Goal: Task Accomplishment & Management: Use online tool/utility

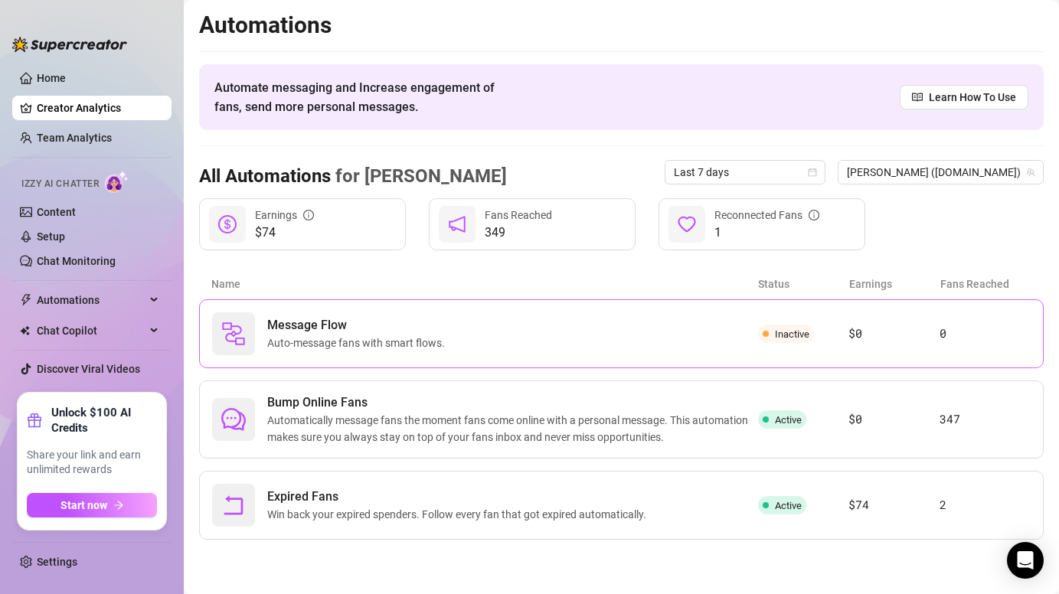
click at [455, 340] on div "Message Flow Auto-message fans with smart flows." at bounding box center [485, 333] width 546 height 43
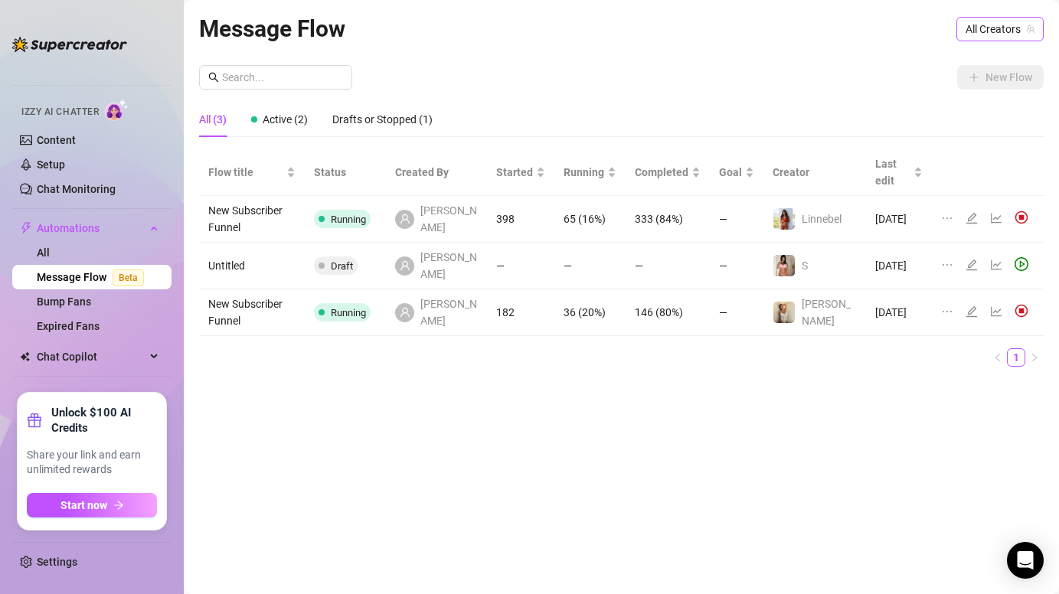
click at [1019, 30] on span "All Creators" at bounding box center [999, 29] width 69 height 23
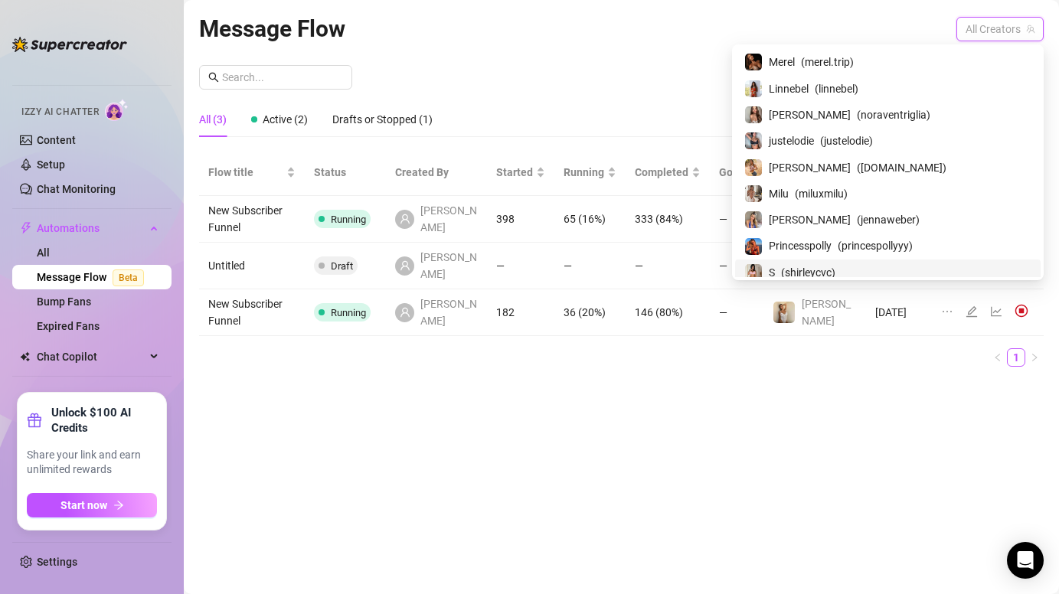
scroll to position [129, 0]
click at [850, 161] on span "[PERSON_NAME]" at bounding box center [809, 166] width 82 height 17
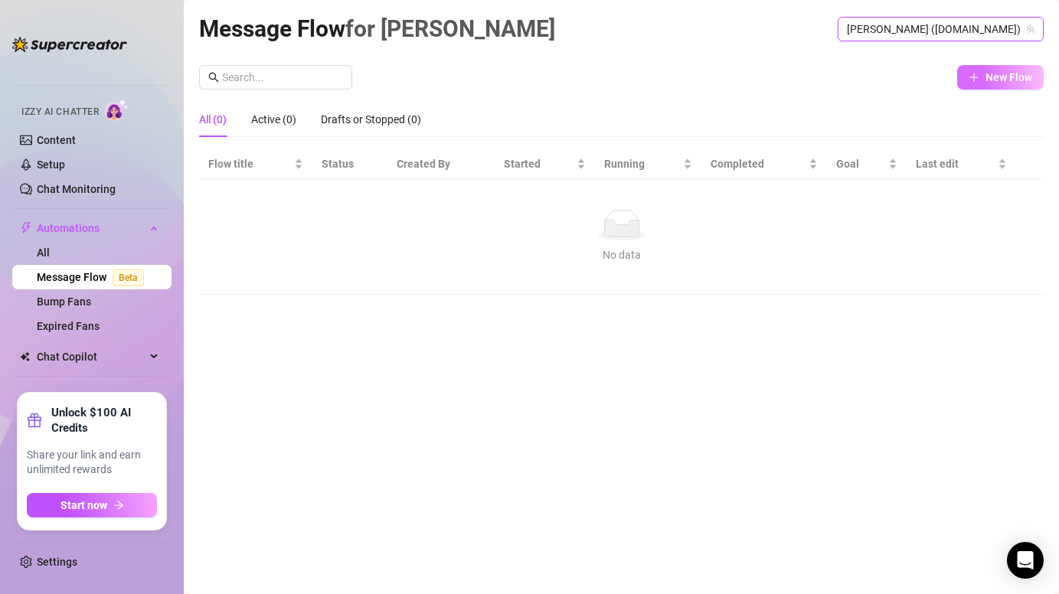
click at [988, 70] on button "New Flow" at bounding box center [1000, 77] width 86 height 24
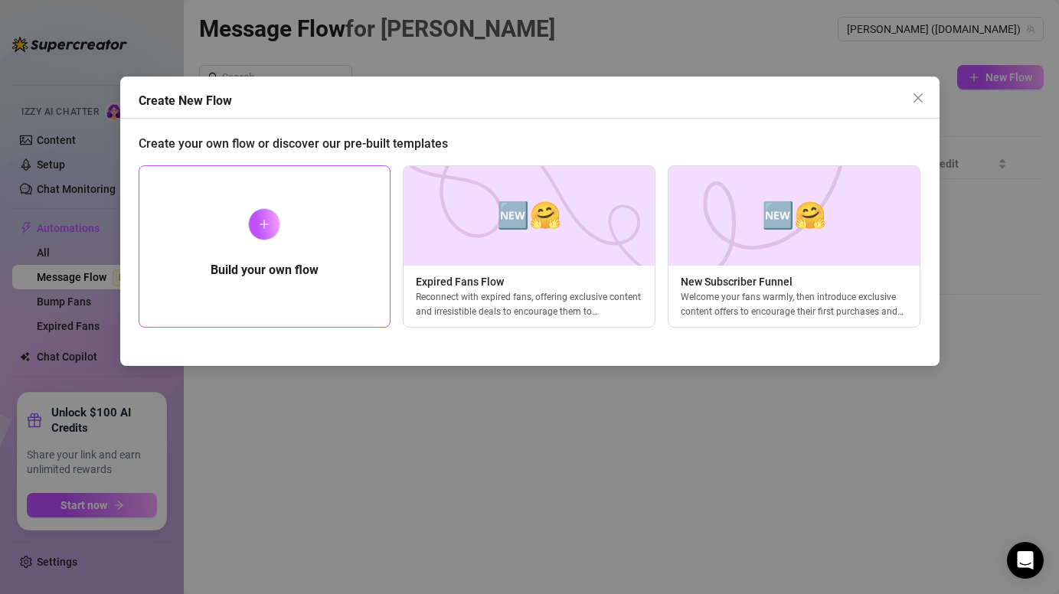
click at [302, 245] on div "Build your own flow" at bounding box center [265, 246] width 253 height 162
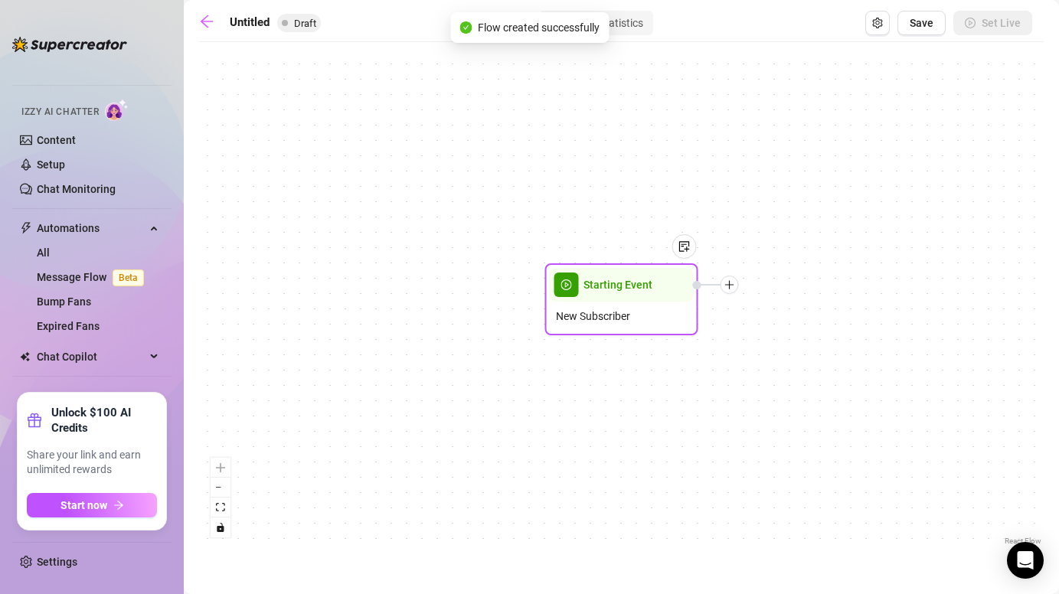
click at [732, 289] on icon "plus" at bounding box center [729, 284] width 11 height 11
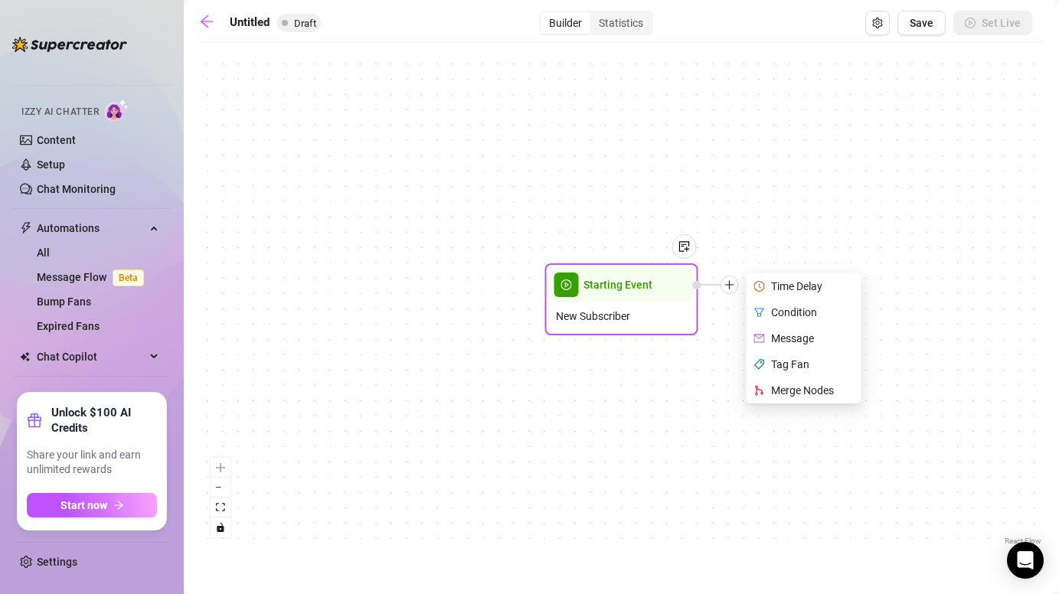
click at [800, 289] on div "Time Delay" at bounding box center [805, 286] width 112 height 26
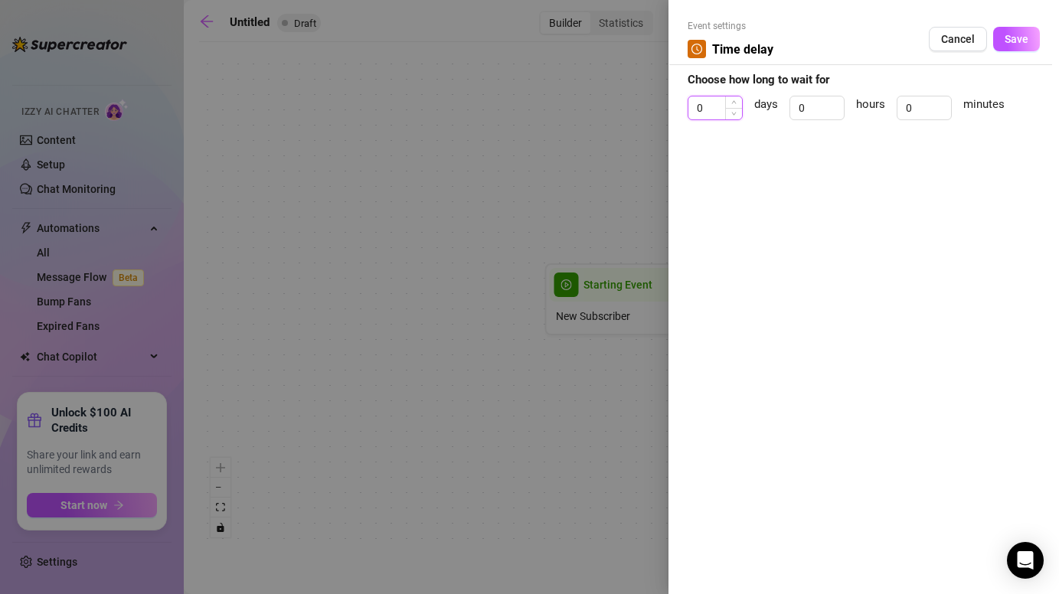
click at [721, 109] on input "0" at bounding box center [715, 107] width 54 height 23
click at [918, 108] on input "0" at bounding box center [924, 107] width 54 height 23
type input "4"
type input "3"
click at [1026, 33] on span "Save" at bounding box center [1016, 39] width 24 height 12
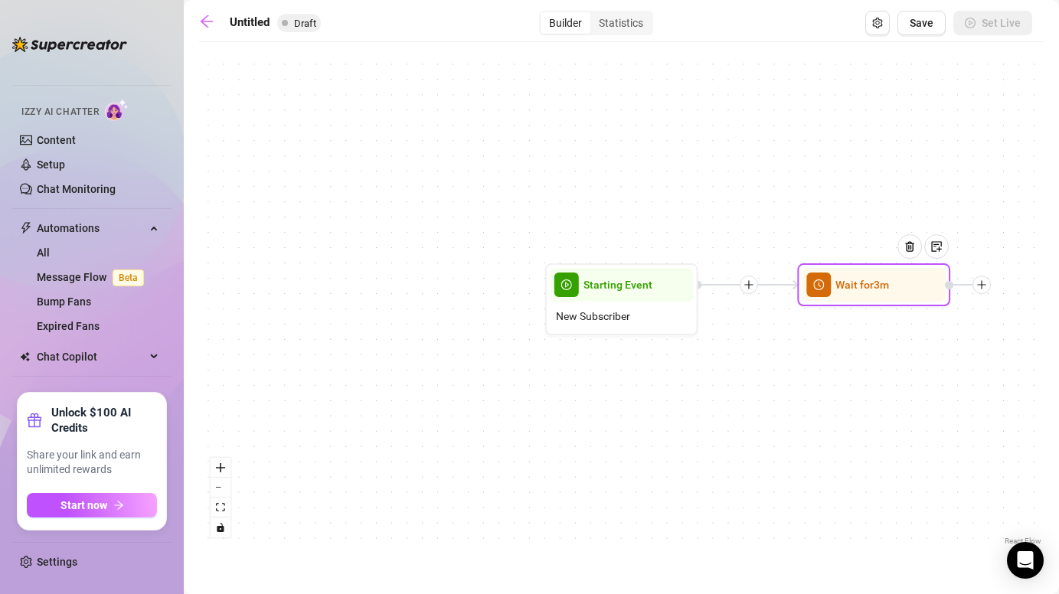
click at [986, 289] on icon "plus" at bounding box center [981, 284] width 11 height 11
click at [977, 281] on icon "plus" at bounding box center [981, 284] width 11 height 11
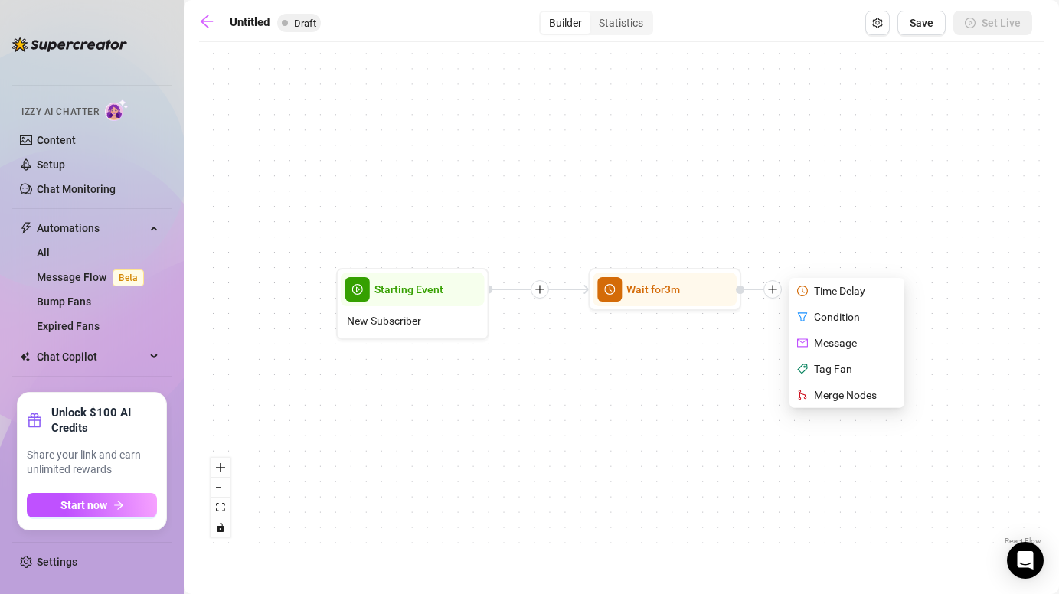
drag, startPoint x: 836, startPoint y: 470, endPoint x: 627, endPoint y: 475, distance: 209.0
click at [627, 475] on div "Wait for 3m Time Delay Condition Message Tag Fan Merge Nodes Starting Event New…" at bounding box center [621, 299] width 844 height 499
click at [830, 342] on div "Message" at bounding box center [848, 343] width 112 height 26
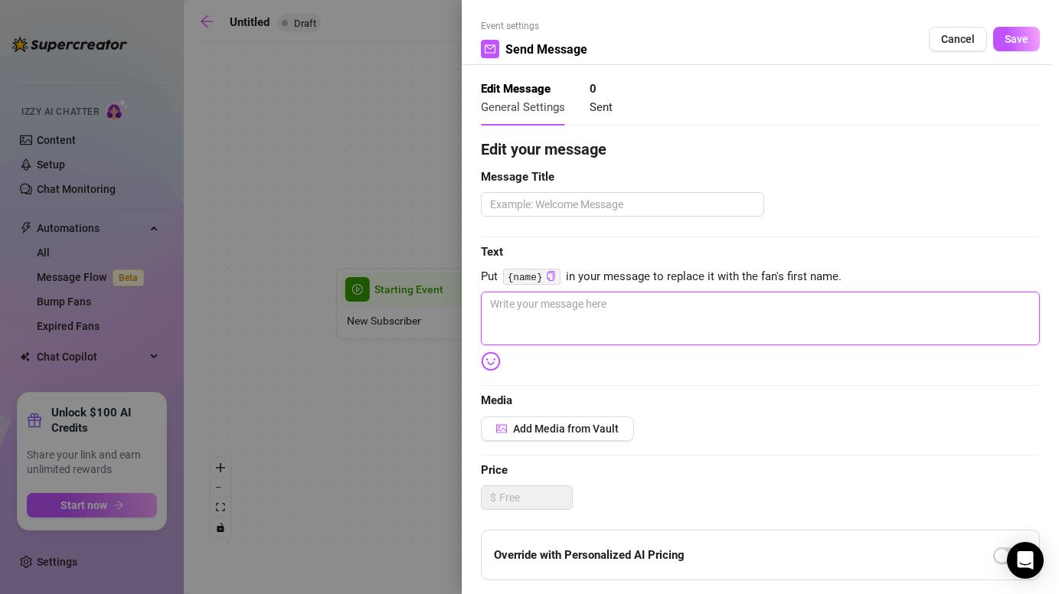
click at [564, 303] on textarea at bounding box center [760, 319] width 559 height 54
paste textarea "Hii cutie 👀 I literally just saw your sub pop up and had to say hi 💕"
type textarea "Hii cutie 👀 I literally just saw your sub pop up and had to say hi 💕"
drag, startPoint x: 530, startPoint y: 304, endPoint x: 505, endPoint y: 304, distance: 25.3
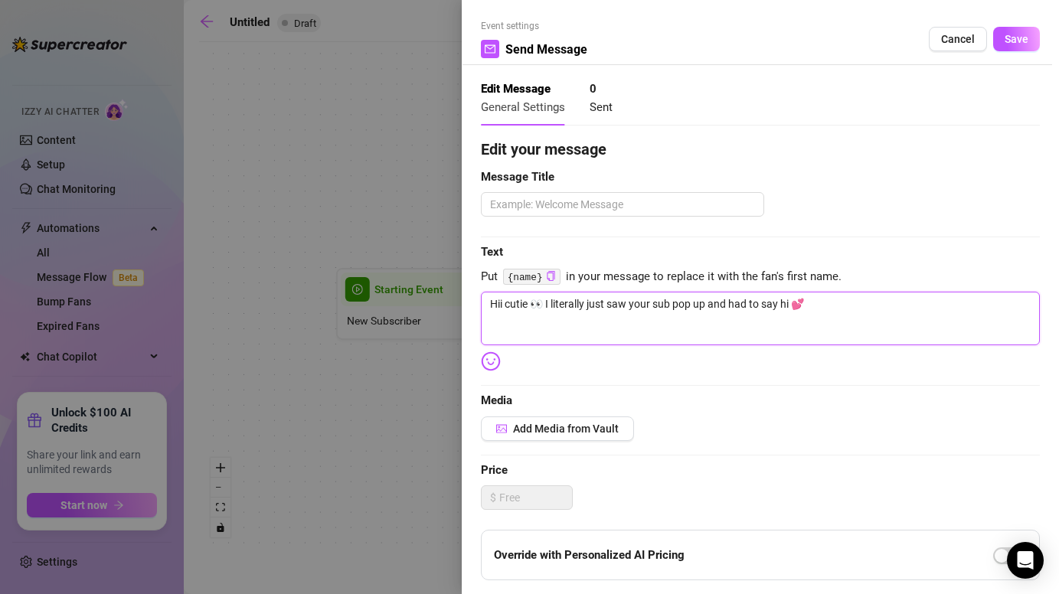
click at [505, 304] on textarea "Hii cutie 👀 I literally just saw your sub pop up and had to say hi 💕" at bounding box center [760, 319] width 559 height 54
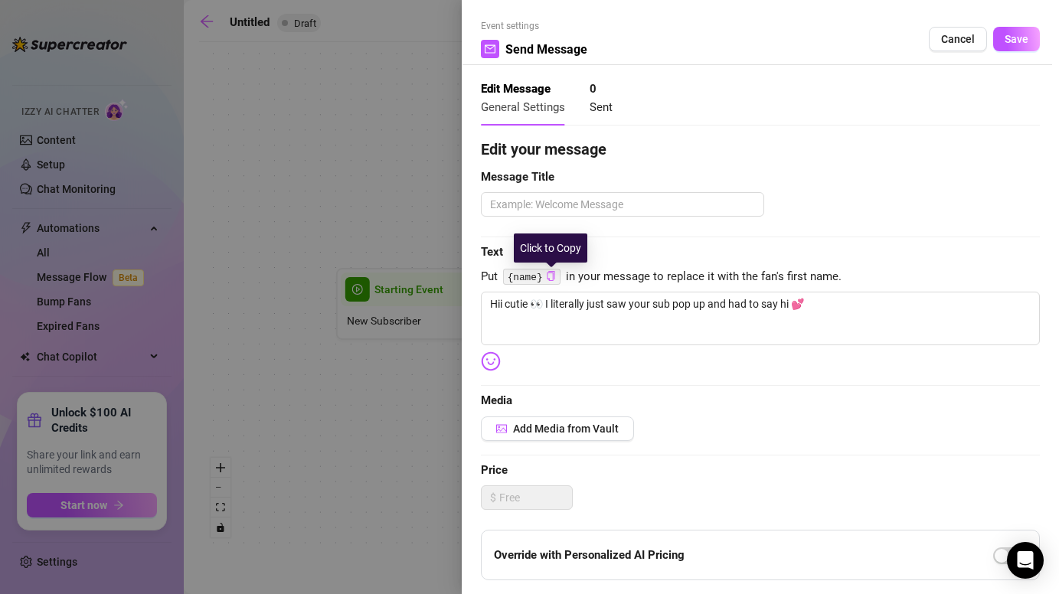
click at [553, 272] on icon "copy" at bounding box center [551, 276] width 10 height 10
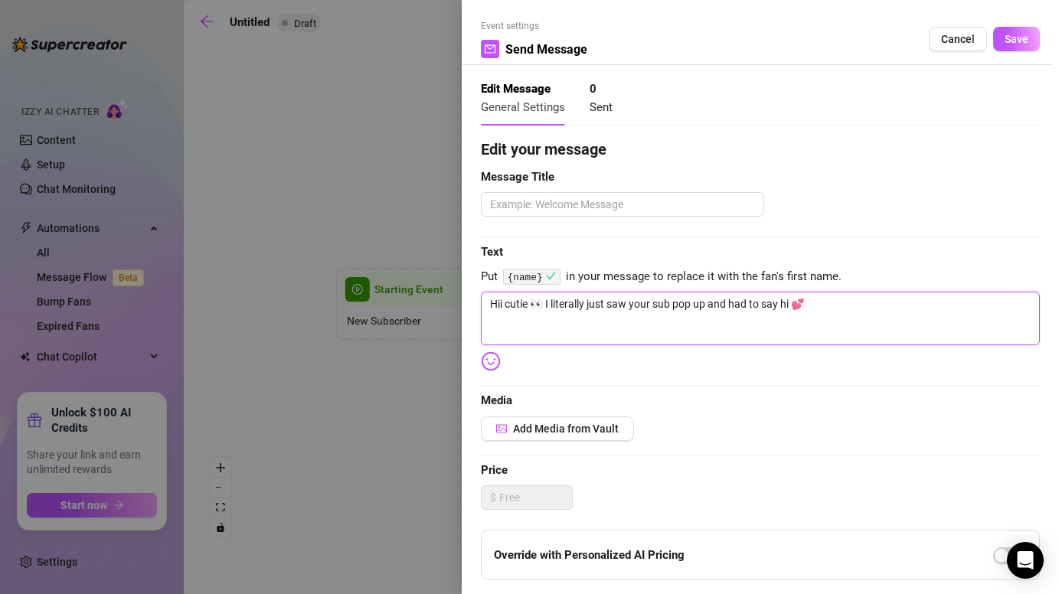
drag, startPoint x: 527, startPoint y: 305, endPoint x: 505, endPoint y: 305, distance: 22.2
click at [505, 305] on textarea "Hii cutie 👀 I literally just saw your sub pop up and had to say hi 💕" at bounding box center [760, 319] width 559 height 54
paste textarea "{name}"
type textarea "Hii {name} 👀 I literally just saw your sub pop up and had to say hi 💕"
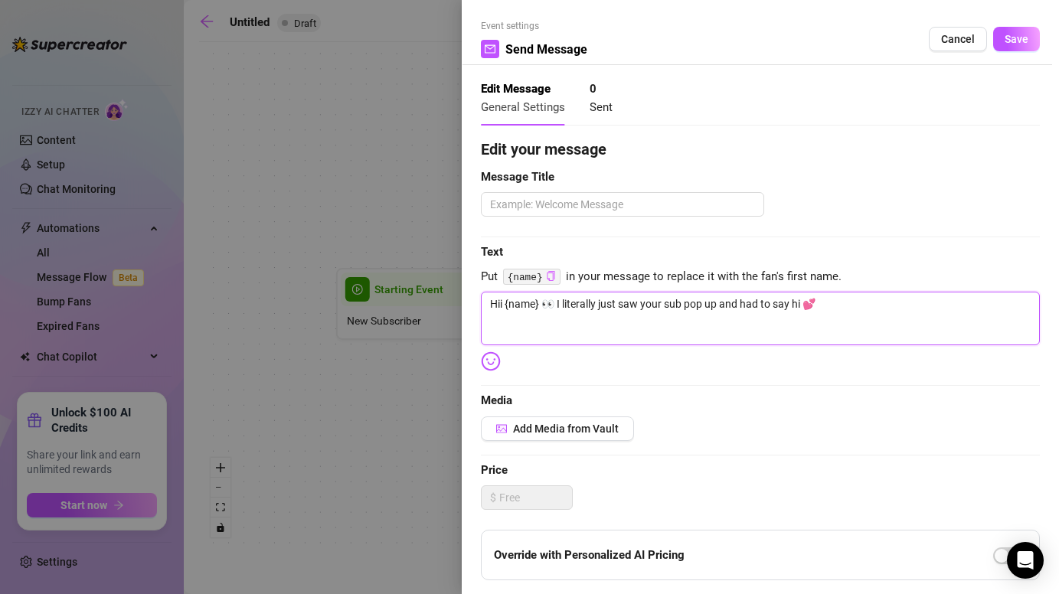
type textarea "Hii {name} 👀 I literally just saw your sub pop up and had to say hi 💕"
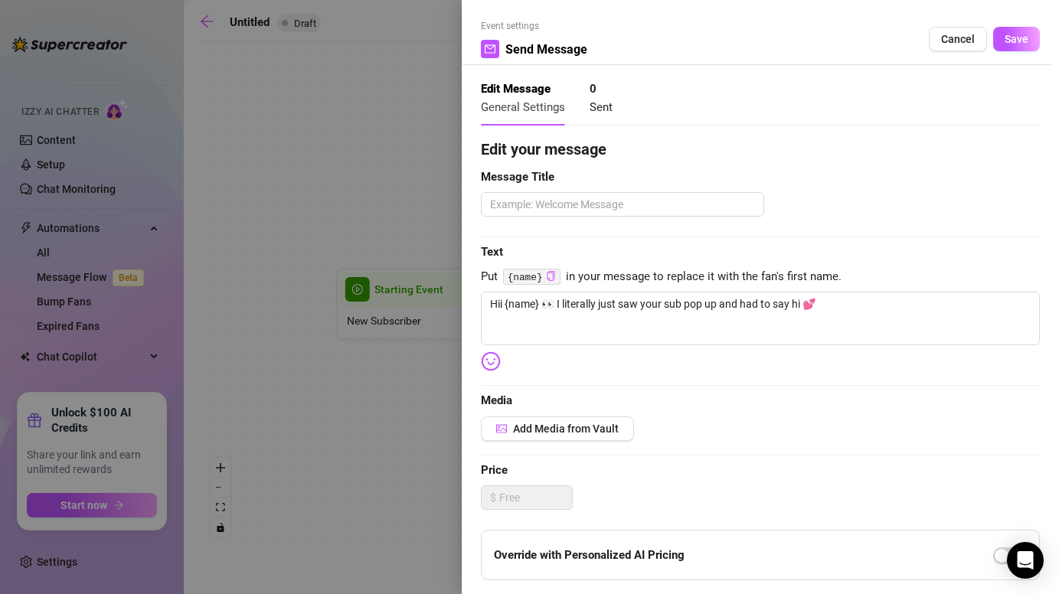
click at [625, 367] on div "Edit your message Message Title Text Put {name} in your message to replace it w…" at bounding box center [760, 473] width 559 height 670
click at [591, 200] on textarea at bounding box center [622, 204] width 283 height 24
type textarea "1"
type textarea "11"
type textarea "1"
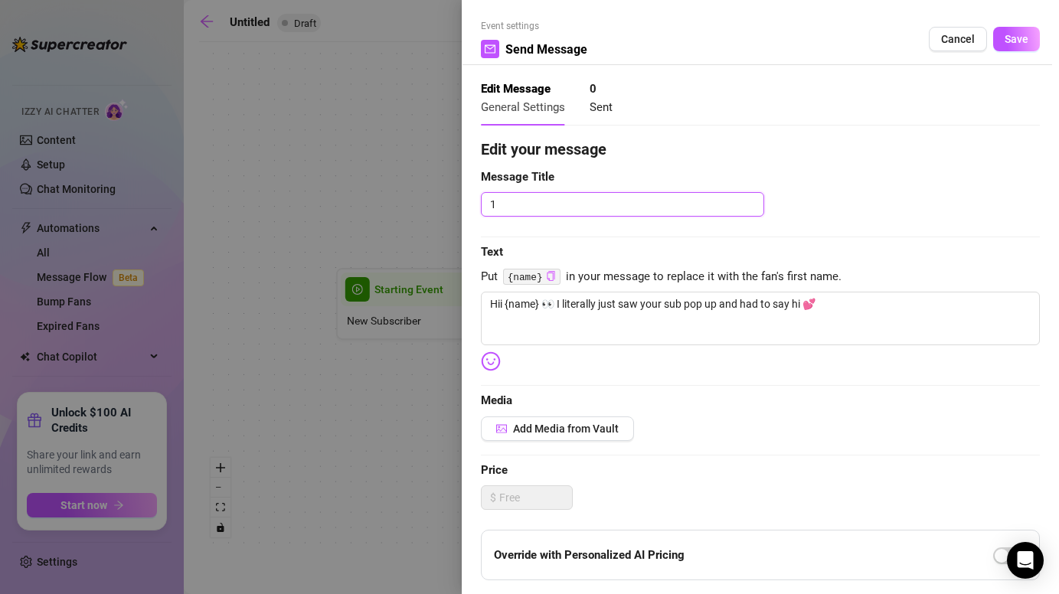
type textarea "1"
type textarea "1 s"
type textarea "1 st"
type textarea "1 ste"
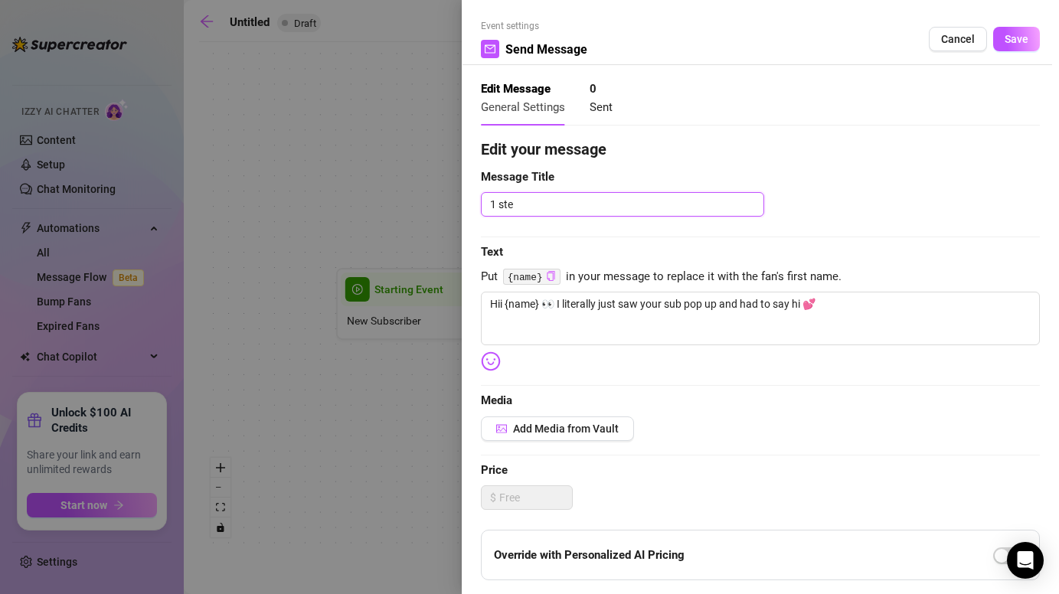
type textarea "1 ste m"
type textarea "1 ste me"
type textarea "1 ste mes"
type textarea "1 ste mess"
type textarea "1 ste messa"
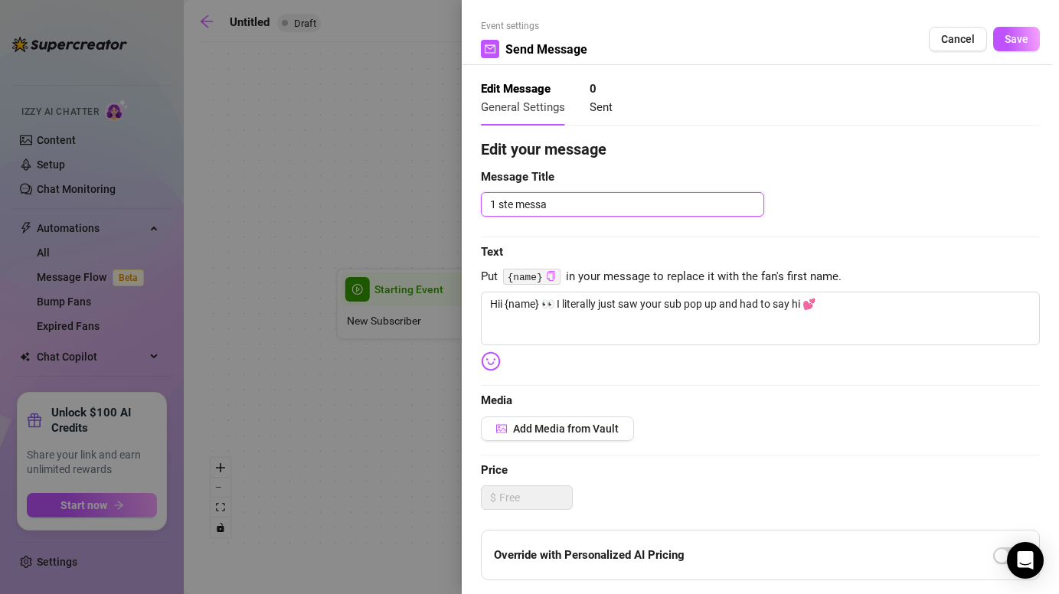
type textarea "1 ste messag"
type textarea "1 ste message"
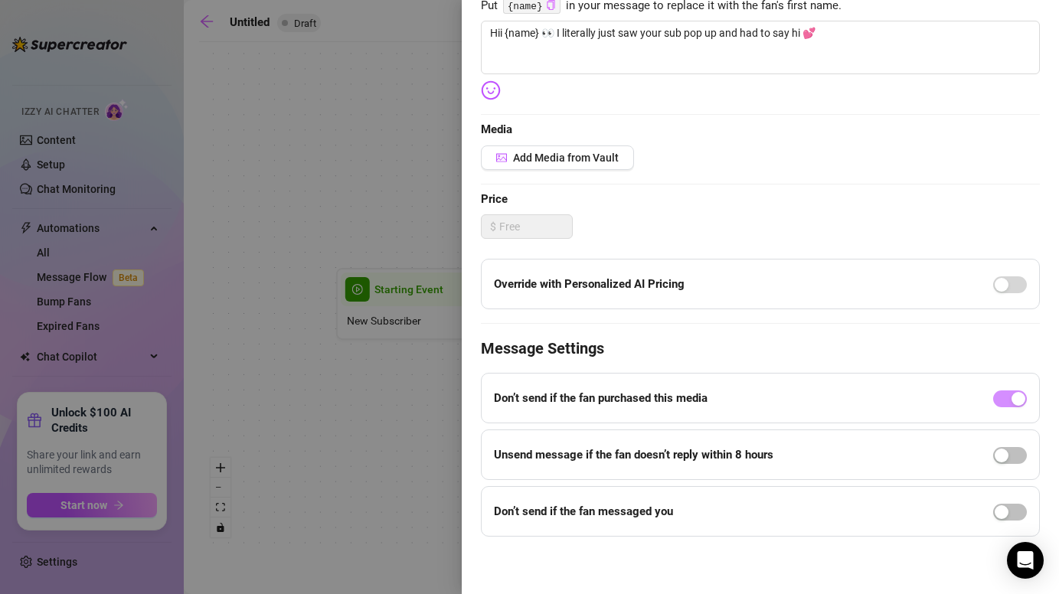
scroll to position [270, 0]
type textarea "1 ste message"
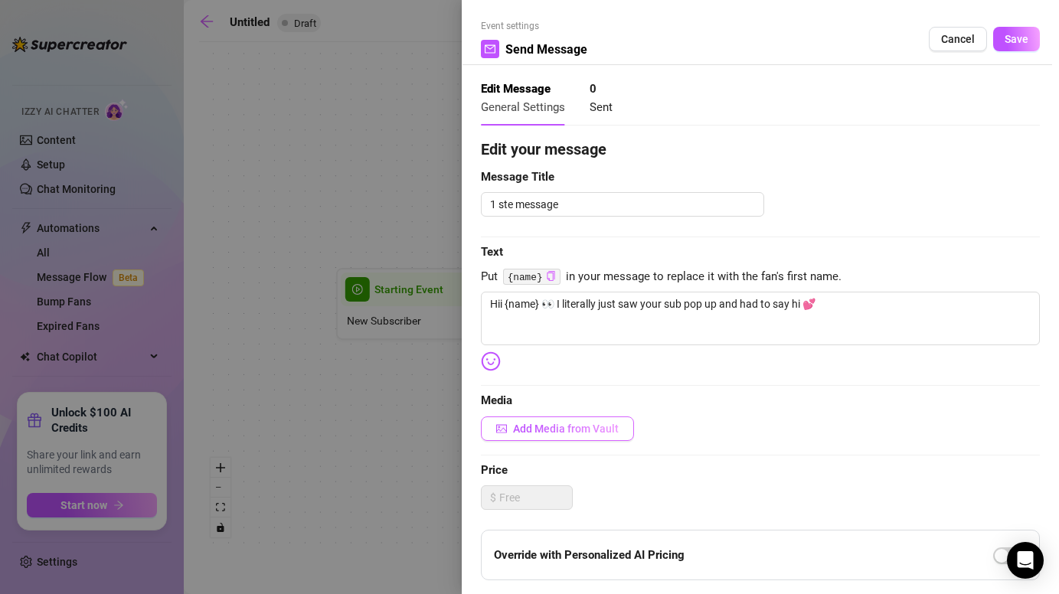
click at [582, 423] on span "Add Media from Vault" at bounding box center [566, 428] width 106 height 12
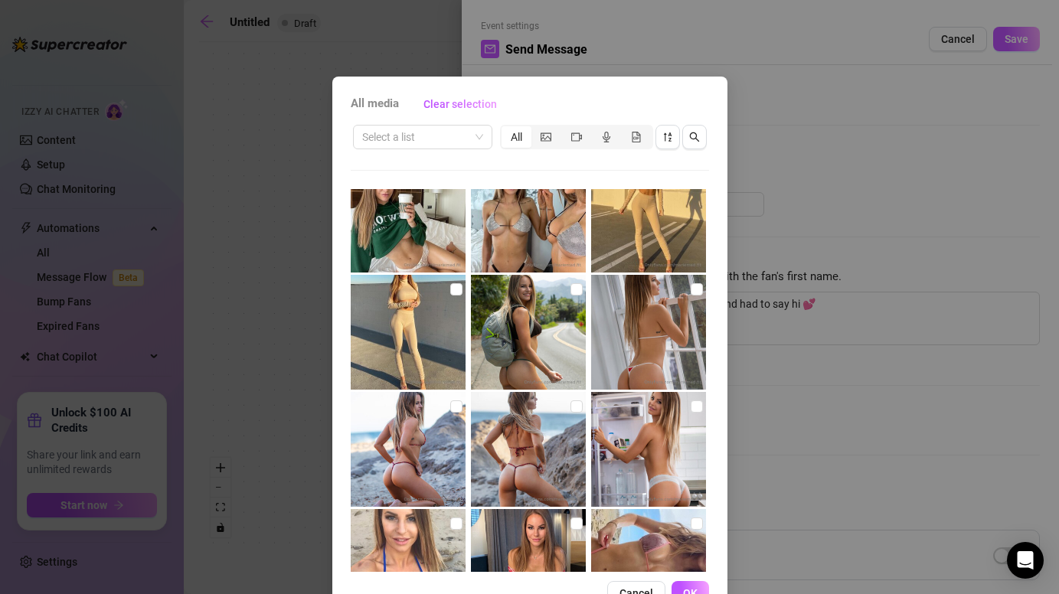
scroll to position [403, 0]
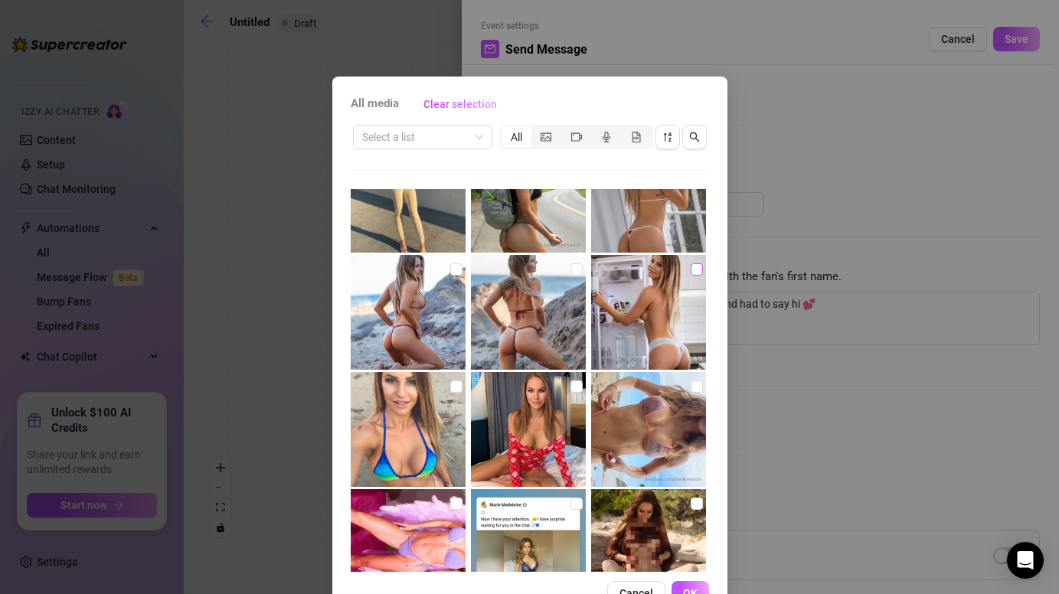
click at [692, 272] on input "checkbox" at bounding box center [696, 269] width 12 height 12
checkbox input "true"
click at [683, 584] on button "OK" at bounding box center [690, 593] width 38 height 24
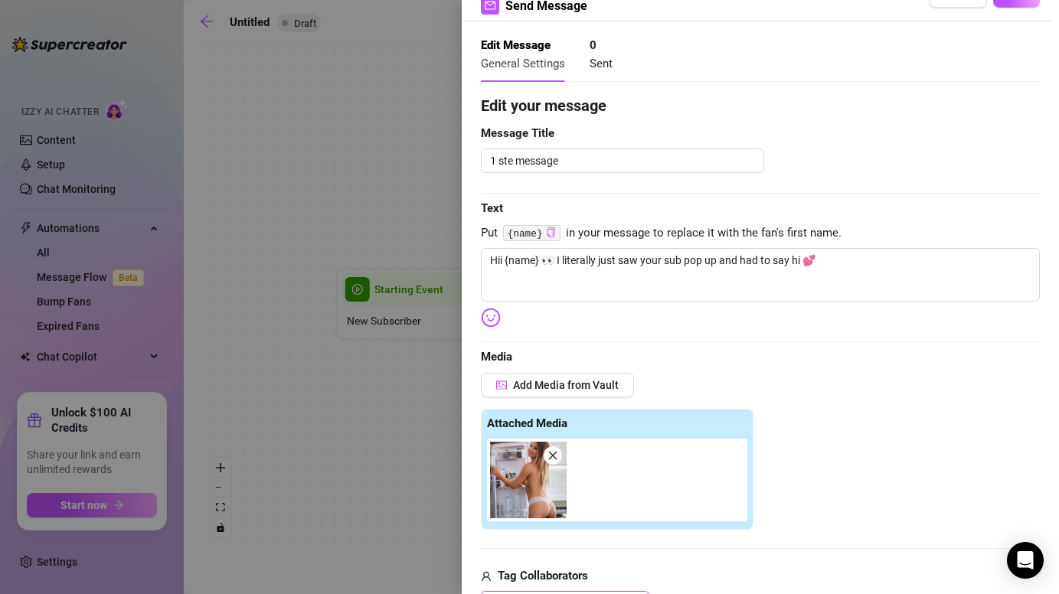
scroll to position [0, 0]
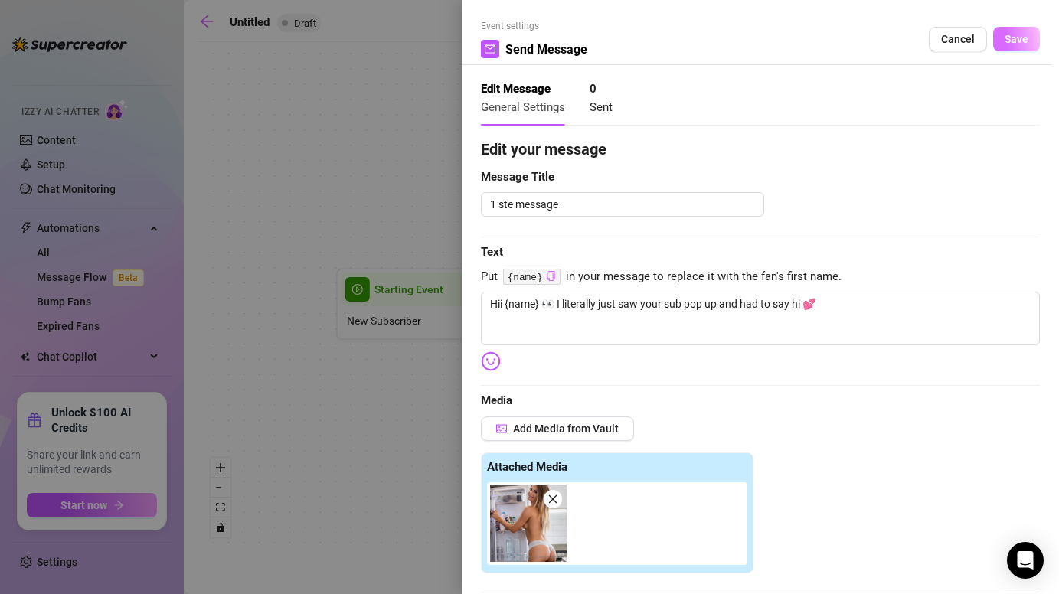
click at [1006, 41] on span "Save" at bounding box center [1016, 39] width 24 height 12
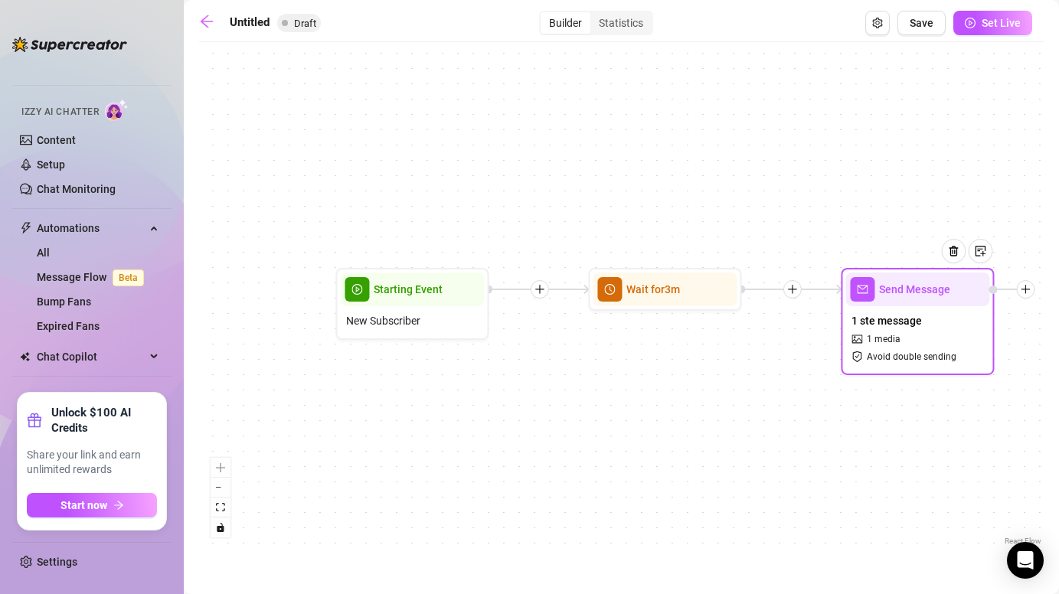
click at [917, 331] on div "1 ste message 1 media Avoid double sending" at bounding box center [917, 338] width 144 height 64
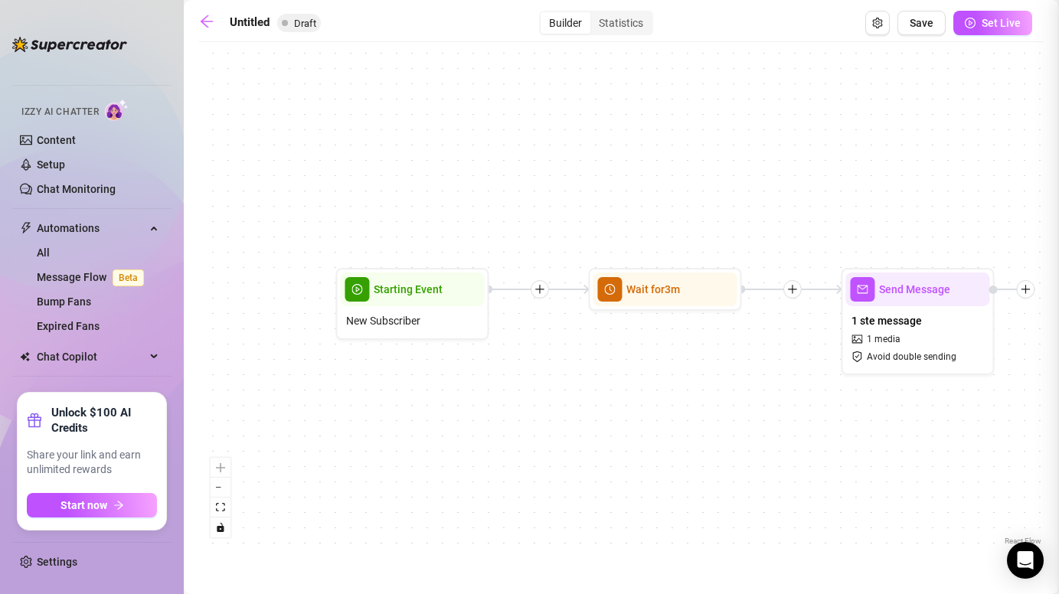
type textarea "Hii {name} 👀 I literally just saw your sub pop up and had to say hi 💕"
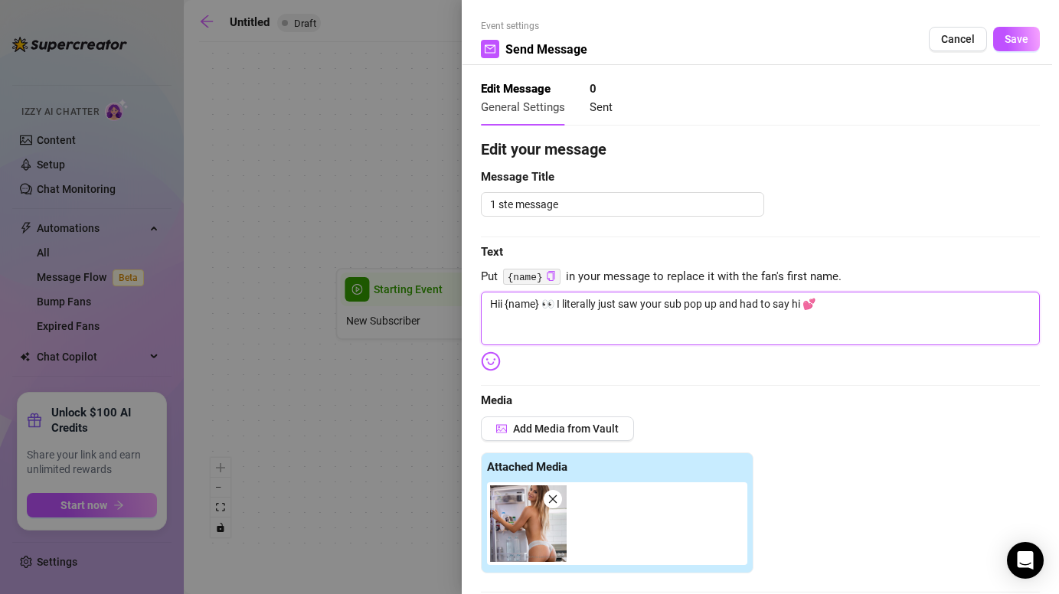
click at [823, 302] on textarea "Hii {name} 👀 I literally just saw your sub pop up and had to say hi 💕" at bounding box center [760, 319] width 559 height 54
paste textarea "Hiii babe 💕 I literally just saw your sub pop up… had to say hi 🥹✨"
type textarea "Hii {name} 👀 I literally just saw your sub pop up and had to say hi 💕Hiii babe …"
click at [508, 325] on textarea "Hii {name} 👀 I literally just saw your sub pop up and had to say hi 💕Hiii babe …" at bounding box center [760, 319] width 559 height 54
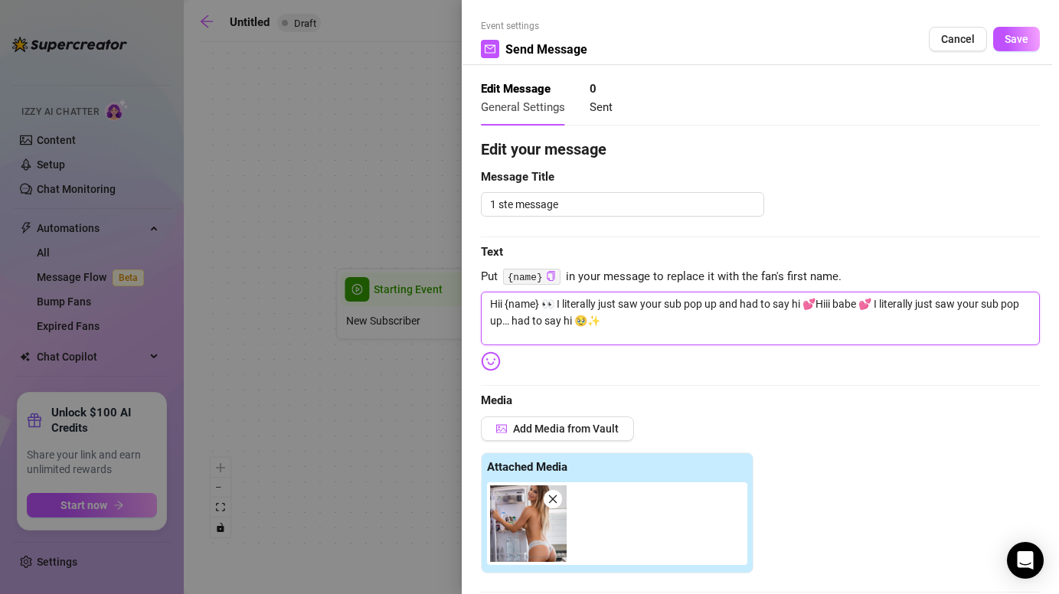
type textarea "Hii {name} 👀 I literally just saw your sub pop up and had to say hi 💕Hiii babe …"
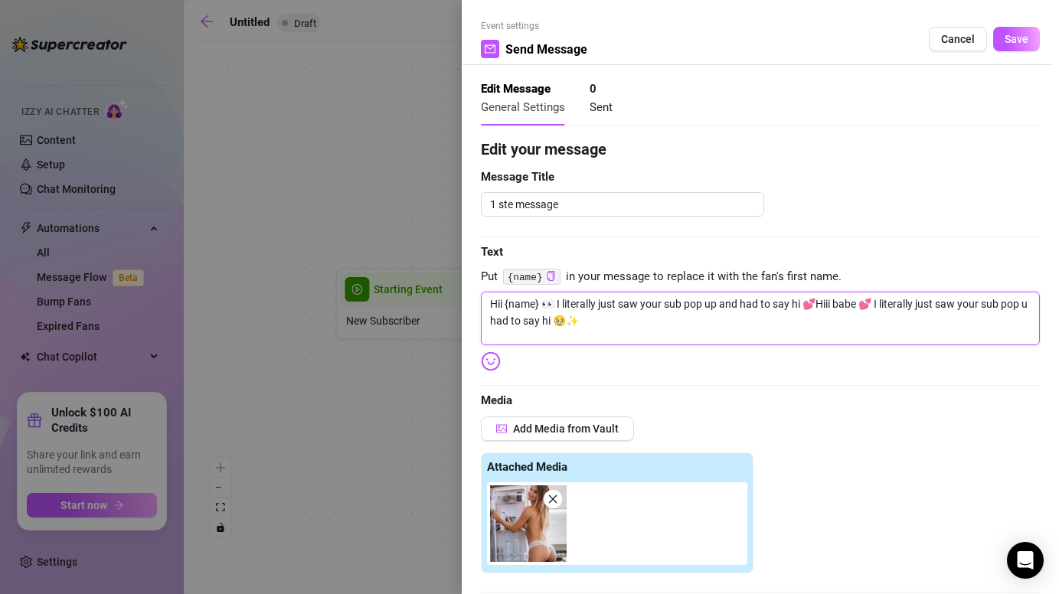
type textarea "Hii {name} 👀 I literally just saw your sub pop up and had to say hi 💕Hiii babe …"
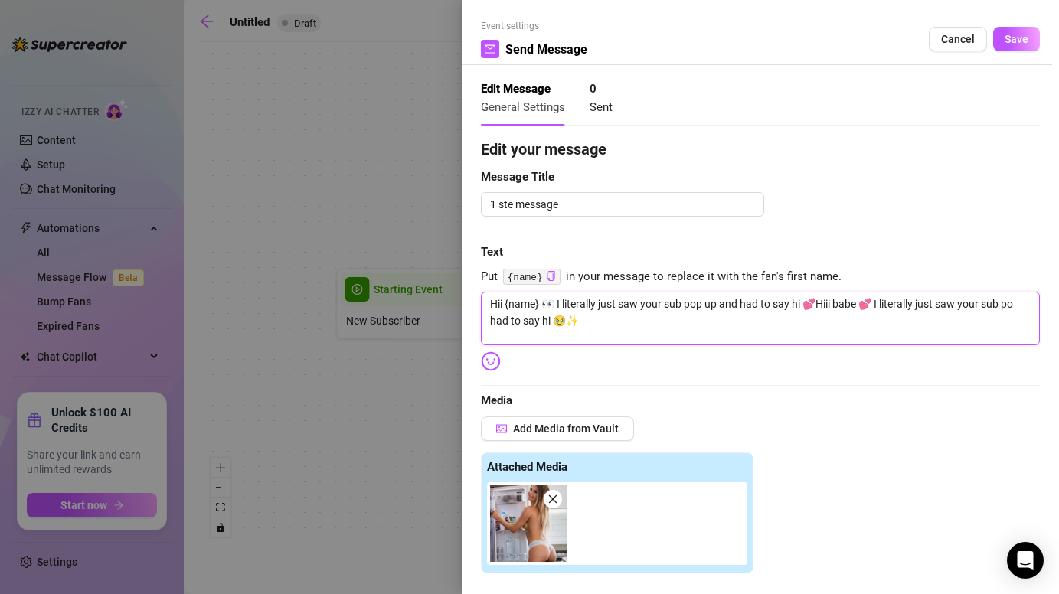
type textarea "Hii {name} 👀 I literally just saw your sub pop up and had to say hi 💕Hiii babe …"
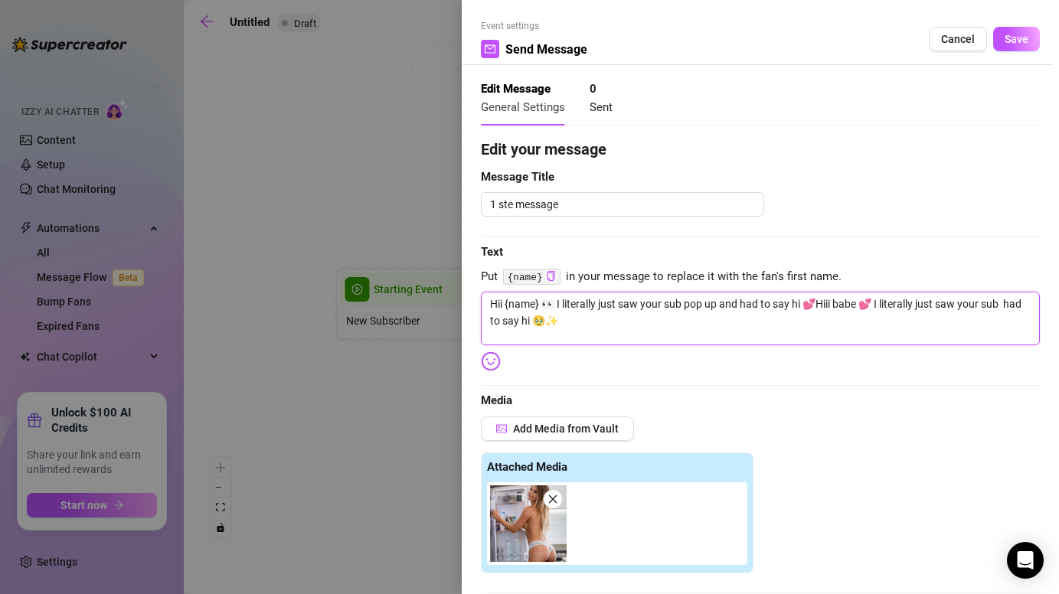
type textarea "Hii {name} 👀 I literally just saw your sub pop up and had to say hi 💕Hiii babe …"
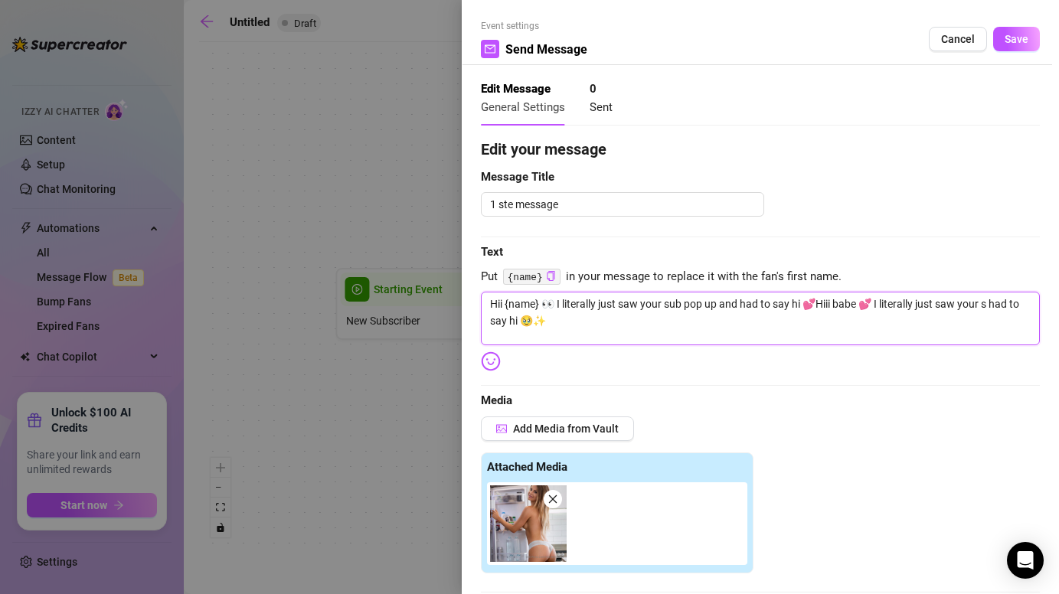
type textarea "Hii {name} 👀 I literally just saw your sub pop up and had to say hi 💕Hiii babe …"
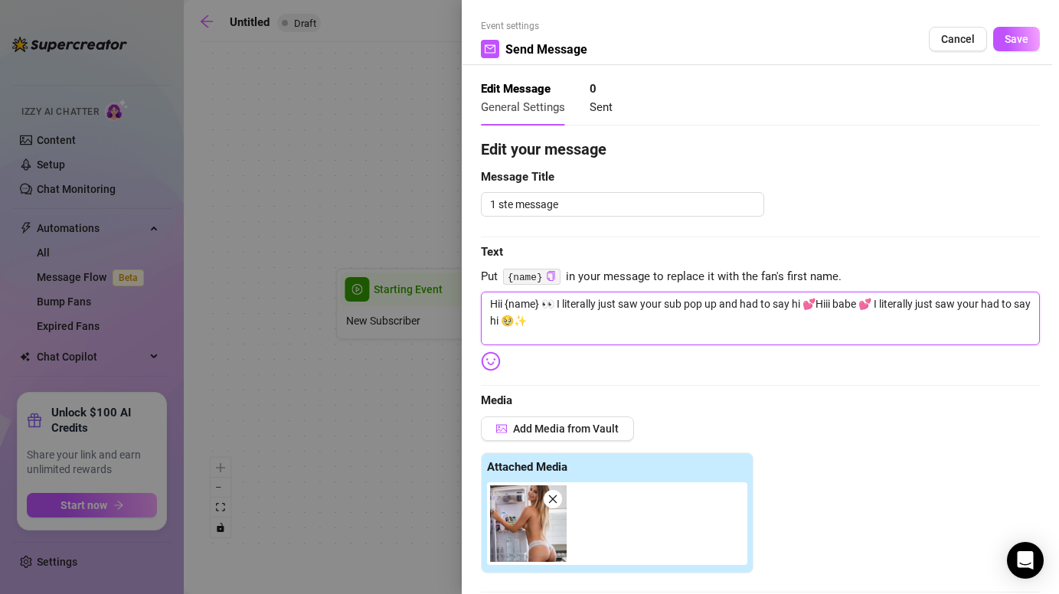
type textarea "Hii {name} 👀 I literally just saw your sub pop up and had to say hi 💕Hiii babe …"
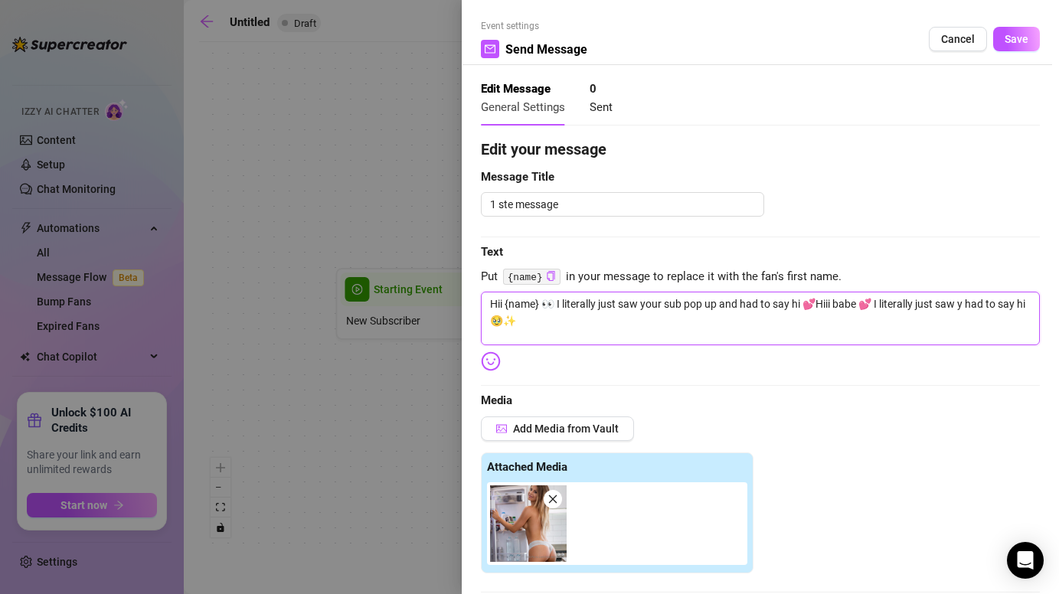
type textarea "Hii {name} 👀 I literally just saw your sub pop up and had to say hi 💕Hiii babe …"
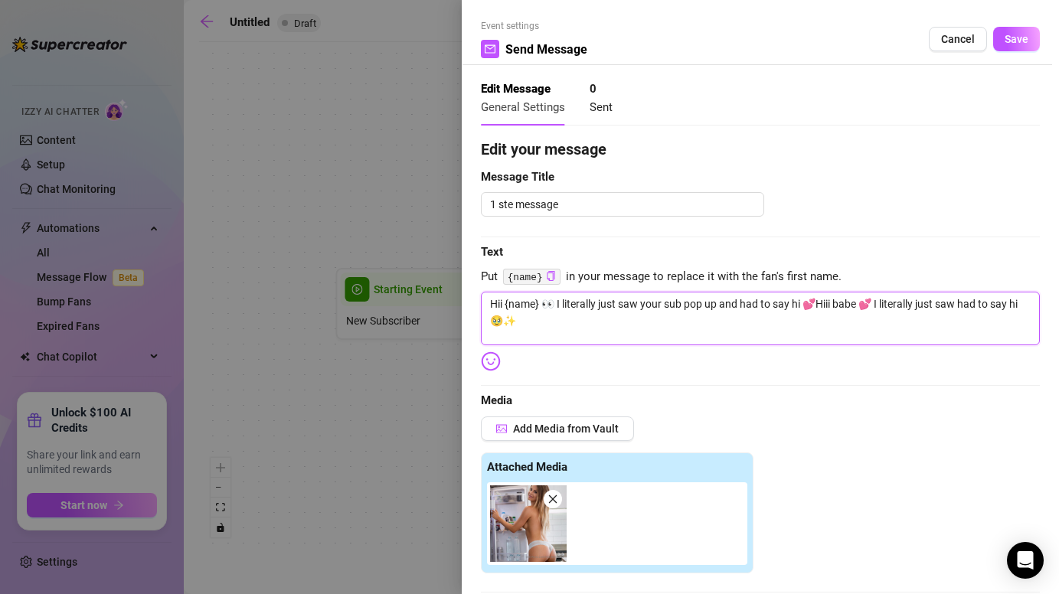
type textarea "Hii {name} 👀 I literally just saw your sub pop up and had to say hi 💕Hiii babe …"
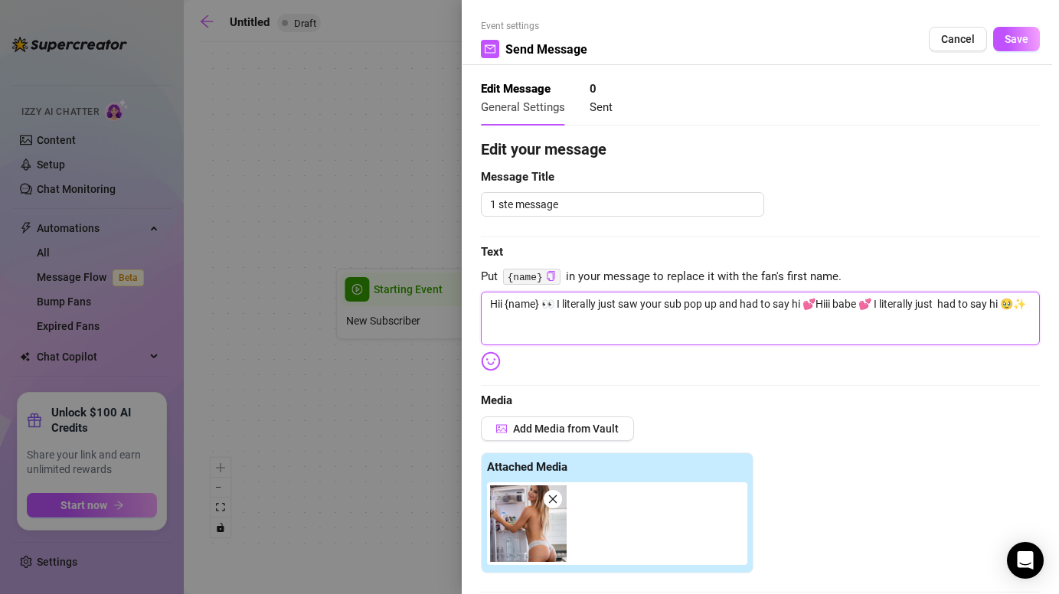
type textarea "Hii {name} 👀 I literally just saw your sub pop up and had to say hi 💕Hiii babe …"
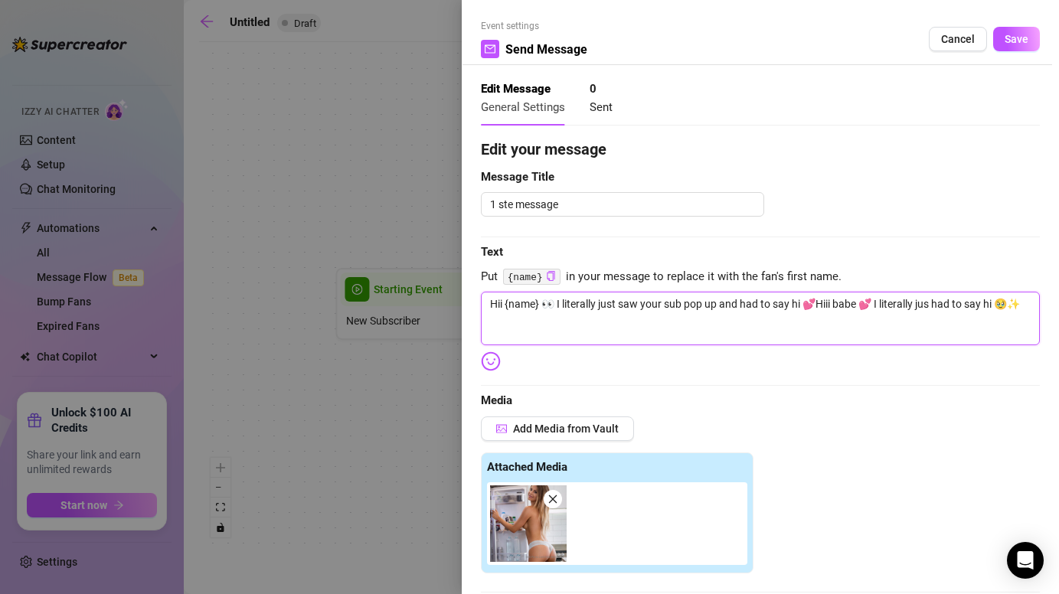
type textarea "Hii {name} 👀 I literally just saw your sub pop up and had to say hi 💕Hiii babe …"
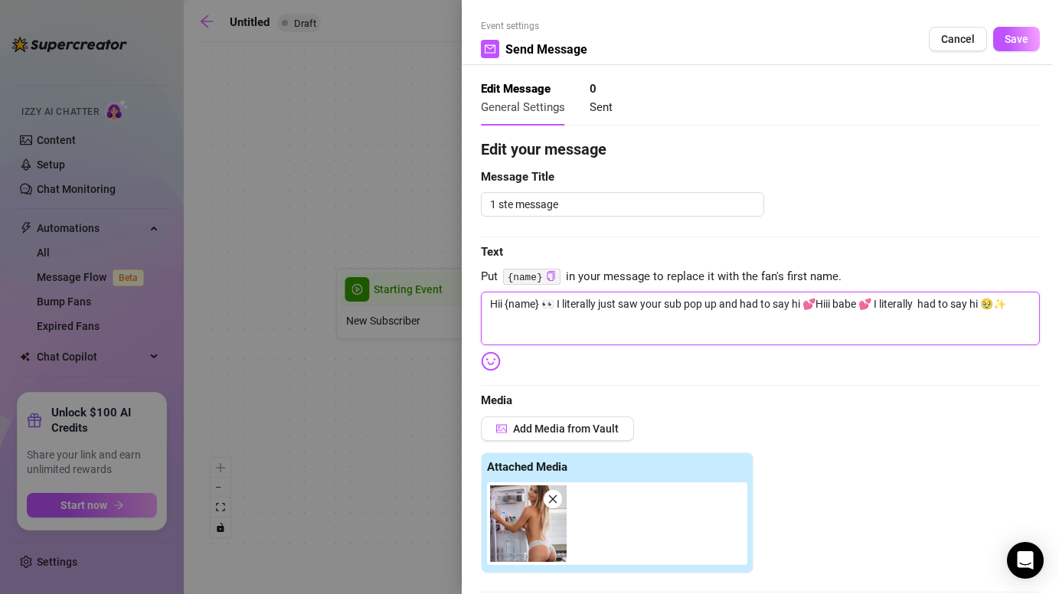
type textarea "Hii {name} 👀 I literally just saw your sub pop up and had to say hi 💕Hiii babe …"
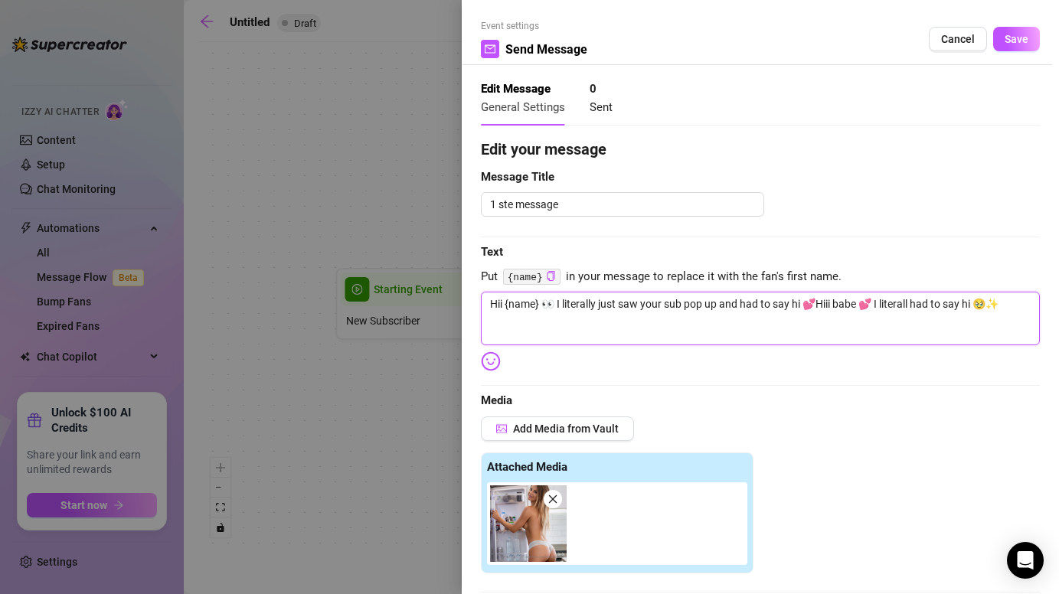
type textarea "Hii {name} 👀 I literally just saw your sub pop up and had to say hi 💕Hiii babe …"
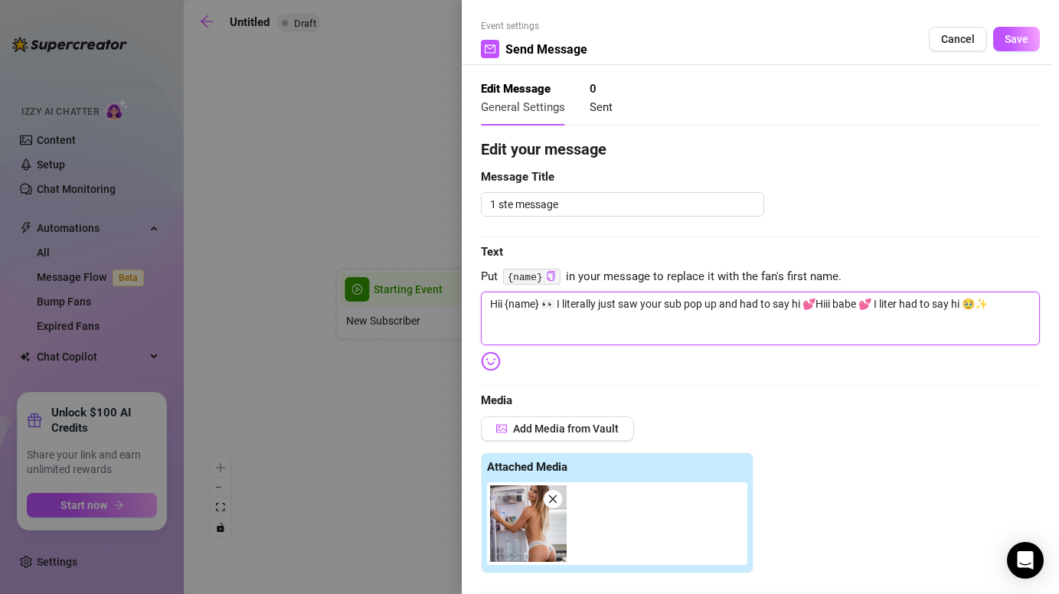
type textarea "Hii {name} 👀 I literally just saw your sub pop up and had to say hi 💕Hiii babe …"
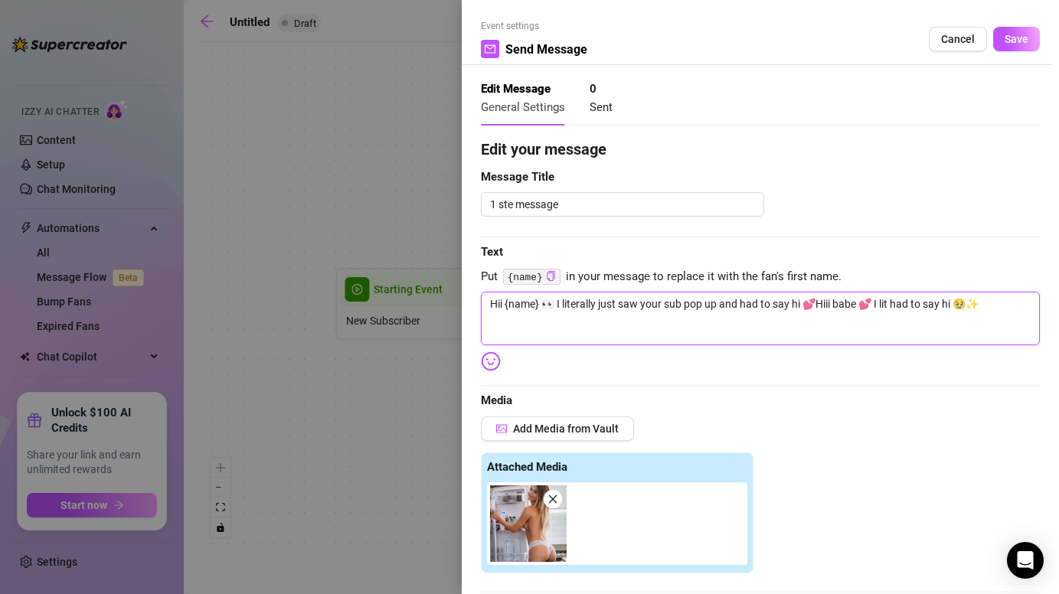
type textarea "Hii {name} 👀 I literally just saw your sub pop up and had to say hi 💕Hiii babe …"
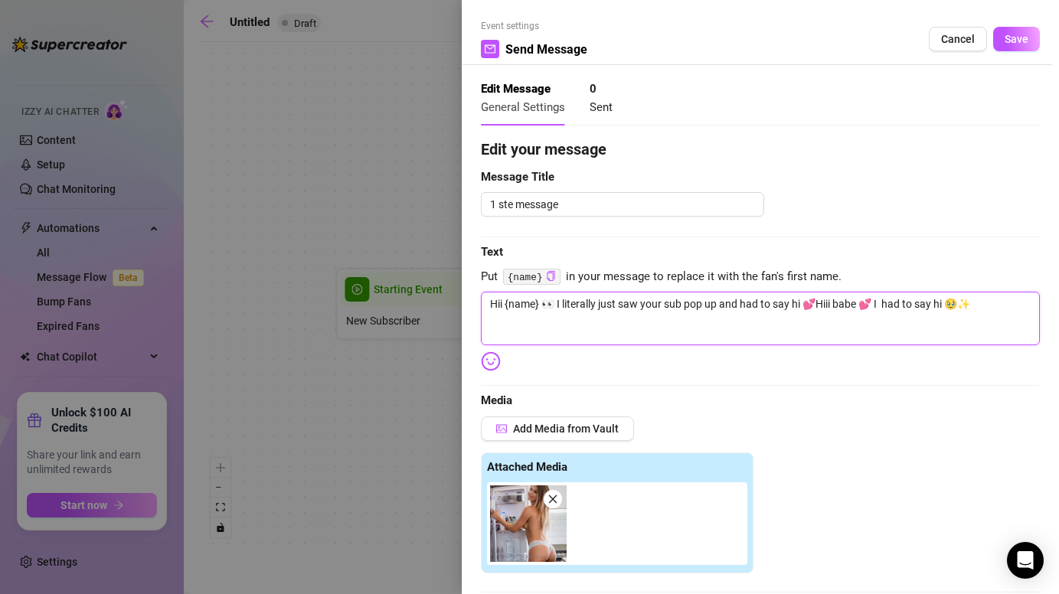
type textarea "Hii {name} 👀 I literally just saw your sub pop up and had to say hi 💕Hiii babe …"
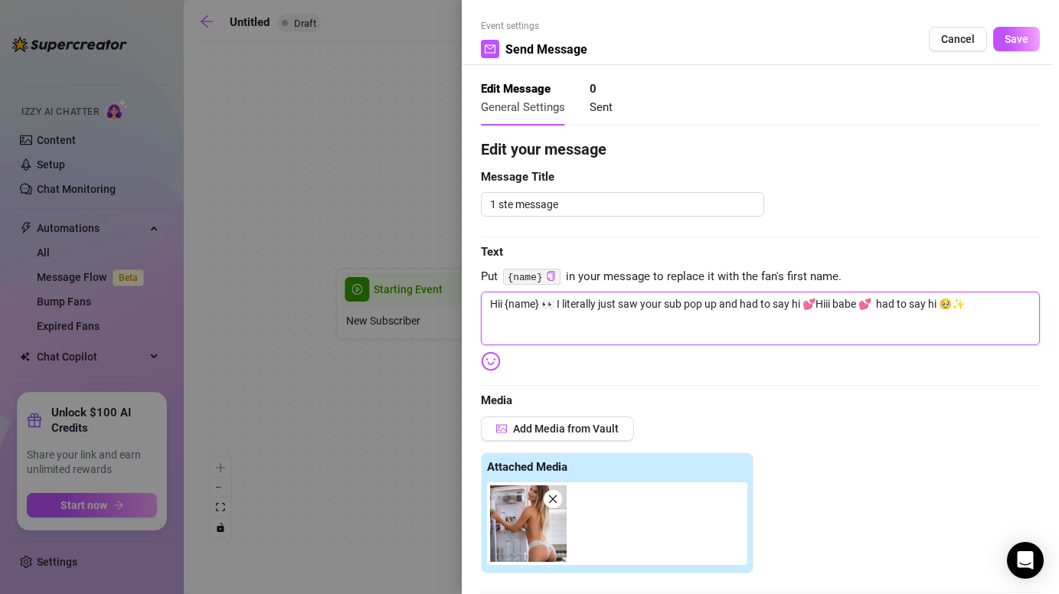
type textarea "Hii {name} 👀 I literally just saw your sub pop up and had to say hi 💕Hiii babe …"
type textarea "Hii {name} 👀 I literally just saw your sub pop up and had to say hi 💕Hiii bab h…"
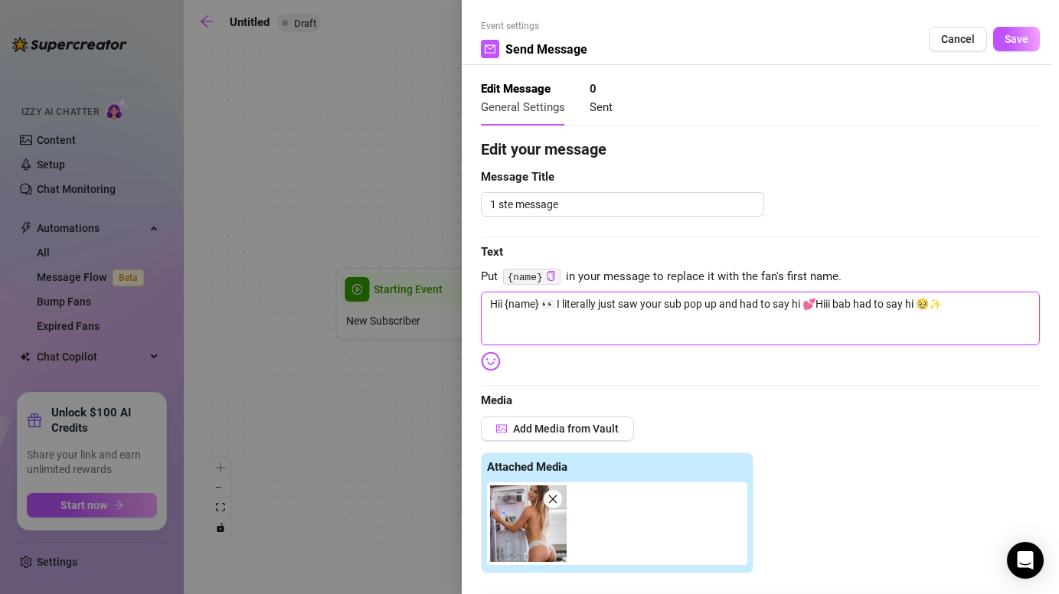
type textarea "Hii {name} 👀 I literally just saw your sub pop up and had to say hi 💕Hiii ba ha…"
type textarea "Hii {name} 👀 I literally just saw your sub pop up and had to say hi 💕Hiii b had…"
type textarea "Hii {name} 👀 I literally just saw your sub pop up and had to say hi 💕Hiii had t…"
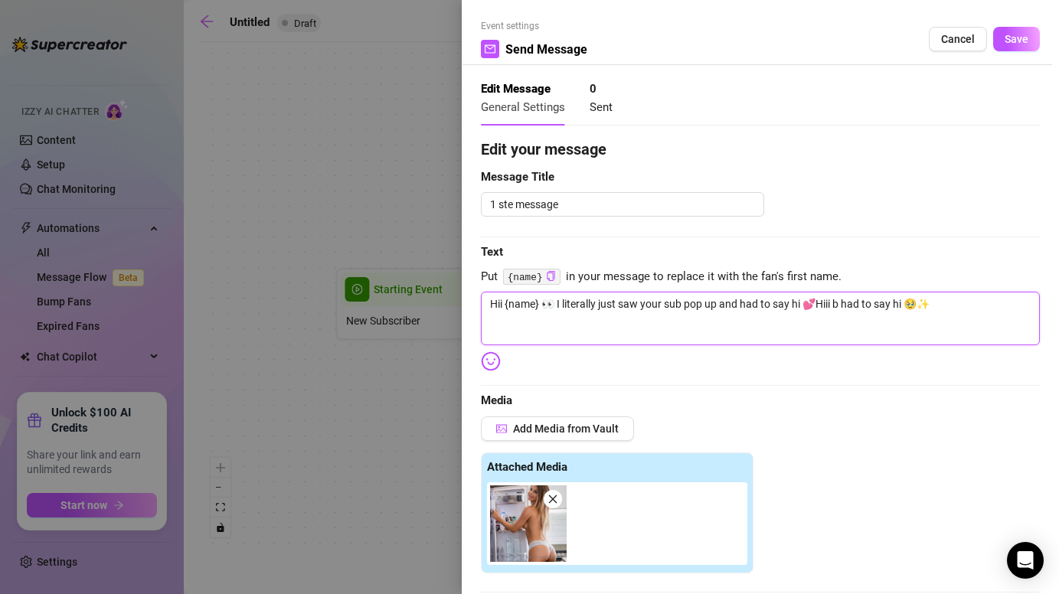
type textarea "Hii {name} 👀 I literally just saw your sub pop up and had to say hi 💕Hiii had t…"
type textarea "Hii {name} 👀 I literally just saw your sub pop up and had to say hi 💕[PERSON_NA…"
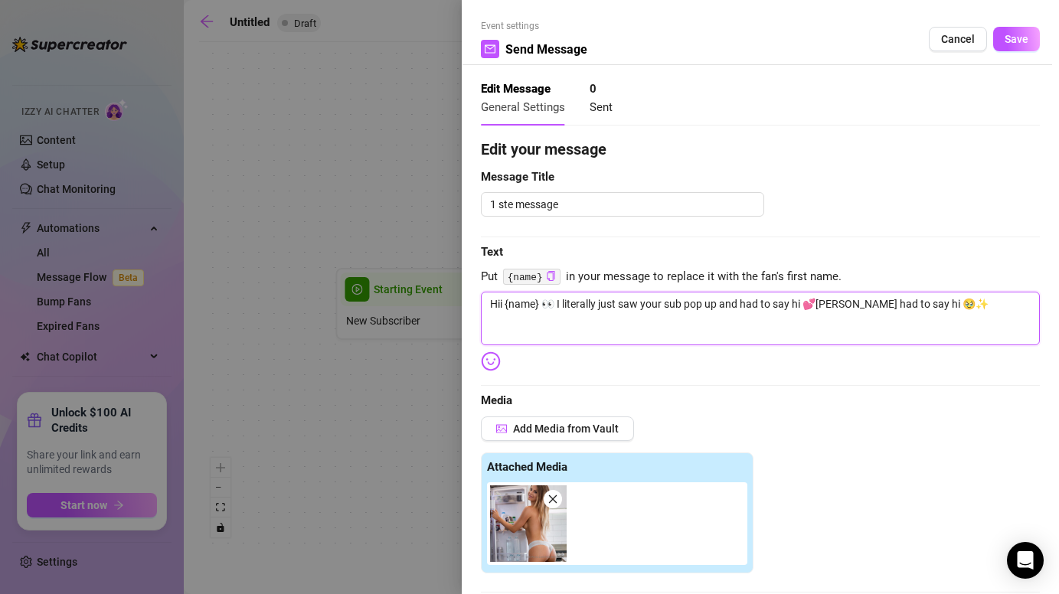
type textarea "Hii {name} 👀 I literally just saw your sub pop up and had to say hi 💕Hi had to …"
type textarea "Hii {name} 👀 I literally just saw your sub pop up and had to say hi 💕H had to s…"
type textarea "Hii {name} 👀 I literally just saw your sub pop up and had to say hi 💕 had to sa…"
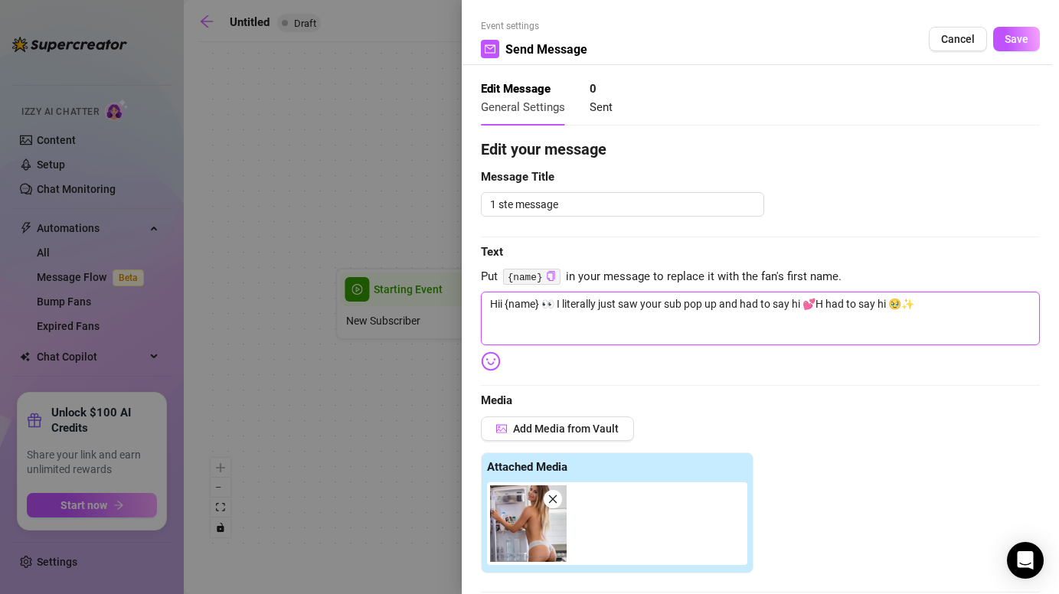
type textarea "Hii {name} 👀 I literally just saw your sub pop up and had to say hi 💕 had to sa…"
type textarea "Hii {name} 👀 I literally just saw your sub pop up and had to say hi had to say …"
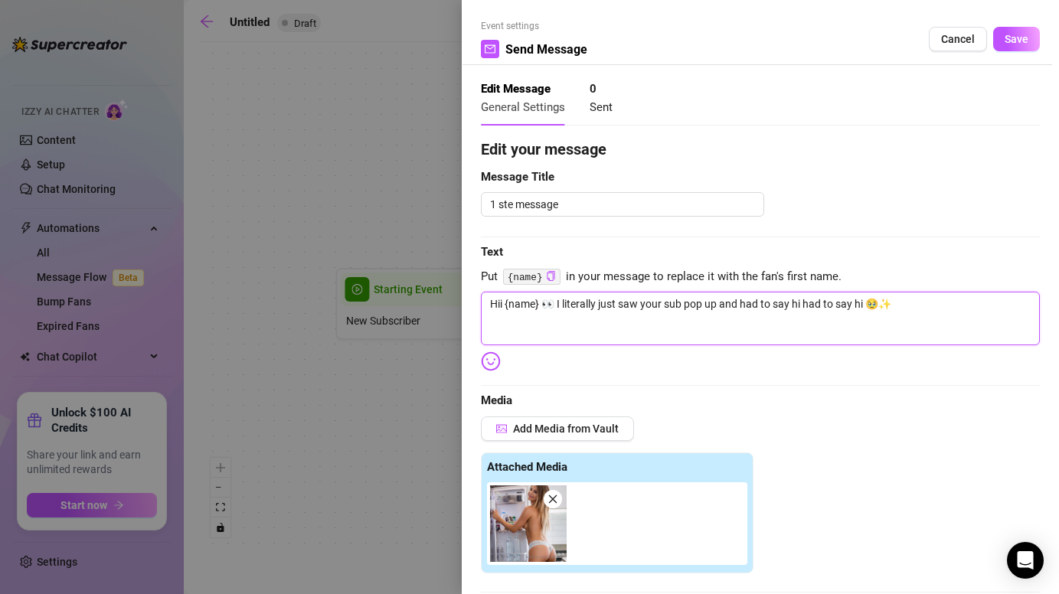
type textarea "Hii {name} 👀 I literally just saw your sub pop up and had to say h had to say h…"
type textarea "Hii {name} 👀 I literally just saw your sub pop up and had to say had to say hi …"
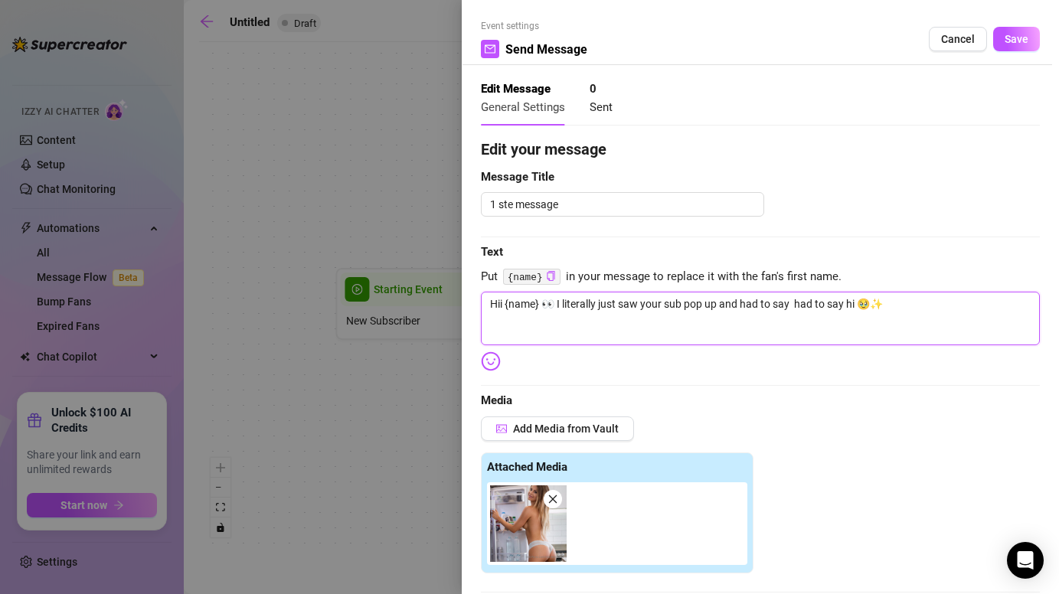
type textarea "Hii {name} 👀 I literally just saw your sub pop up and had to say had to say hi …"
type textarea "Hii {name} 👀 I literally just saw your sub pop up and had to sa had to say hi 🥹✨"
type textarea "Hii {name} 👀 I literally just saw your sub pop up and had to s had to say hi 🥹✨"
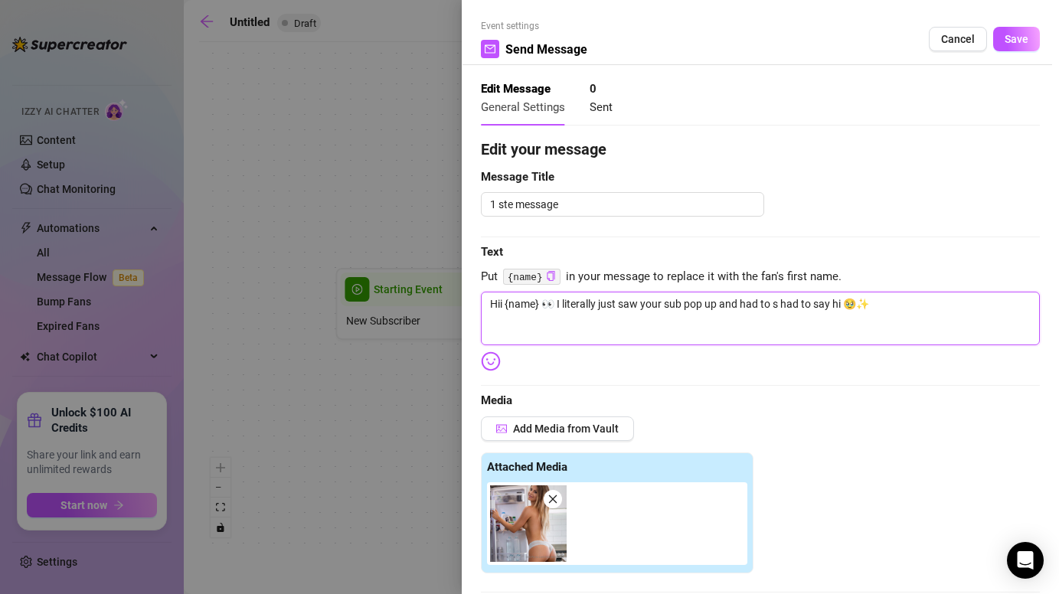
type textarea "Hii {name} 👀 I literally just saw your sub pop up and had to had to say hi 🥹✨"
type textarea "Hii {name} 👀 I literally just saw your sub pop up and had t had to say hi 🥹✨"
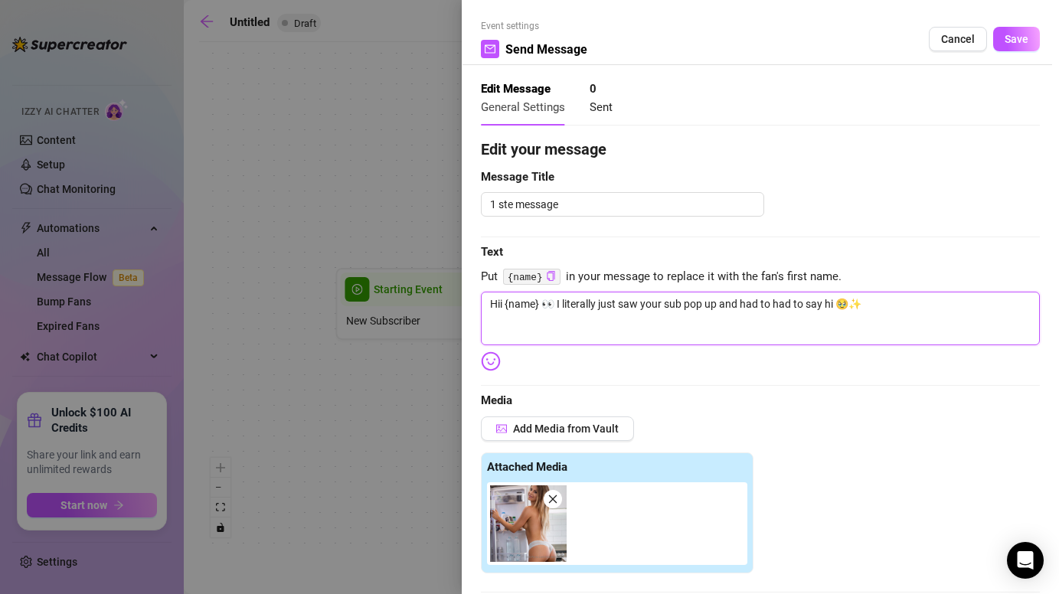
type textarea "Hii {name} 👀 I literally just saw your sub pop up and had t had to say hi 🥹✨"
type textarea "Hii {name} 👀 I literally just saw your sub pop up and had had to say hi 🥹✨"
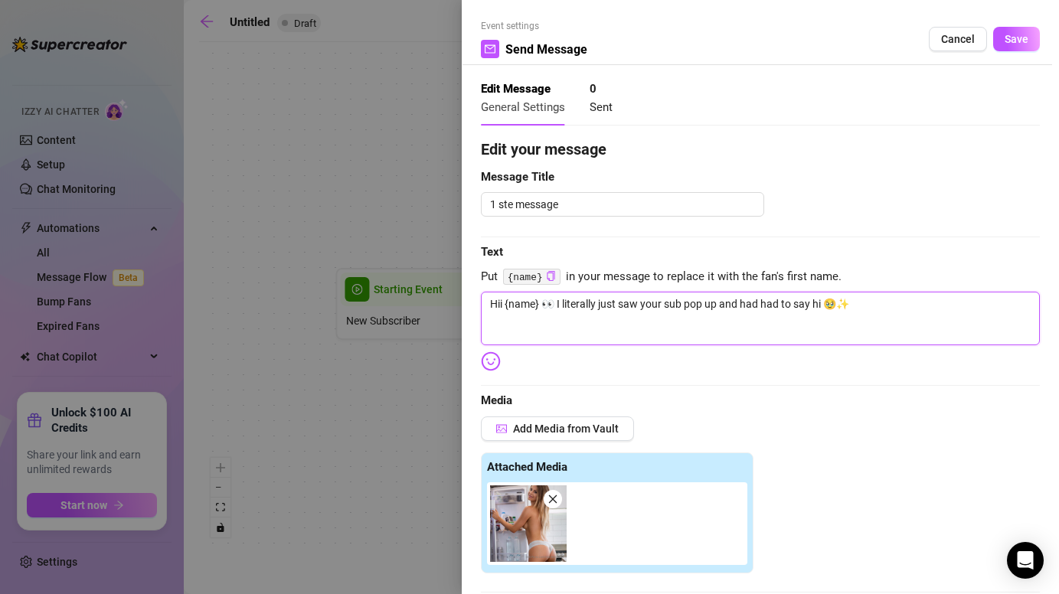
type textarea "Hii {name} 👀 I literally just saw your sub pop up and ha had to say hi 🥹✨"
type textarea "Hii {name} 👀 I literally just saw your sub pop up and h had to say hi 🥹✨"
type textarea "Hii {name} 👀 I literally just saw your sub pop up and had to say hi 🥹✨"
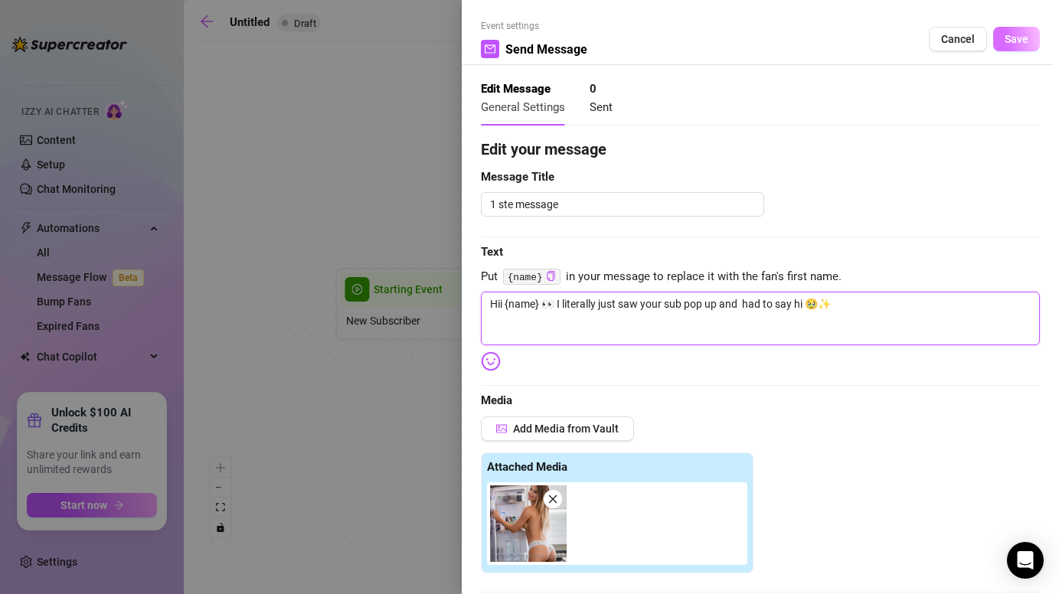
type textarea "Hii {name} 👀 I literally just saw your sub pop up and had to say hi 🥹✨"
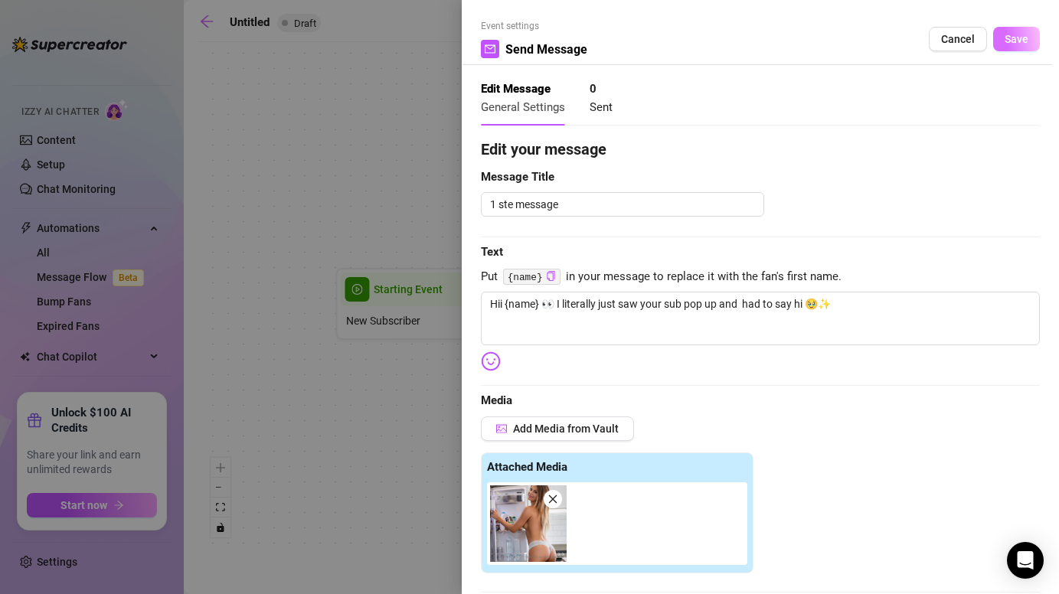
click at [1021, 44] on span "Save" at bounding box center [1016, 39] width 24 height 12
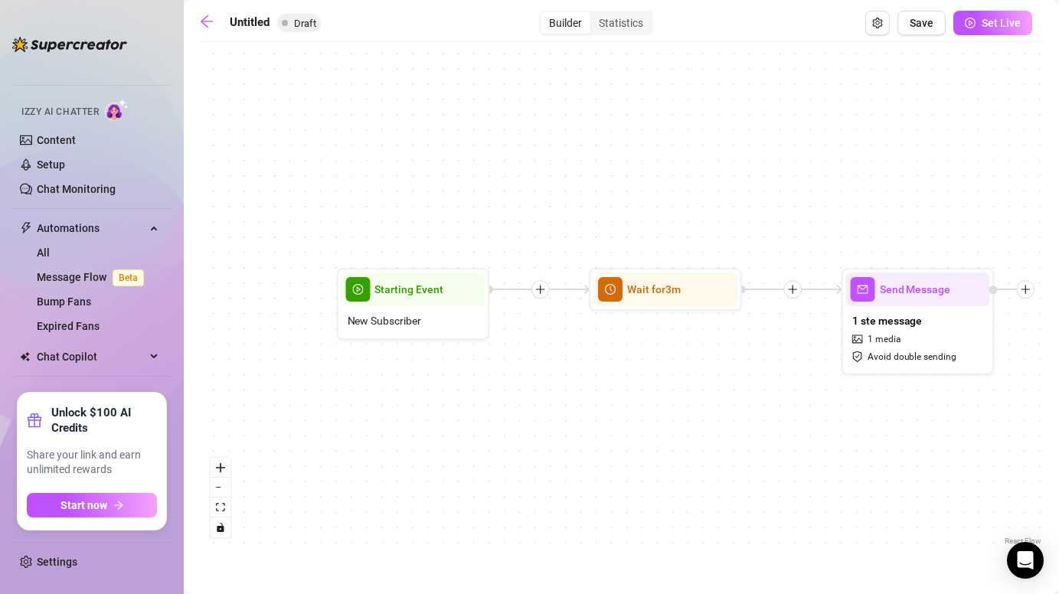
click at [1027, 297] on div at bounding box center [1025, 289] width 18 height 18
click at [1026, 285] on icon "plus" at bounding box center [1025, 289] width 11 height 11
click at [1025, 289] on icon "plus" at bounding box center [1025, 289] width 1 height 8
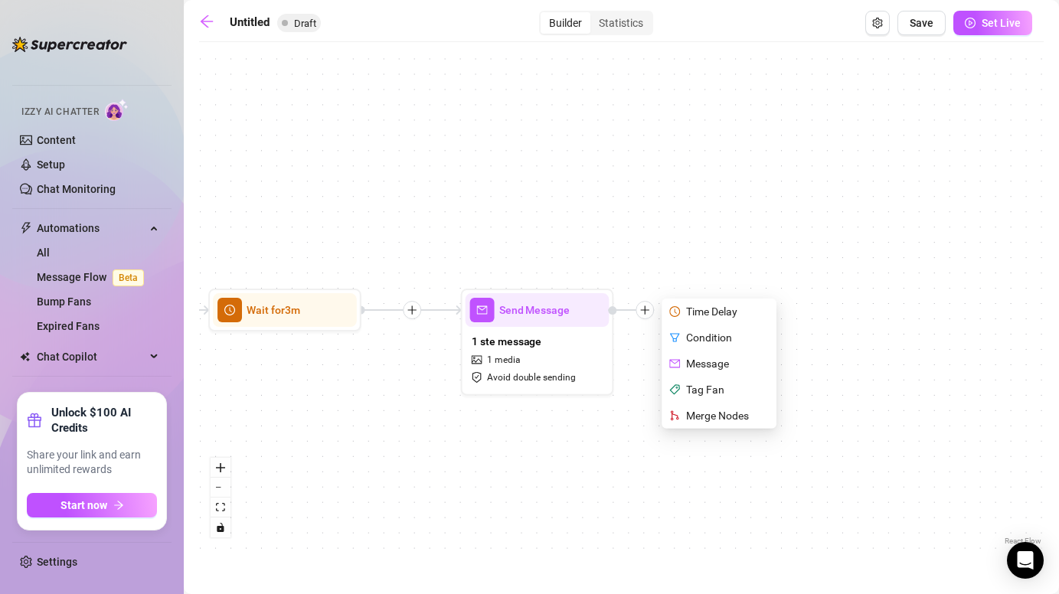
drag, startPoint x: 1003, startPoint y: 365, endPoint x: 623, endPoint y: 386, distance: 381.0
click at [623, 386] on div "Send Message 1 ste message 1 media Avoid double sending Time Delay Condition Me…" at bounding box center [621, 299] width 844 height 499
click at [647, 310] on icon "plus" at bounding box center [645, 309] width 8 height 1
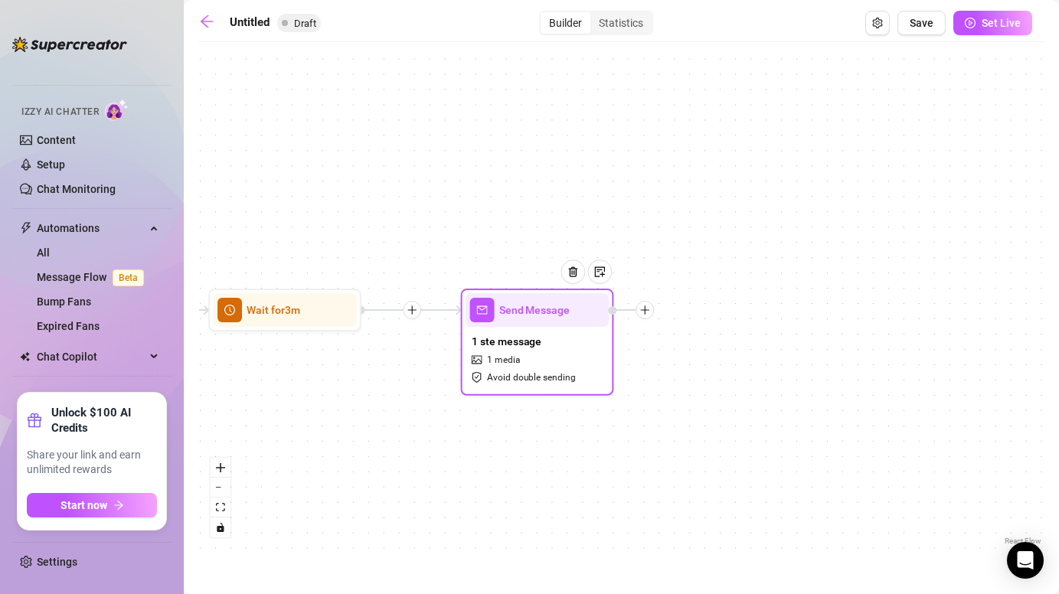
click at [647, 310] on icon "plus" at bounding box center [645, 309] width 8 height 1
click at [703, 314] on div "Time Delay" at bounding box center [720, 312] width 112 height 26
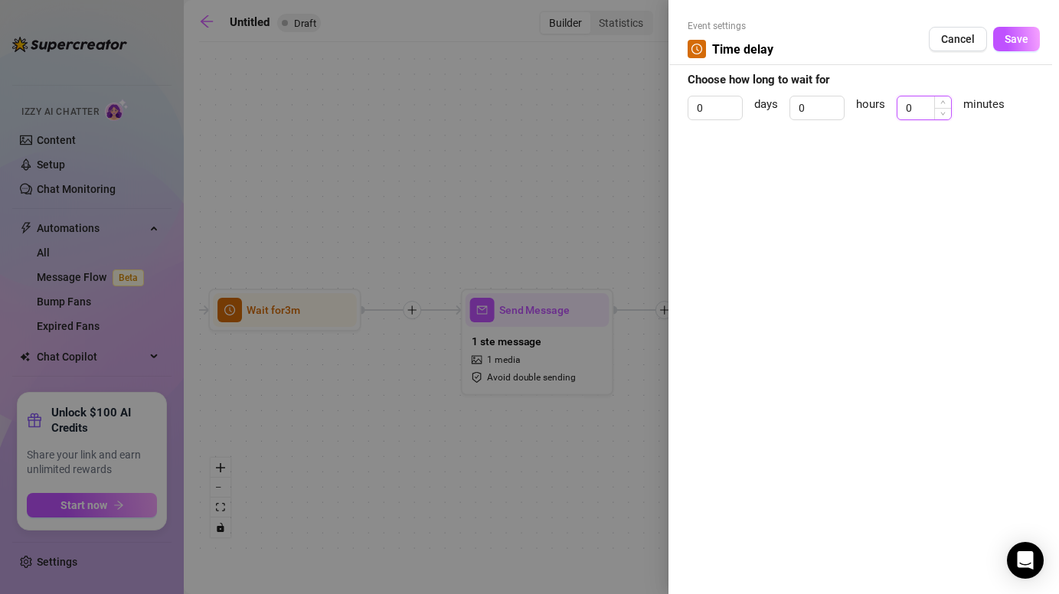
click at [915, 109] on input "0" at bounding box center [924, 107] width 54 height 23
click at [931, 170] on div "Event settings Time delay Cancel Save Choose how long to wait for 0 days 0 hour…" at bounding box center [863, 297] width 390 height 594
click at [931, 106] on input "15" at bounding box center [924, 107] width 54 height 23
type input "1"
click at [1018, 39] on span "Save" at bounding box center [1016, 39] width 24 height 12
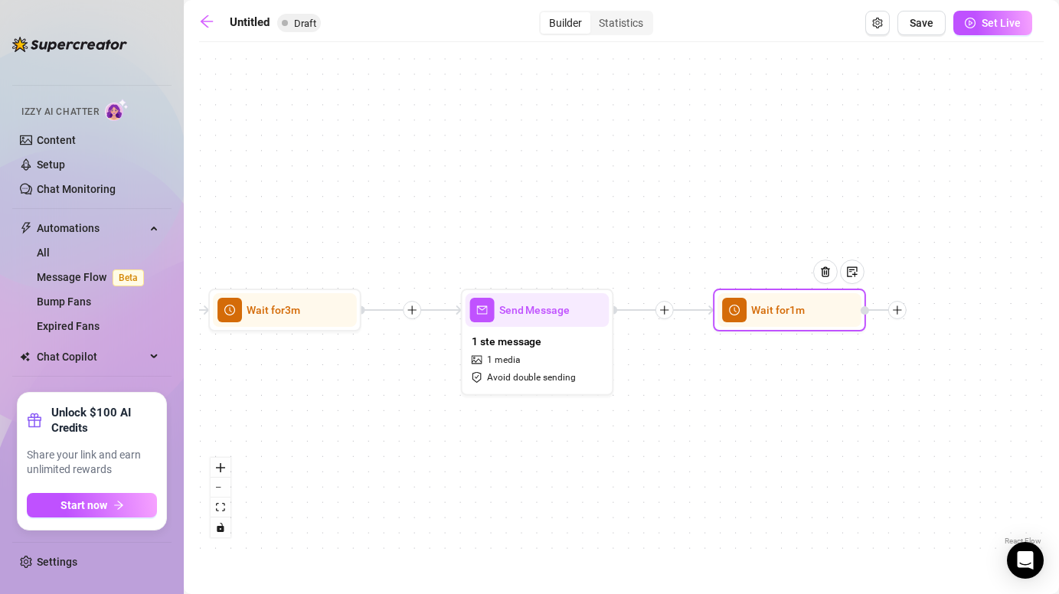
click at [812, 314] on div at bounding box center [831, 283] width 67 height 78
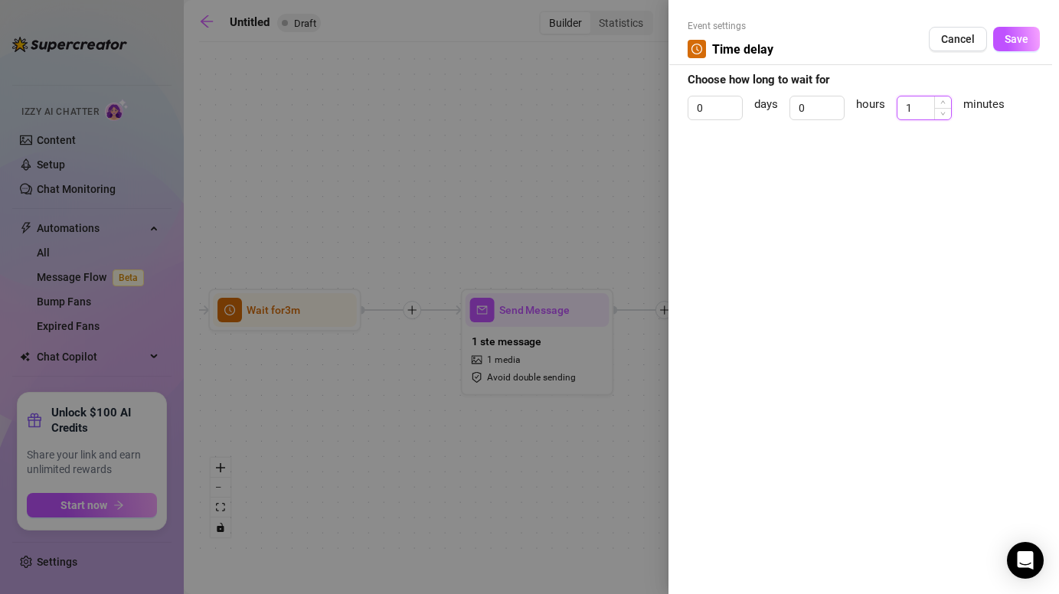
click at [931, 105] on input "1" at bounding box center [924, 107] width 54 height 23
click at [961, 37] on span "Cancel" at bounding box center [958, 39] width 34 height 12
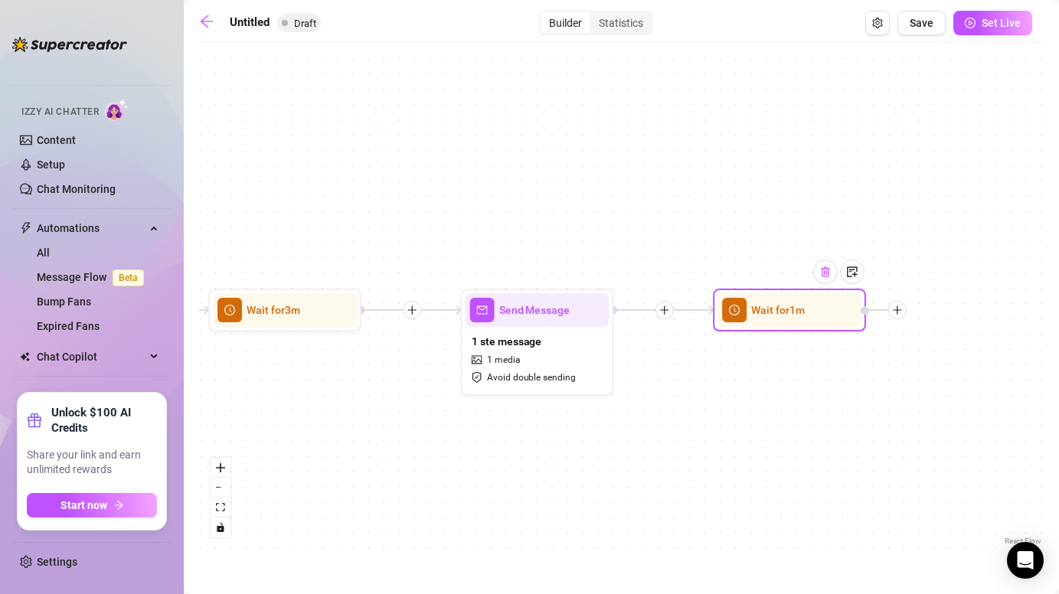
click at [825, 281] on div at bounding box center [825, 271] width 24 height 24
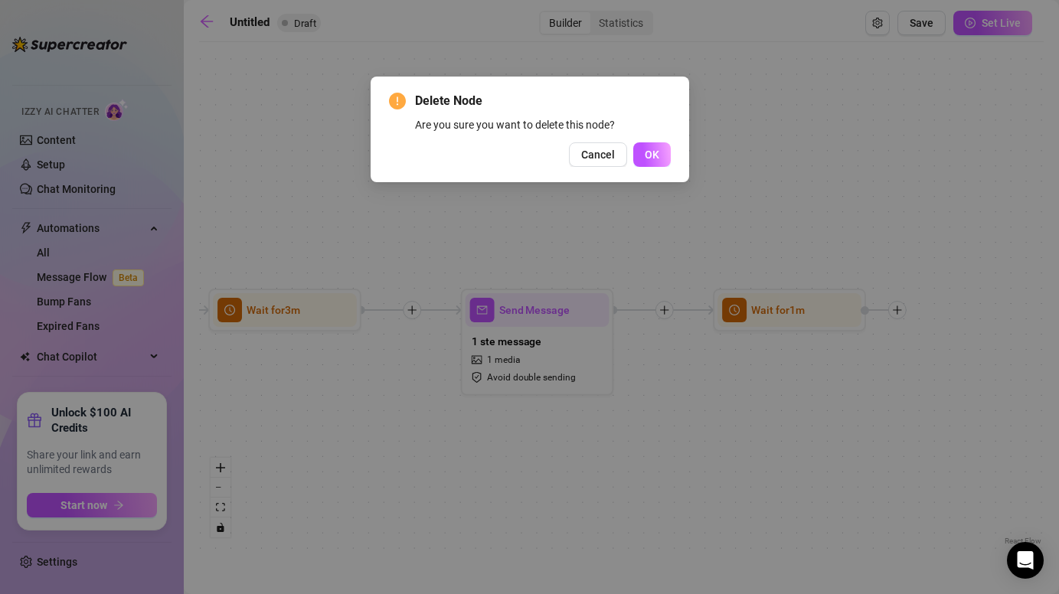
click at [641, 141] on div "Delete Node Are you sure you want to delete this node? Cancel OK" at bounding box center [530, 129] width 282 height 75
click at [654, 151] on span "OK" at bounding box center [651, 154] width 15 height 12
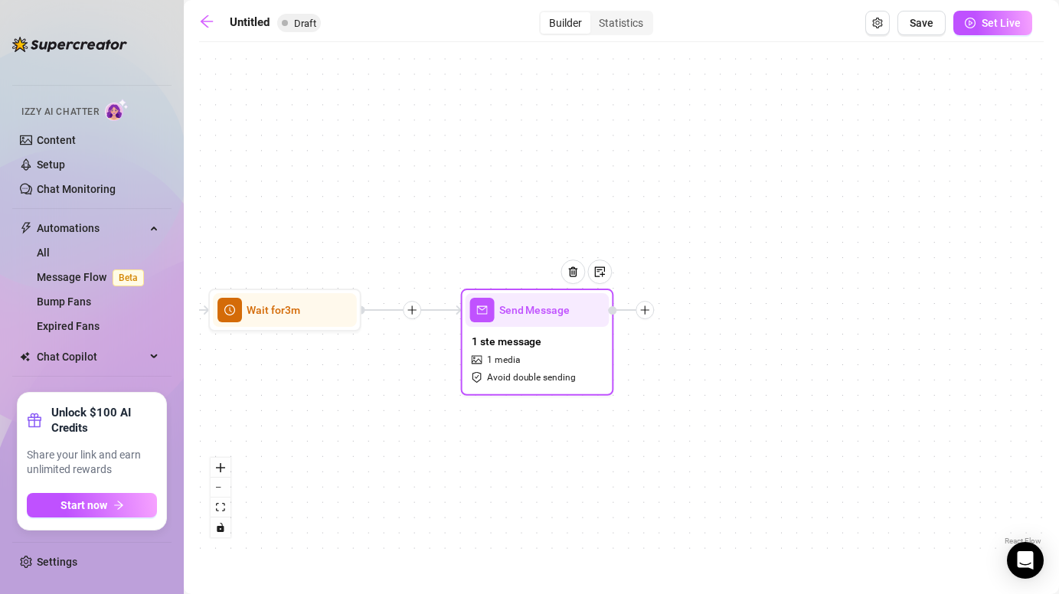
click at [647, 312] on icon "plus" at bounding box center [644, 310] width 11 height 11
click at [714, 364] on div "Message" at bounding box center [720, 364] width 112 height 26
type textarea "Write your message here"
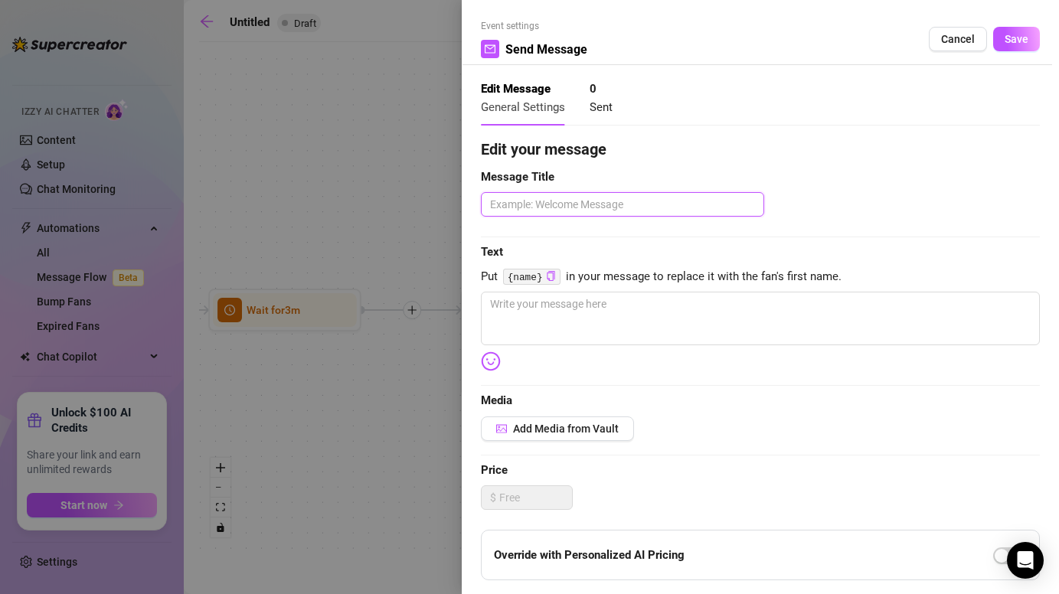
click at [595, 204] on textarea at bounding box center [622, 204] width 283 height 24
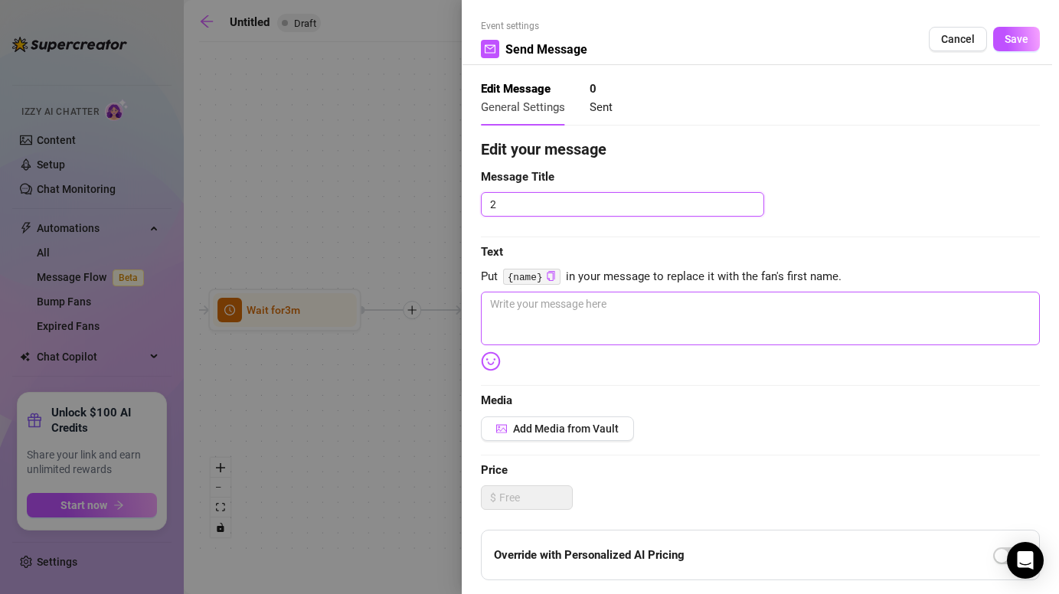
type textarea "2"
click at [597, 325] on textarea at bounding box center [760, 319] width 559 height 54
paste textarea "I’m [PERSON_NAME] btw 👀"
type textarea "I’m [PERSON_NAME] btw 👀"
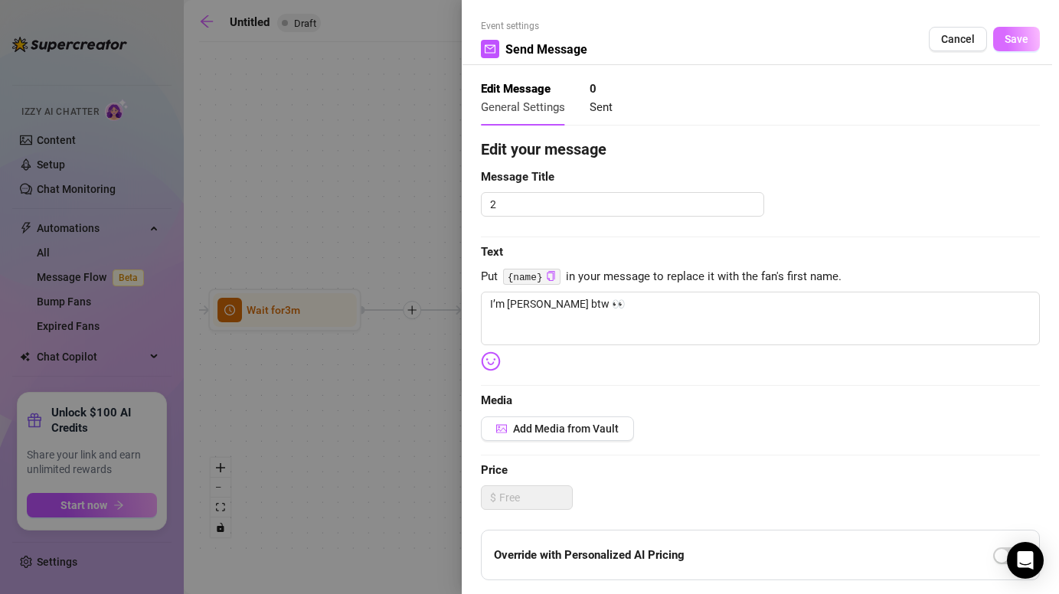
click at [1013, 38] on span "Save" at bounding box center [1016, 39] width 24 height 12
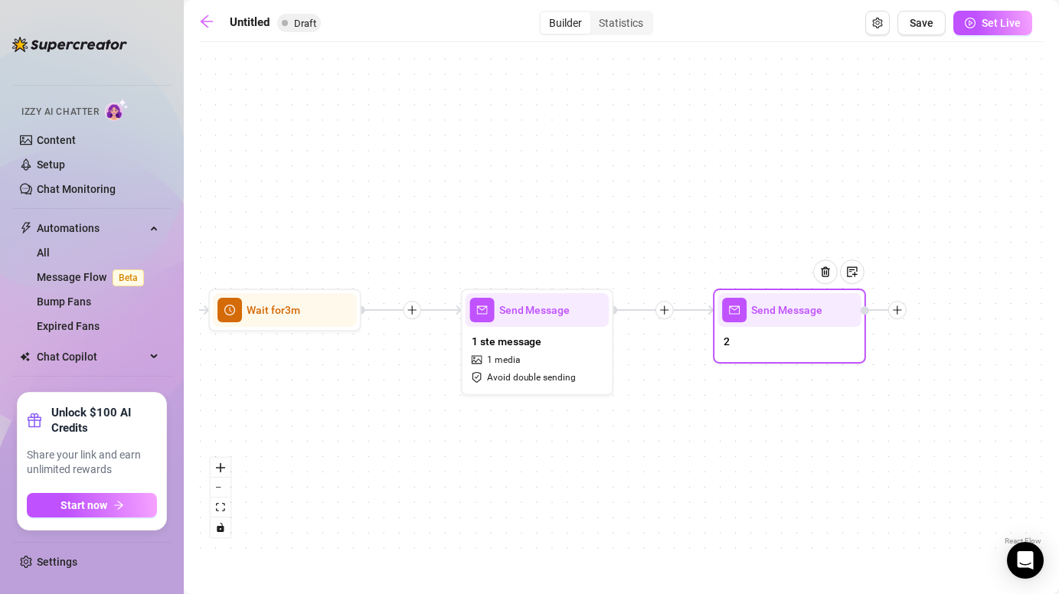
click at [902, 316] on div at bounding box center [897, 310] width 18 height 18
click at [961, 316] on div "Time Delay" at bounding box center [973, 312] width 112 height 26
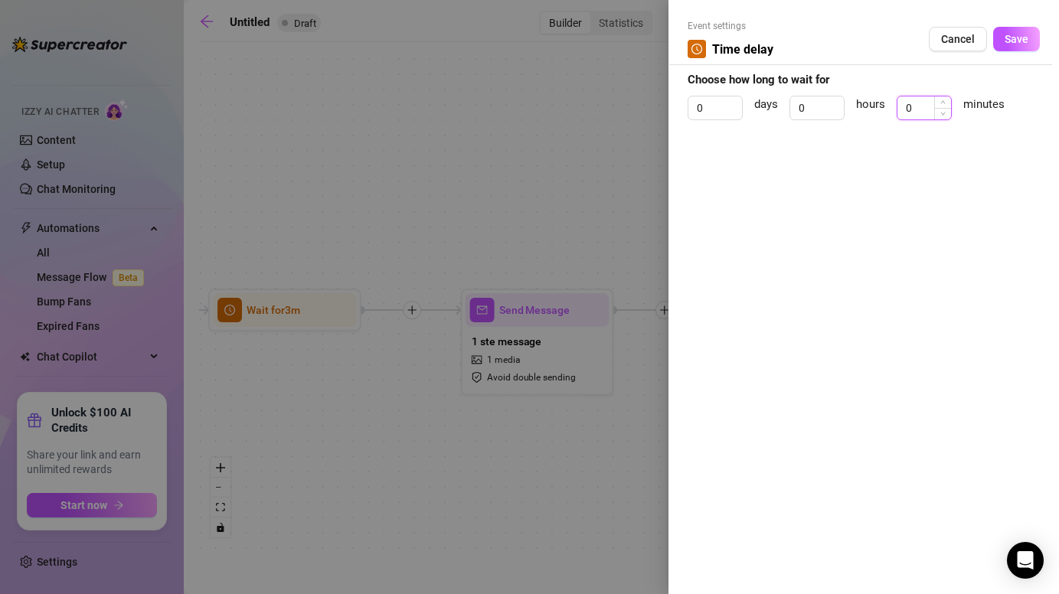
click at [923, 100] on input "0" at bounding box center [924, 107] width 54 height 23
type input "2"
click at [1022, 38] on span "Save" at bounding box center [1016, 39] width 24 height 12
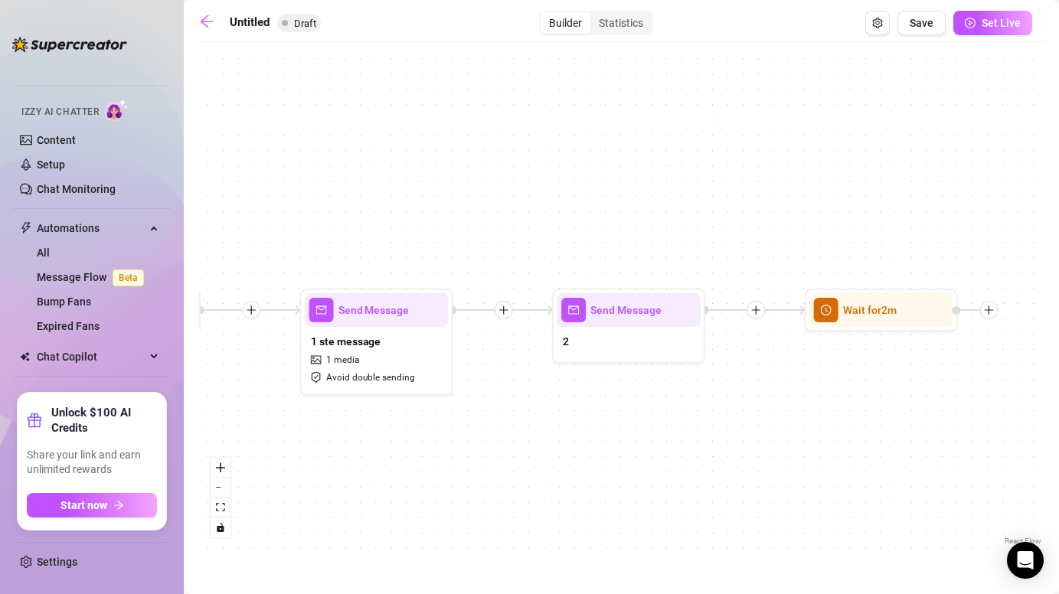
drag, startPoint x: 899, startPoint y: 380, endPoint x: 463, endPoint y: 380, distance: 435.5
click at [463, 380] on div "Wait for 2m Send Message 2 Send Message 1 ste message 1 media Avoid double send…" at bounding box center [621, 299] width 844 height 499
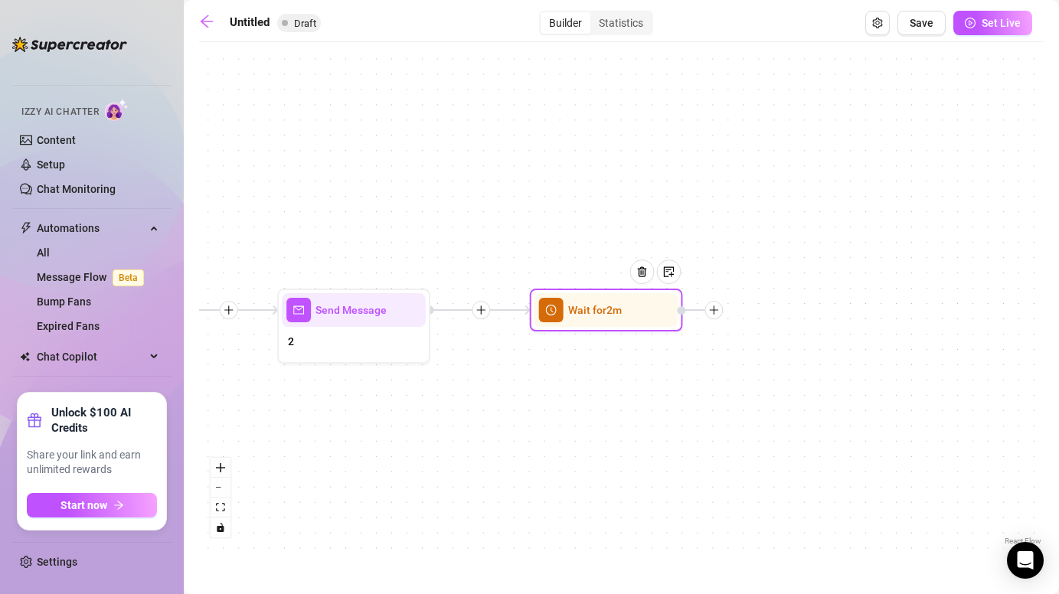
click at [721, 308] on div at bounding box center [713, 310] width 18 height 18
click at [781, 362] on div "Message" at bounding box center [789, 364] width 112 height 26
type textarea "Write your message here"
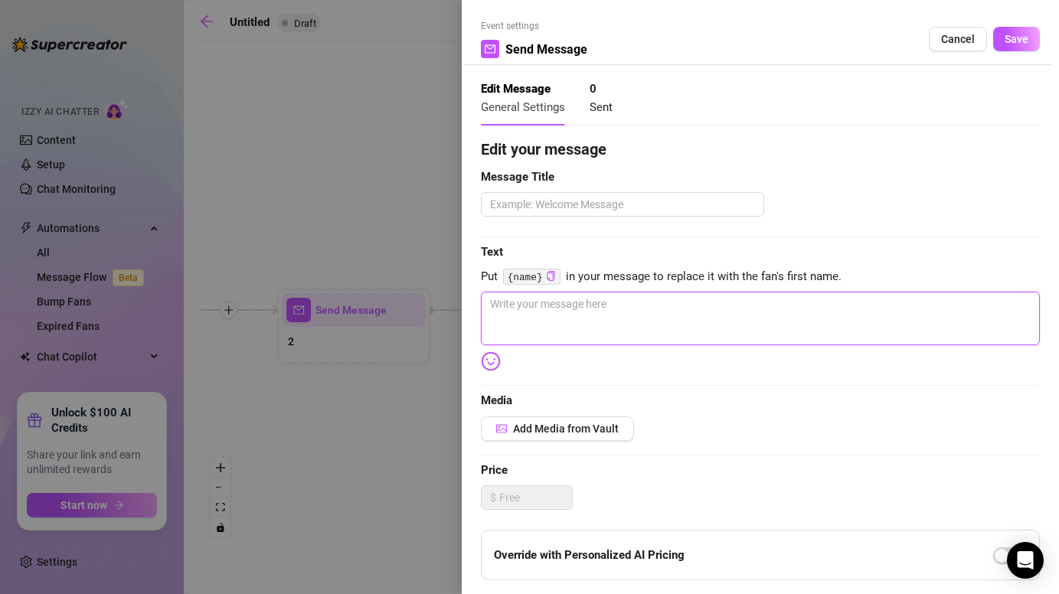
click at [572, 315] on textarea at bounding box center [760, 319] width 559 height 54
paste textarea "Tell me… do you like it when a girl teases you slowly 😏 or when she goes all in…"
type textarea "Tell me… do you like it when a girl teases you slowly 😏 or when she goes all in…"
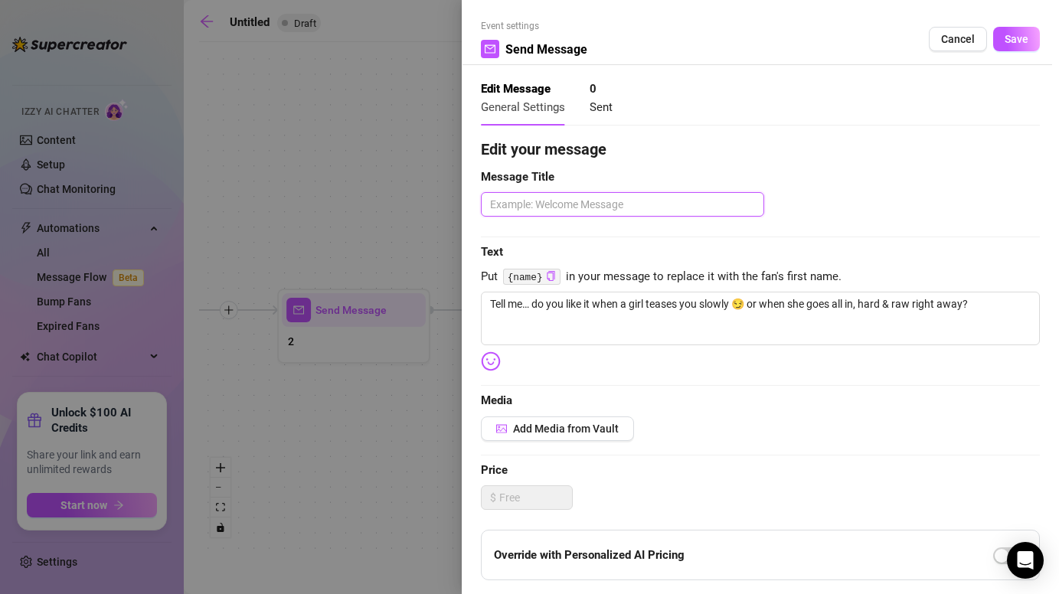
click at [522, 205] on textarea at bounding box center [622, 204] width 283 height 24
type textarea "3"
click at [1008, 36] on span "Save" at bounding box center [1016, 39] width 24 height 12
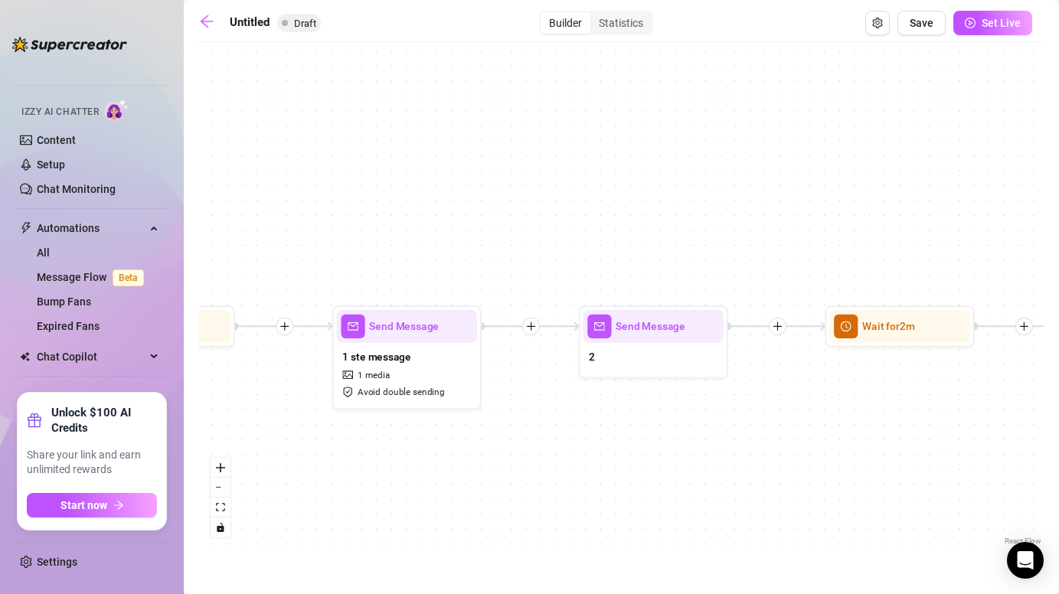
drag, startPoint x: 316, startPoint y: 393, endPoint x: 634, endPoint y: 412, distance: 318.2
click at [634, 412] on div "Send Message 3 Wait for 2m Send Message 2 Send Message 1 ste message 1 media Av…" at bounding box center [621, 299] width 844 height 499
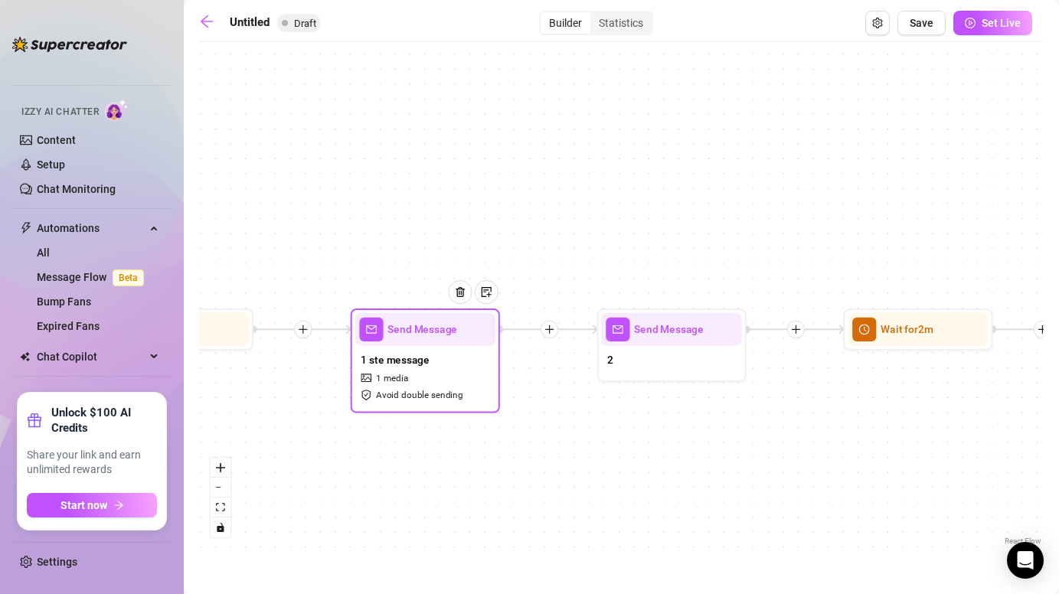
click at [474, 365] on div "1 ste message 1 media Avoid double sending" at bounding box center [425, 377] width 140 height 63
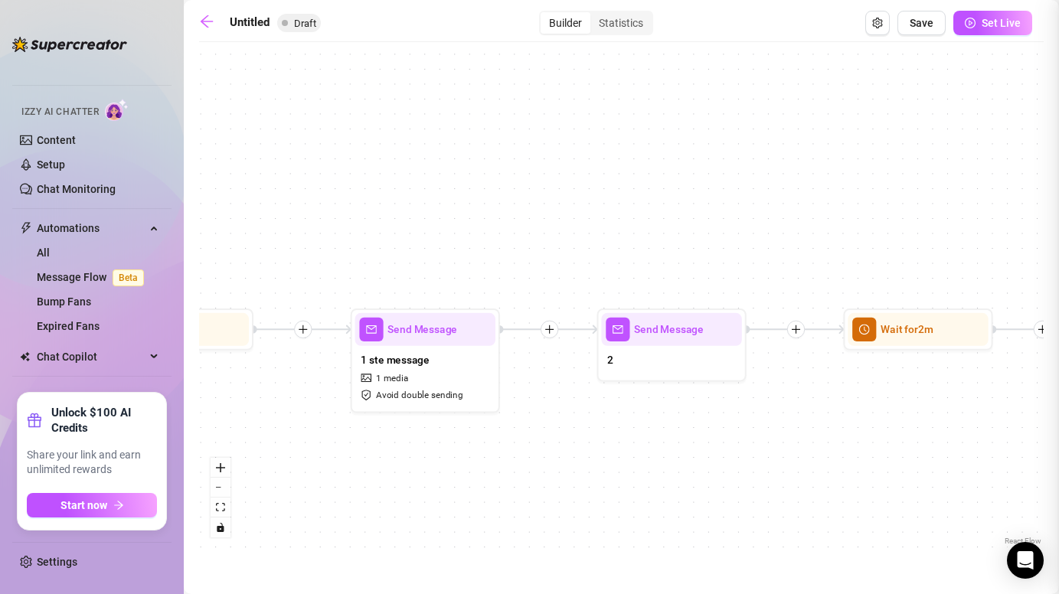
type textarea "Hii {name} 👀 I literally just saw your sub pop up and had to say hi 🥹✨"
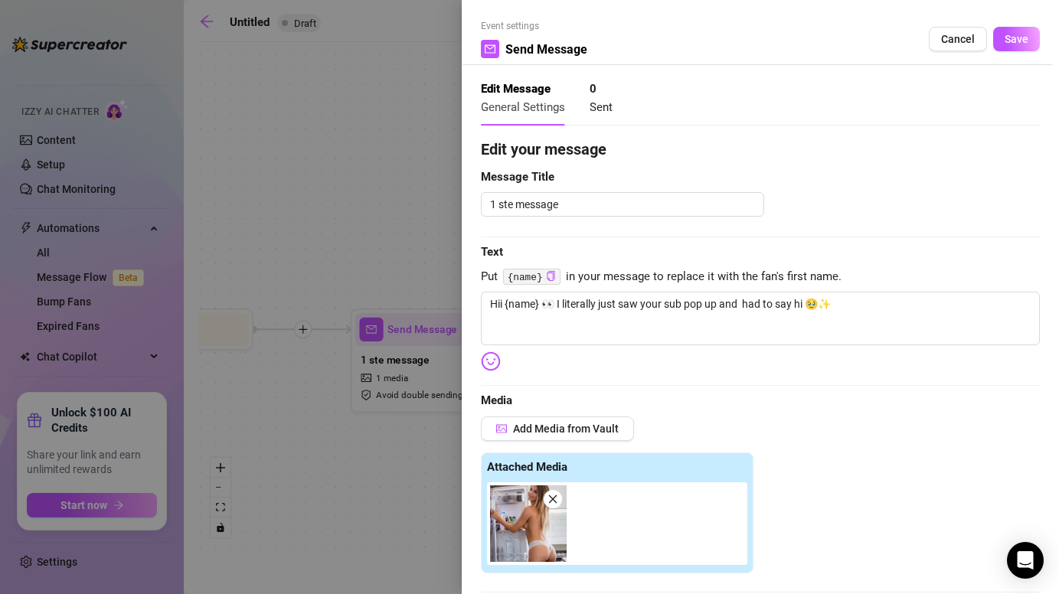
click at [553, 498] on icon "close" at bounding box center [552, 499] width 11 height 11
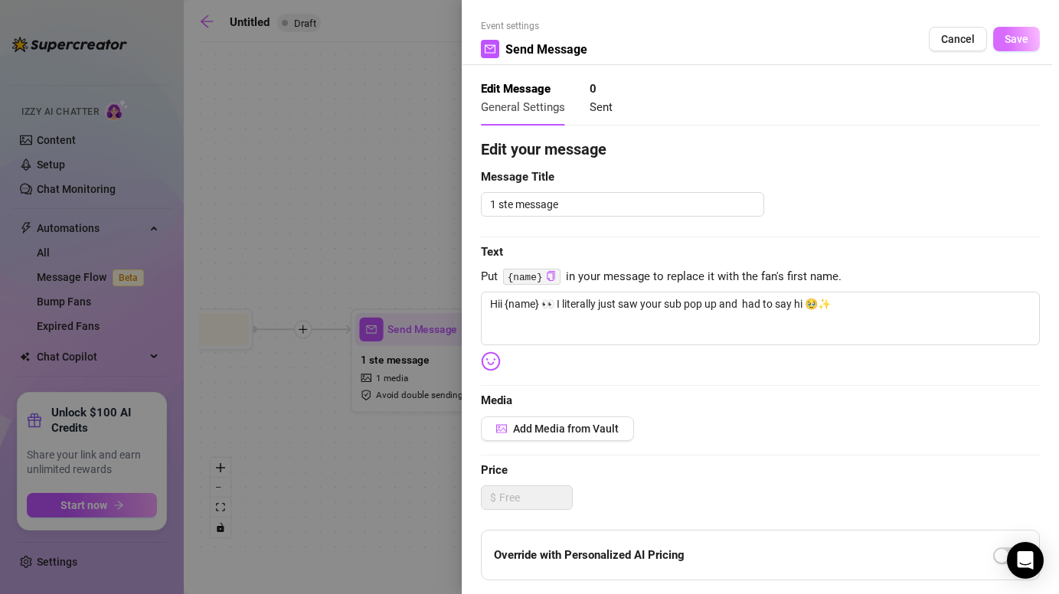
click at [1015, 31] on button "Save" at bounding box center [1016, 39] width 47 height 24
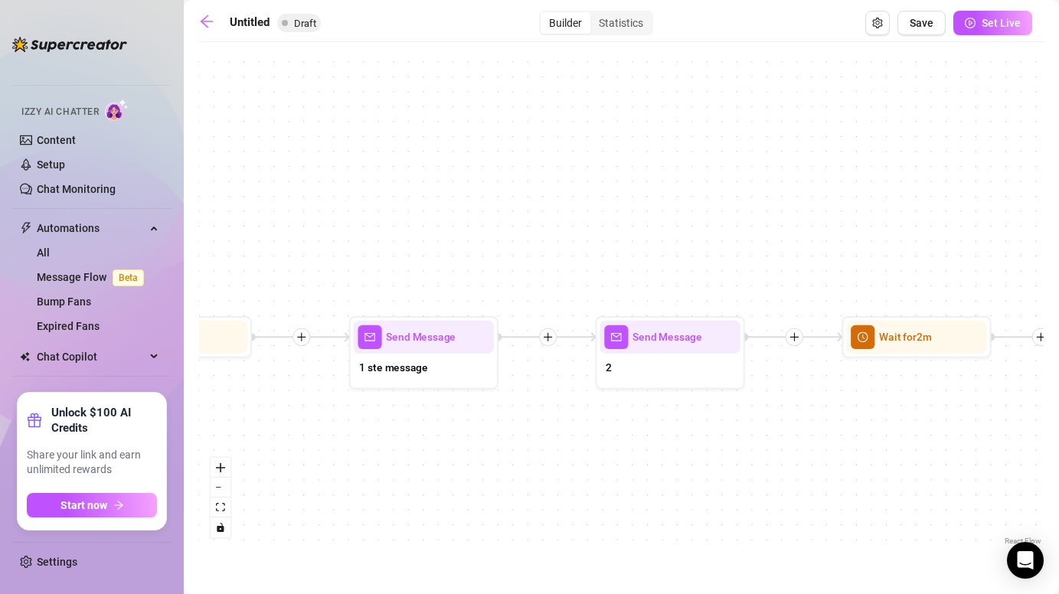
drag, startPoint x: 679, startPoint y: 450, endPoint x: 573, endPoint y: 446, distance: 105.7
click at [573, 446] on div "Send Message 3 Wait for 2m Send Message 2 Send Message 1 ste message Wait for 3…" at bounding box center [621, 299] width 844 height 499
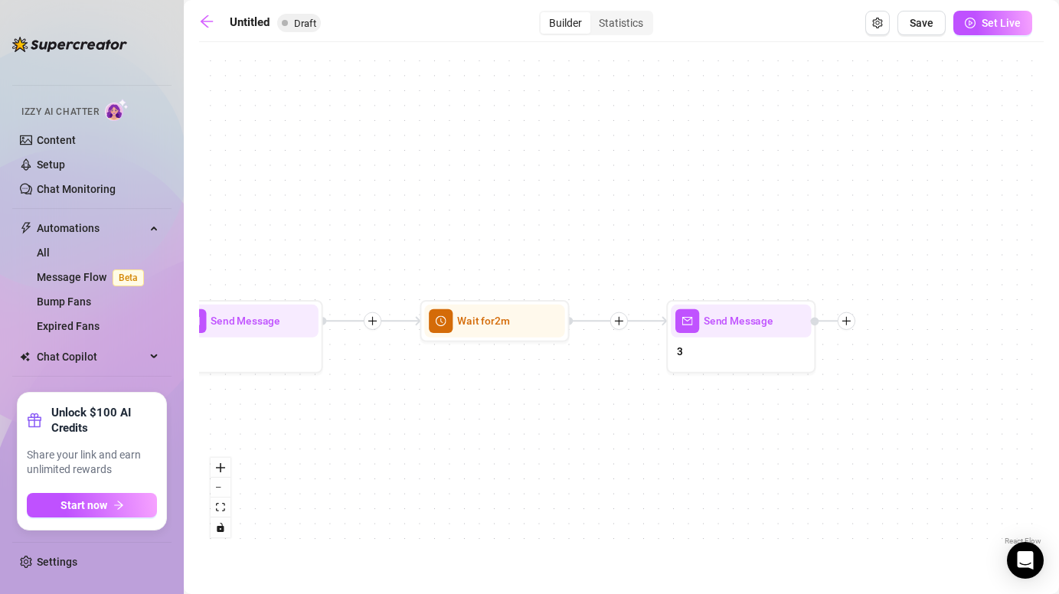
drag, startPoint x: 916, startPoint y: 469, endPoint x: 599, endPoint y: 465, distance: 316.9
click at [599, 465] on div "Send Message 3 Wait for 2m Send Message 2 Send Message 1 ste message Wait for 3…" at bounding box center [621, 299] width 844 height 499
click at [849, 322] on icon "plus" at bounding box center [846, 320] width 11 height 11
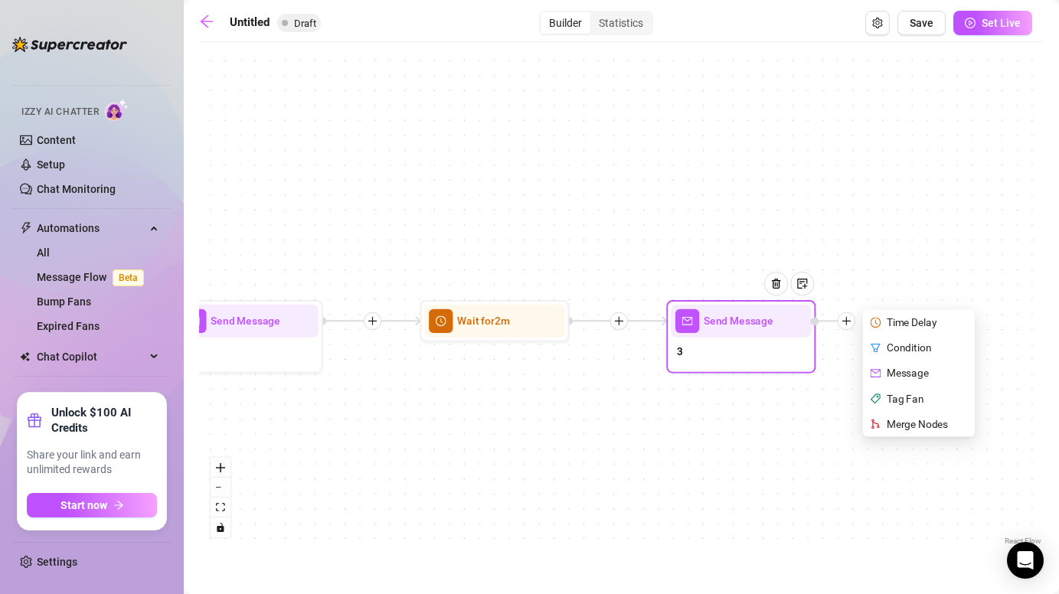
click at [898, 321] on div "Time Delay" at bounding box center [920, 322] width 109 height 25
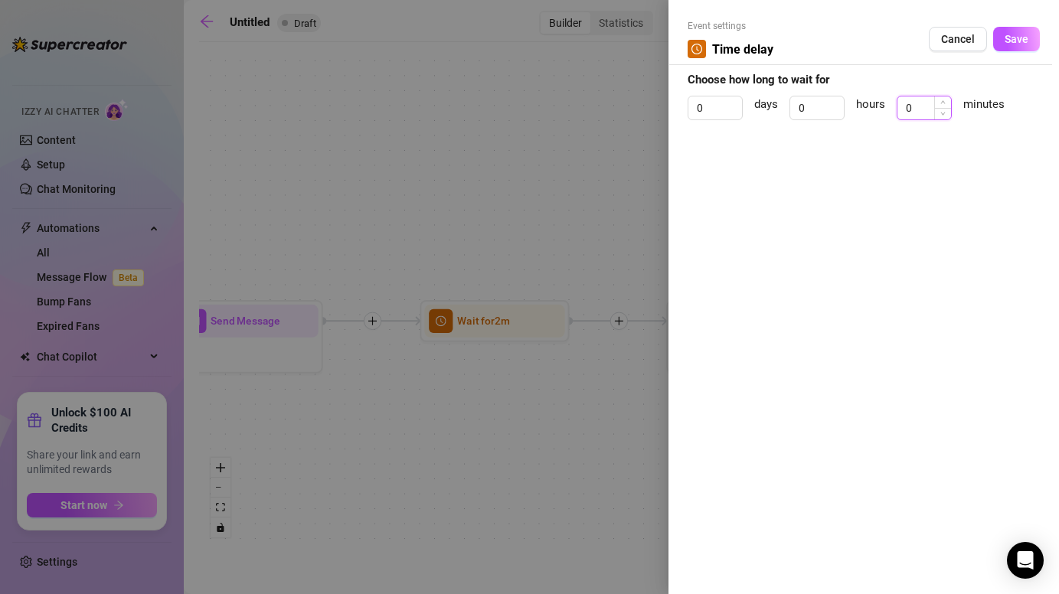
click at [931, 112] on input "0" at bounding box center [924, 107] width 54 height 23
type input "15"
click at [1025, 33] on span "Save" at bounding box center [1016, 39] width 24 height 12
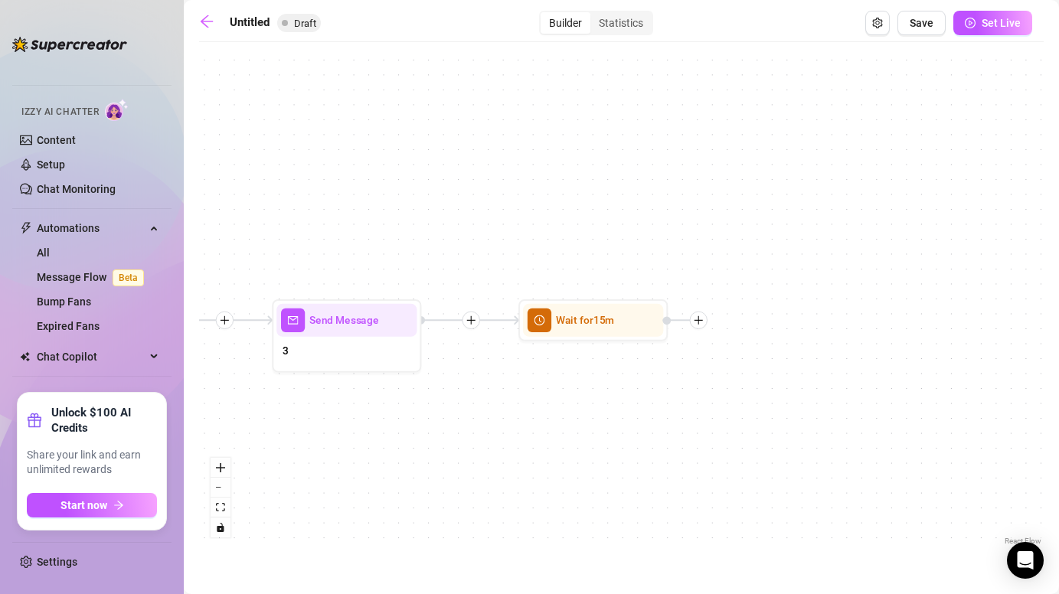
drag, startPoint x: 823, startPoint y: 485, endPoint x: 417, endPoint y: 484, distance: 405.7
click at [417, 484] on div "Wait for 15m Send Message 3 Wait for 2m Send Message 2 Send Message 1 ste messa…" at bounding box center [621, 299] width 844 height 499
click at [693, 326] on div at bounding box center [673, 320] width 45 height 18
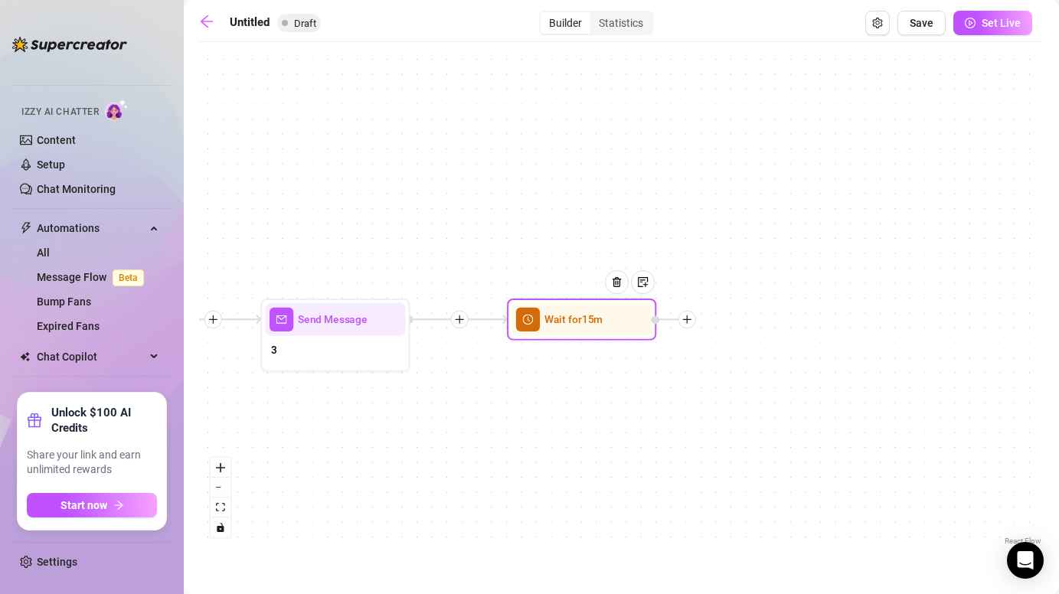
click at [690, 319] on icon "plus" at bounding box center [687, 319] width 8 height 1
click at [755, 367] on div "Message" at bounding box center [760, 371] width 109 height 25
type textarea "Write your message here"
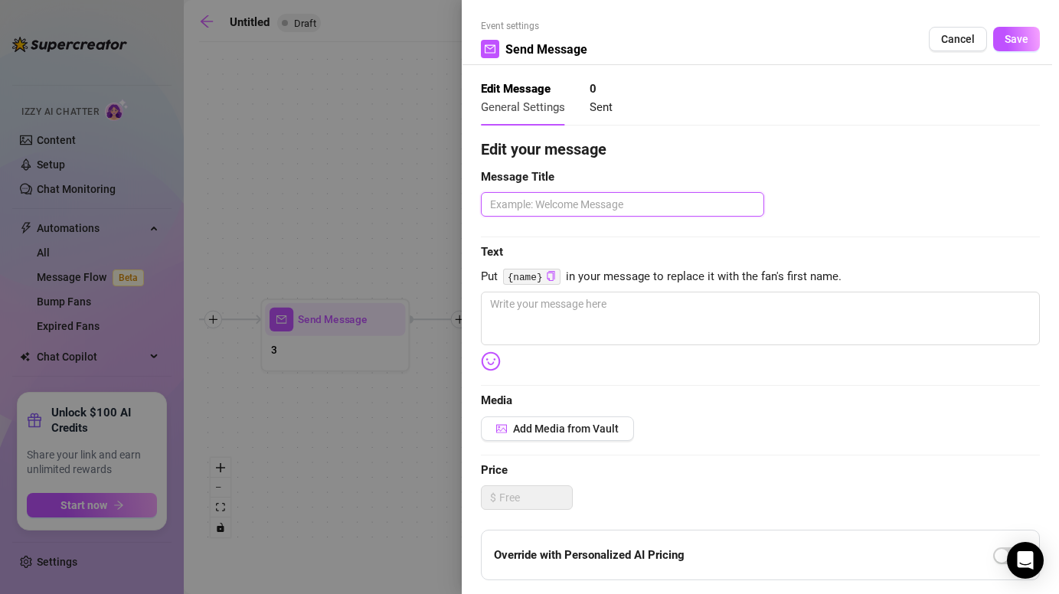
click at [578, 200] on textarea at bounding box center [622, 204] width 283 height 24
type textarea "t"
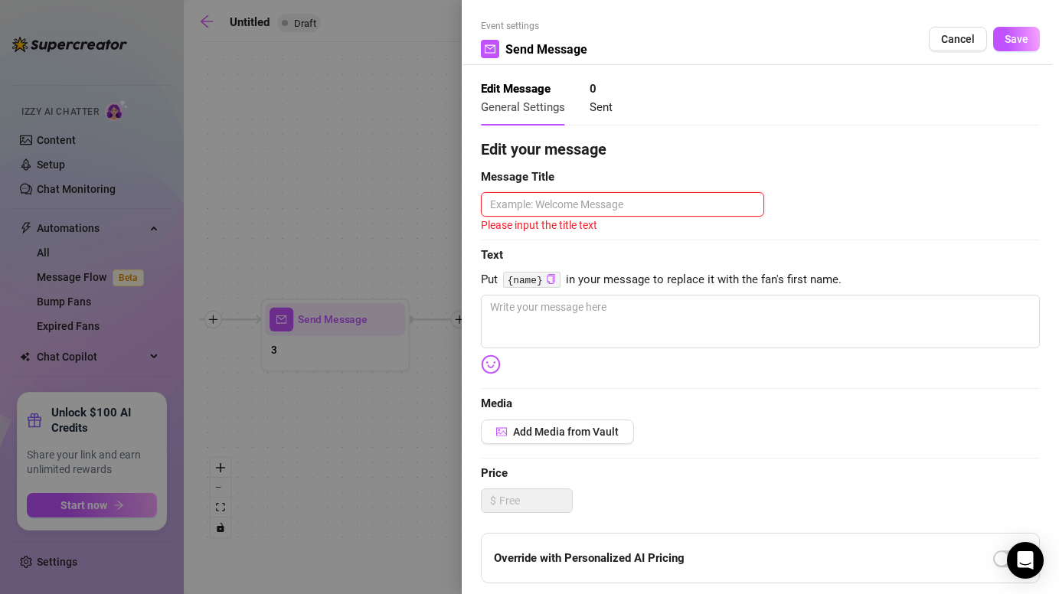
type textarea "s"
type textarea "se"
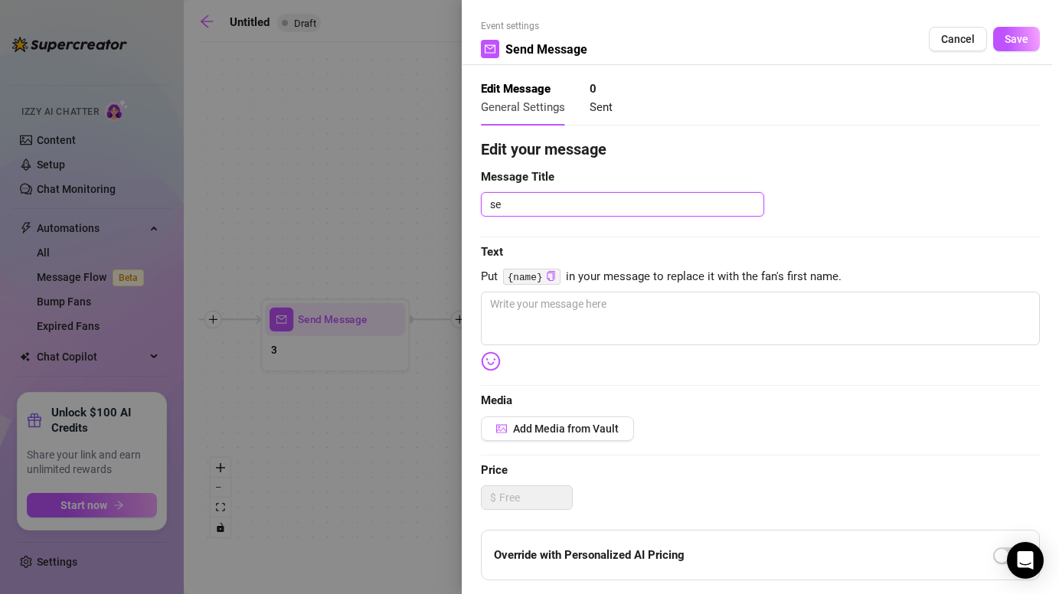
type textarea "sel"
type textarea "self"
type textarea "selfi"
click at [487, 202] on textarea "selfie" at bounding box center [622, 204] width 283 height 24
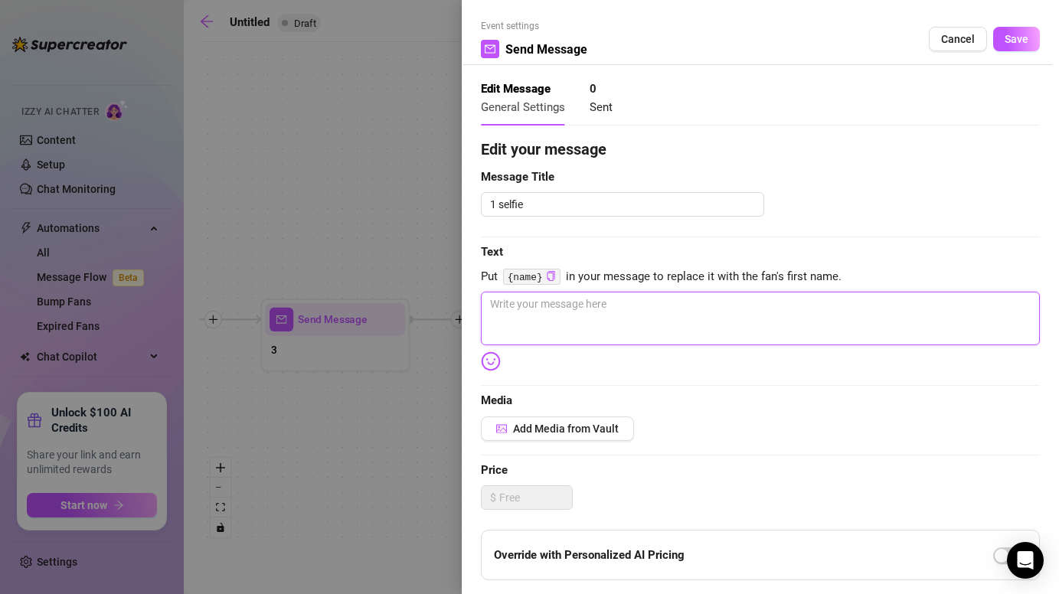
click at [523, 307] on textarea at bounding box center [760, 319] width 559 height 54
paste textarea "This is me right now 👀 figured you’d [PERSON_NAME]na see who’s really talking t…"
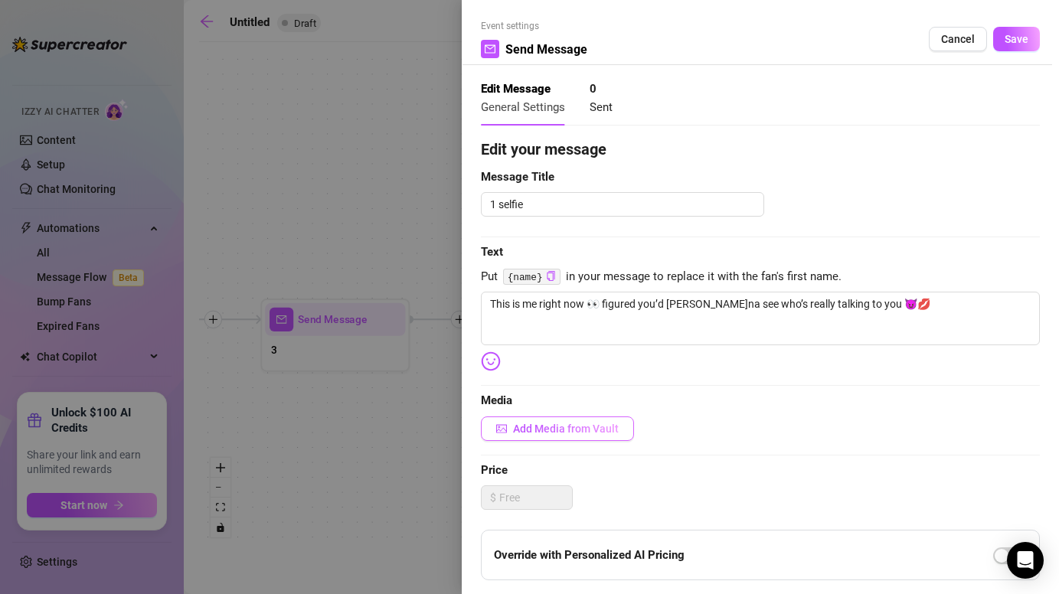
click at [608, 426] on span "Add Media from Vault" at bounding box center [566, 428] width 106 height 12
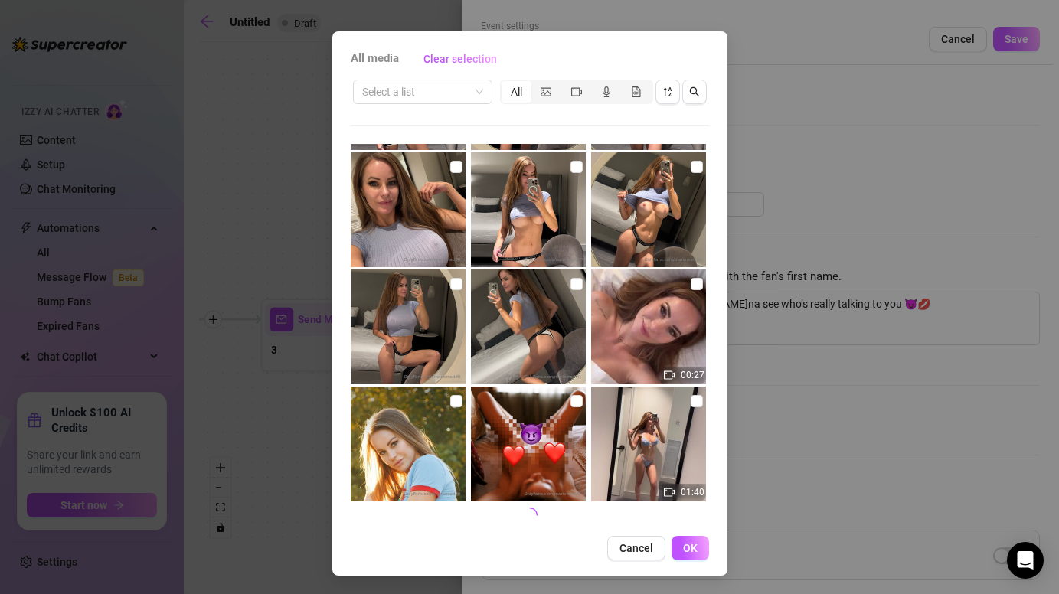
scroll to position [5233, 0]
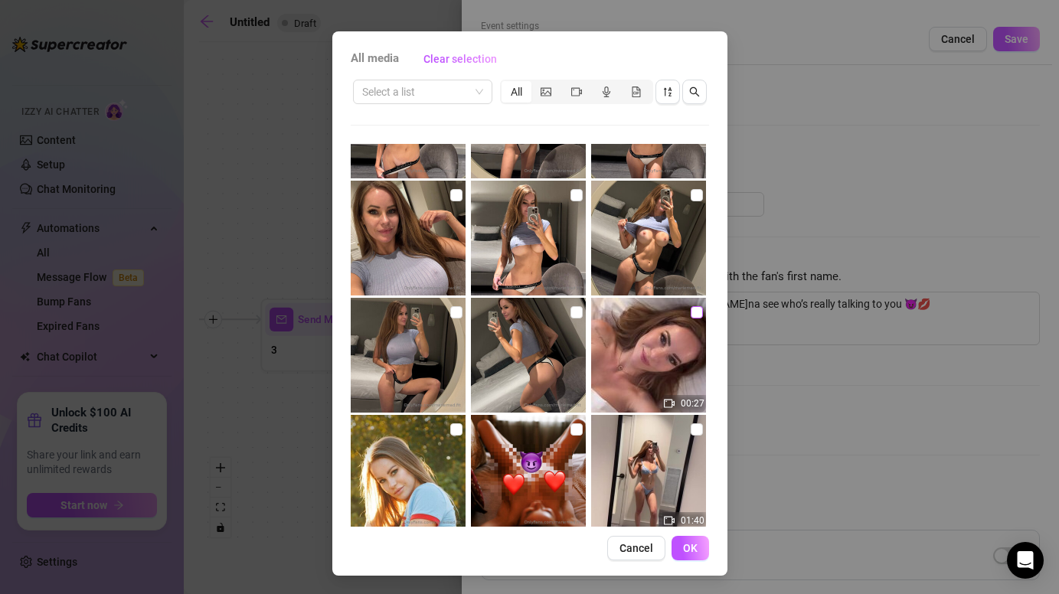
click at [693, 316] on input "checkbox" at bounding box center [696, 312] width 12 height 12
click at [694, 314] on input "checkbox" at bounding box center [696, 312] width 12 height 12
click at [573, 316] on input "checkbox" at bounding box center [576, 312] width 12 height 12
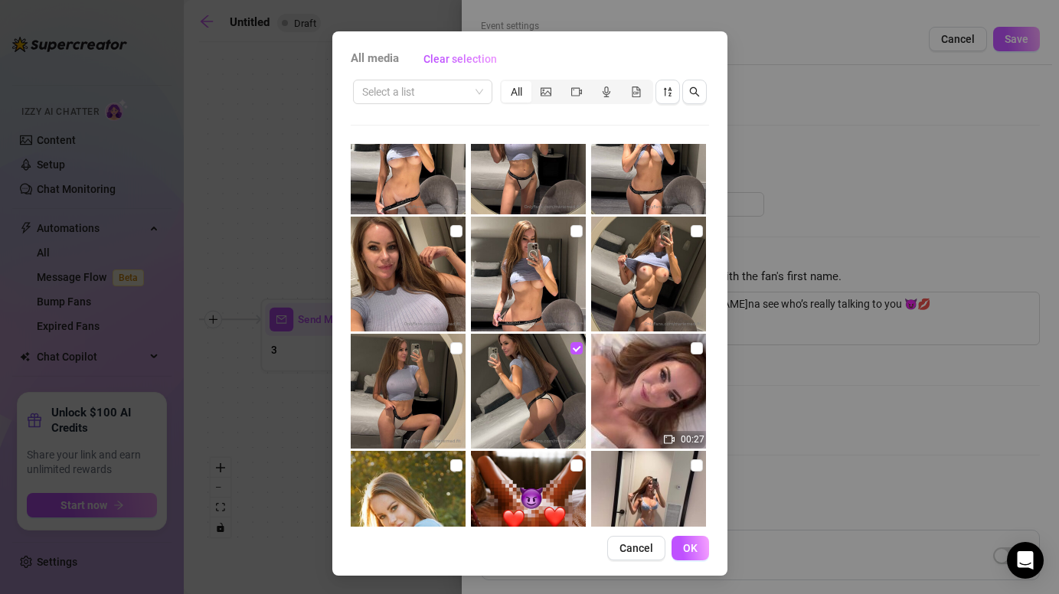
click at [449, 348] on div at bounding box center [410, 391] width 118 height 115
click at [455, 351] on input "checkbox" at bounding box center [456, 348] width 12 height 12
click at [571, 351] on input "checkbox" at bounding box center [576, 348] width 12 height 12
click at [573, 351] on input "checkbox" at bounding box center [576, 348] width 12 height 12
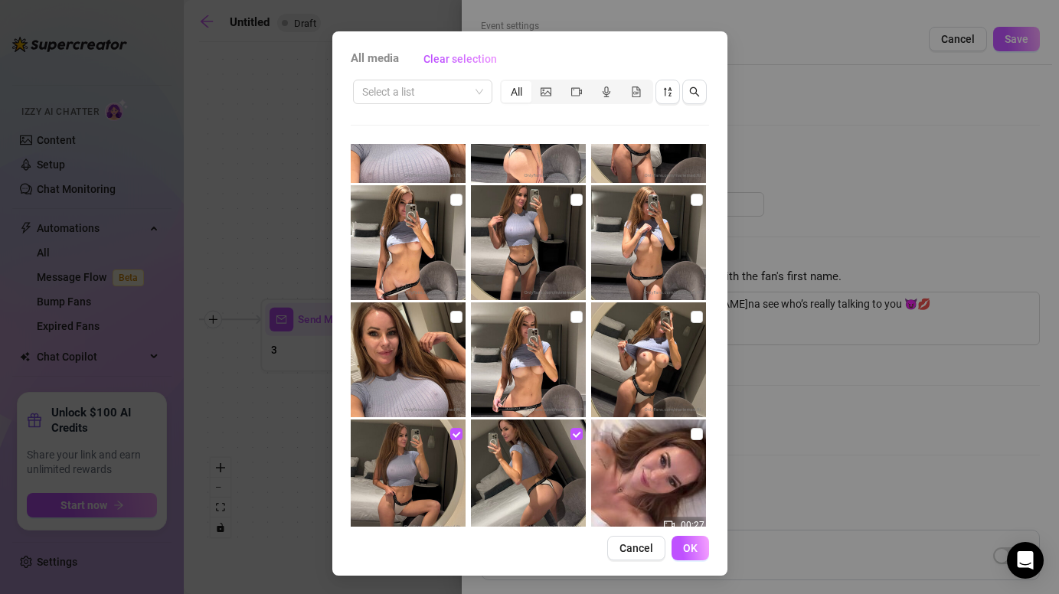
scroll to position [5113, 0]
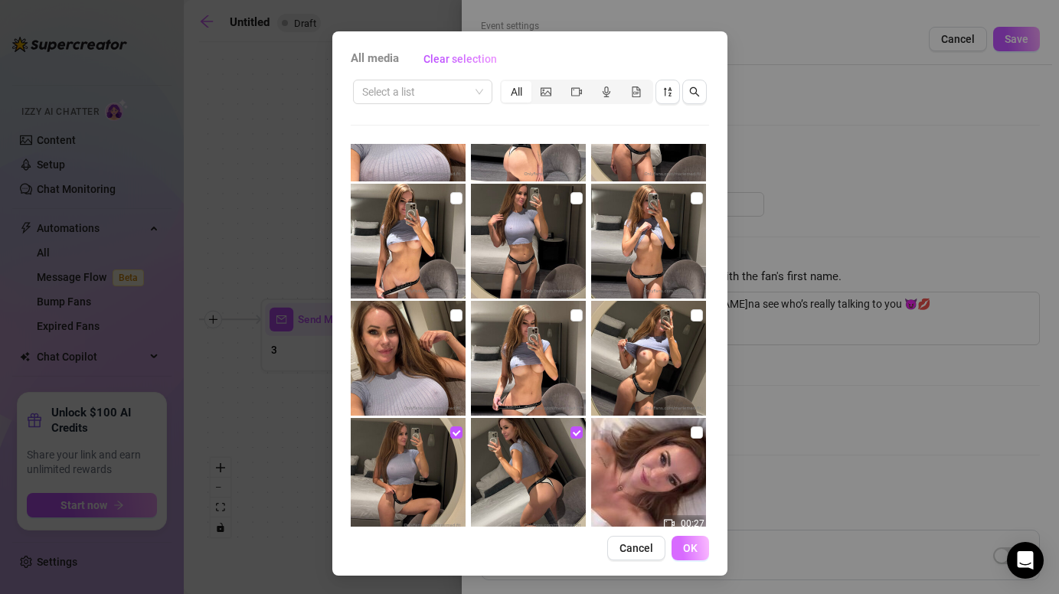
click at [697, 552] on button "OK" at bounding box center [690, 548] width 38 height 24
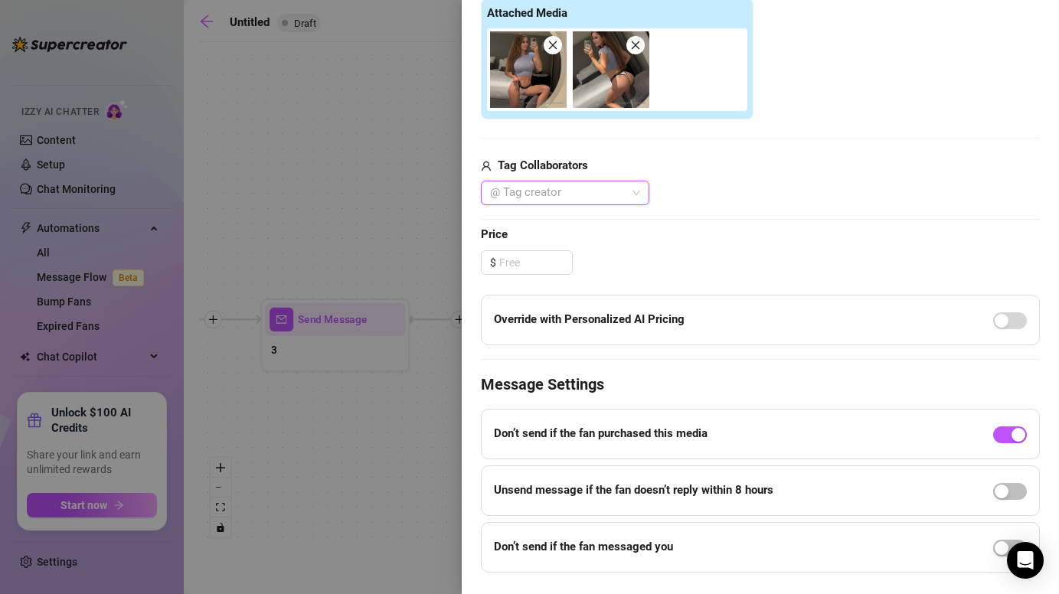
scroll to position [458, 0]
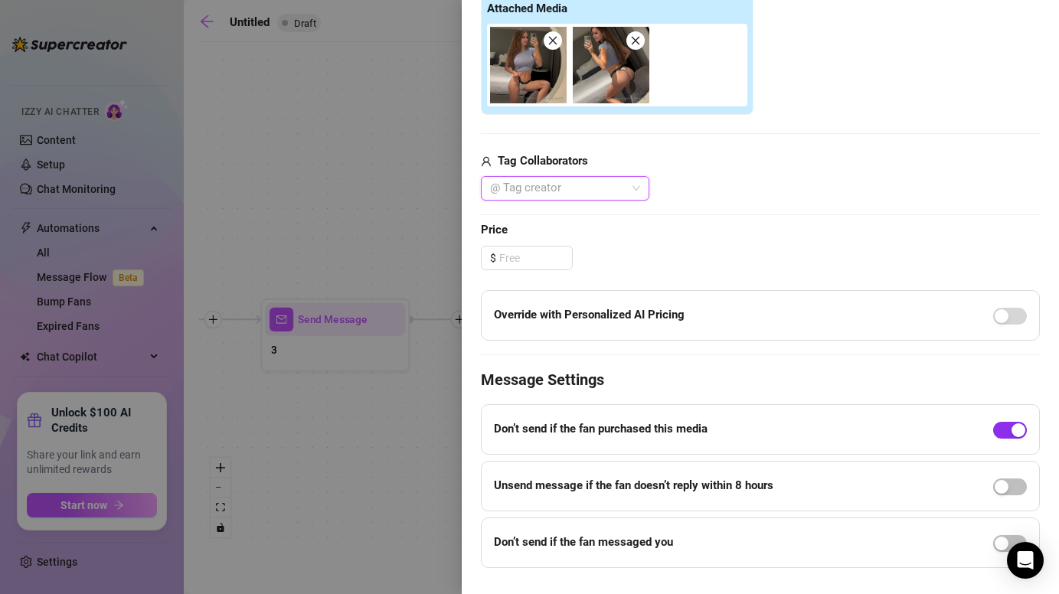
click at [1014, 432] on div "button" at bounding box center [1018, 430] width 14 height 14
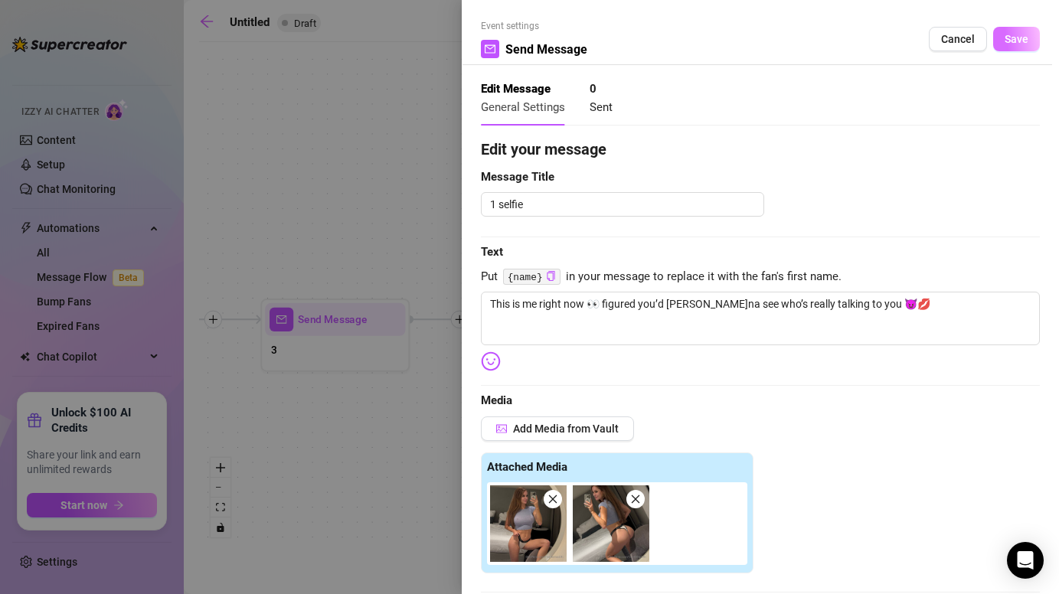
click at [1026, 40] on span "Save" at bounding box center [1016, 39] width 24 height 12
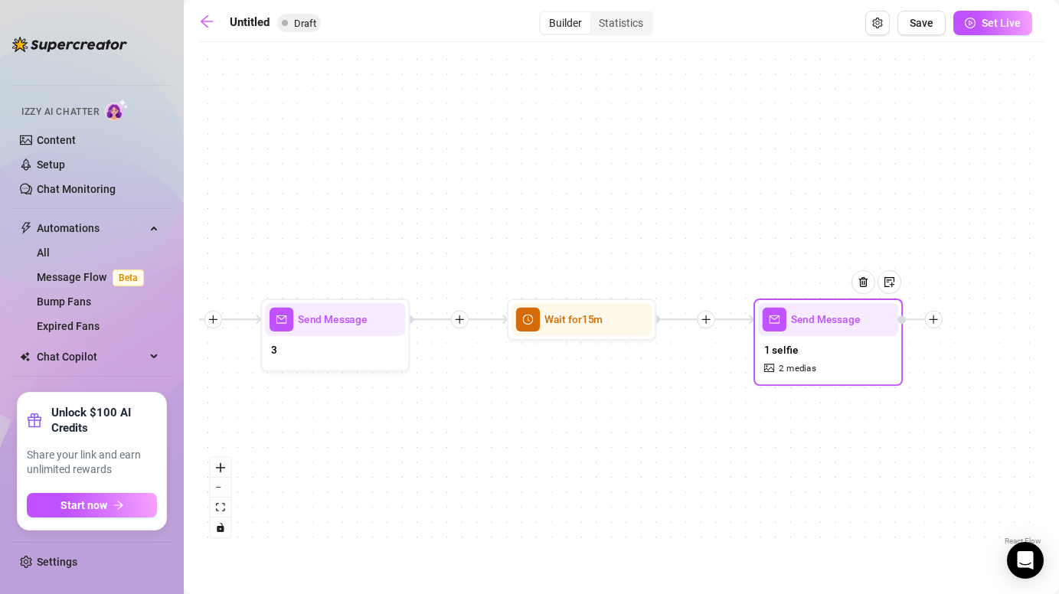
click at [933, 325] on div at bounding box center [933, 320] width 18 height 18
click at [998, 370] on div "Message" at bounding box center [1006, 371] width 109 height 25
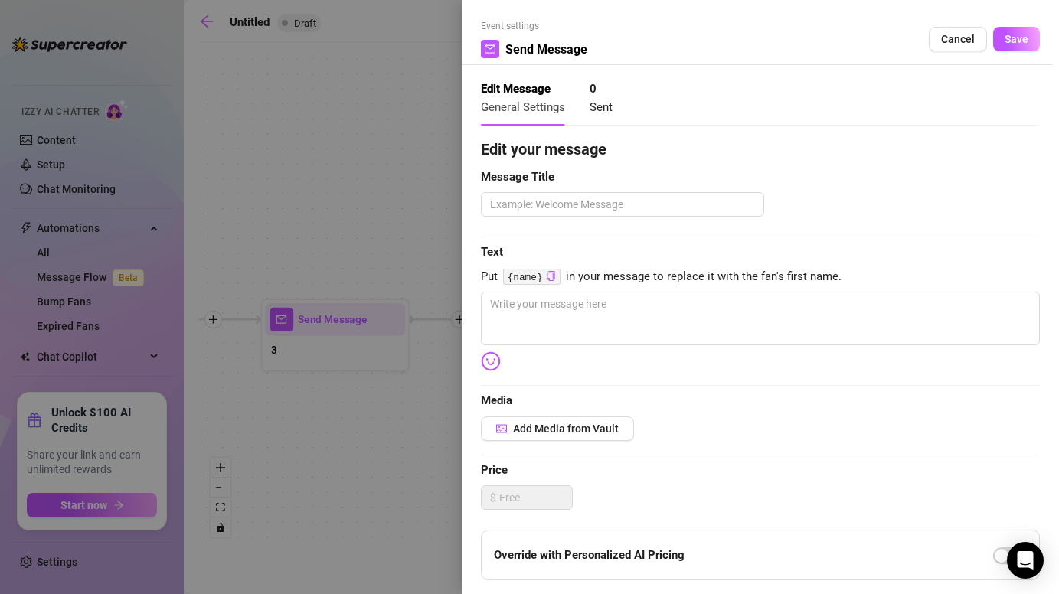
click at [400, 117] on div at bounding box center [529, 297] width 1059 height 594
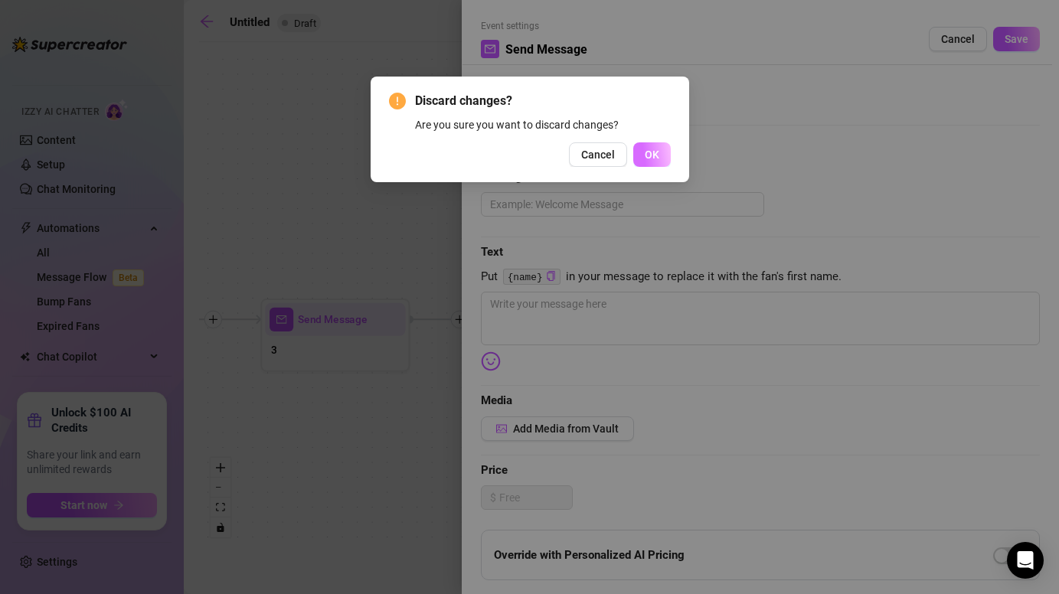
click at [645, 149] on span "OK" at bounding box center [651, 154] width 15 height 12
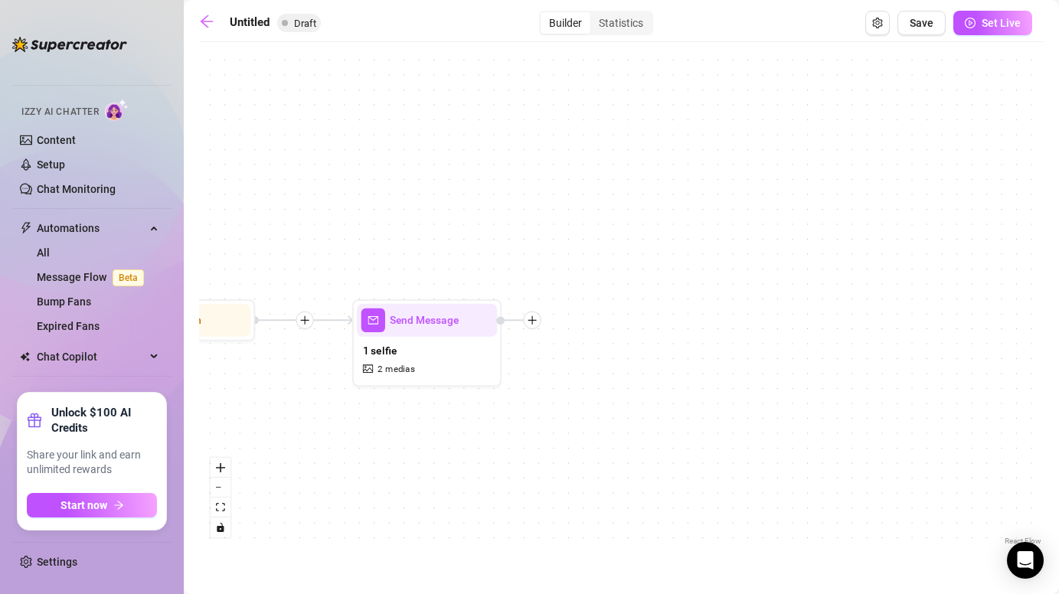
drag, startPoint x: 817, startPoint y: 207, endPoint x: 406, endPoint y: 207, distance: 410.3
click at [406, 207] on div "Send Message 1 selfie 2 medias Wait for 15m Send Message 3 Wait for 2m Send Mes…" at bounding box center [621, 299] width 844 height 499
click at [526, 324] on icon "plus" at bounding box center [522, 320] width 11 height 11
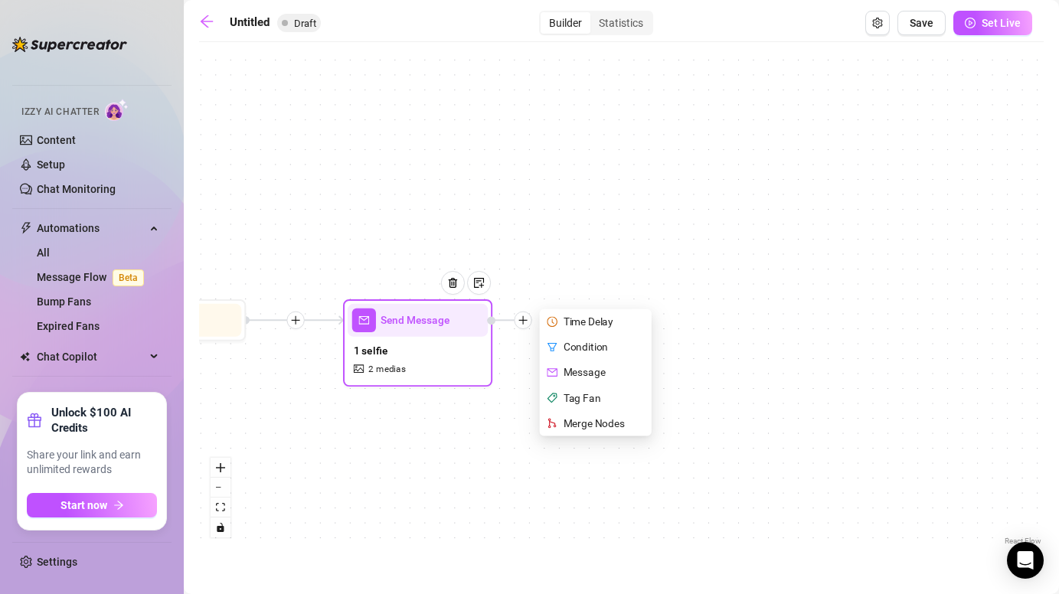
click at [613, 325] on div "Time Delay" at bounding box center [596, 321] width 109 height 25
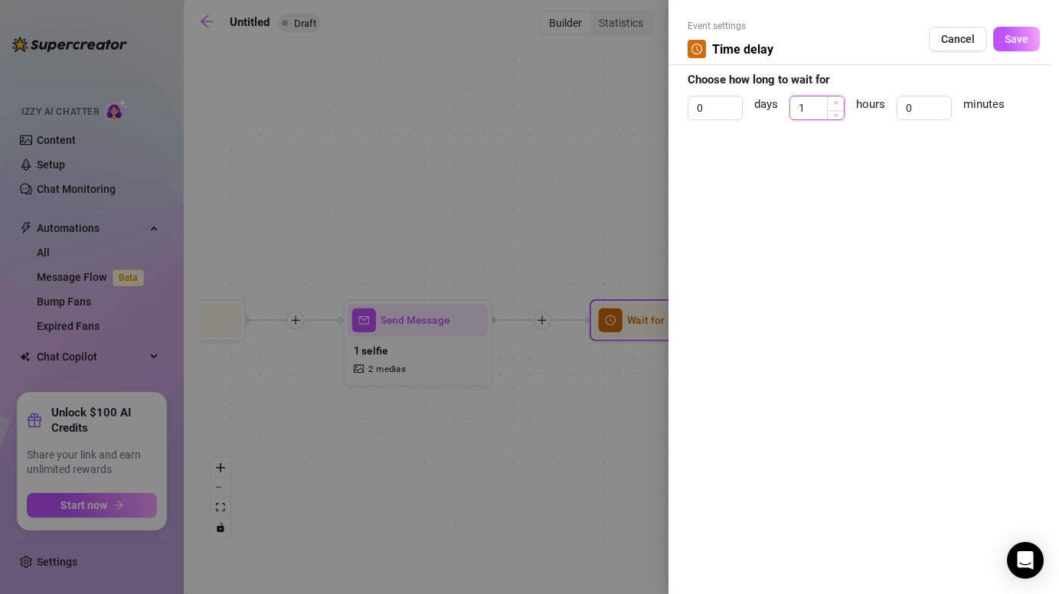
click at [829, 104] on span "Increase Value" at bounding box center [835, 103] width 17 height 14
click at [929, 106] on input "0" at bounding box center [924, 107] width 54 height 23
click at [537, 458] on div at bounding box center [529, 297] width 1059 height 594
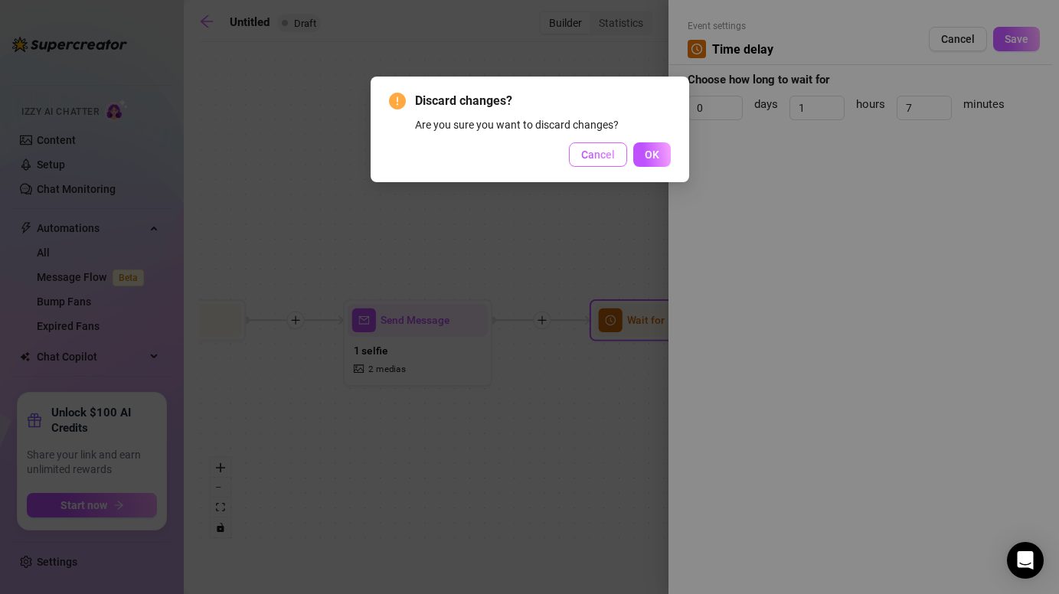
click at [608, 161] on button "Cancel" at bounding box center [598, 154] width 58 height 24
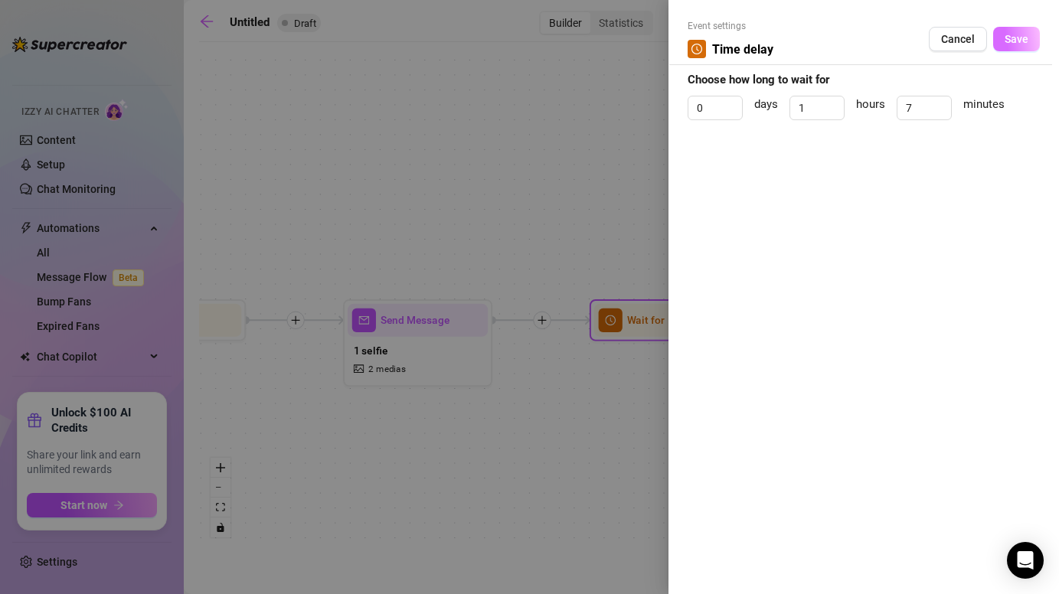
click at [1010, 49] on button "Save" at bounding box center [1016, 39] width 47 height 24
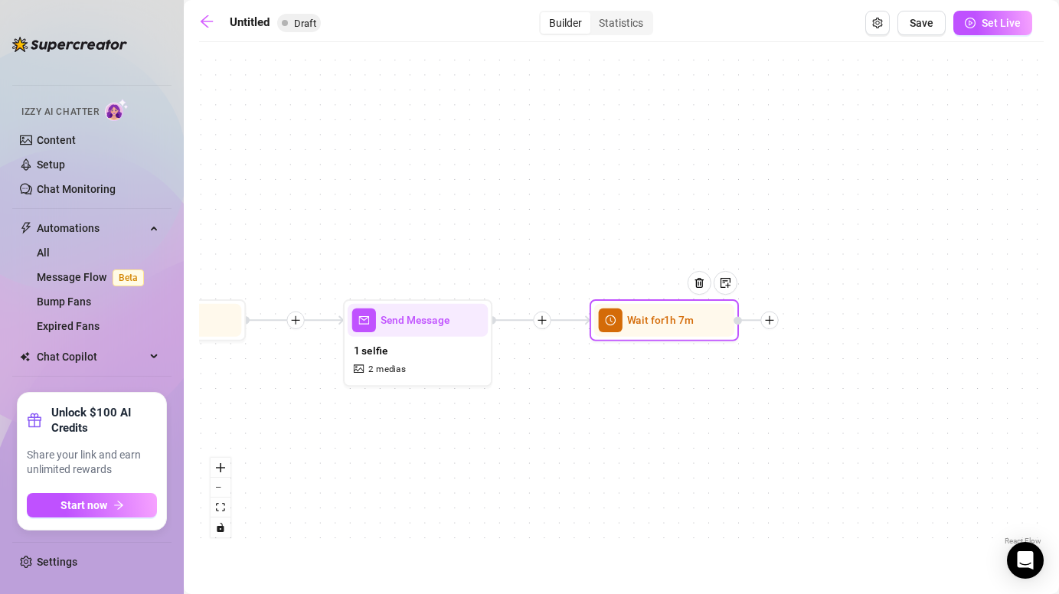
click at [776, 321] on div at bounding box center [769, 321] width 18 height 18
click at [825, 368] on div "Message" at bounding box center [842, 372] width 109 height 25
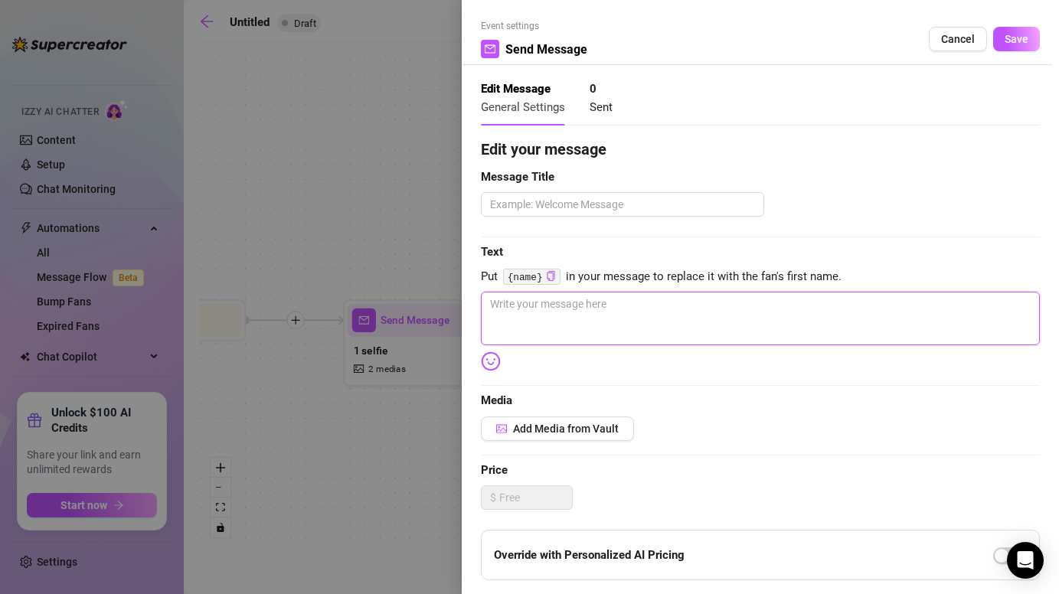
click at [625, 324] on textarea at bounding box center [760, 319] width 559 height 54
paste textarea "Mmm I keep wondering already… what’s the naughtiest fantasy you’d want me to tr…"
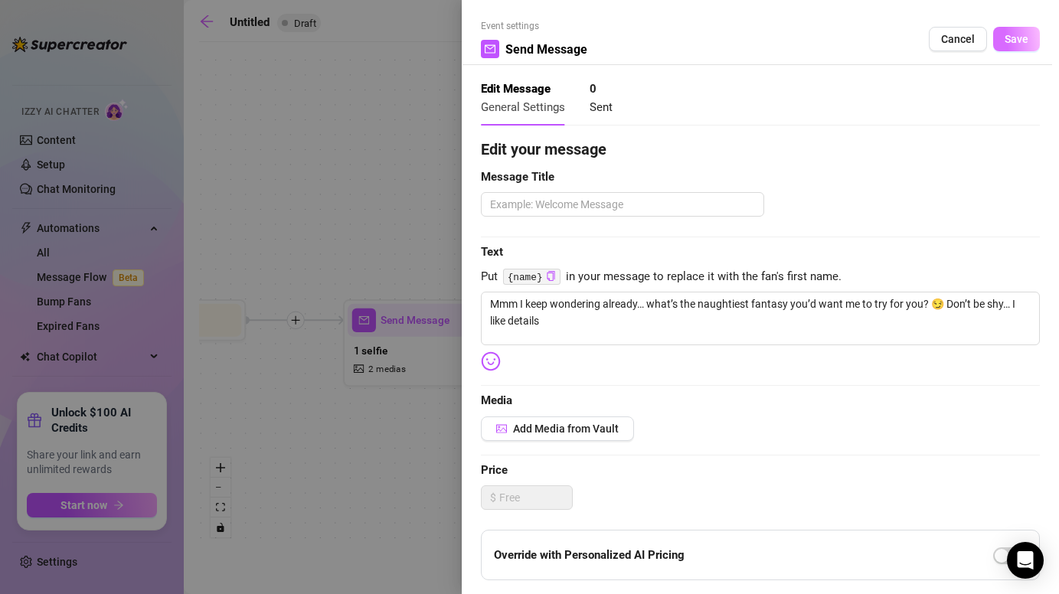
click at [1020, 35] on span "Save" at bounding box center [1016, 39] width 24 height 12
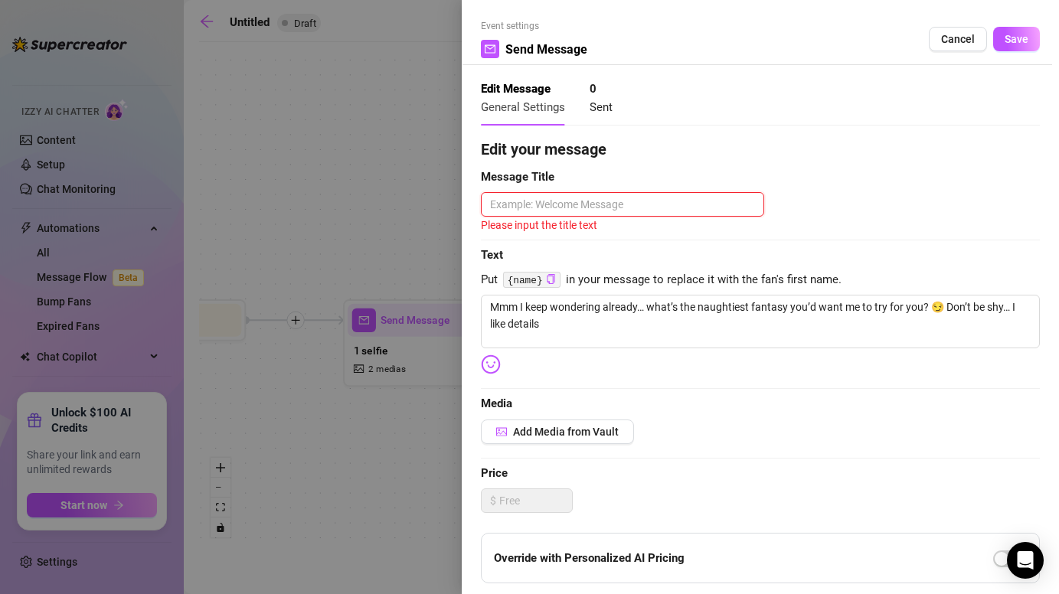
click at [702, 201] on textarea at bounding box center [622, 204] width 283 height 24
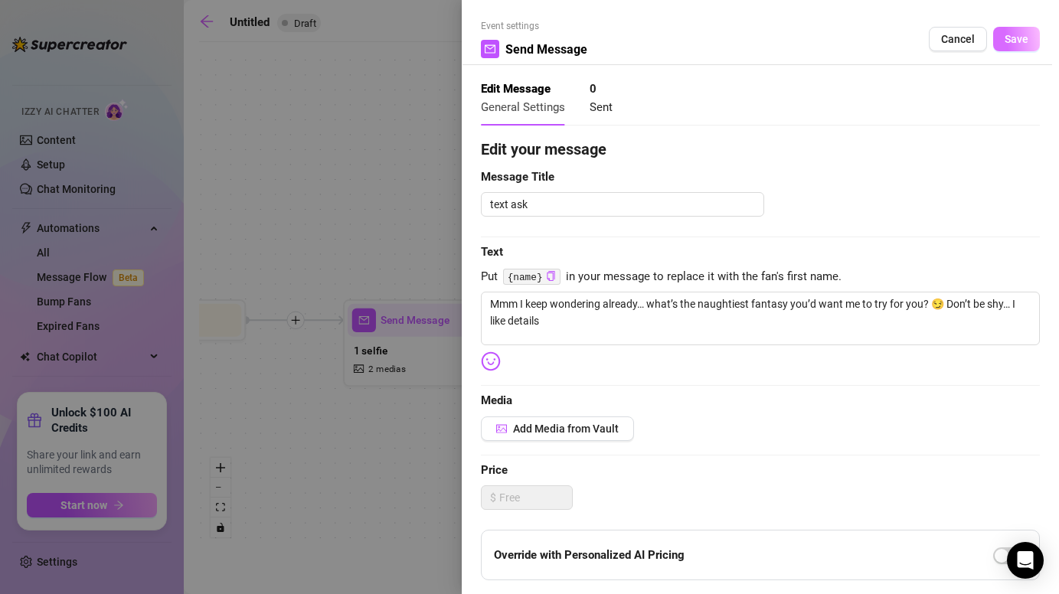
click at [1020, 36] on span "Save" at bounding box center [1016, 39] width 24 height 12
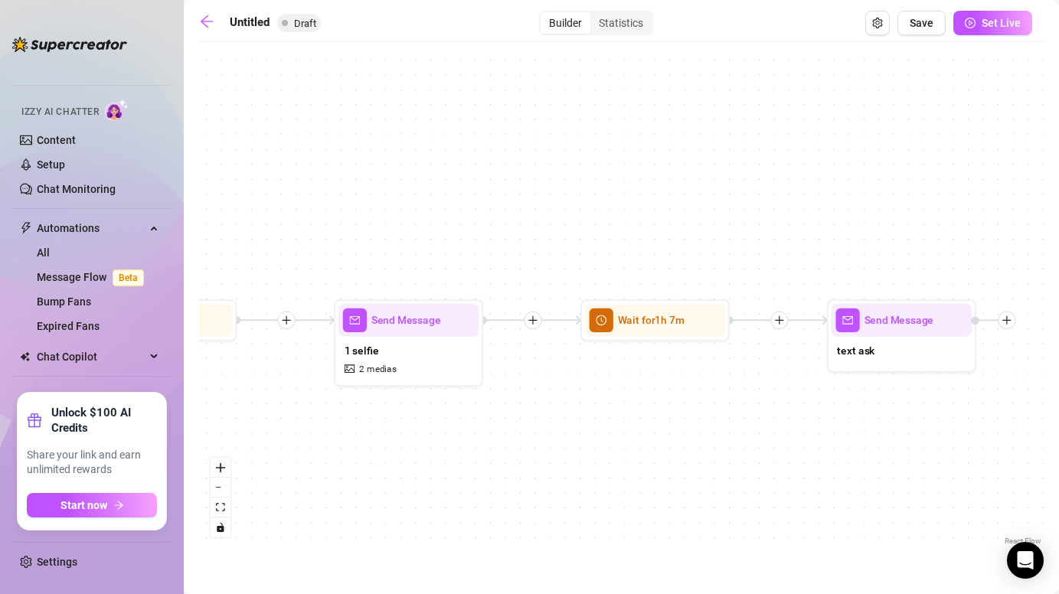
drag, startPoint x: 1023, startPoint y: 373, endPoint x: 802, endPoint y: 378, distance: 221.3
click at [801, 378] on div "Send Message text ask Wait for 1h 7m Send Message 1 selfie 2 medias Wait for 15…" at bounding box center [621, 299] width 844 height 499
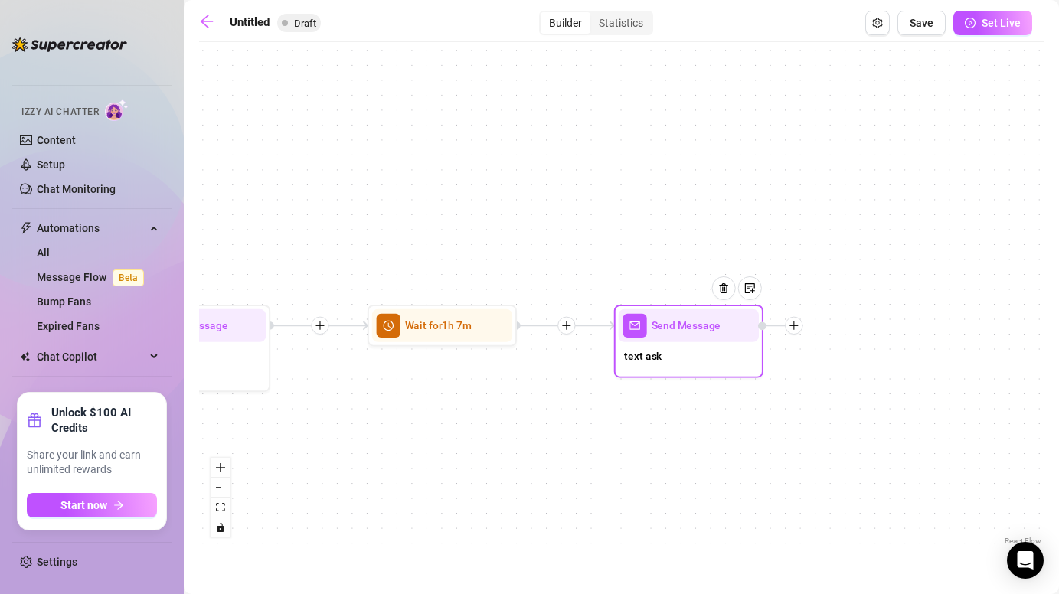
click at [794, 325] on icon "plus" at bounding box center [793, 325] width 8 height 1
click at [862, 327] on div "Time Delay" at bounding box center [867, 327] width 109 height 25
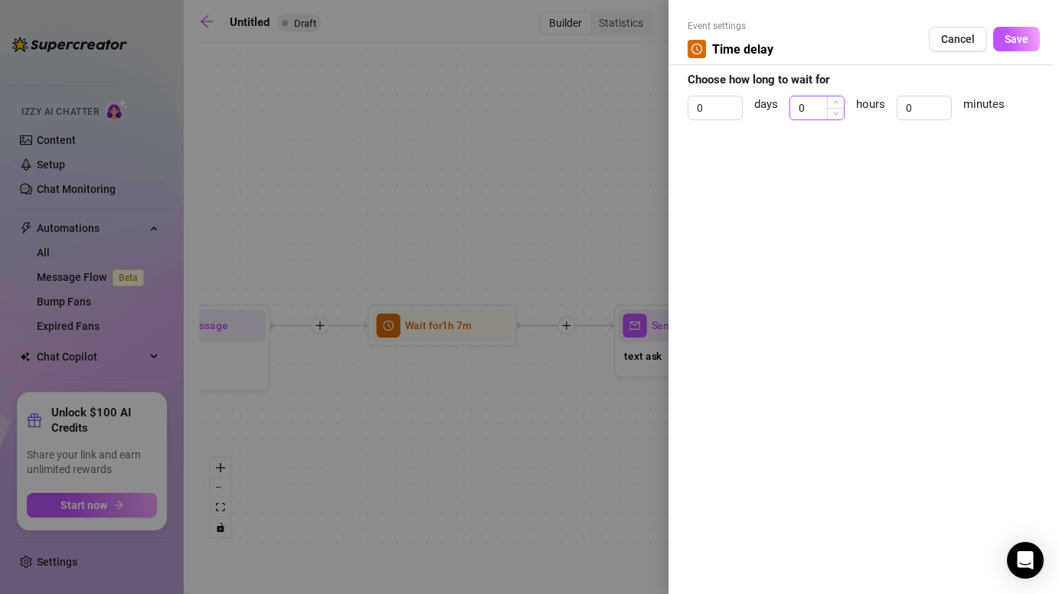
click at [807, 108] on input "0" at bounding box center [817, 107] width 54 height 23
click at [910, 109] on input "0" at bounding box center [924, 107] width 54 height 23
click at [1012, 32] on button "Save" at bounding box center [1016, 39] width 47 height 24
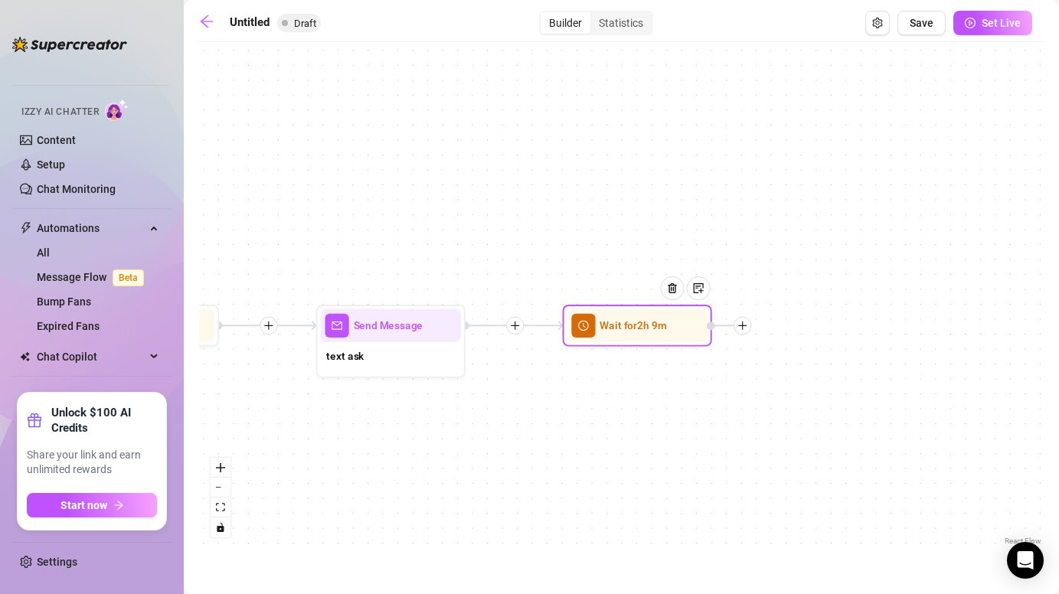
drag, startPoint x: 909, startPoint y: 212, endPoint x: 611, endPoint y: 212, distance: 297.7
click at [611, 212] on div "Wait for 2h 9m Send Message text ask Wait for 1h 7m Send Message 1 selfie 2 med…" at bounding box center [621, 299] width 844 height 499
click at [742, 327] on icon "plus" at bounding box center [742, 325] width 1 height 8
click at [803, 372] on div "Message" at bounding box center [816, 377] width 109 height 25
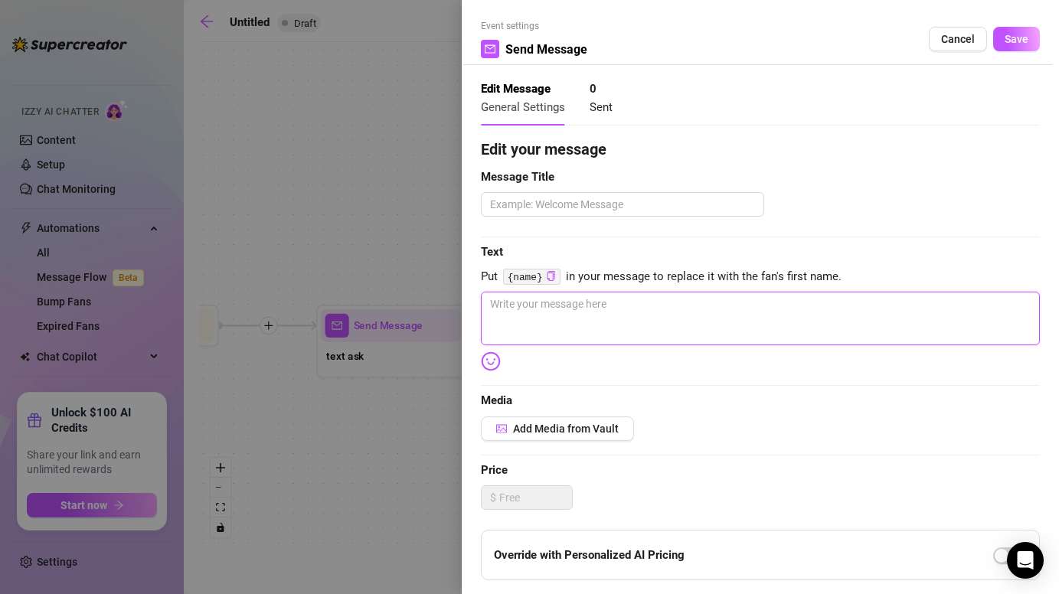
click at [617, 322] on textarea at bounding box center [760, 319] width 559 height 54
paste textarea "Okay… I couldn’t resist 🥵 Made a little **welcome bundle** just for my new subs…"
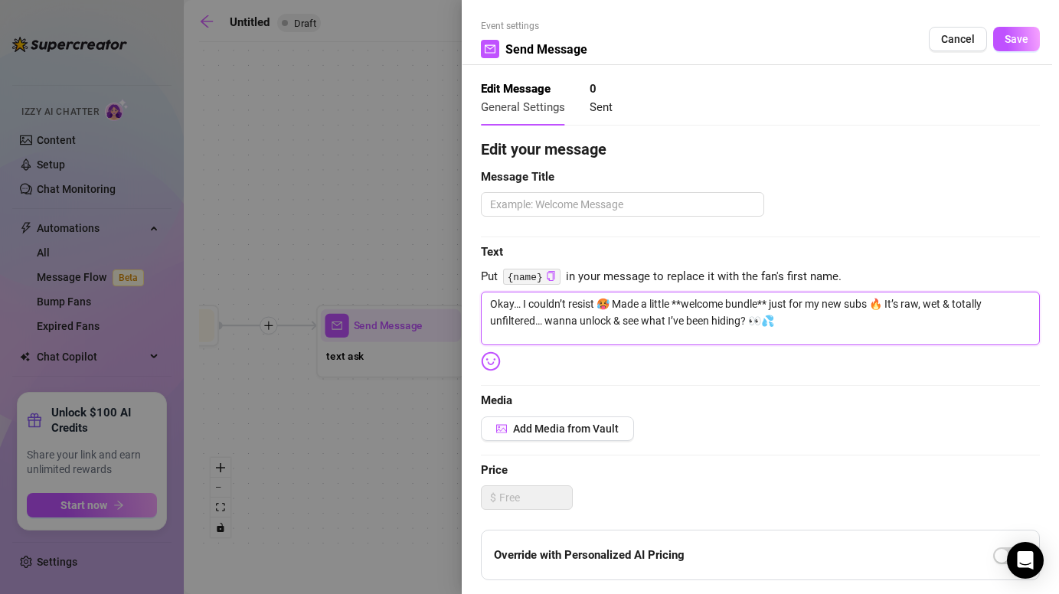
drag, startPoint x: 881, startPoint y: 303, endPoint x: 830, endPoint y: 302, distance: 50.5
click at [830, 302] on textarea "Okay… I couldn’t resist 🥵 Made a little **welcome bundle** just for my new subs…" at bounding box center [760, 319] width 559 height 54
drag, startPoint x: 839, startPoint y: 304, endPoint x: 993, endPoint y: 311, distance: 154.0
click at [993, 311] on textarea "Okay… I couldn’t resist 🥵 Made a little **welcome bundle** just for youuu It’s …" at bounding box center [760, 319] width 559 height 54
click at [680, 304] on textarea "Okay… I couldn’t resist 🥵 Made a little **welcome bundle** just for youuu wanna…" at bounding box center [760, 319] width 559 height 54
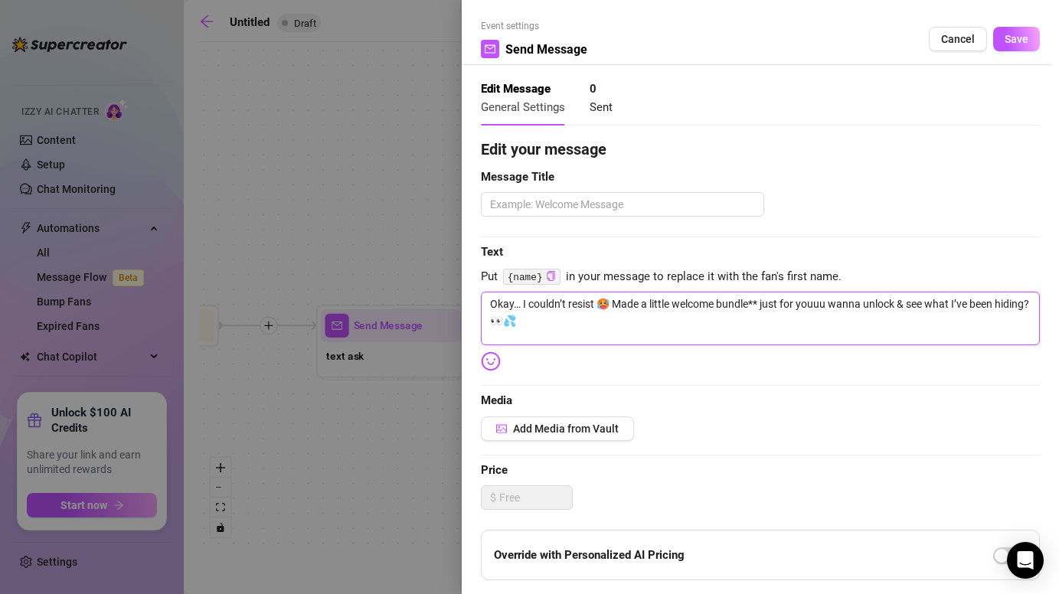
click at [760, 305] on textarea "Okay… I couldn’t resist 🥵 Made a little welcome bundle** just for youuu wanna u…" at bounding box center [760, 319] width 559 height 54
click at [544, 319] on textarea "Okay… I couldn’t resist 🥵 Made a little welcome bundle just for youuu wanna unl…" at bounding box center [760, 319] width 559 height 54
drag, startPoint x: 517, startPoint y: 321, endPoint x: 478, endPoint y: 297, distance: 45.4
click at [478, 297] on div "Event settings Send Message Cancel Save Edit Message General Settings 0 Sent Ed…" at bounding box center [760, 297] width 597 height 594
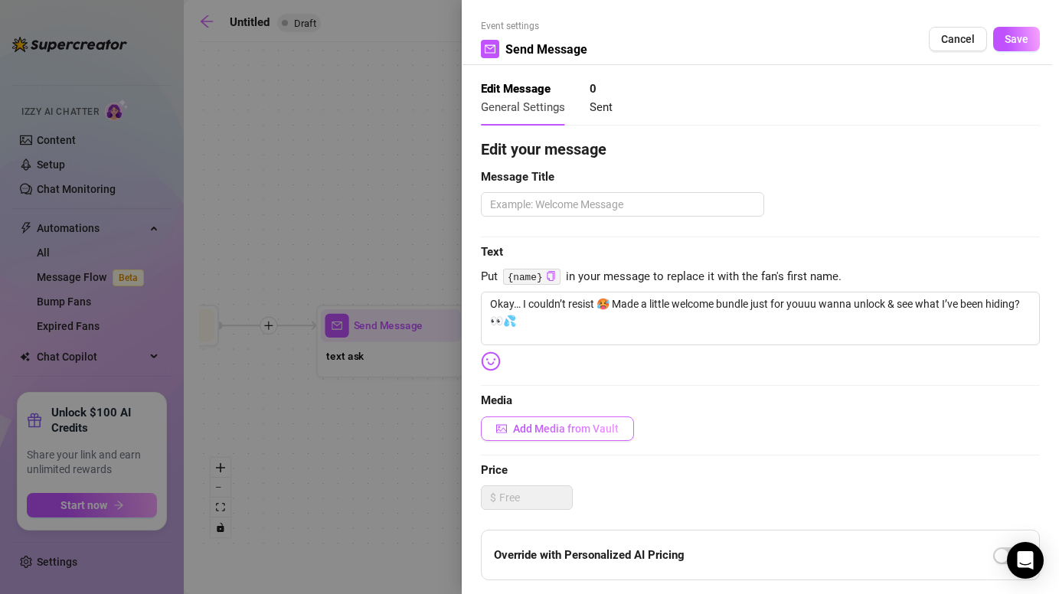
click at [577, 425] on span "Add Media from Vault" at bounding box center [566, 428] width 106 height 12
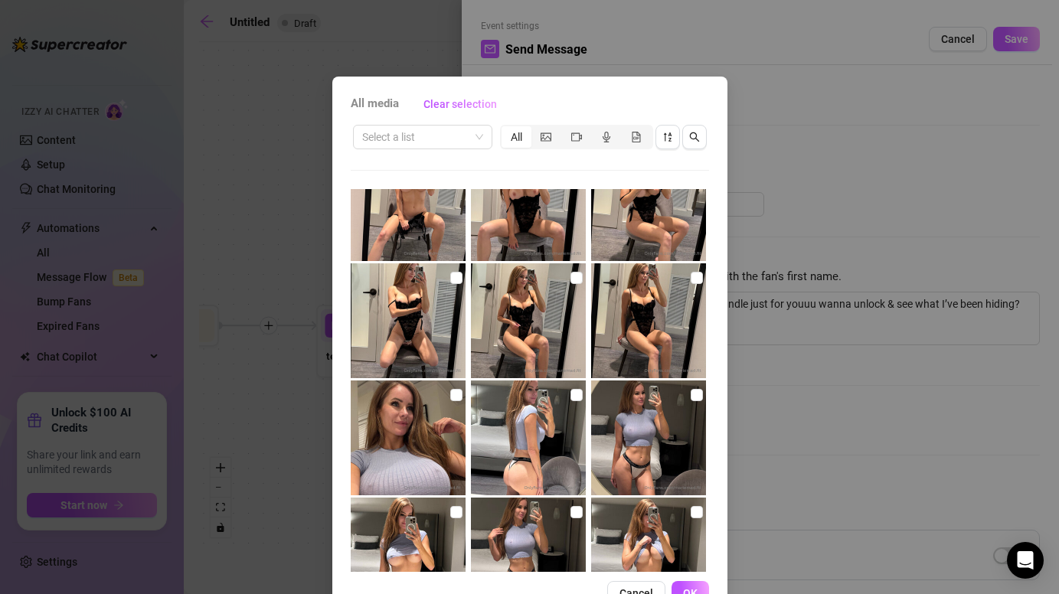
scroll to position [4955, 0]
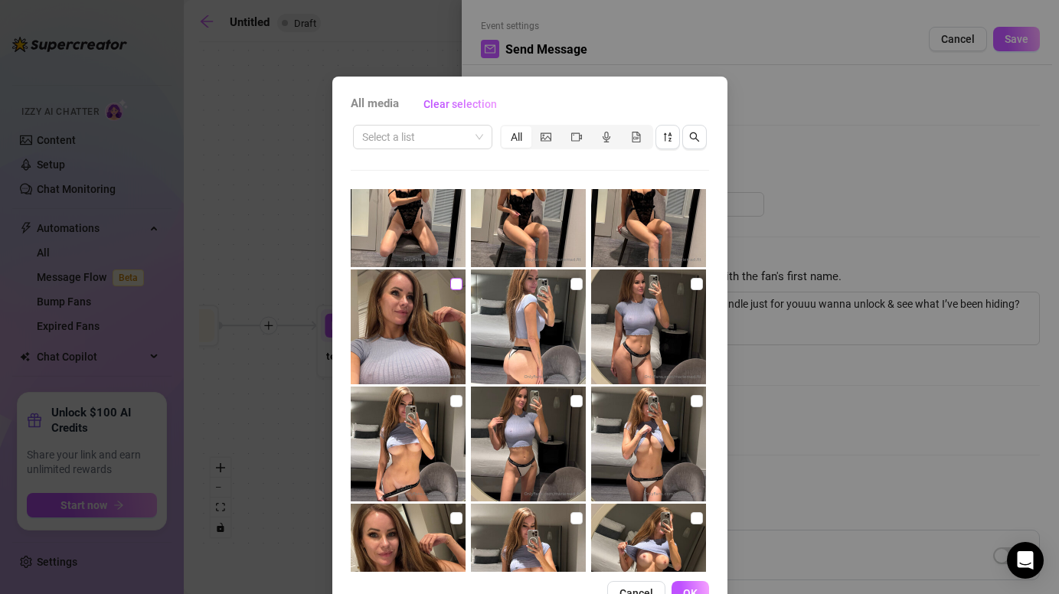
click at [452, 284] on input "checkbox" at bounding box center [456, 284] width 12 height 12
click at [576, 283] on input "checkbox" at bounding box center [576, 284] width 12 height 12
click at [702, 286] on img at bounding box center [648, 326] width 115 height 115
click at [696, 397] on input "checkbox" at bounding box center [696, 401] width 12 height 12
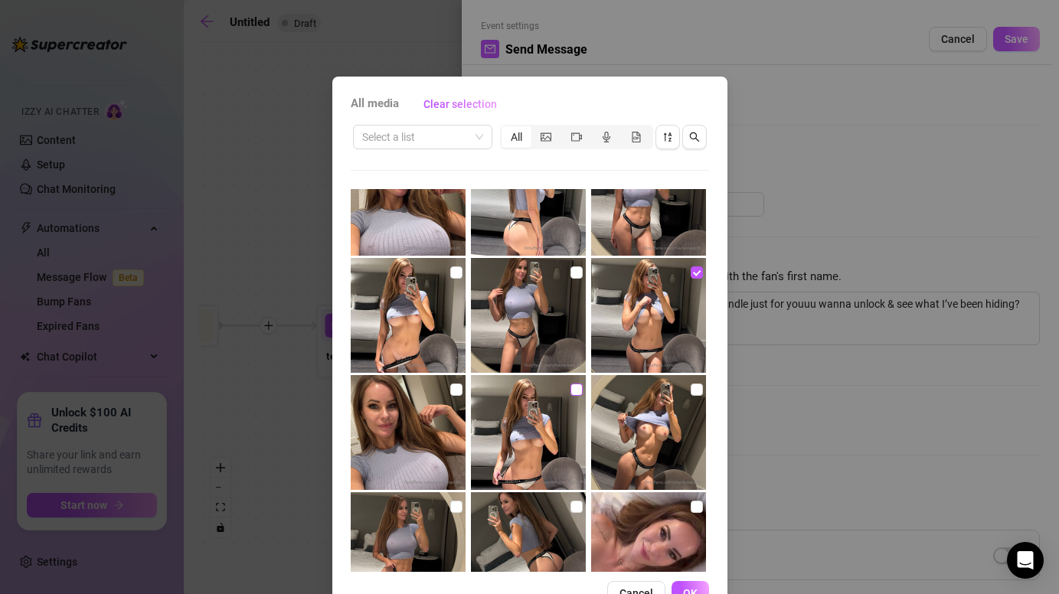
click at [574, 388] on input "checkbox" at bounding box center [576, 389] width 12 height 12
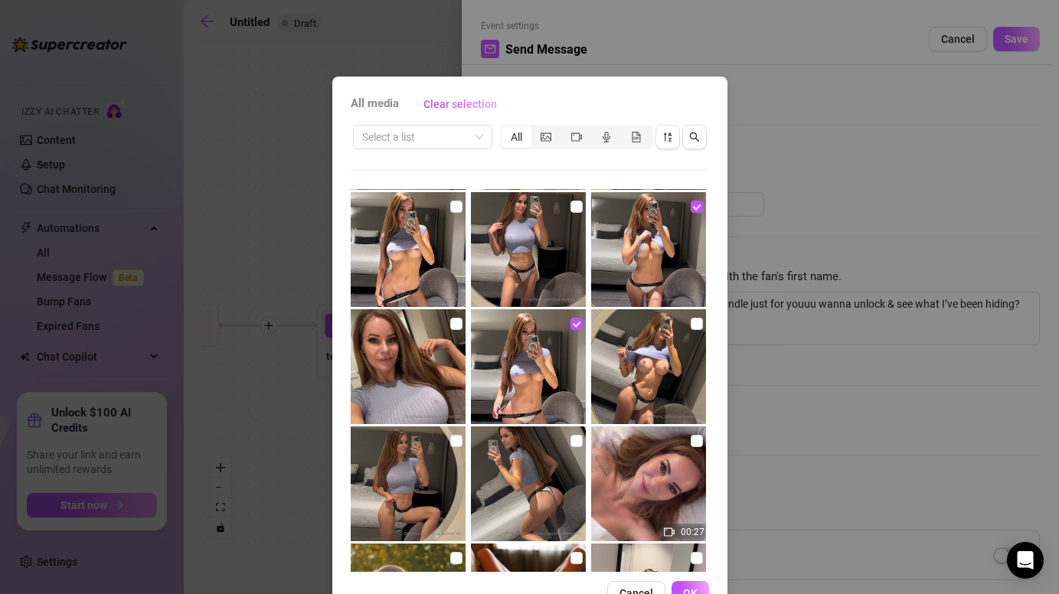
scroll to position [5334, 0]
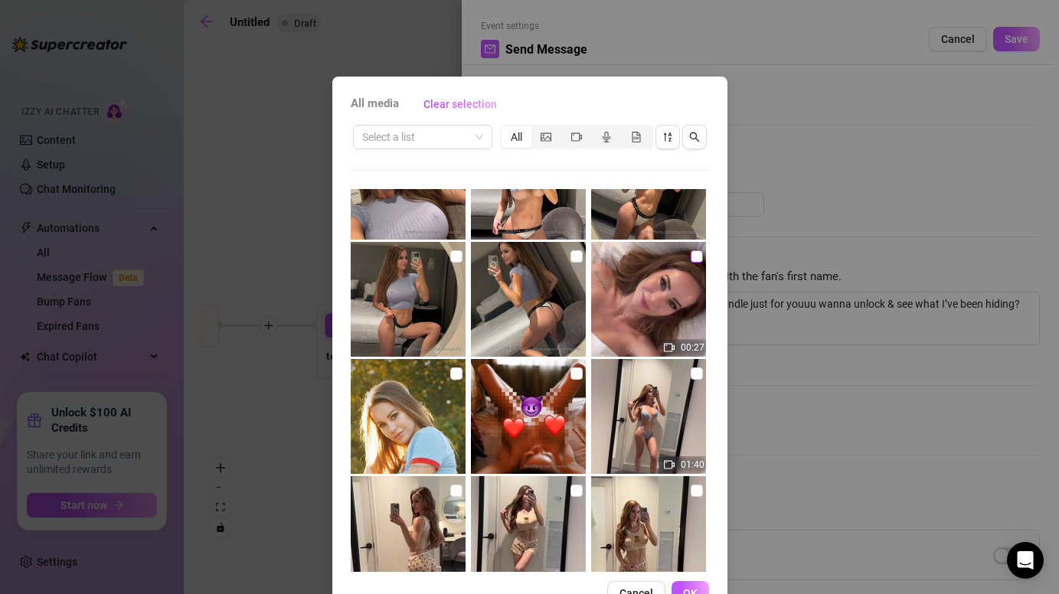
click at [695, 257] on input "checkbox" at bounding box center [696, 256] width 12 height 12
click at [699, 254] on input "checkbox" at bounding box center [696, 256] width 12 height 12
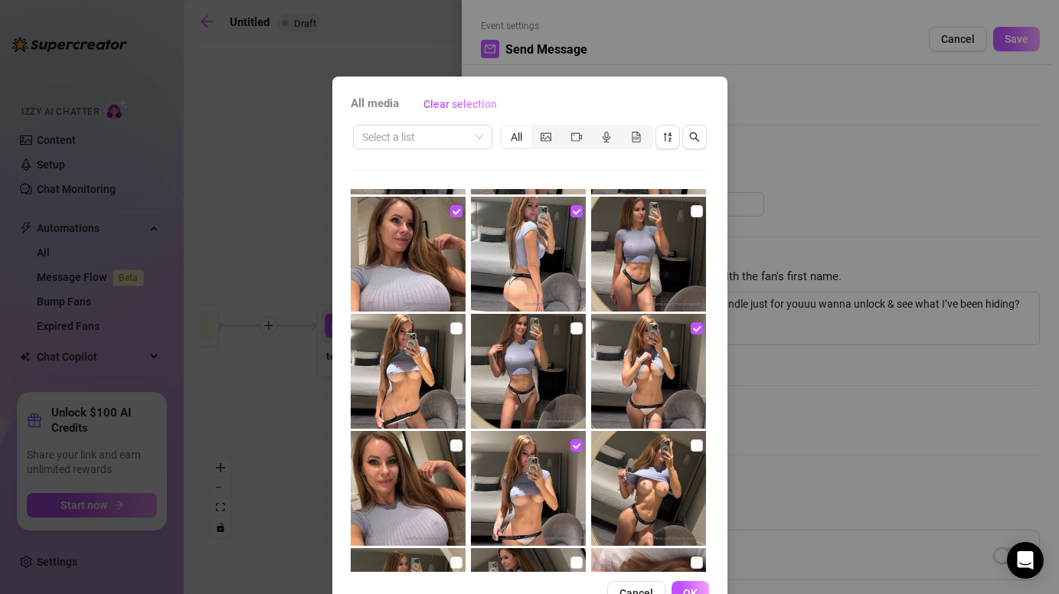
scroll to position [5021, 0]
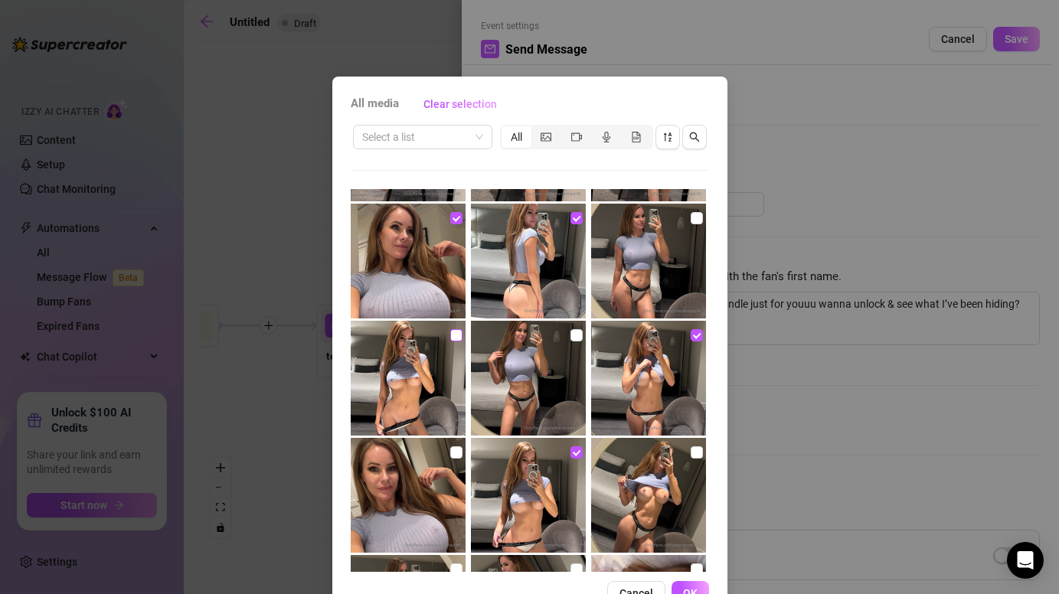
click at [454, 334] on input "checkbox" at bounding box center [456, 335] width 12 height 12
click at [689, 584] on button "OK" at bounding box center [690, 593] width 38 height 24
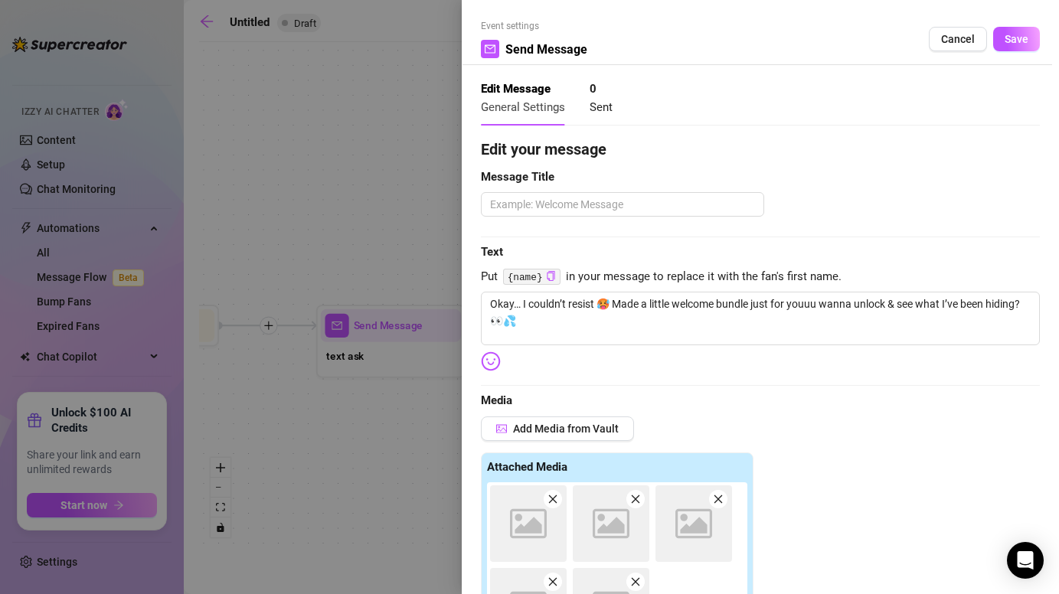
scroll to position [338, 0]
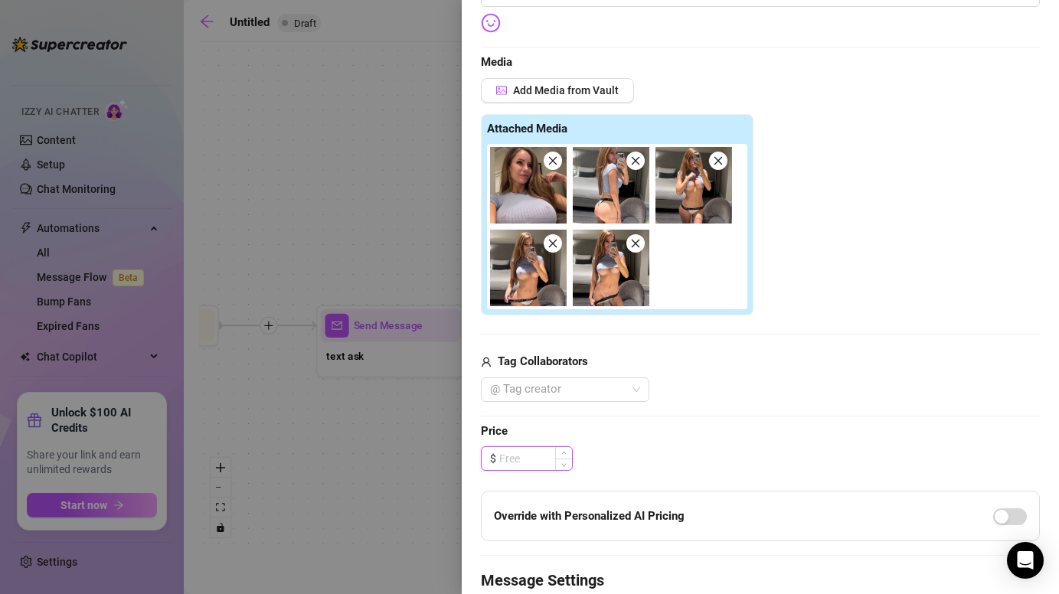
click at [530, 465] on input at bounding box center [535, 458] width 73 height 23
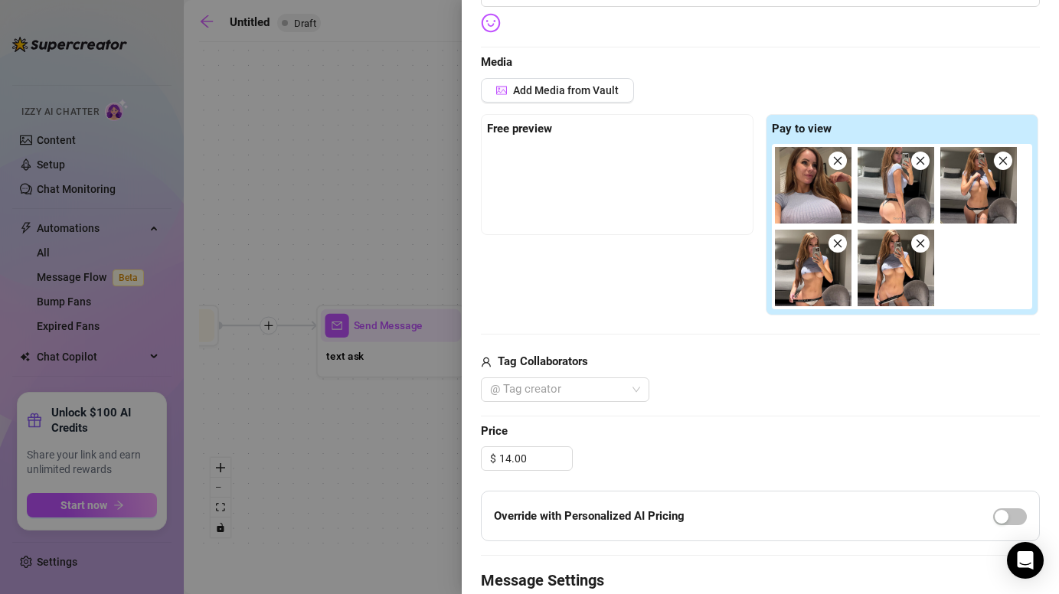
click at [654, 424] on span "Price" at bounding box center [760, 431] width 559 height 18
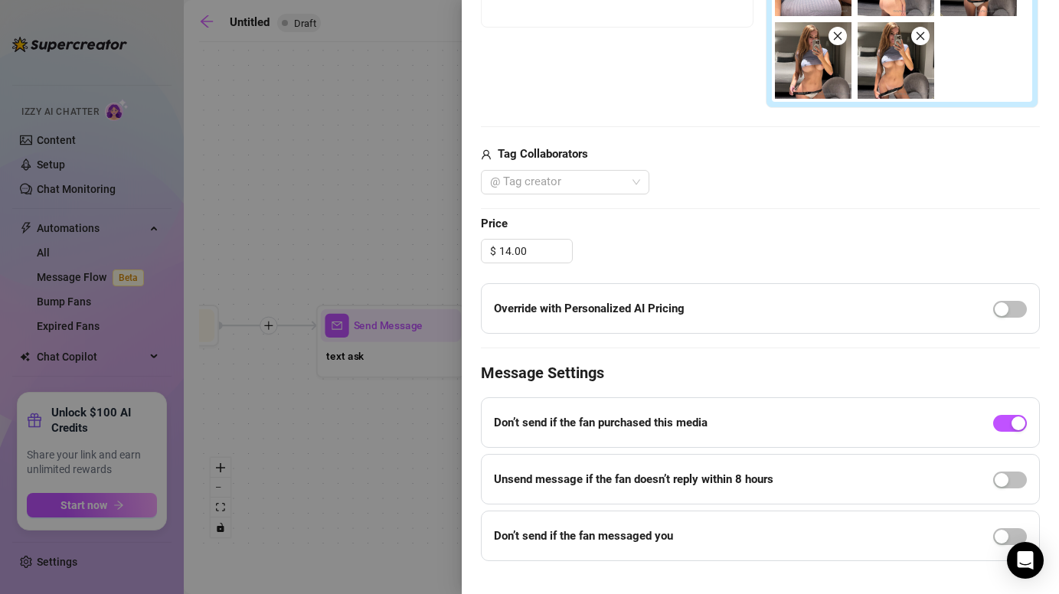
scroll to position [543, 0]
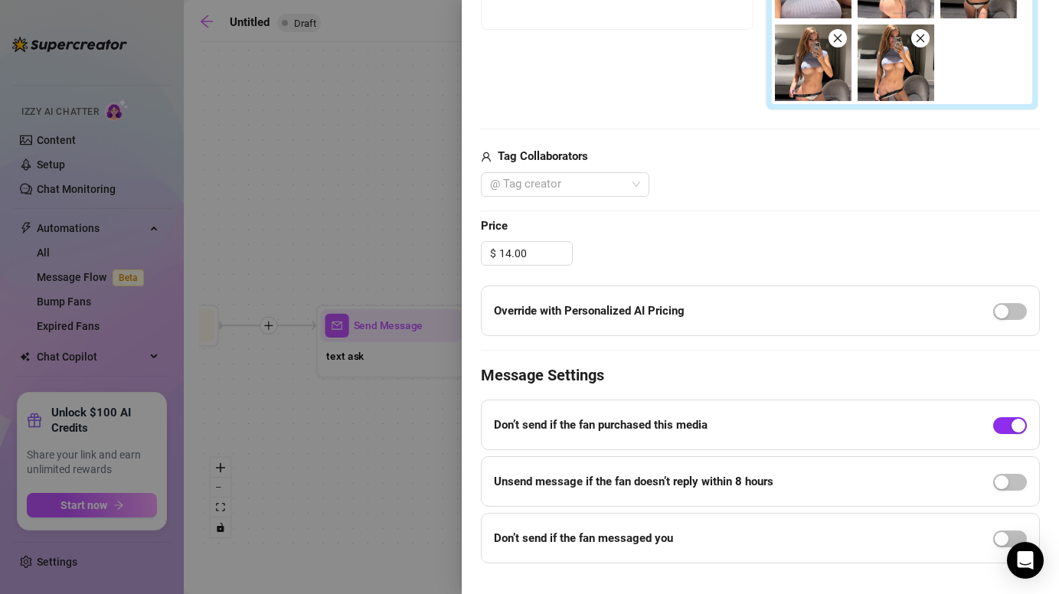
click at [1013, 423] on div "button" at bounding box center [1018, 426] width 14 height 14
click at [997, 537] on div "button" at bounding box center [1001, 539] width 14 height 14
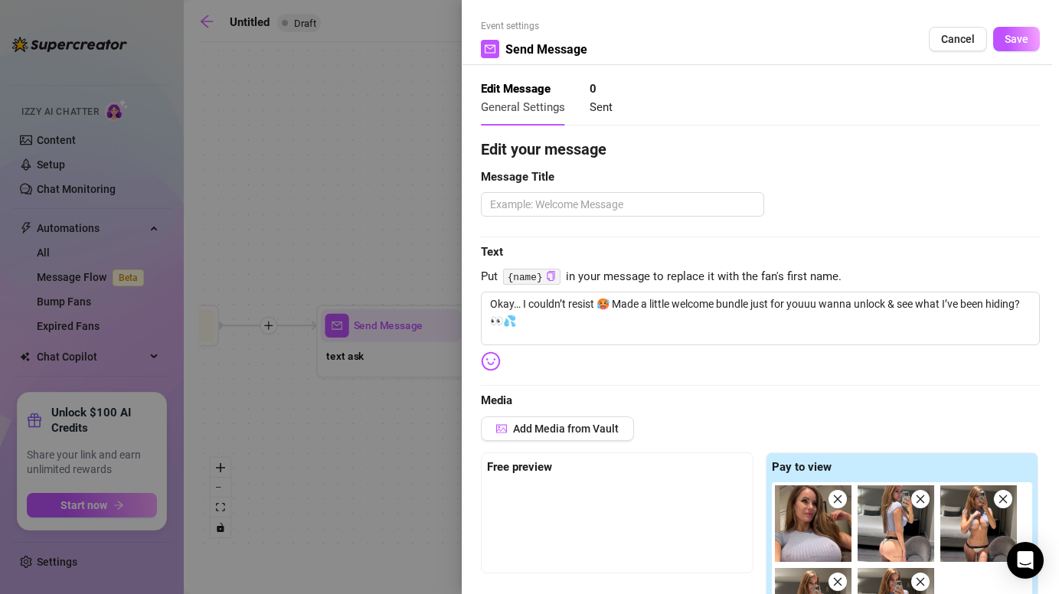
scroll to position [593, 0]
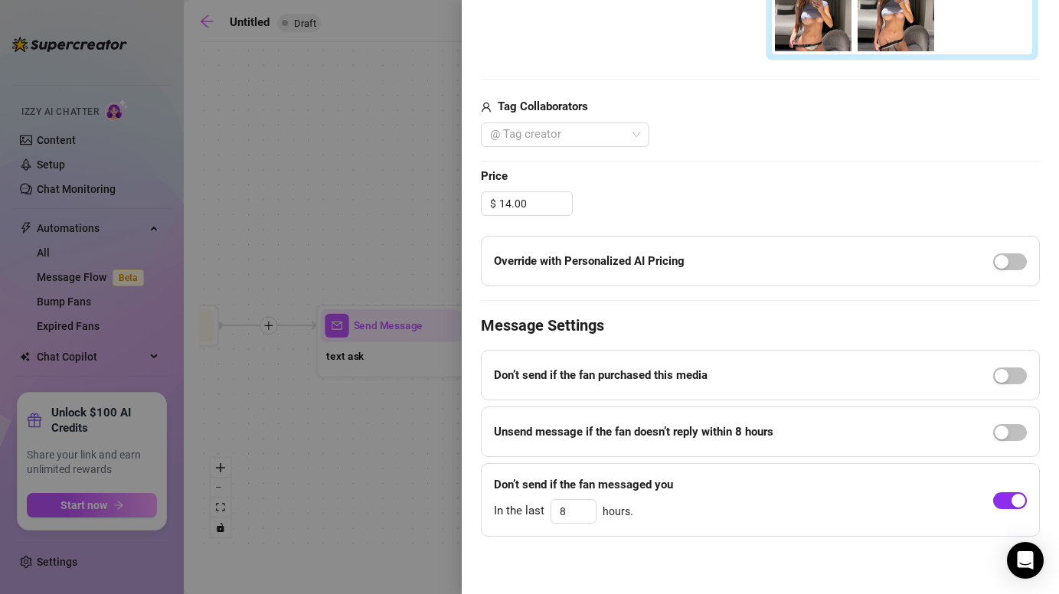
click at [1010, 501] on button "button" at bounding box center [1010, 500] width 34 height 17
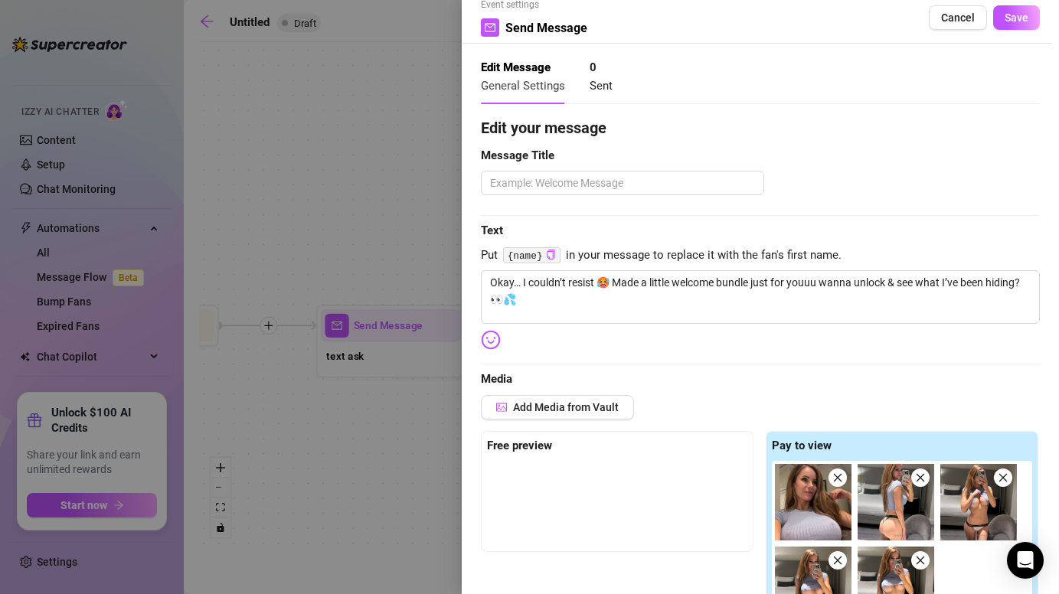
scroll to position [0, 0]
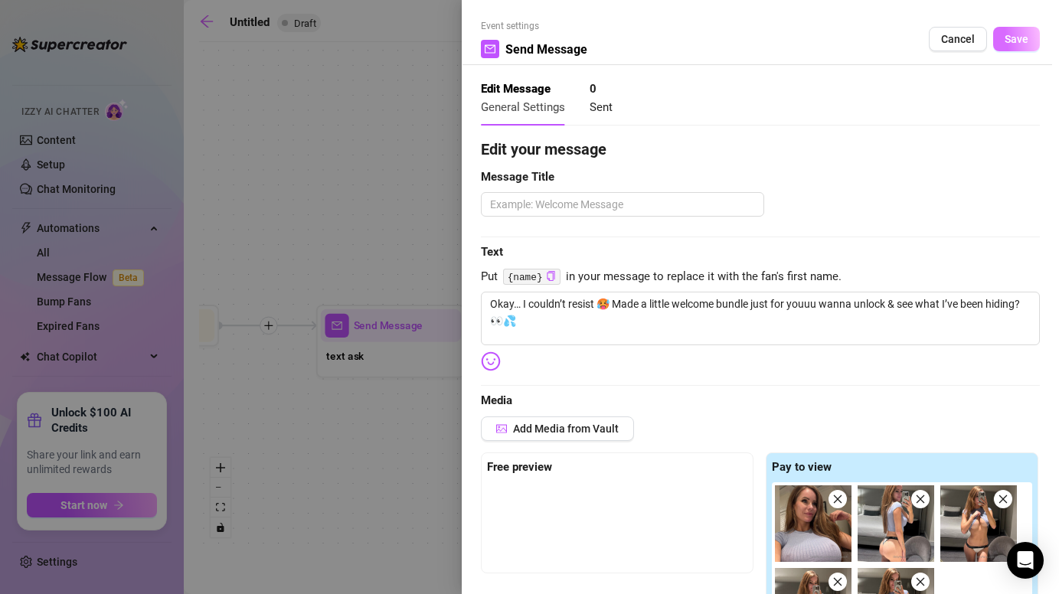
click at [1006, 39] on span "Save" at bounding box center [1016, 39] width 24 height 12
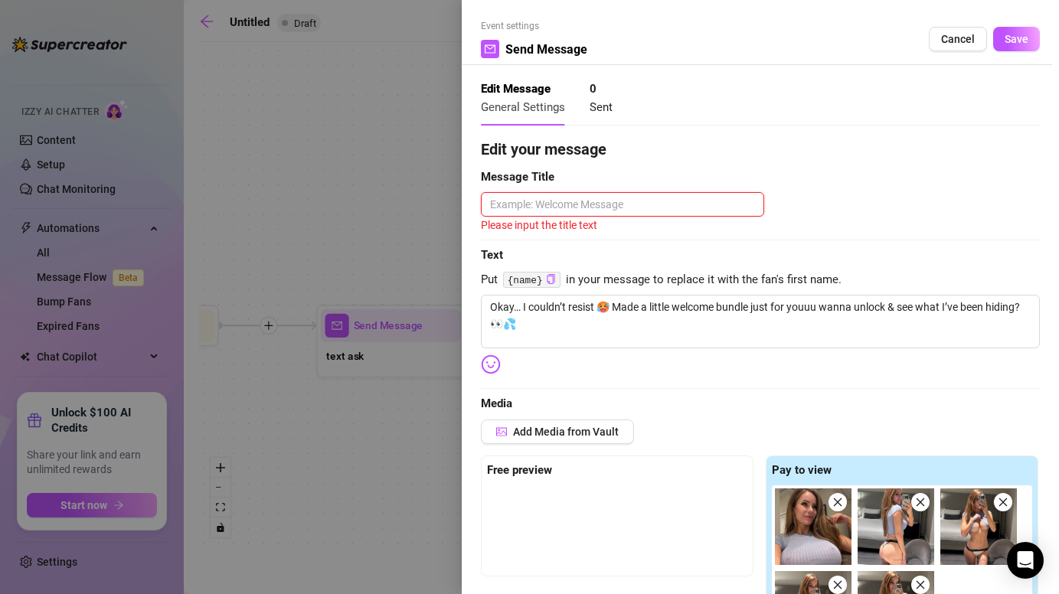
click at [704, 198] on textarea at bounding box center [622, 204] width 283 height 24
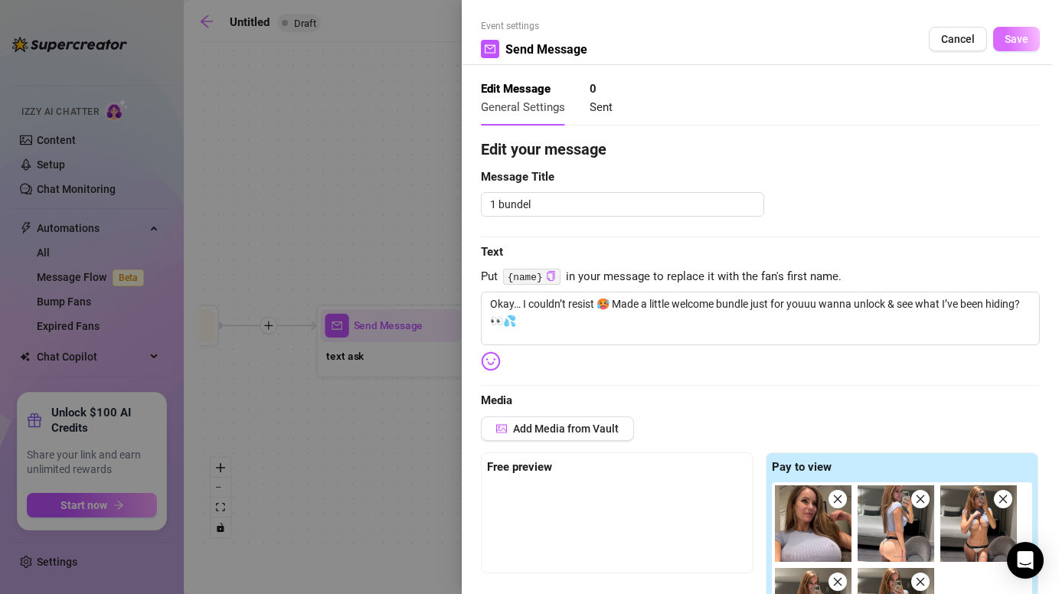
click at [1024, 33] on span "Save" at bounding box center [1016, 39] width 24 height 12
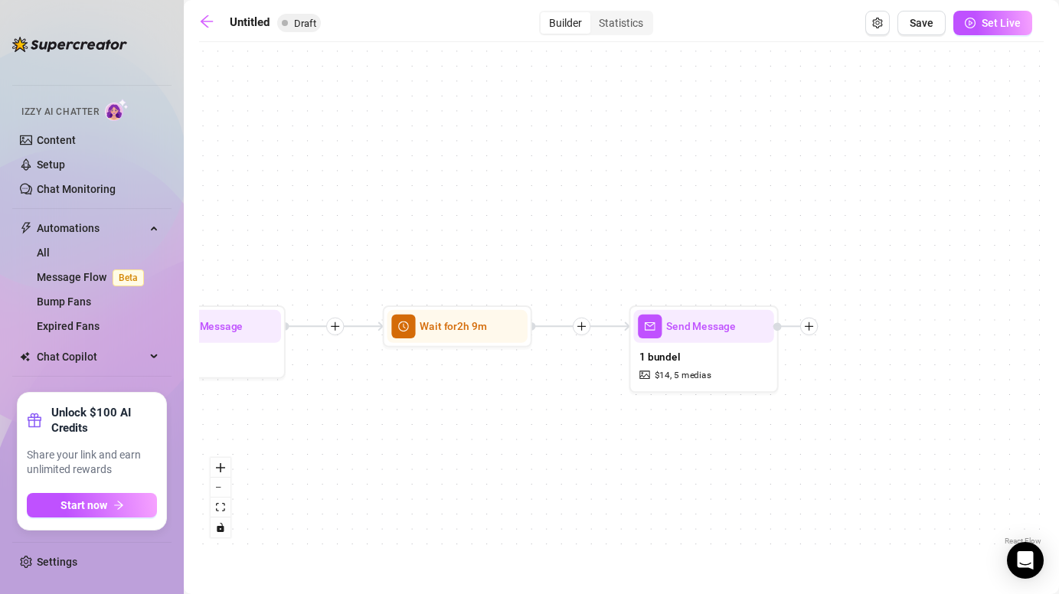
drag, startPoint x: 790, startPoint y: 415, endPoint x: 606, endPoint y: 415, distance: 183.7
click at [605, 416] on div "Send Message 1 bundel $ 14 , 5 medias Wait for 2h 9m Send Message text ask Wait…" at bounding box center [621, 299] width 844 height 499
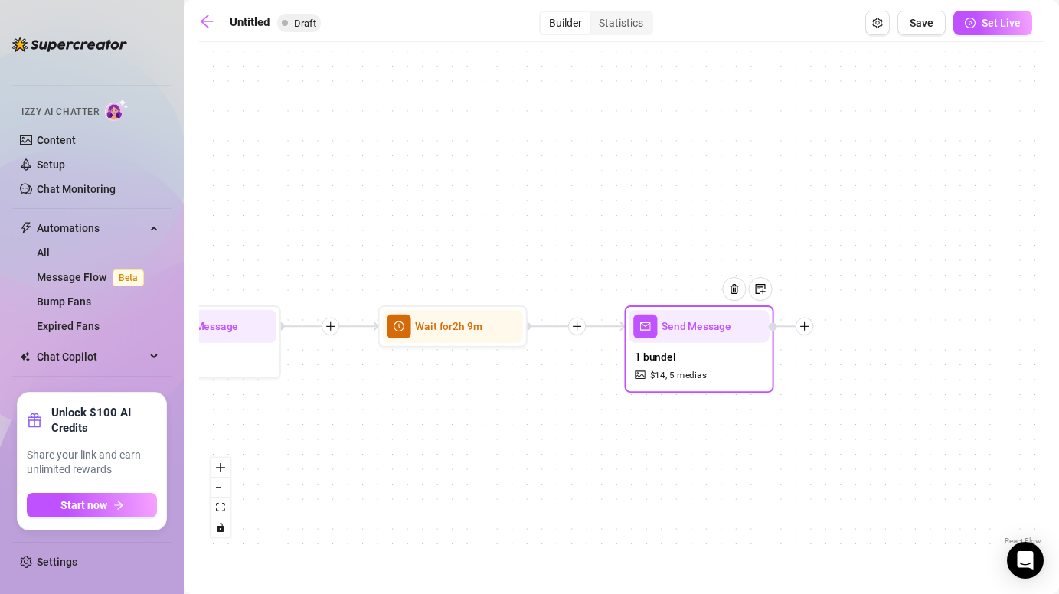
click at [806, 328] on icon "plus" at bounding box center [804, 326] width 11 height 11
click at [869, 325] on div "Time Delay" at bounding box center [878, 327] width 109 height 25
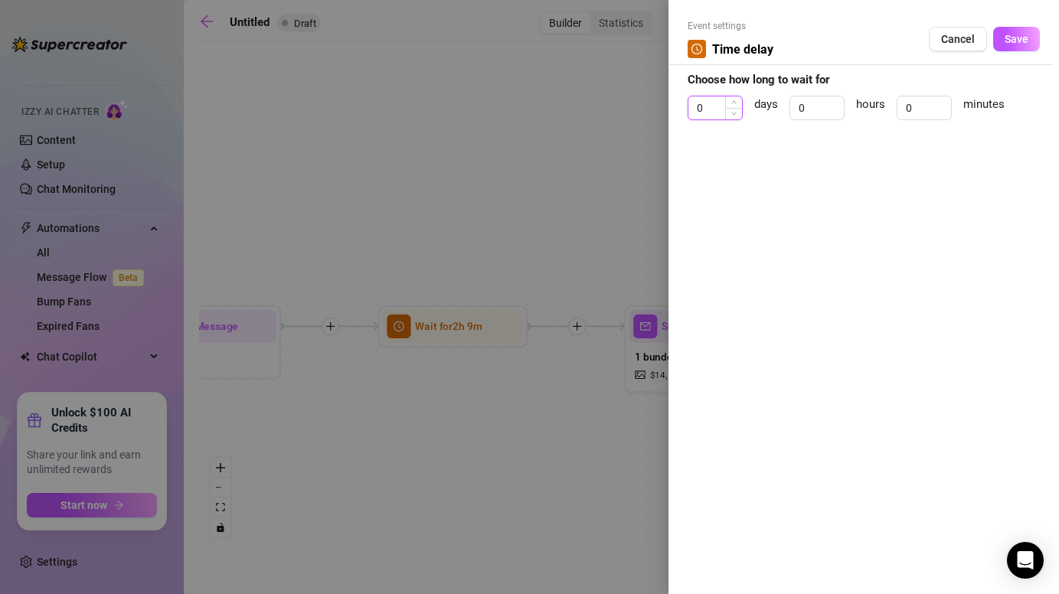
click at [717, 113] on input "0" at bounding box center [715, 107] width 54 height 23
click at [817, 110] on input "0" at bounding box center [817, 107] width 54 height 23
click at [920, 109] on input "0" at bounding box center [924, 107] width 54 height 23
click at [1020, 32] on button "Save" at bounding box center [1016, 39] width 47 height 24
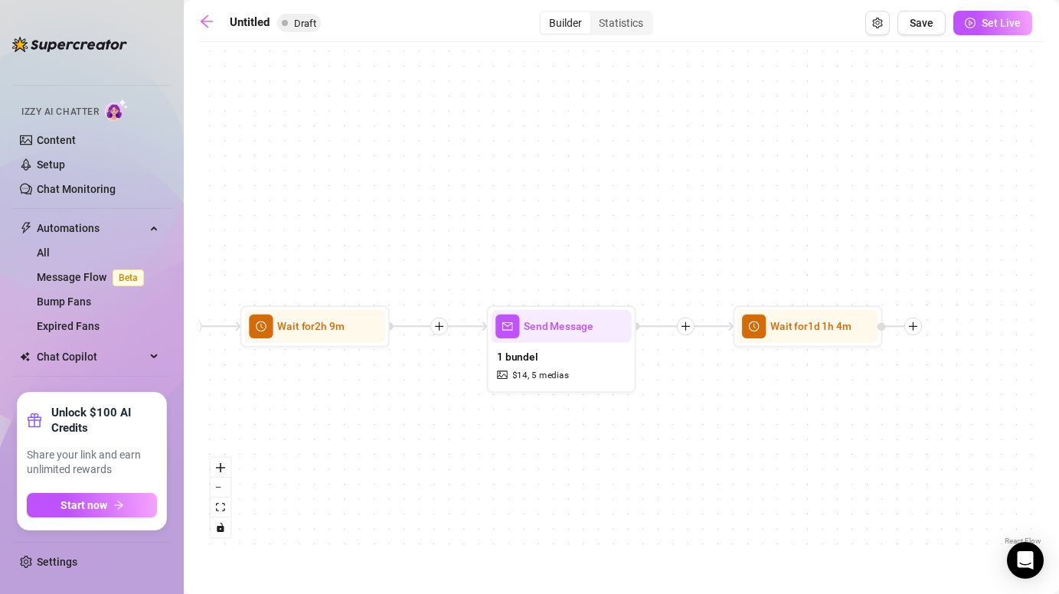
drag, startPoint x: 917, startPoint y: 439, endPoint x: 631, endPoint y: 439, distance: 285.5
click at [631, 439] on div "Wait for 1d 1h 4m Send Message 1 bundel $ 14 , 5 medias Wait for 2h 9m Send Mes…" at bounding box center [621, 299] width 844 height 499
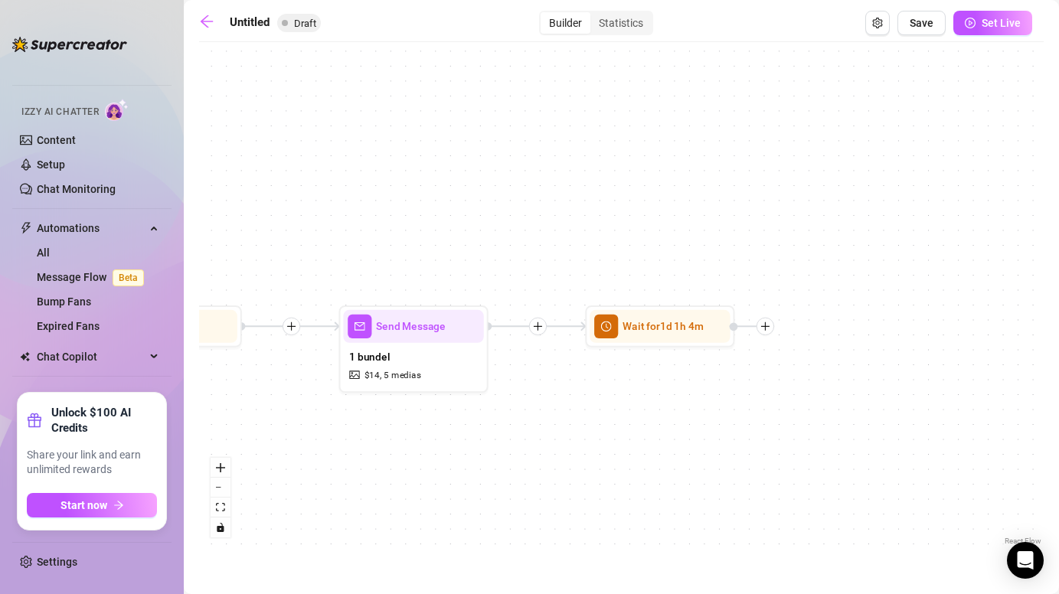
click at [760, 330] on icon "plus" at bounding box center [765, 326] width 11 height 11
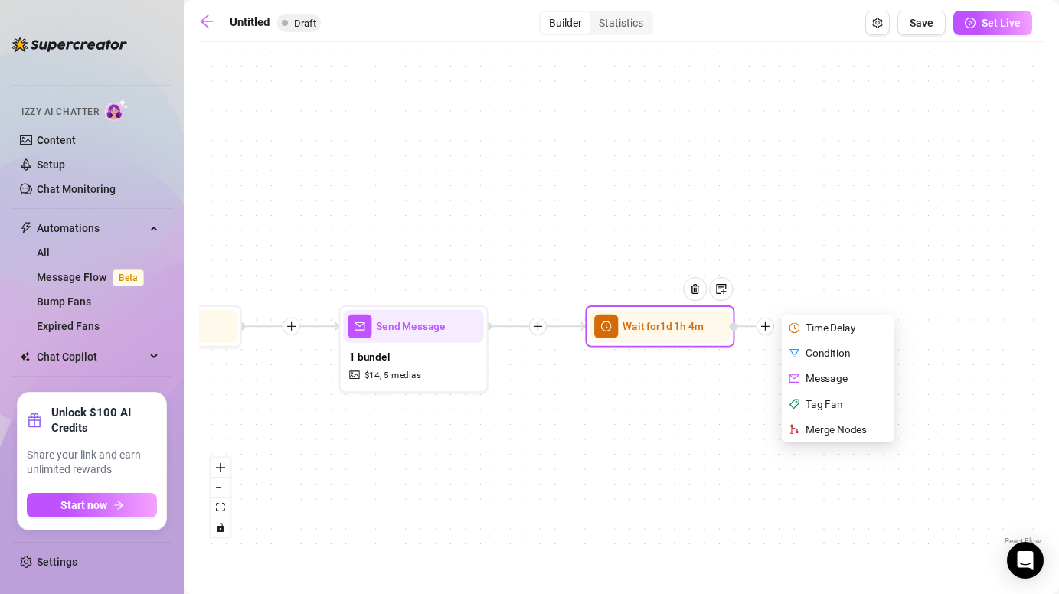
click at [830, 380] on div "Message" at bounding box center [839, 378] width 109 height 25
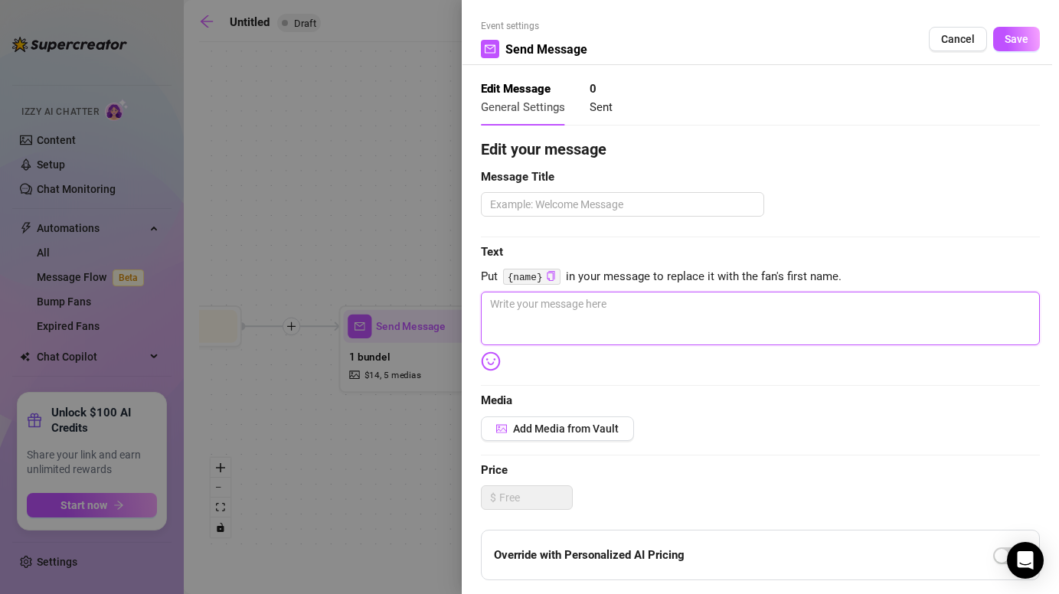
click at [610, 303] on textarea at bounding box center [760, 319] width 559 height 54
paste textarea "Sooo… I should probably tell you 😏 I do have a little **private VIP club** here…"
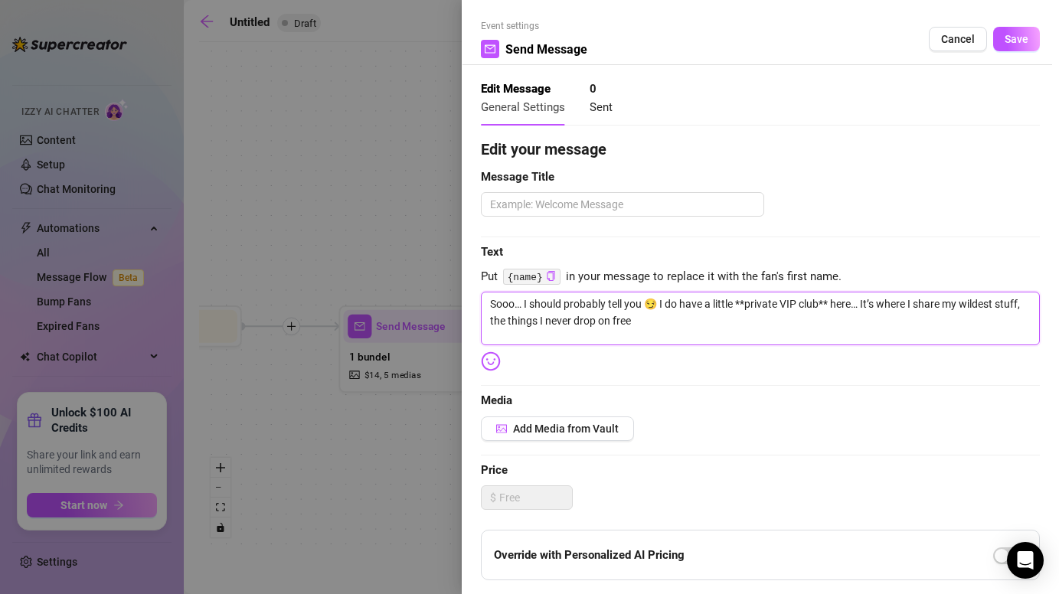
click at [488, 302] on textarea "Sooo… I should probably tell you 😏 I do have a little **private VIP club** here…" at bounding box center [760, 319] width 559 height 54
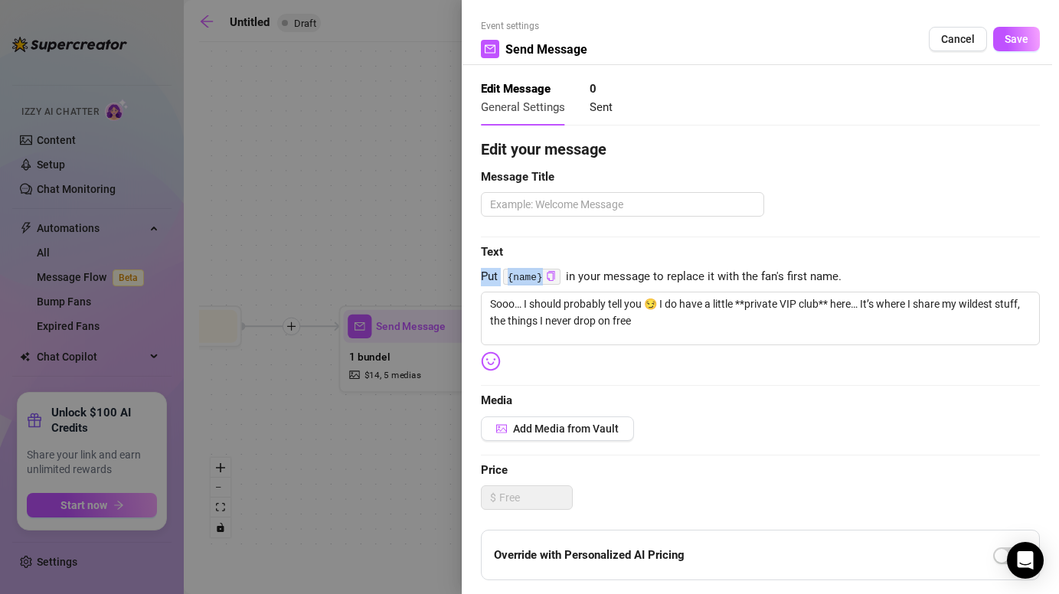
drag, startPoint x: 541, startPoint y: 277, endPoint x: 481, endPoint y: 273, distance: 60.6
click at [481, 273] on span "Put {name} in your message to replace it with the fan's first name." at bounding box center [760, 277] width 559 height 18
copy span "Put {name}"
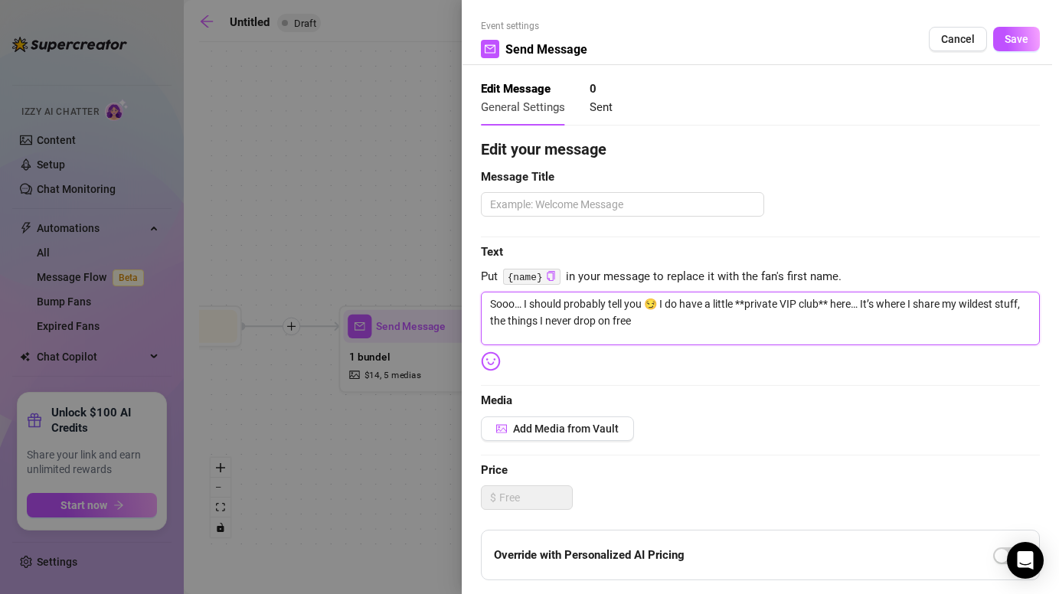
drag, startPoint x: 522, startPoint y: 305, endPoint x: 466, endPoint y: 303, distance: 55.9
click at [465, 303] on div "Event settings Send Message Cancel Save Edit Message General Settings 0 Sent Ed…" at bounding box center [760, 297] width 597 height 594
paste textarea "Put {name}"
drag, startPoint x: 507, startPoint y: 302, endPoint x: 452, endPoint y: 301, distance: 54.3
click at [452, 302] on div "Event settings Send Message Cancel Save Edit Message General Settings 0 Sent Ed…" at bounding box center [529, 297] width 1059 height 594
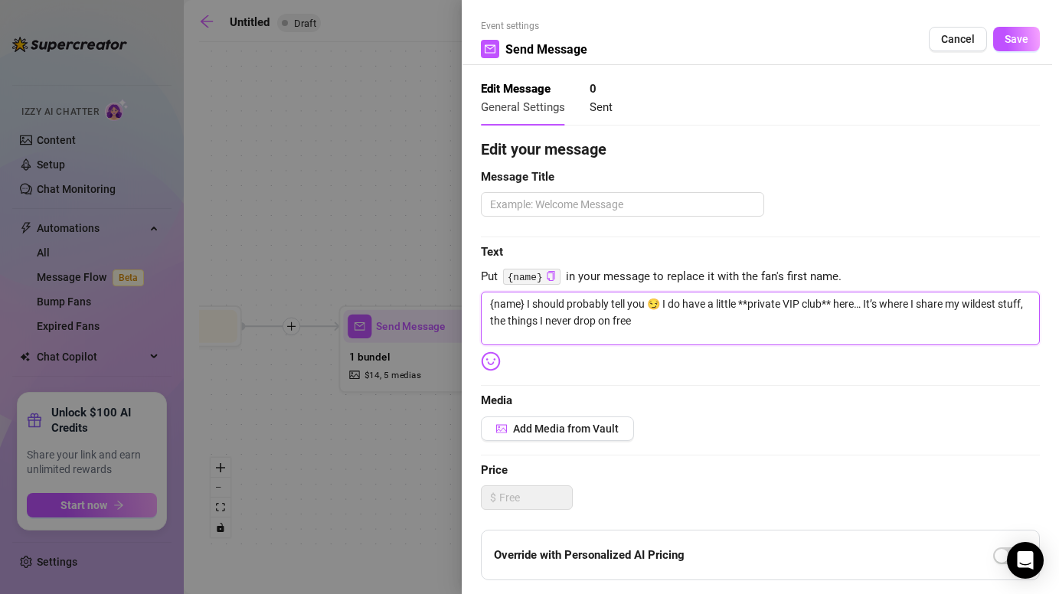
drag, startPoint x: 529, startPoint y: 300, endPoint x: 437, endPoint y: 295, distance: 92.0
click at [437, 295] on div "Event settings Send Message Cancel Save Edit Message General Settings 0 Sent Ed…" at bounding box center [529, 297] width 1059 height 594
click at [612, 307] on textarea "I should probably tell you 😏 I do have a little **private VIP club** here… It’s…" at bounding box center [760, 319] width 559 height 54
paste textarea "Put {name}"
click at [677, 304] on textarea "I should probably tell you Put {name} 😏 I do have a little **private VIP club**…" at bounding box center [760, 319] width 559 height 54
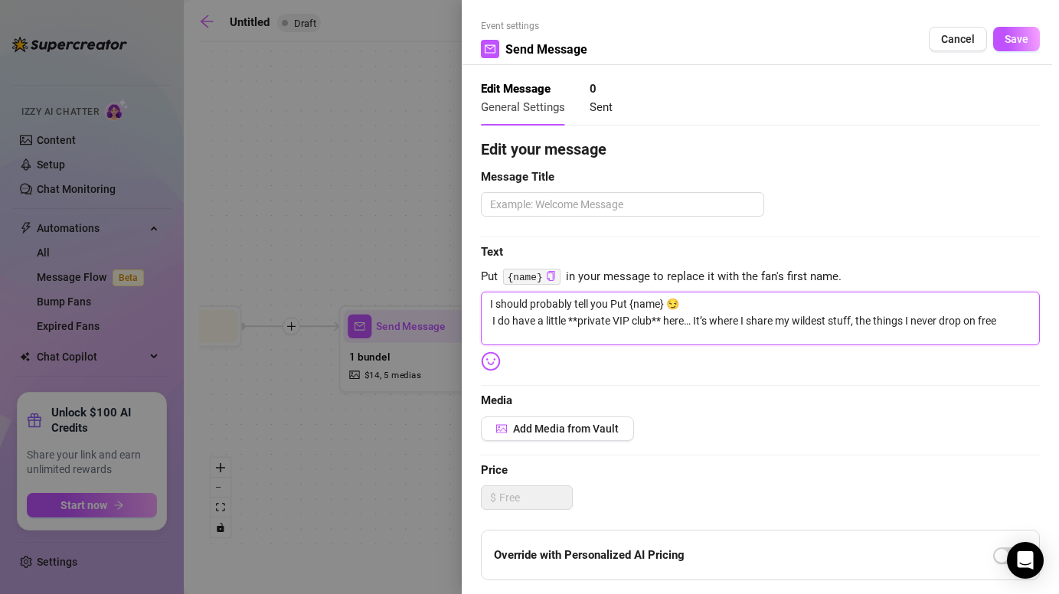
click at [627, 303] on textarea "I should probably tell you Put {name} 😏 I do have a little **private VIP club**…" at bounding box center [760, 319] width 559 height 54
click at [492, 321] on textarea "I should probably tell you {name} 😏 I do have a little **private VIP club** her…" at bounding box center [760, 319] width 559 height 54
click at [573, 320] on textarea "I should probably tell you {name} 😏 I do have a little **private VIP club** her…" at bounding box center [760, 319] width 559 height 54
click at [650, 324] on textarea "I should probably tell you {name} 😏 I do have a little private VIP club** here……" at bounding box center [760, 319] width 559 height 54
drag, startPoint x: 993, startPoint y: 323, endPoint x: 487, endPoint y: 314, distance: 506.8
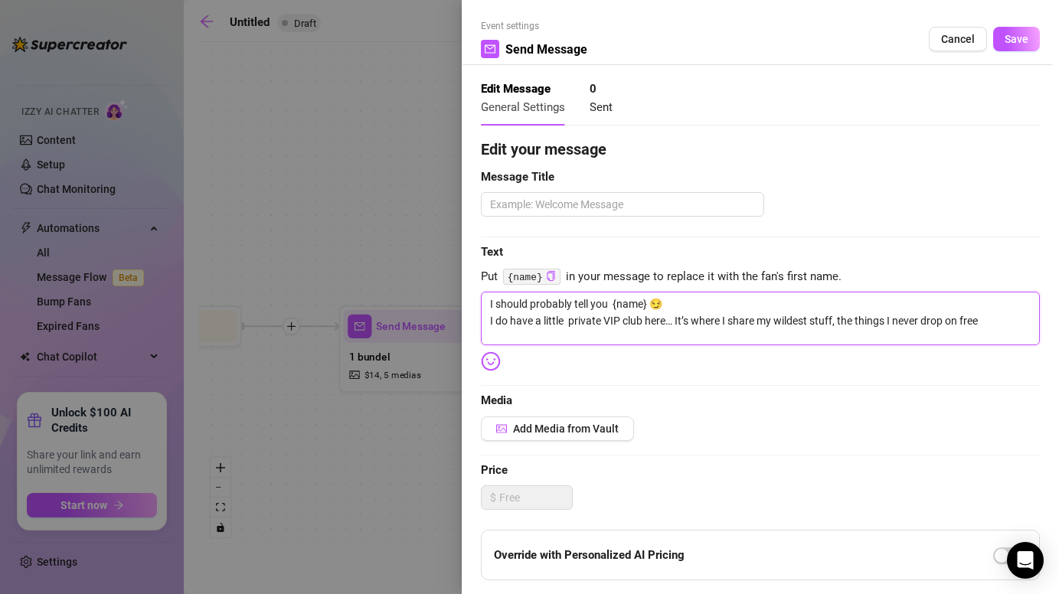
click at [487, 314] on textarea "I should probably tell you {name} 😏 I do have a little private VIP club here… I…" at bounding box center [760, 319] width 559 height 54
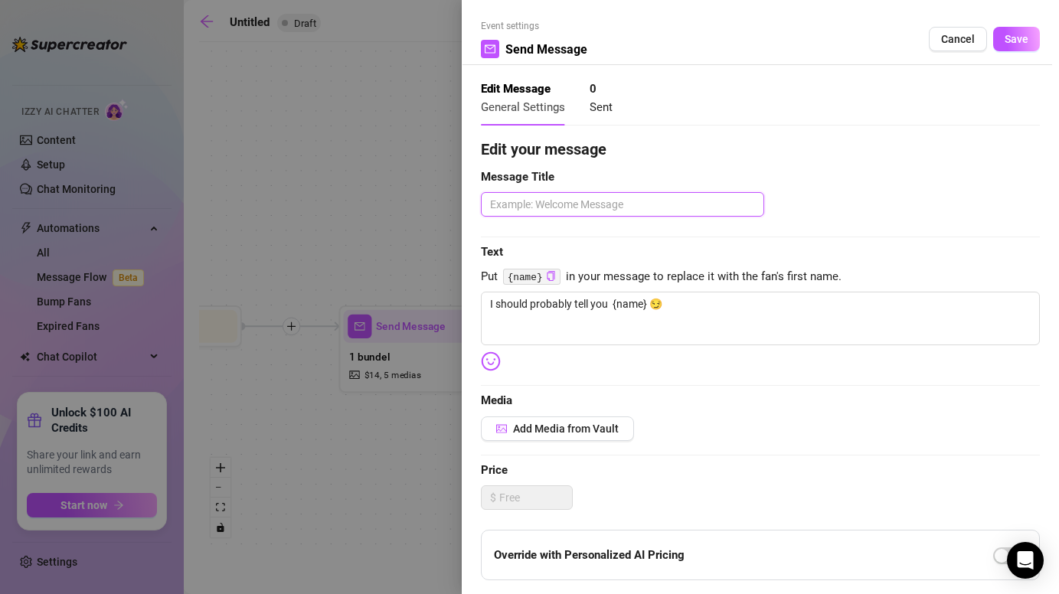
click at [608, 208] on textarea at bounding box center [622, 204] width 283 height 24
click at [1013, 41] on span "Save" at bounding box center [1016, 39] width 24 height 12
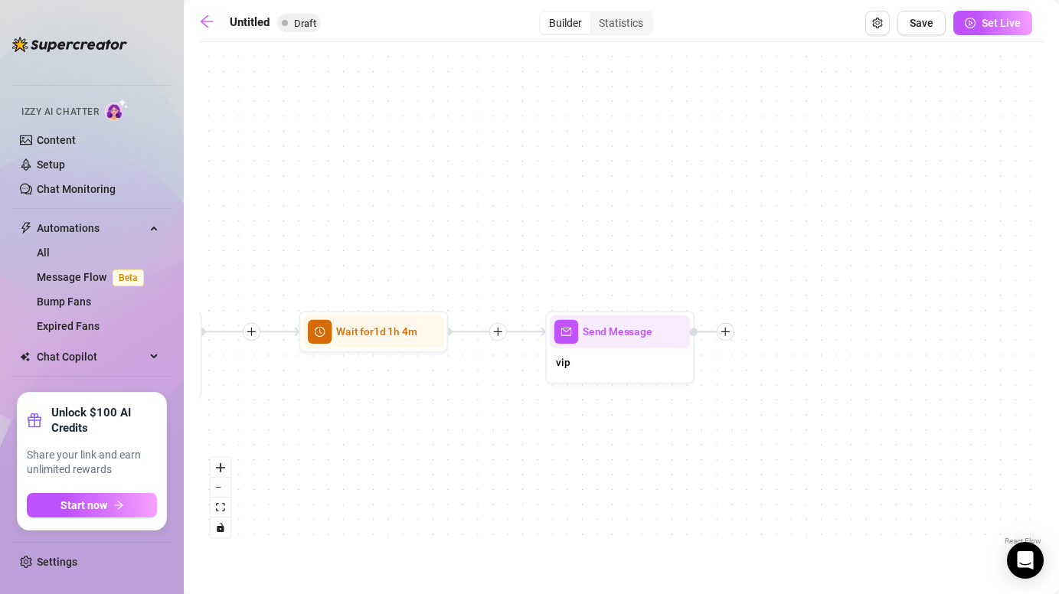
drag, startPoint x: 876, startPoint y: 415, endPoint x: 552, endPoint y: 420, distance: 323.8
click at [552, 420] on div "Send Message vip Wait for 1d 1h 4m Send Message 1 bundel $ 14 , 5 medias Wait f…" at bounding box center [621, 299] width 844 height 499
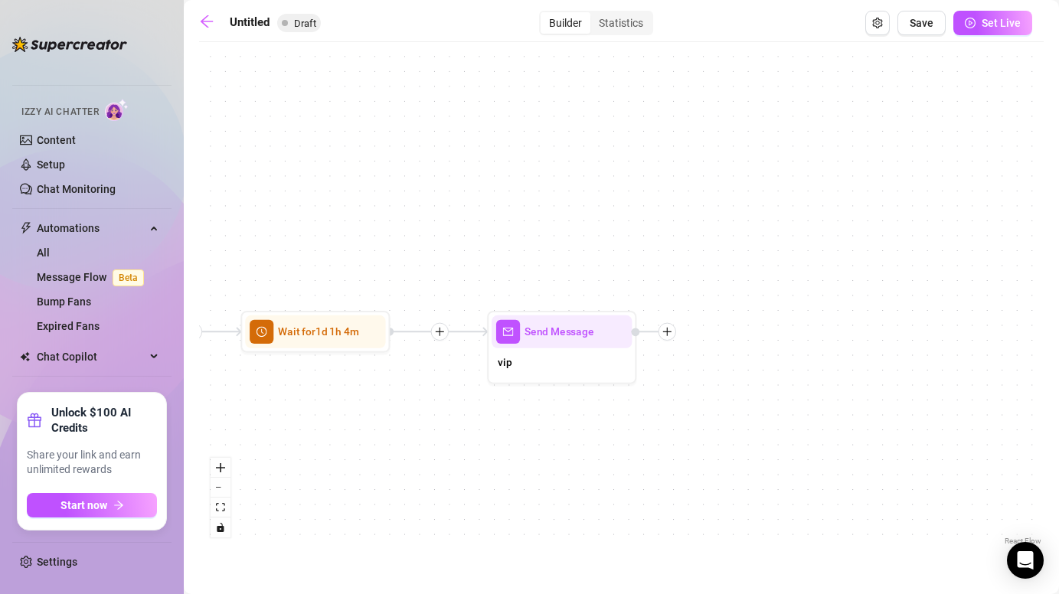
click at [671, 335] on icon "plus" at bounding box center [666, 331] width 11 height 11
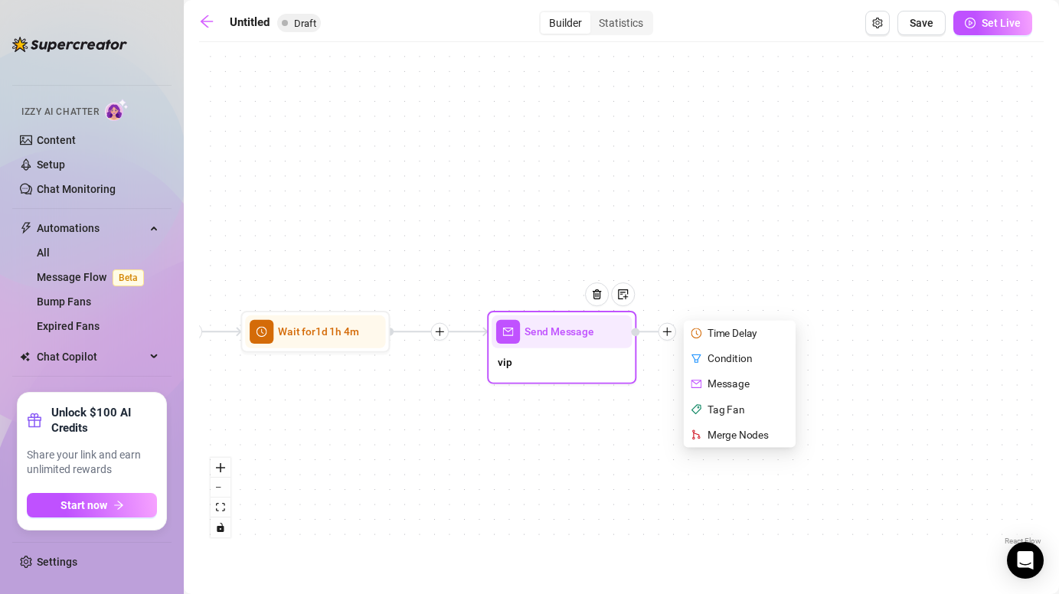
click at [729, 382] on div "Message" at bounding box center [741, 383] width 109 height 25
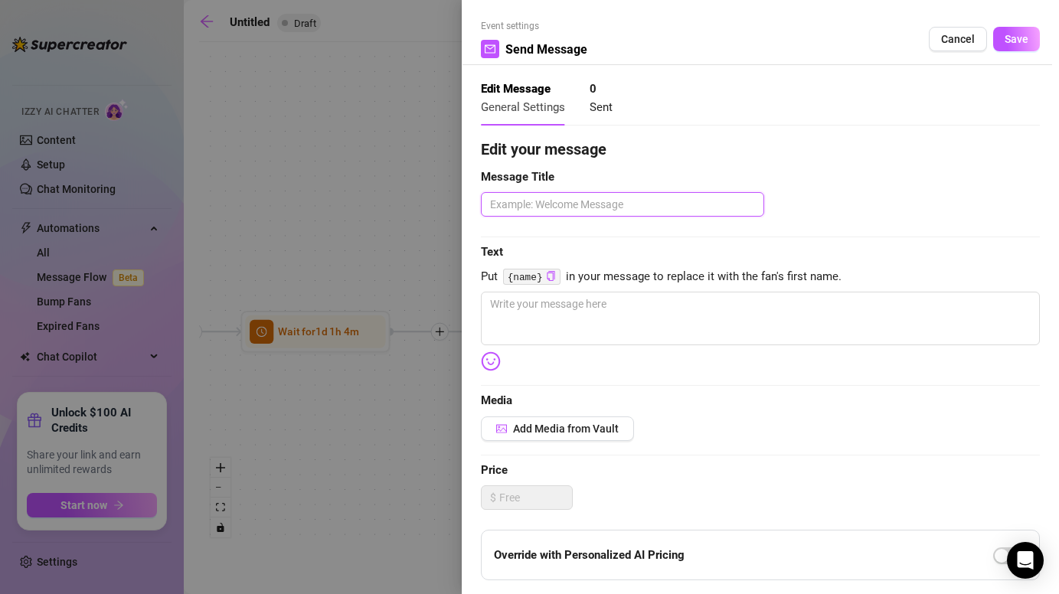
click at [684, 204] on textarea at bounding box center [622, 204] width 283 height 24
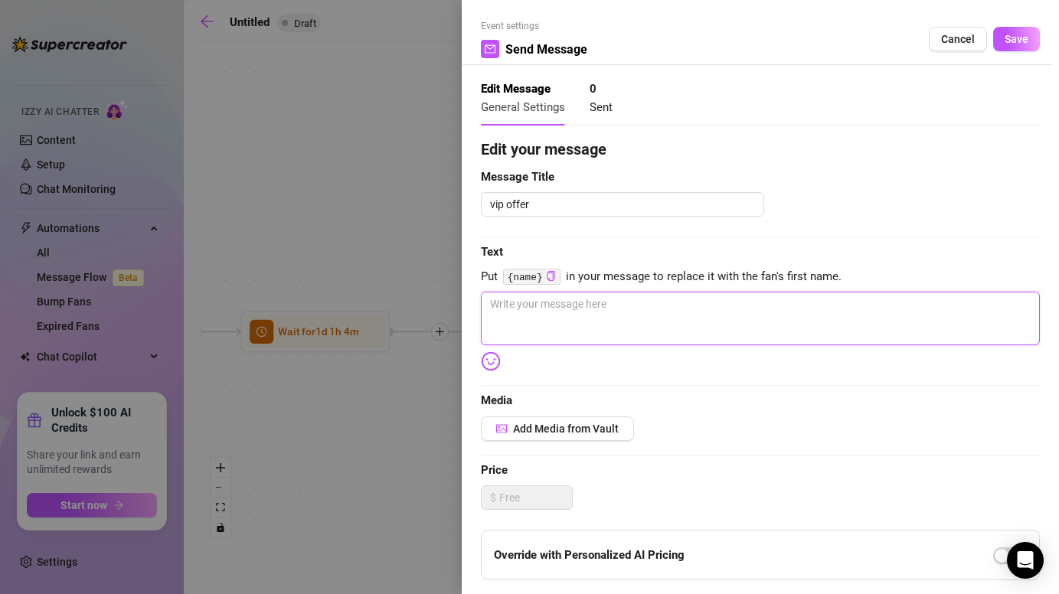
click at [686, 309] on textarea at bounding box center [760, 319] width 559 height 54
paste textarea "I do have a little private VIP club here… It’s where I share my wildest stuff, …"
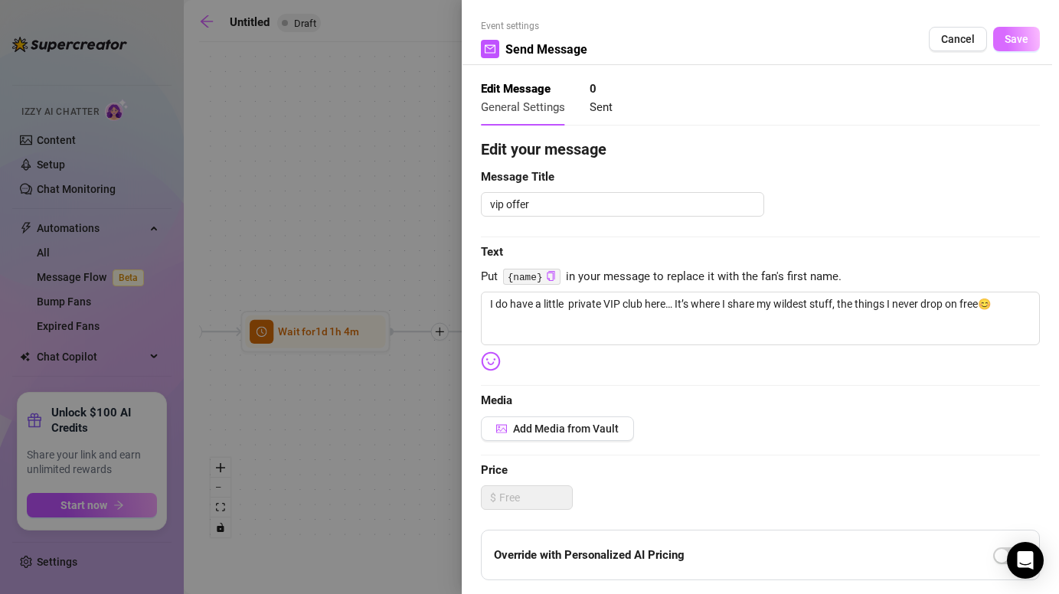
click at [1021, 40] on span "Save" at bounding box center [1016, 39] width 24 height 12
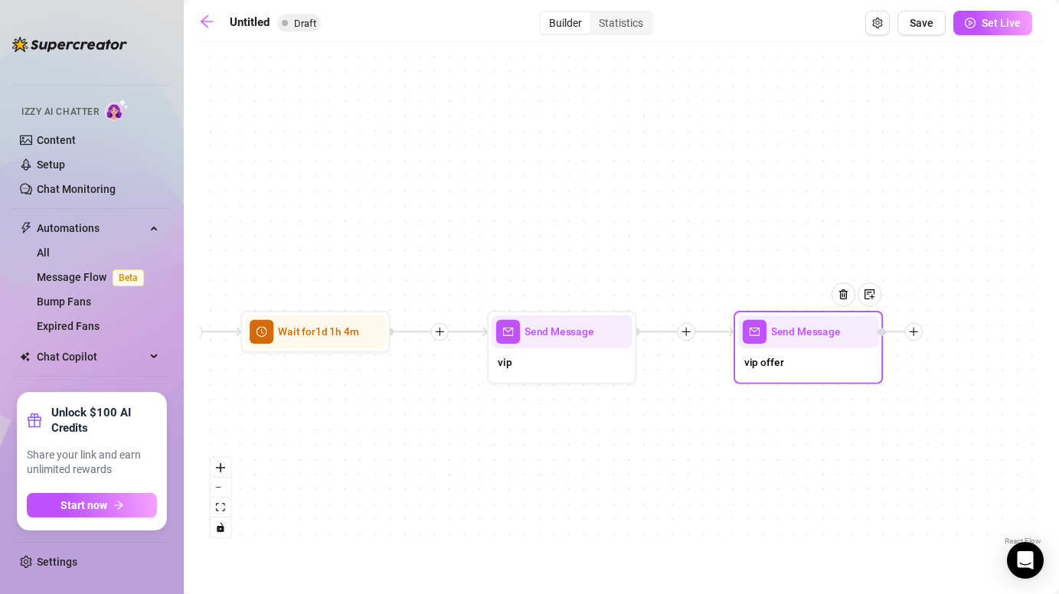
click at [915, 334] on icon "plus" at bounding box center [913, 331] width 11 height 11
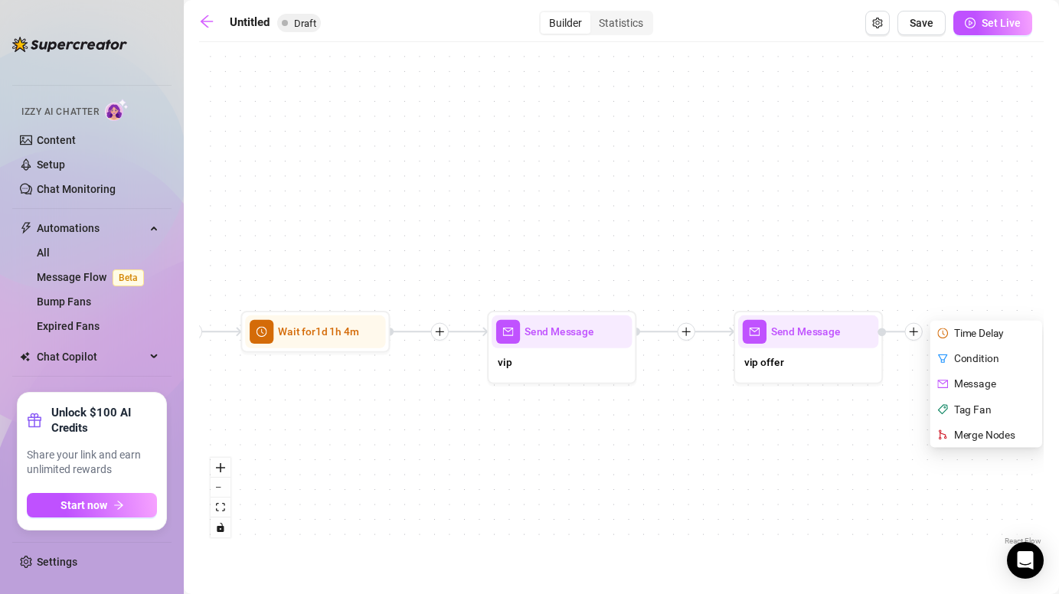
click at [703, 429] on div "Send Message vip offer Time Delay Condition Message Tag Fan Merge Nodes Send Me…" at bounding box center [621, 299] width 844 height 499
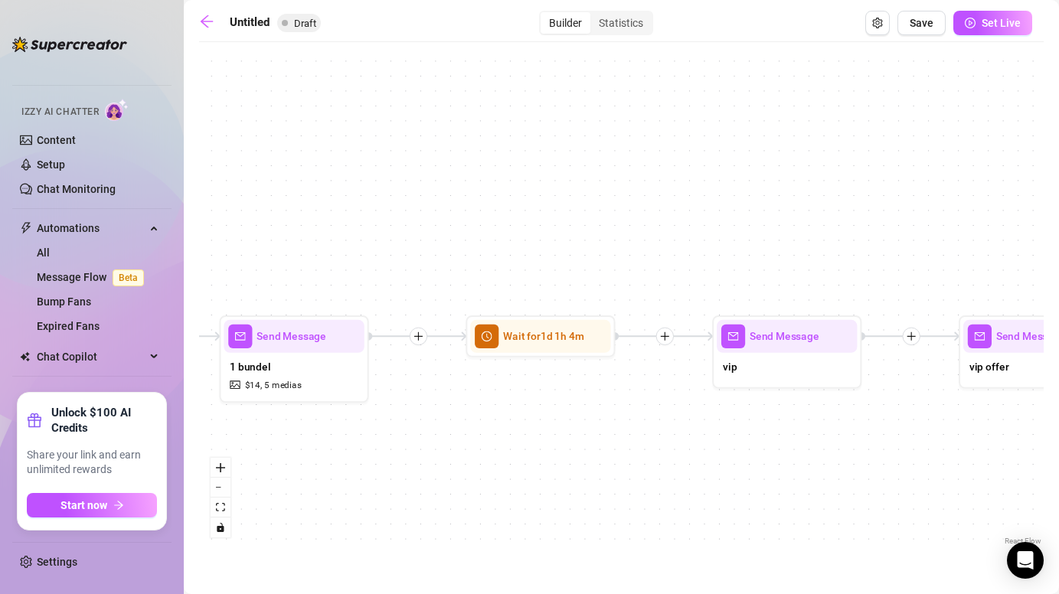
drag, startPoint x: 375, startPoint y: 453, endPoint x: 598, endPoint y: 457, distance: 222.8
click at [598, 458] on div "Send Message vip offer Send Message vip Wait for 1d 1h 4m Send Message 1 bundel…" at bounding box center [621, 299] width 844 height 499
click at [420, 339] on icon "plus" at bounding box center [416, 336] width 11 height 11
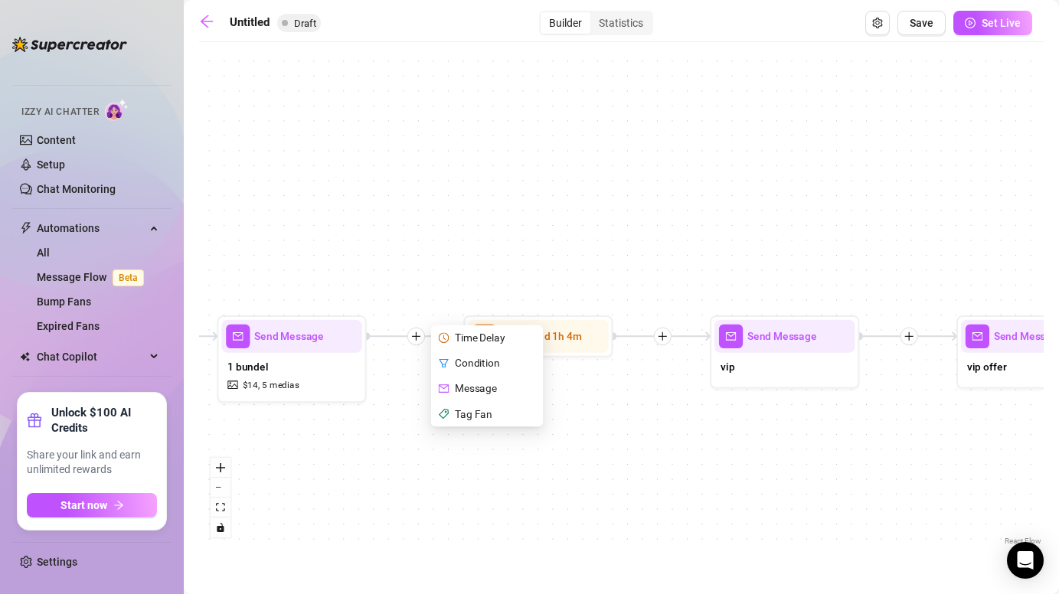
click at [653, 391] on div "Time Delay Condition Message Tag Fan Send Message vip offer Send Message vip Wa…" at bounding box center [621, 299] width 844 height 499
click at [670, 336] on icon "Edge from cc25d837-0610-4551-84fe-680d84db5017 to 454cf299-aed6-4704-8af4-741aa…" at bounding box center [662, 336] width 98 height 0
click at [664, 338] on icon "plus" at bounding box center [662, 336] width 11 height 11
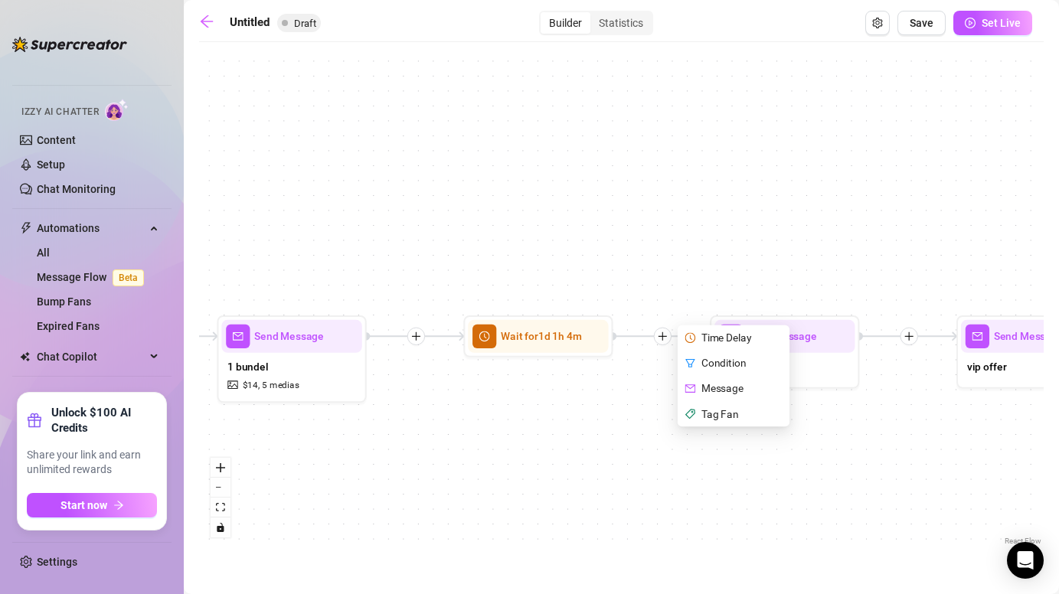
click at [684, 473] on div "Time Delay Condition Message Tag Fan Send Message vip offer Send Message vip Wa…" at bounding box center [621, 299] width 844 height 499
click at [708, 336] on icon "Edge from cc25d837-0610-4551-84fe-680d84db5017 to 454cf299-aed6-4704-8af4-741aa…" at bounding box center [662, 336] width 98 height 0
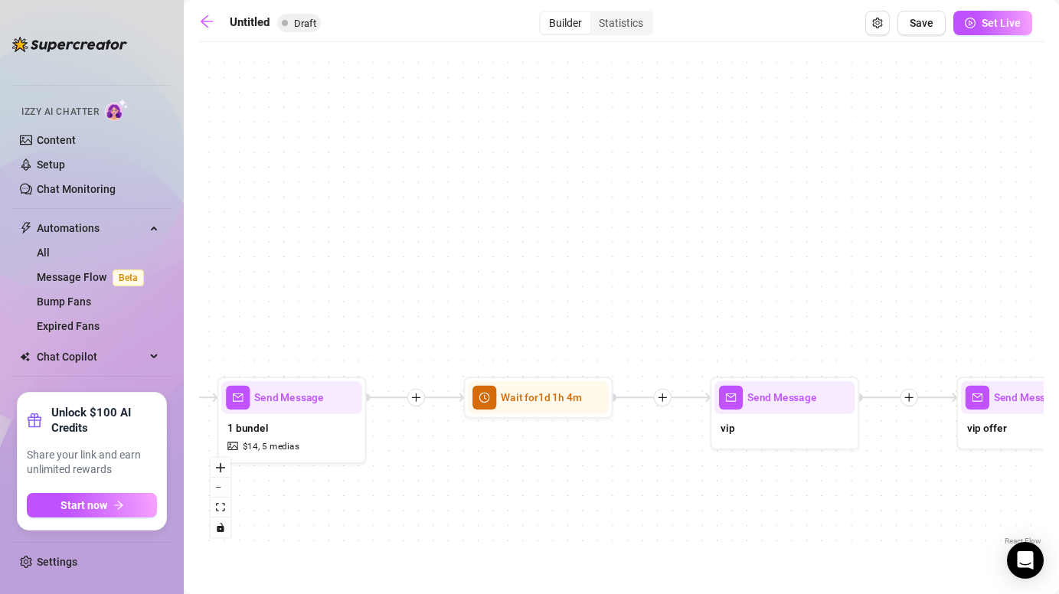
drag, startPoint x: 665, startPoint y: 334, endPoint x: 663, endPoint y: 386, distance: 51.3
click at [663, 392] on icon "plus" at bounding box center [662, 397] width 11 height 11
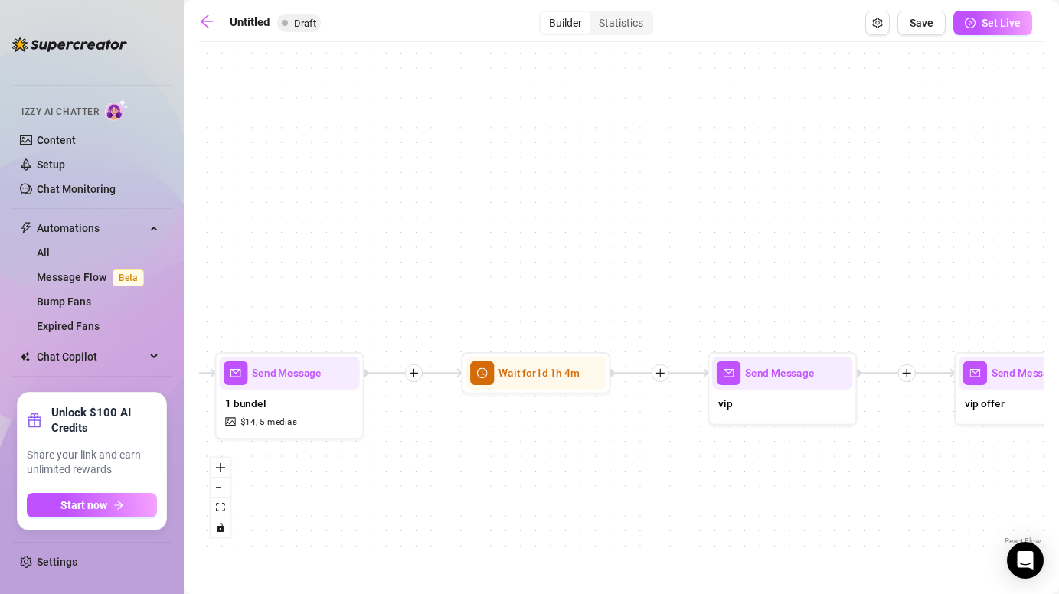
drag, startPoint x: 663, startPoint y: 389, endPoint x: 663, endPoint y: 374, distance: 14.5
click at [663, 374] on icon "plus" at bounding box center [659, 372] width 11 height 11
click at [663, 375] on icon "plus" at bounding box center [659, 372] width 11 height 11
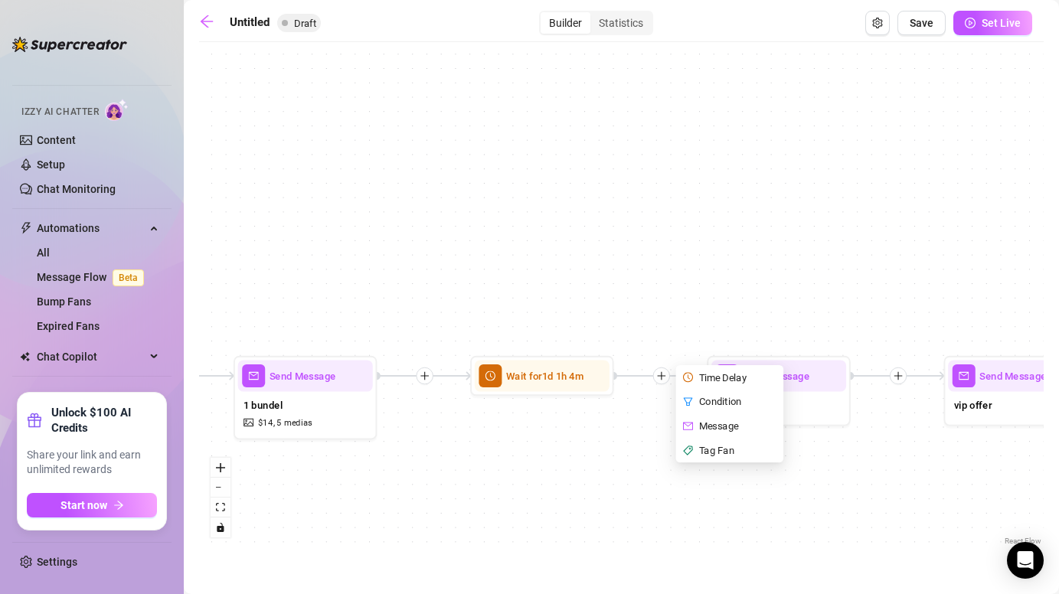
click at [628, 436] on div "Time Delay Condition Message Tag Fan Send Message vip offer Send Message vip Wa…" at bounding box center [621, 299] width 844 height 499
click at [556, 432] on div "Time Delay Condition Message Tag Fan Send Message vip offer Send Message vip Wa…" at bounding box center [621, 299] width 844 height 499
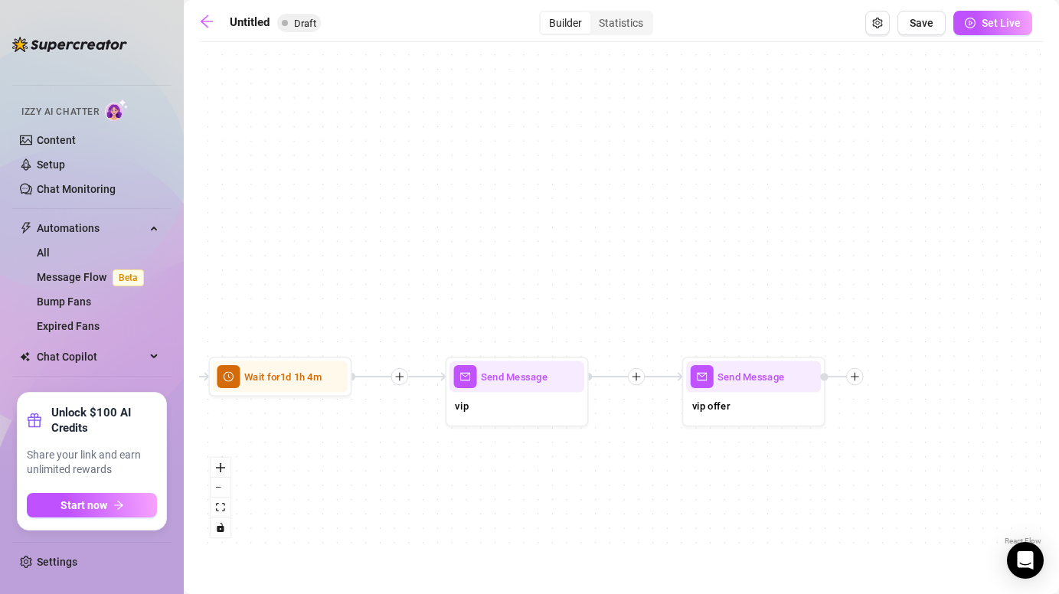
drag, startPoint x: 817, startPoint y: 466, endPoint x: 549, endPoint y: 467, distance: 268.7
click at [549, 467] on div "Send Message vip offer Send Message vip Wait for 1d 1h 4m Send Message 1 bundel…" at bounding box center [621, 299] width 844 height 499
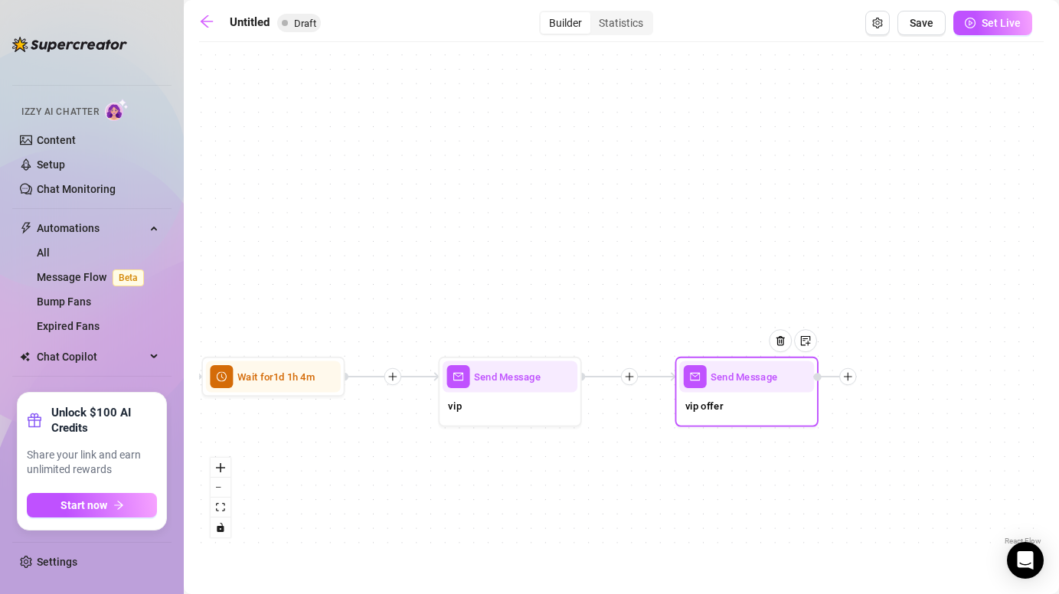
click at [729, 399] on div "vip offer" at bounding box center [746, 408] width 135 height 30
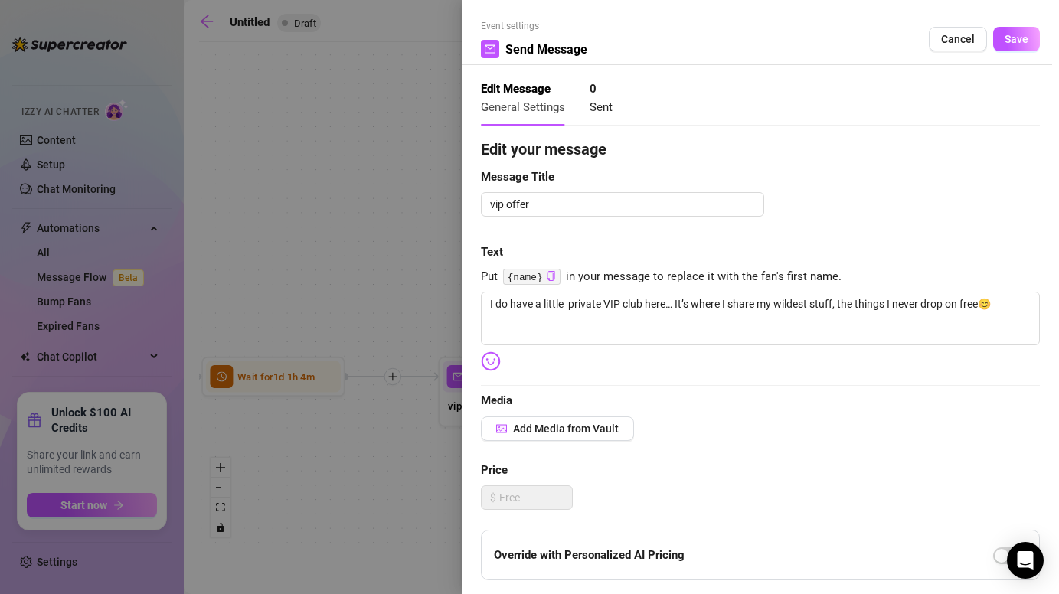
click at [385, 474] on div at bounding box center [529, 297] width 1059 height 594
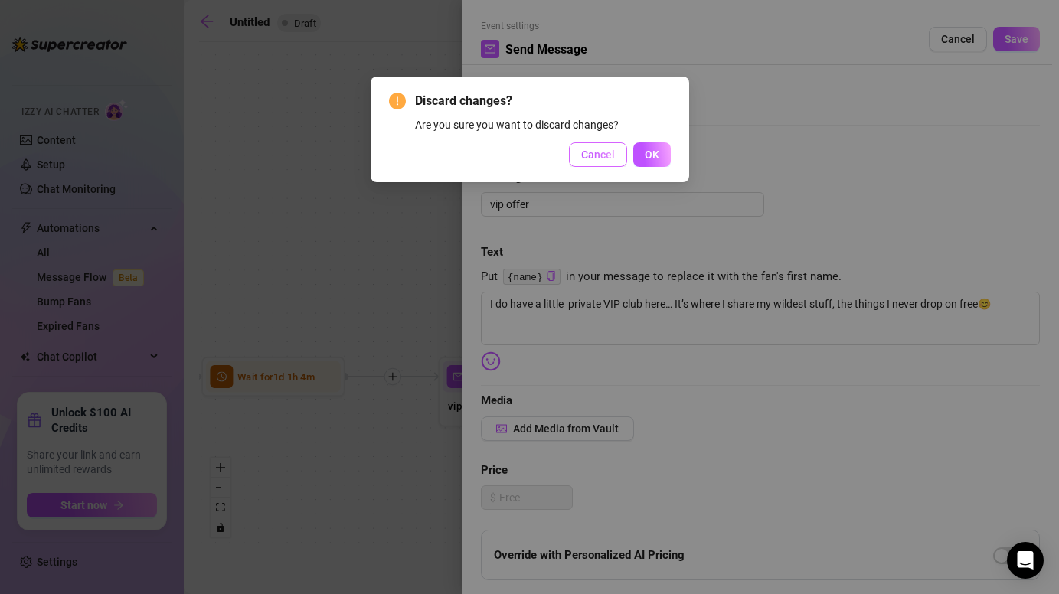
click at [599, 154] on span "Cancel" at bounding box center [598, 154] width 34 height 12
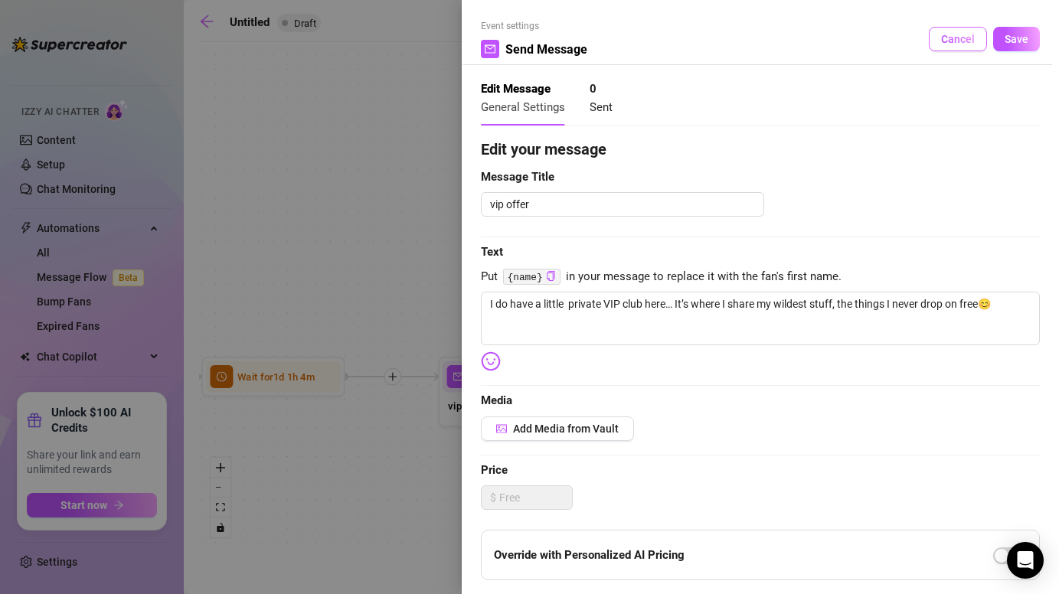
click at [945, 44] on span "Cancel" at bounding box center [958, 39] width 34 height 12
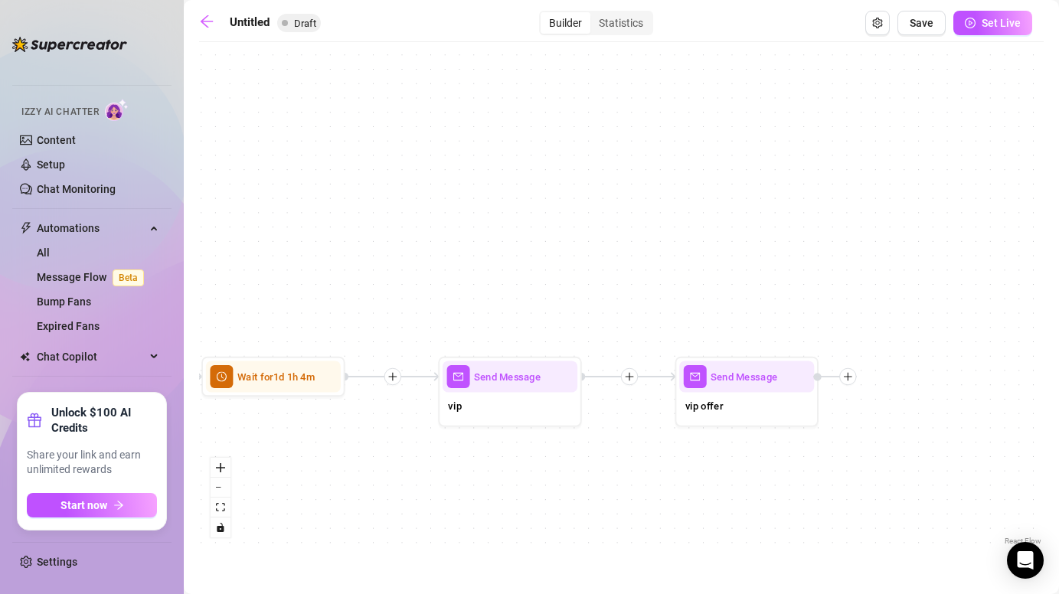
click at [850, 387] on div "Send Message vip offer Send Message vip Wait for 1d 1h 4m Send Message 1 bundel…" at bounding box center [621, 299] width 844 height 499
click at [848, 374] on icon "plus" at bounding box center [848, 376] width 10 height 10
click at [843, 378] on icon "plus" at bounding box center [848, 376] width 10 height 10
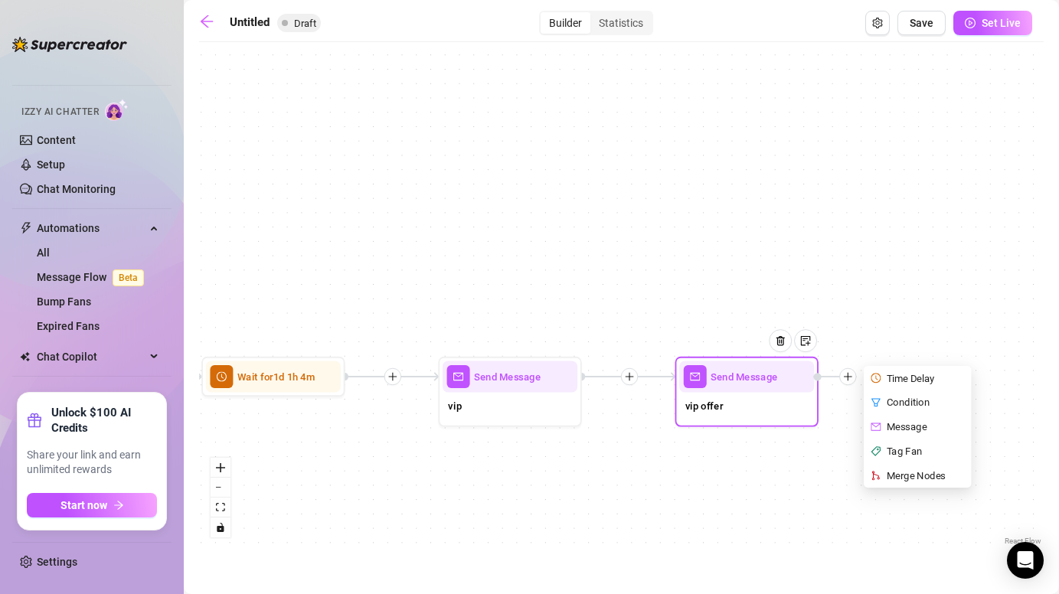
click at [896, 479] on div "Merge Nodes" at bounding box center [918, 475] width 105 height 24
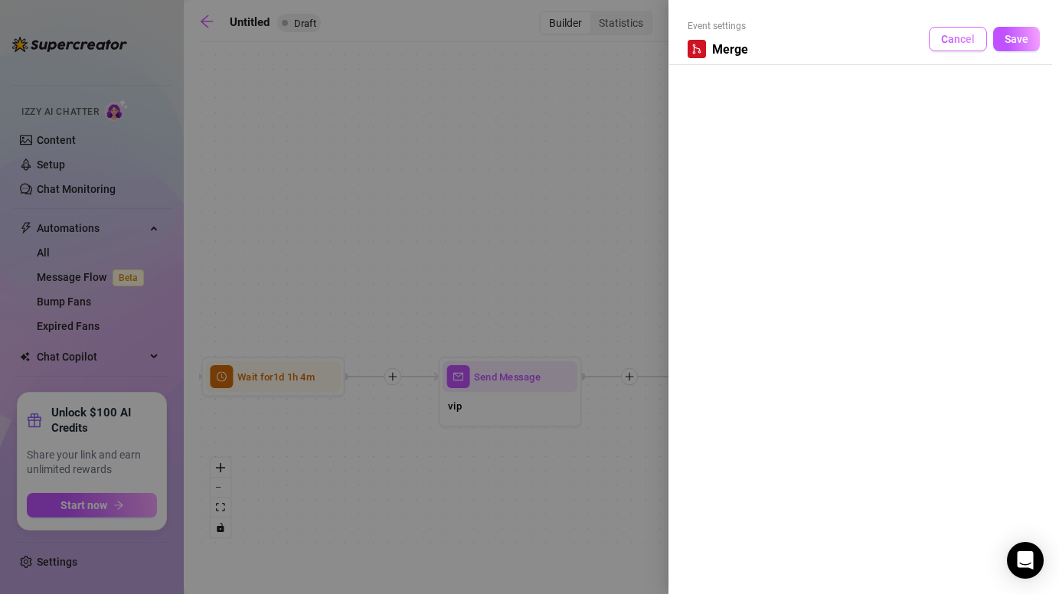
click at [962, 41] on span "Cancel" at bounding box center [958, 39] width 34 height 12
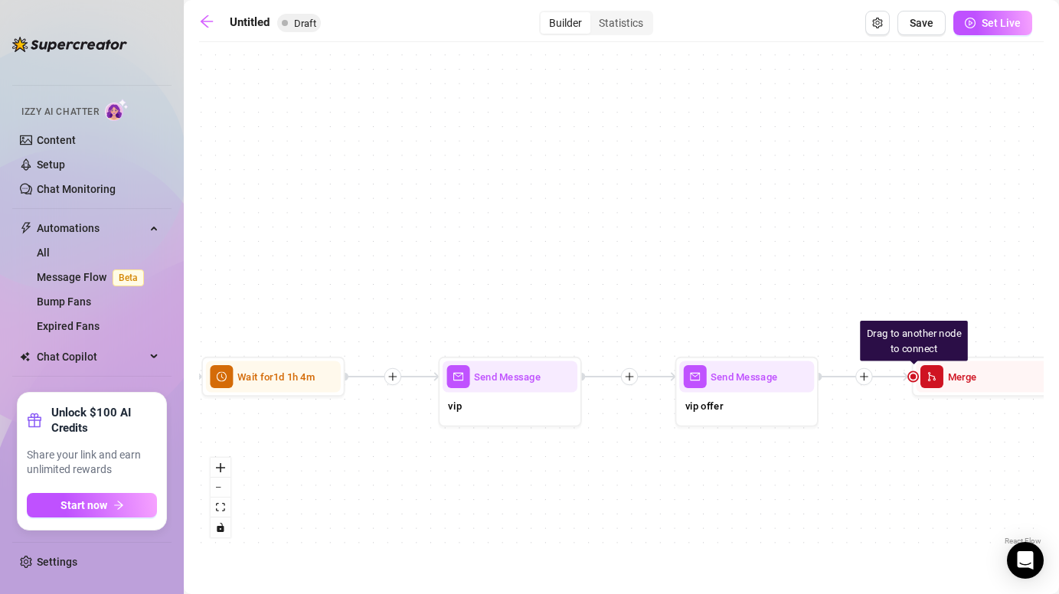
click at [972, 390] on div "Merge" at bounding box center [982, 376] width 135 height 31
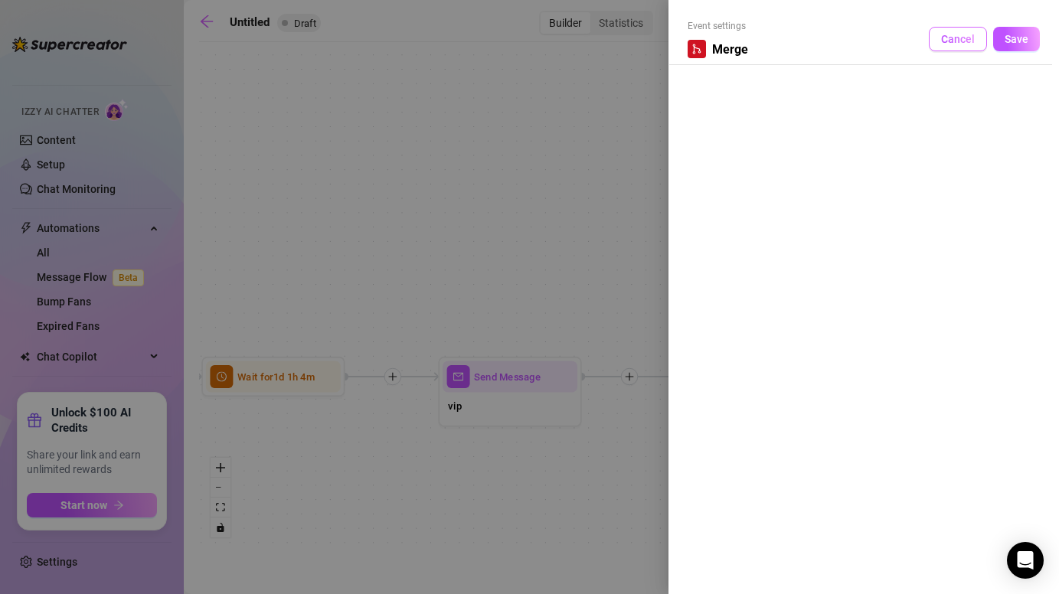
click at [955, 44] on span "Cancel" at bounding box center [958, 39] width 34 height 12
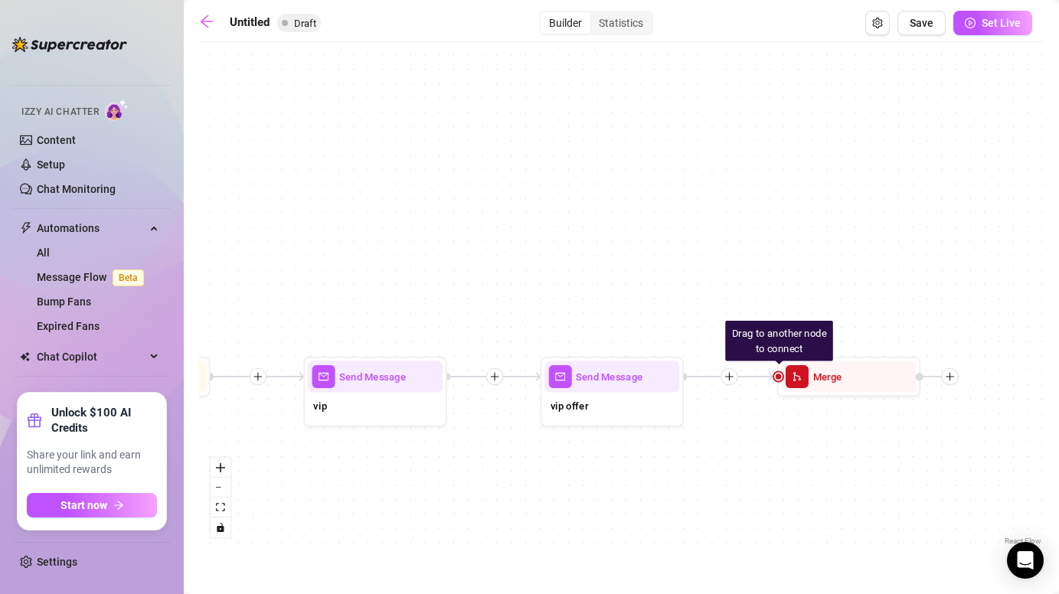
drag, startPoint x: 943, startPoint y: 458, endPoint x: 745, endPoint y: 458, distance: 197.5
click at [745, 458] on div "Drag to another node to connect Merge Send Message vip offer Send Message vip W…" at bounding box center [621, 299] width 844 height 499
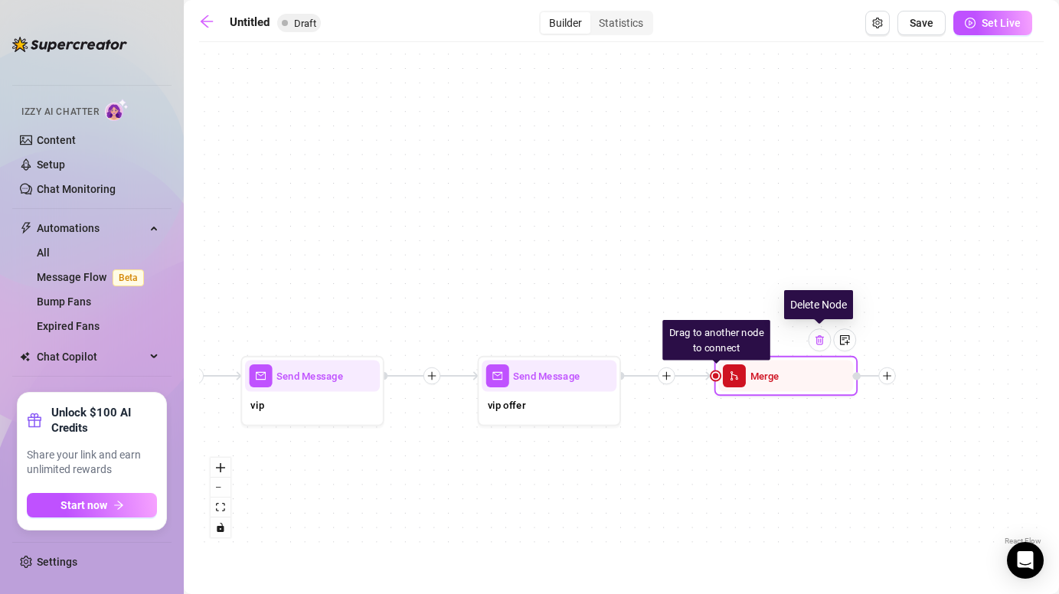
click at [823, 343] on img at bounding box center [819, 339] width 11 height 11
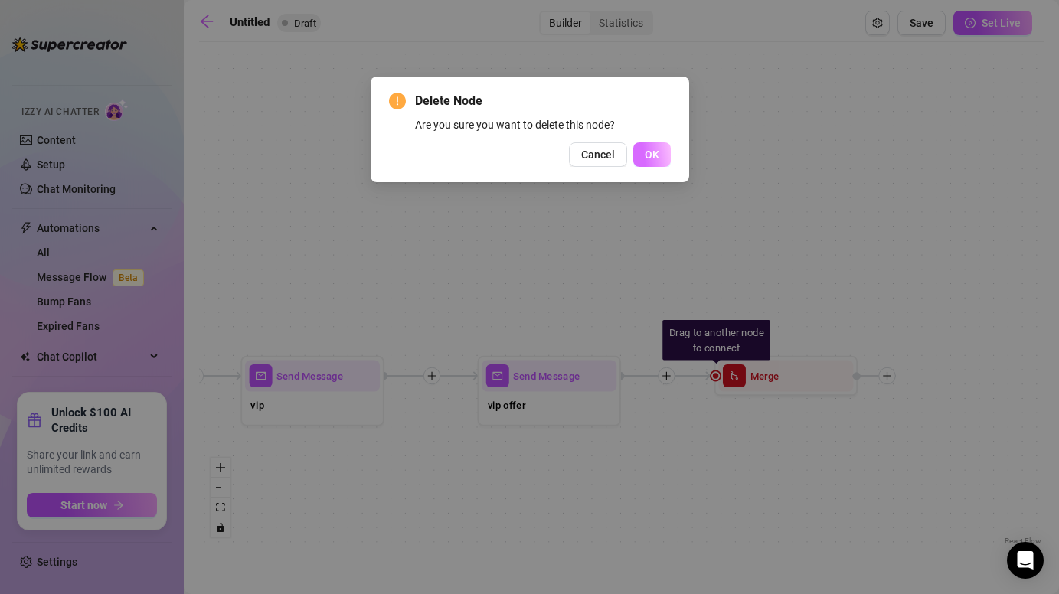
click at [648, 144] on button "OK" at bounding box center [652, 154] width 38 height 24
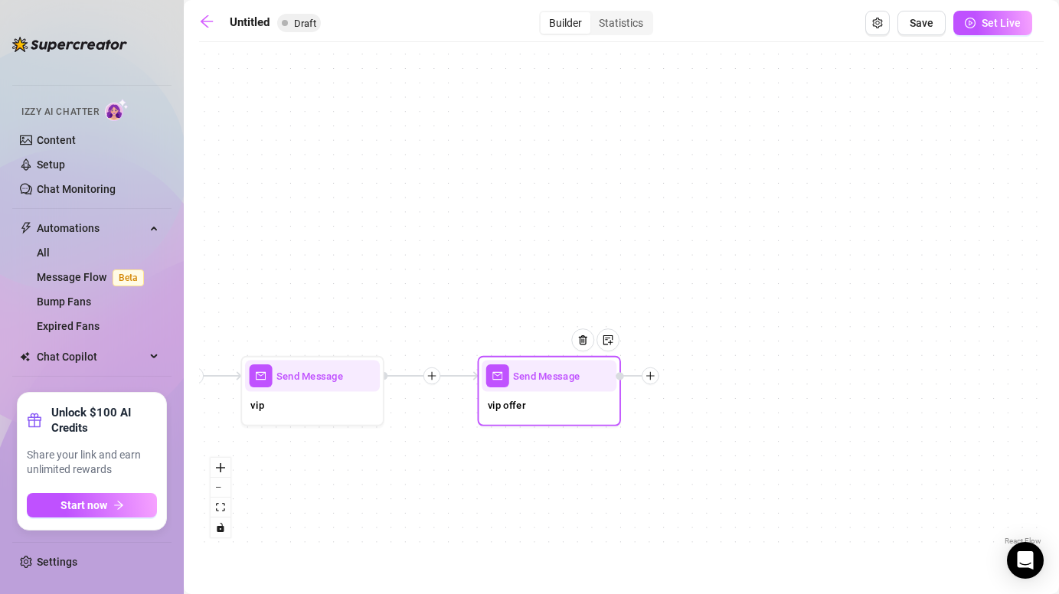
click at [654, 378] on icon "plus" at bounding box center [650, 375] width 10 height 10
click at [710, 374] on div "Time Delay" at bounding box center [721, 377] width 105 height 24
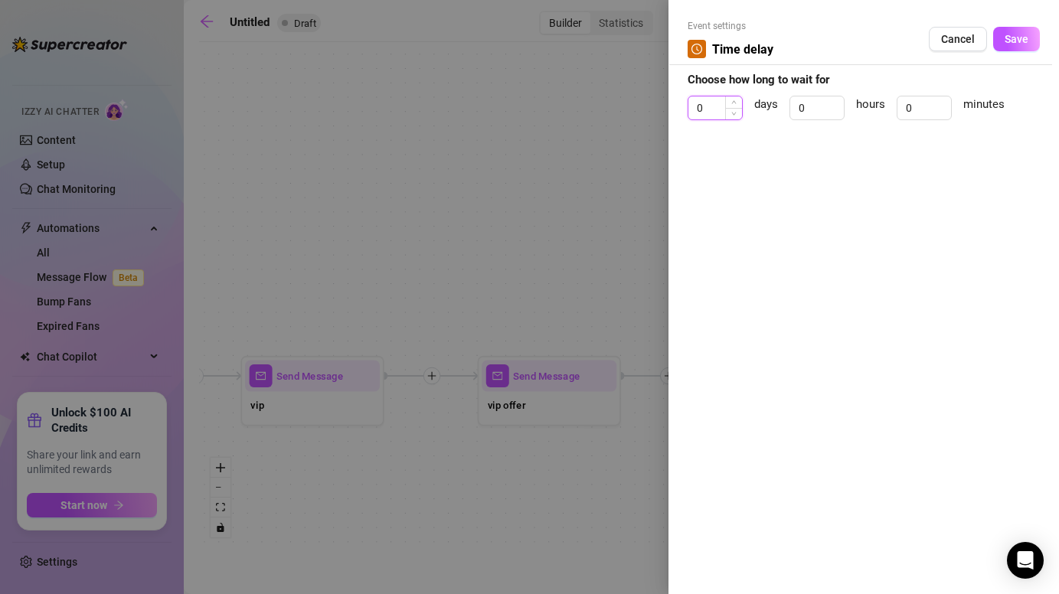
click at [710, 109] on input "0" at bounding box center [715, 107] width 54 height 23
click at [818, 106] on input "0" at bounding box center [817, 107] width 54 height 23
click at [1020, 41] on span "Save" at bounding box center [1016, 39] width 24 height 12
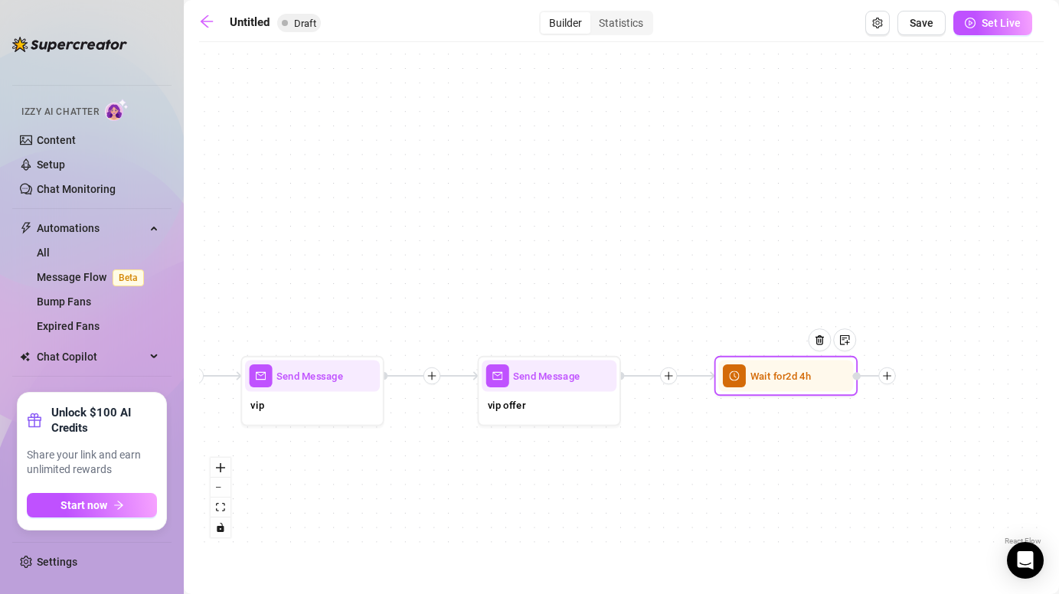
click at [894, 383] on div at bounding box center [874, 375] width 43 height 17
click at [886, 380] on icon "plus" at bounding box center [887, 375] width 10 height 10
click at [938, 425] on div "Message" at bounding box center [957, 426] width 105 height 24
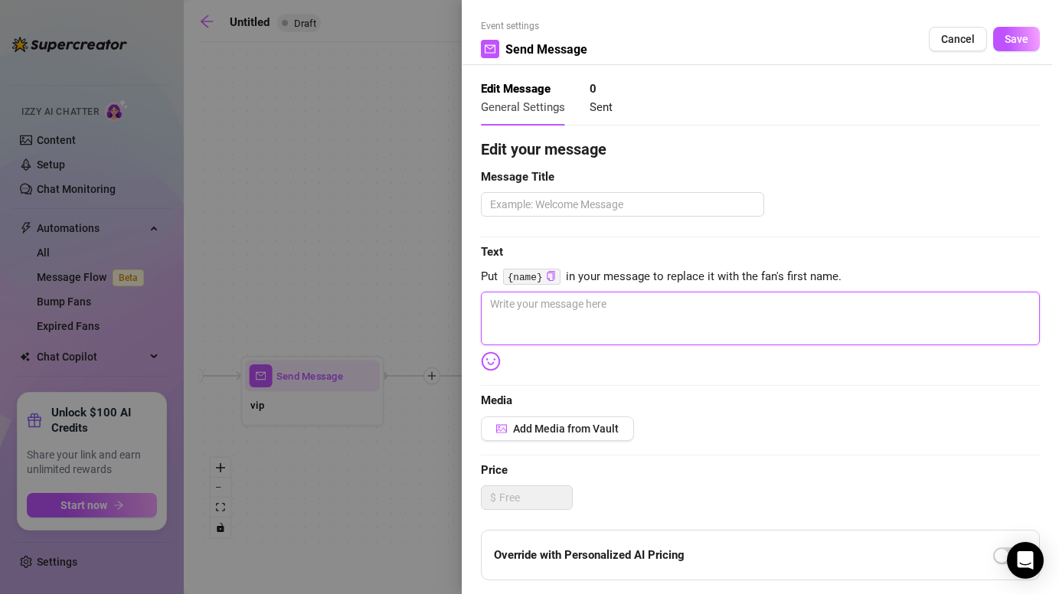
click at [682, 312] on textarea at bounding box center [760, 319] width 559 height 54
paste textarea "I don’t invite everyone… but I kinda want you in 😏🍑 My VIPs see me in ways you …"
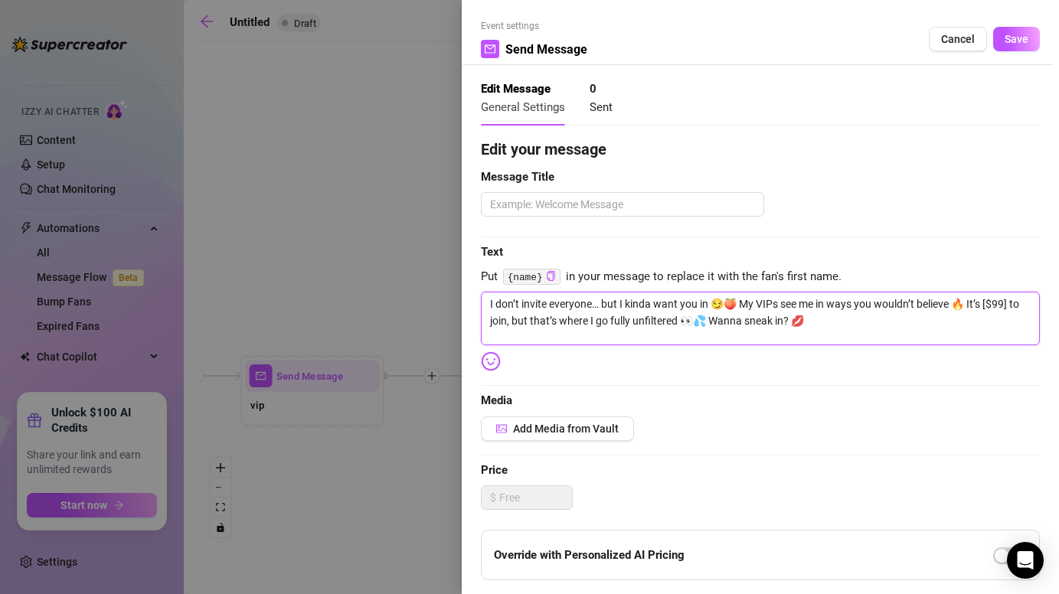
click at [736, 302] on textarea "I don’t invite everyone… but I kinda want you in 😏🍑 My VIPs see me in ways you …" at bounding box center [760, 319] width 559 height 54
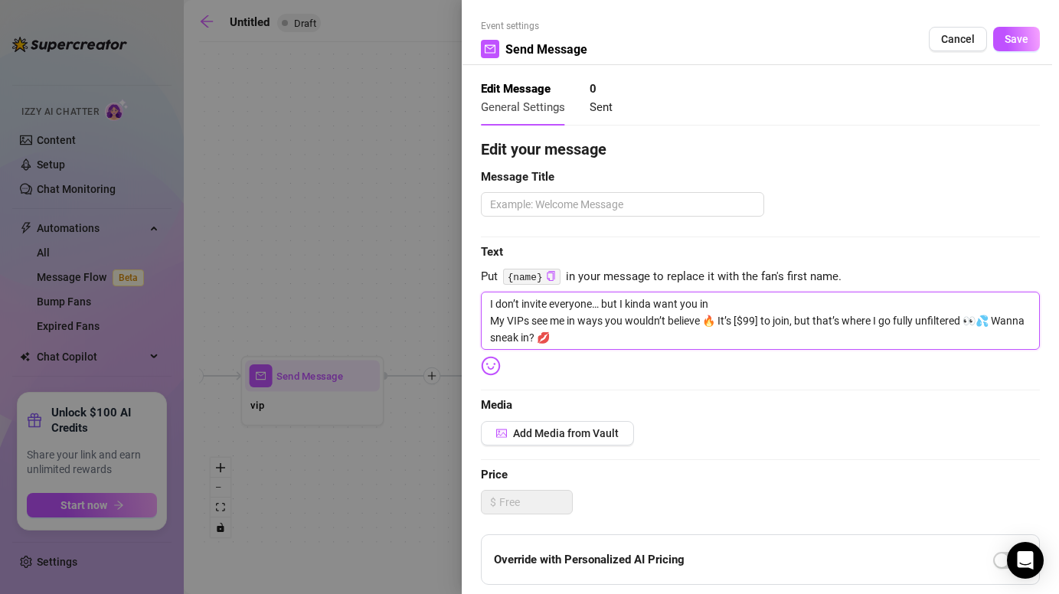
click at [737, 321] on textarea "I don’t invite everyone… but I kinda want you in My VIPs see me in ways you wou…" at bounding box center [760, 321] width 559 height 58
click at [757, 320] on textarea "I don’t invite everyone… but I kinda want you in My VIPs see me in ways you wou…" at bounding box center [760, 321] width 559 height 58
drag, startPoint x: 954, startPoint y: 321, endPoint x: 912, endPoint y: 322, distance: 42.1
click at [912, 322] on textarea "I don’t invite everyone… but I kinda want you in My VIPs see me in ways you wou…" at bounding box center [760, 321] width 559 height 58
drag, startPoint x: 512, startPoint y: 338, endPoint x: 470, endPoint y: 292, distance: 62.3
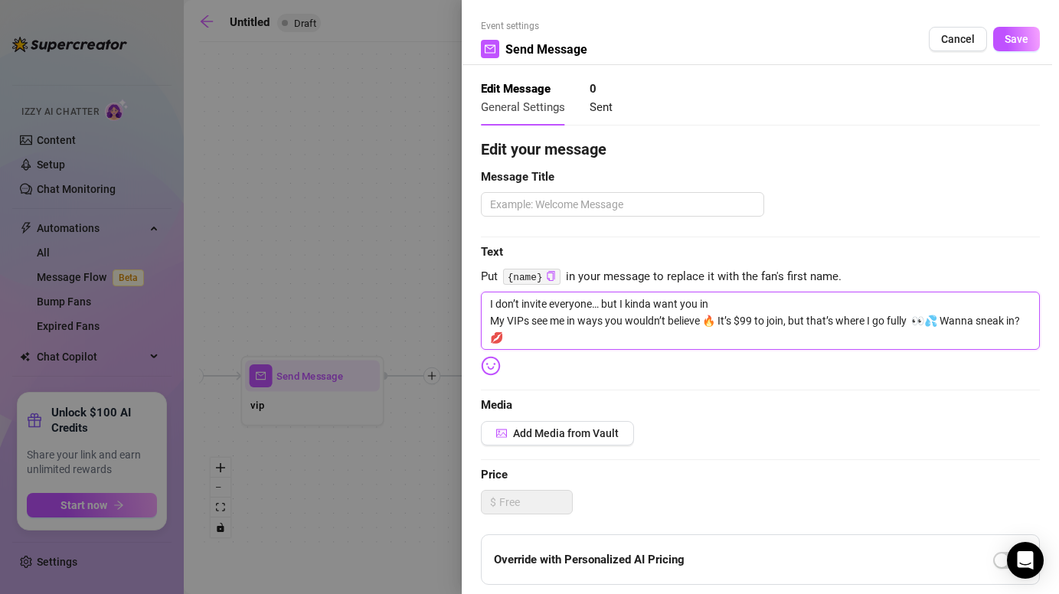
click at [470, 291] on div "Event settings Send Message Cancel Save Edit Message General Settings 0 Sent Ed…" at bounding box center [760, 297] width 597 height 594
click at [526, 330] on textarea "I don’t invite everyone… but I kinda want you in My VIPs see me in ways you wou…" at bounding box center [760, 321] width 559 height 58
drag, startPoint x: 524, startPoint y: 332, endPoint x: 456, endPoint y: 300, distance: 75.3
click at [456, 300] on div "Event settings Send Message Cancel Save Edit Message General Settings 0 Sent Ed…" at bounding box center [529, 297] width 1059 height 594
paste textarea "hihi uhh i shld prob not tell u this… 🤭 but i got a lil vip club here… only my …"
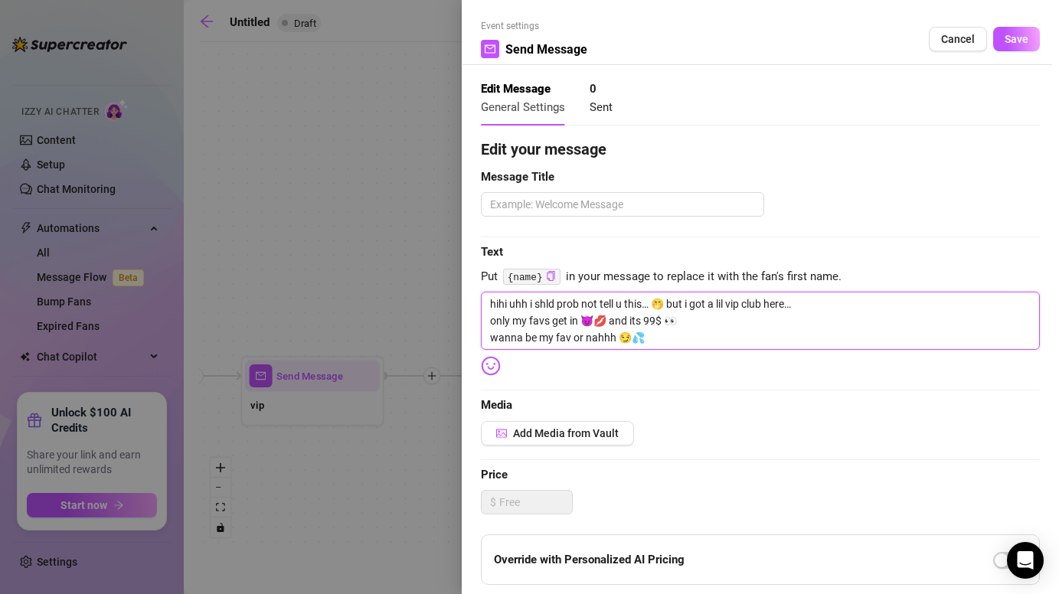
click at [603, 320] on textarea "hihi uhh i shld prob not tell u this… 🤭 but i got a lil vip club here… only my …" at bounding box center [760, 321] width 559 height 58
drag, startPoint x: 488, startPoint y: 336, endPoint x: 692, endPoint y: 343, distance: 203.7
click at [692, 343] on textarea "hihi uhh i shld prob not tell u this… 🤭 but i got a lil vip club here… only my …" at bounding box center [760, 321] width 559 height 58
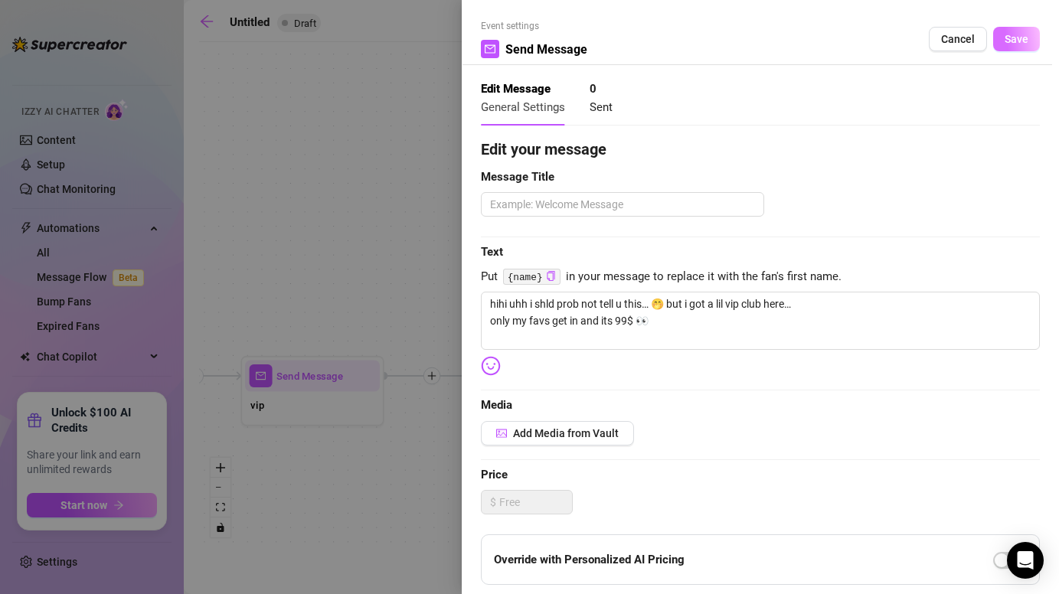
click at [1006, 44] on span "Save" at bounding box center [1016, 39] width 24 height 12
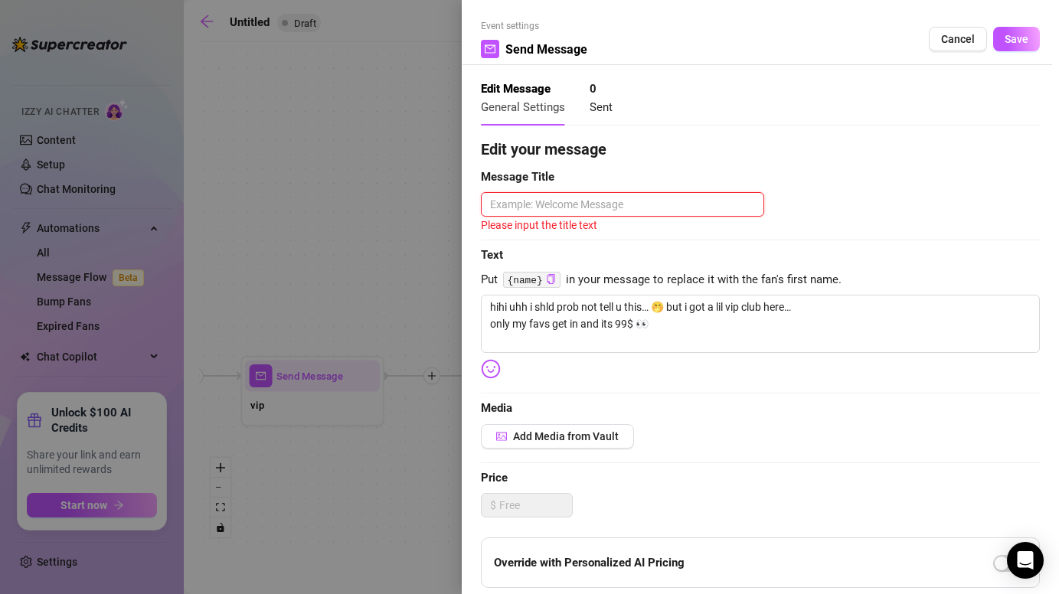
click at [631, 207] on textarea at bounding box center [622, 204] width 283 height 24
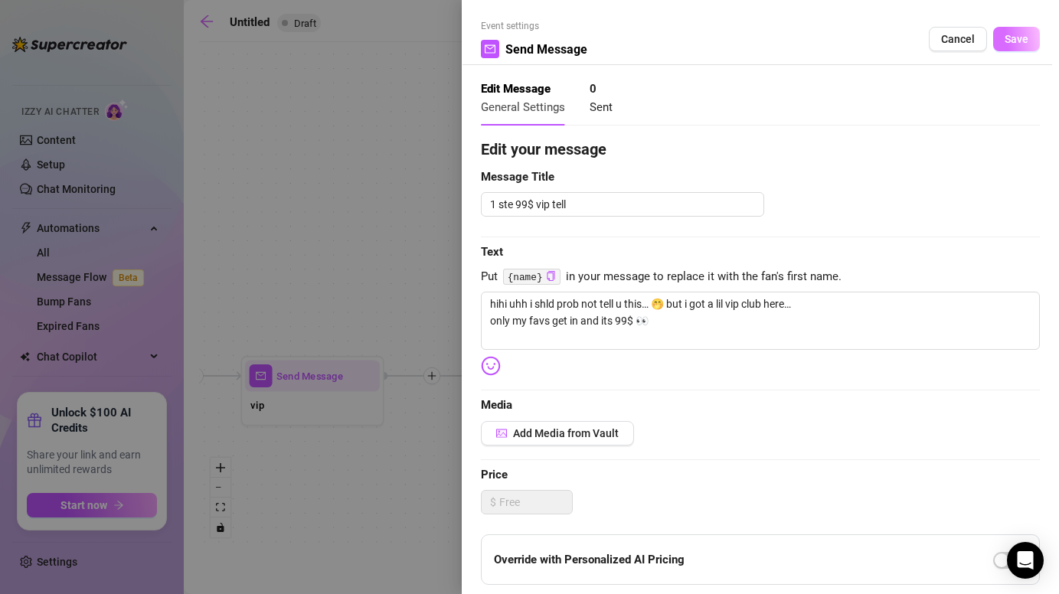
click at [1019, 34] on span "Save" at bounding box center [1016, 39] width 24 height 12
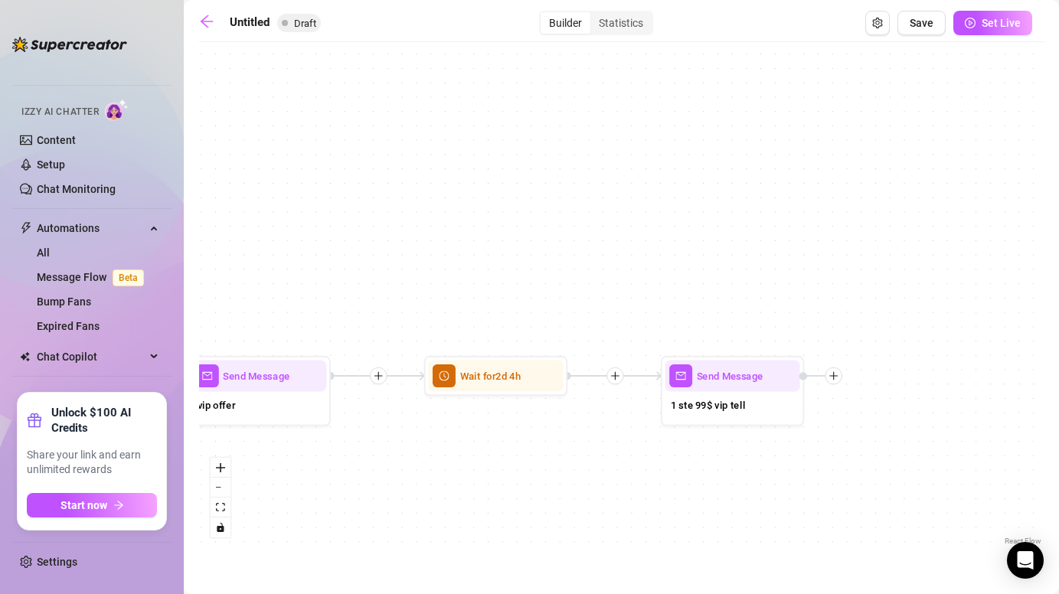
drag, startPoint x: 791, startPoint y: 501, endPoint x: 485, endPoint y: 498, distance: 306.2
click at [485, 499] on div "Send Message 1 ste 99$ vip tell Wait for 2d 4h Send Message vip offer Send Mess…" at bounding box center [621, 299] width 844 height 499
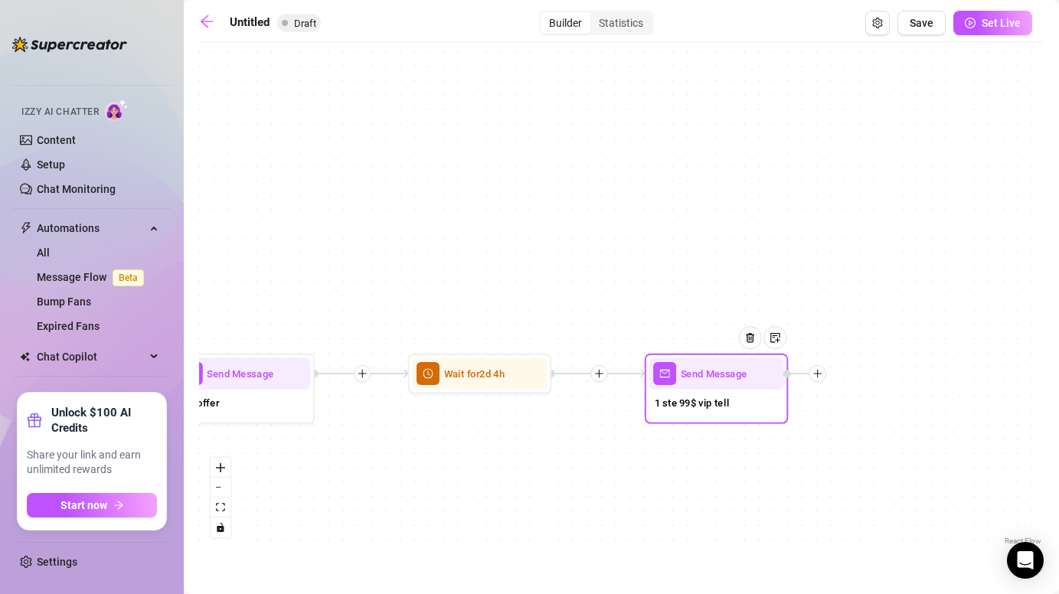
click at [755, 393] on div "1 ste 99$ vip tell" at bounding box center [716, 405] width 135 height 30
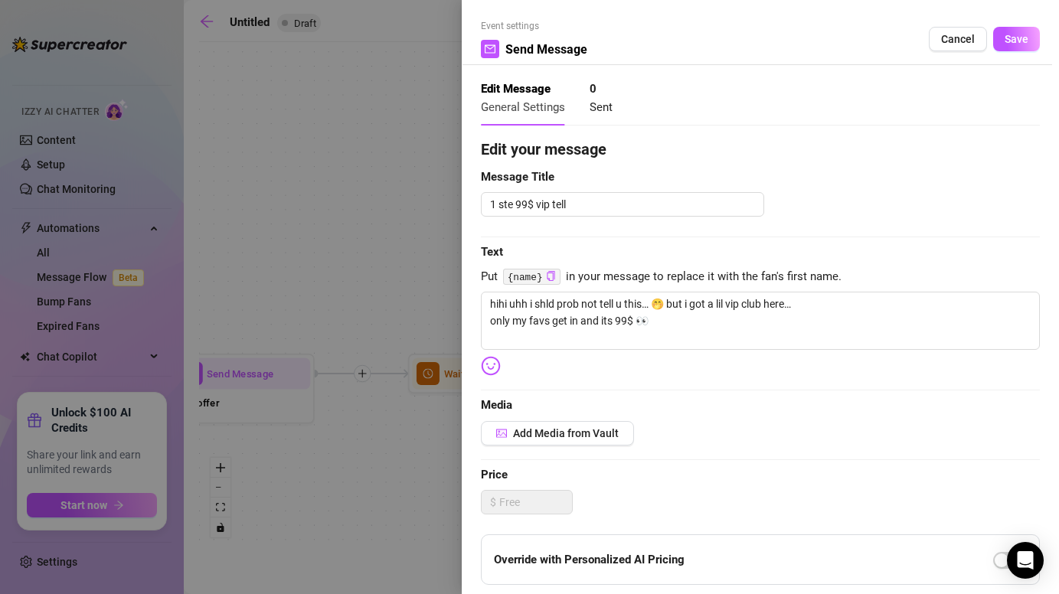
click at [383, 195] on div at bounding box center [529, 297] width 1059 height 594
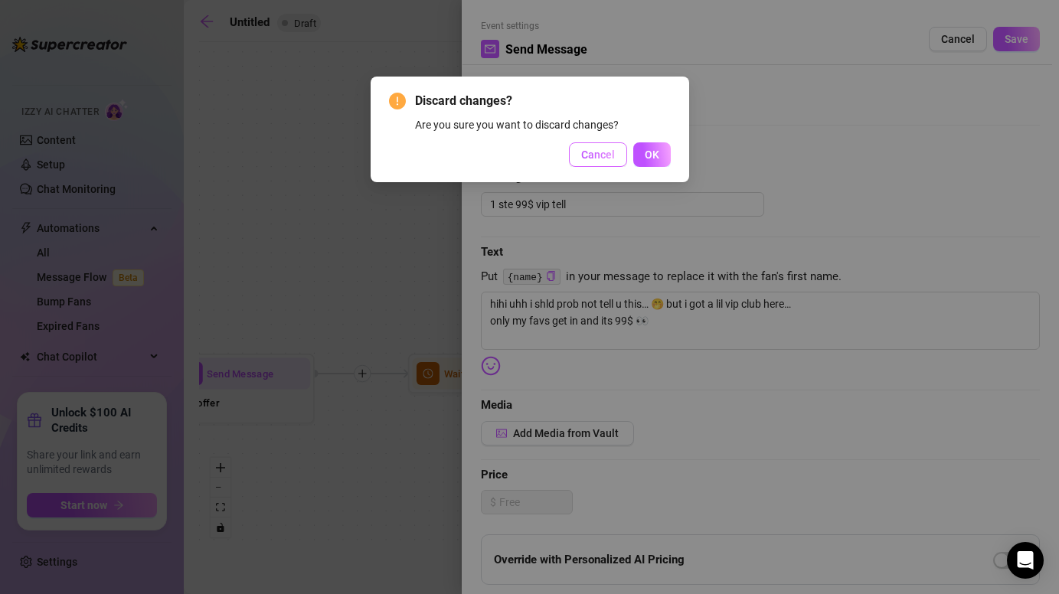
click at [602, 155] on span "Cancel" at bounding box center [598, 154] width 34 height 12
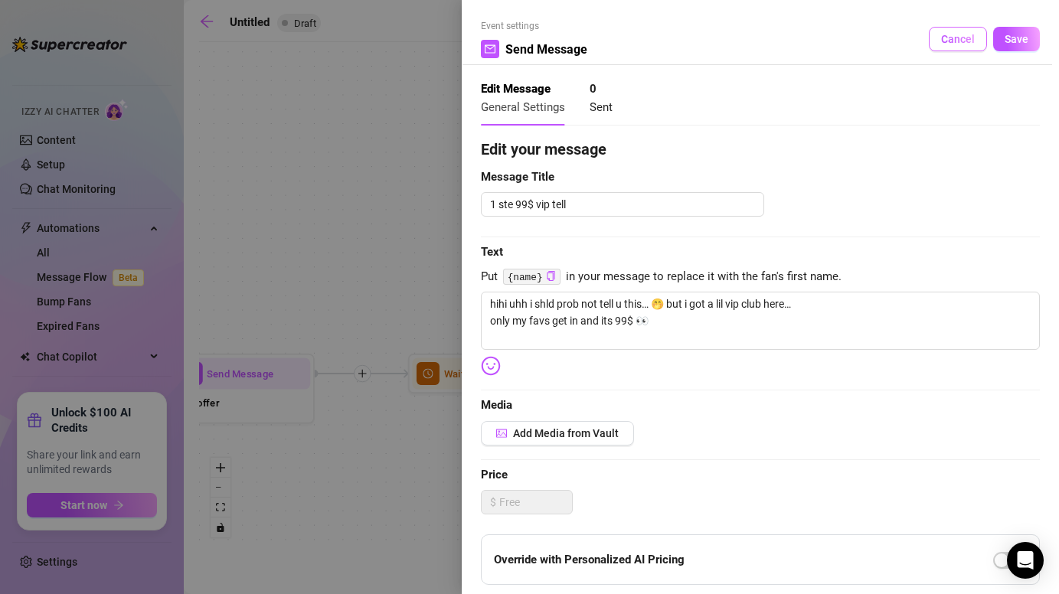
click at [942, 44] on span "Cancel" at bounding box center [958, 39] width 34 height 12
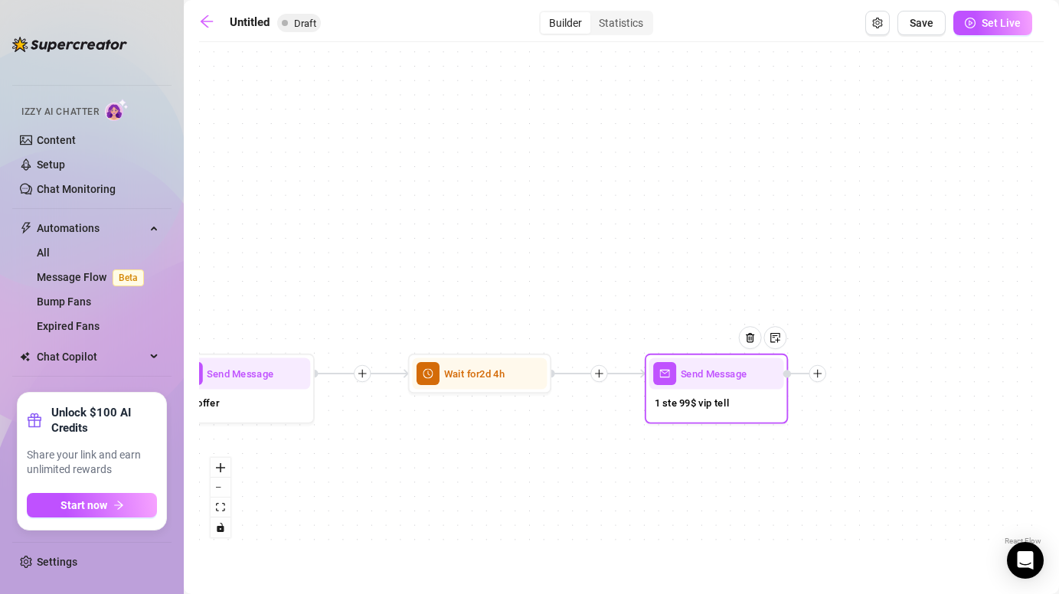
click at [821, 380] on div at bounding box center [816, 373] width 17 height 17
click at [872, 376] on div "Time Delay" at bounding box center [888, 375] width 105 height 24
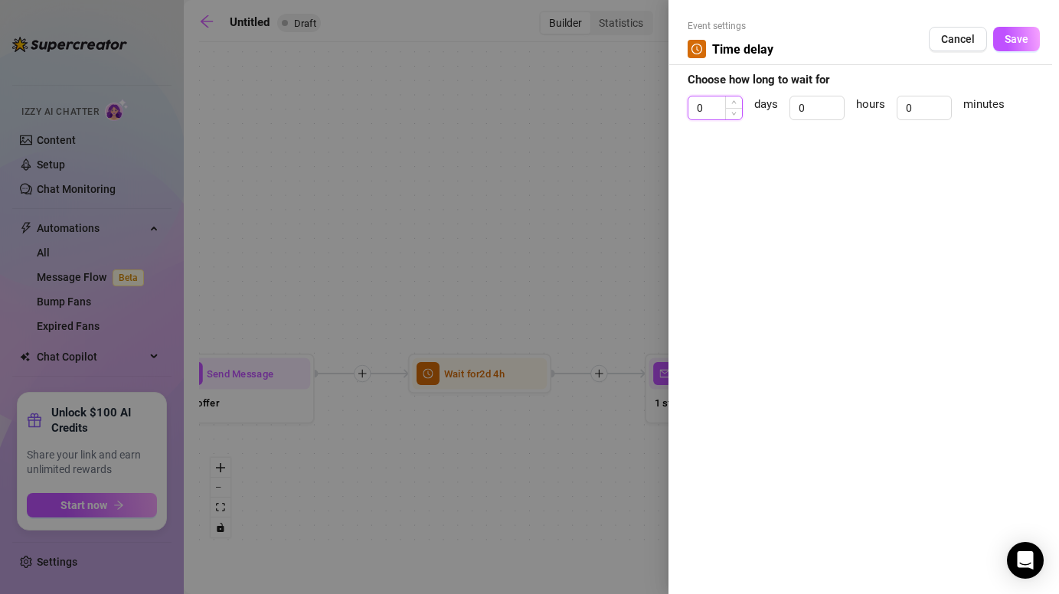
click at [706, 101] on input "0" at bounding box center [715, 107] width 54 height 23
click at [592, 237] on div at bounding box center [529, 297] width 1059 height 594
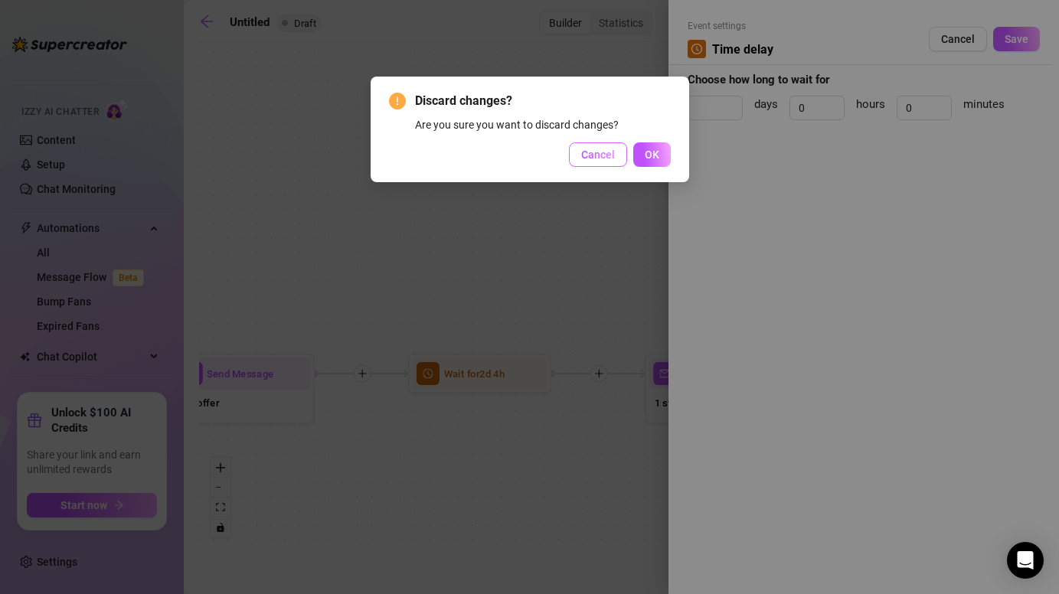
click at [596, 156] on span "Cancel" at bounding box center [598, 154] width 34 height 12
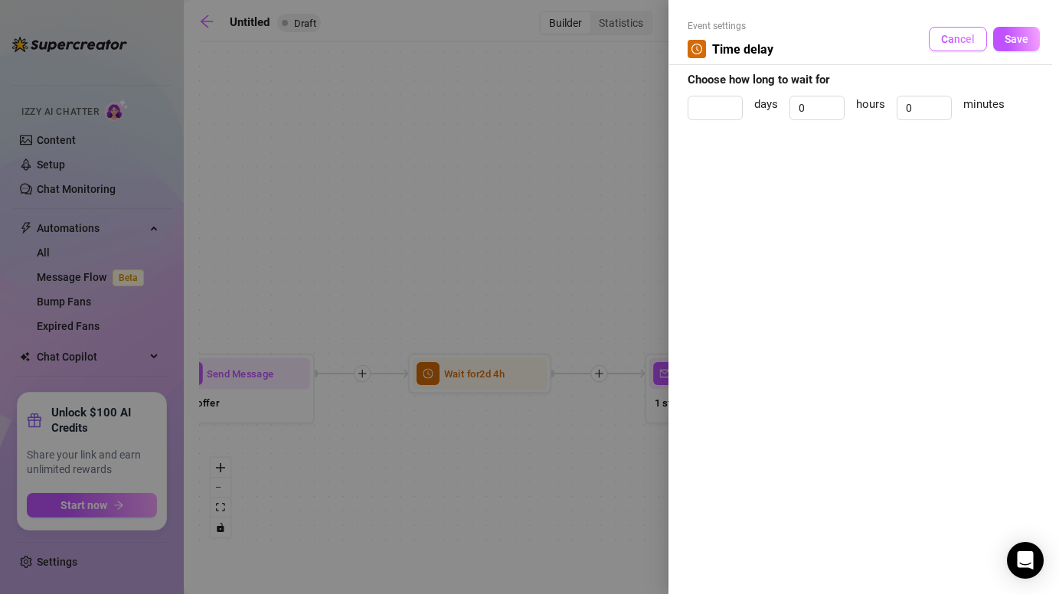
click at [944, 35] on span "Cancel" at bounding box center [958, 39] width 34 height 12
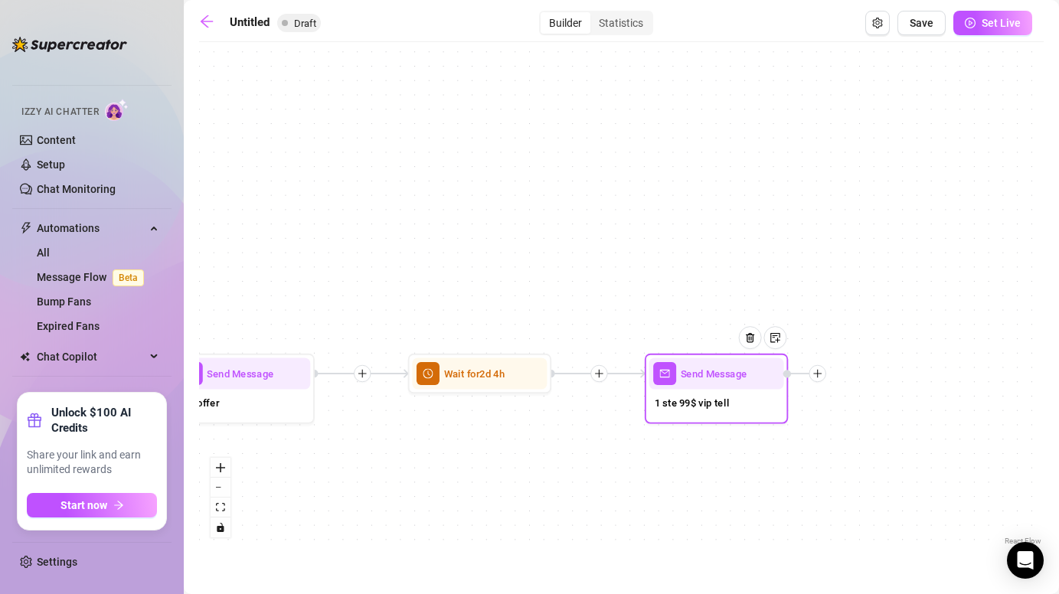
click at [670, 387] on div "Send Message" at bounding box center [716, 372] width 135 height 31
click at [683, 385] on div "Send Message" at bounding box center [716, 372] width 135 height 31
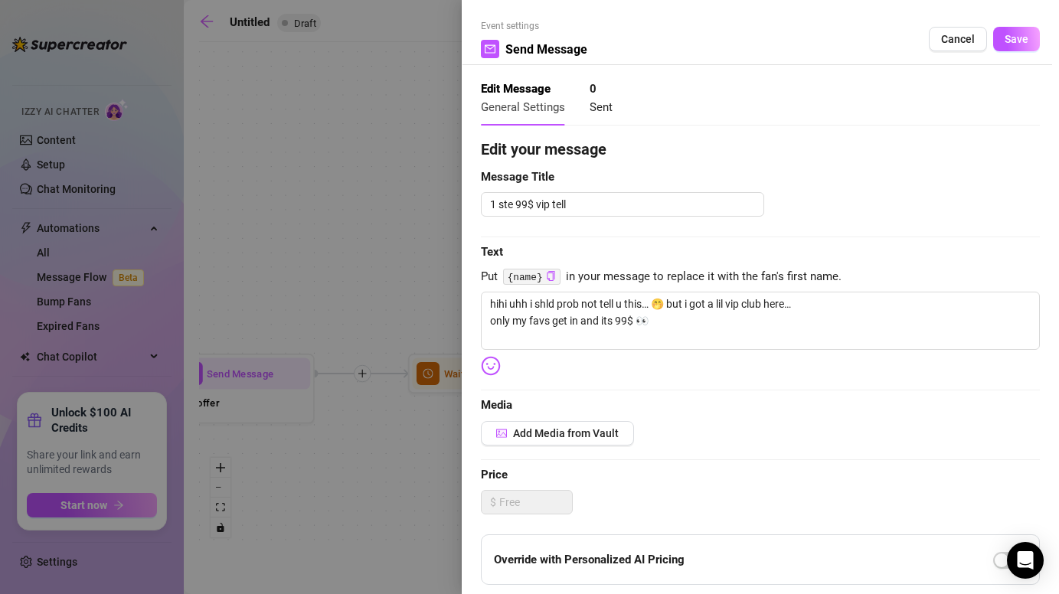
click at [683, 385] on div at bounding box center [529, 297] width 1059 height 594
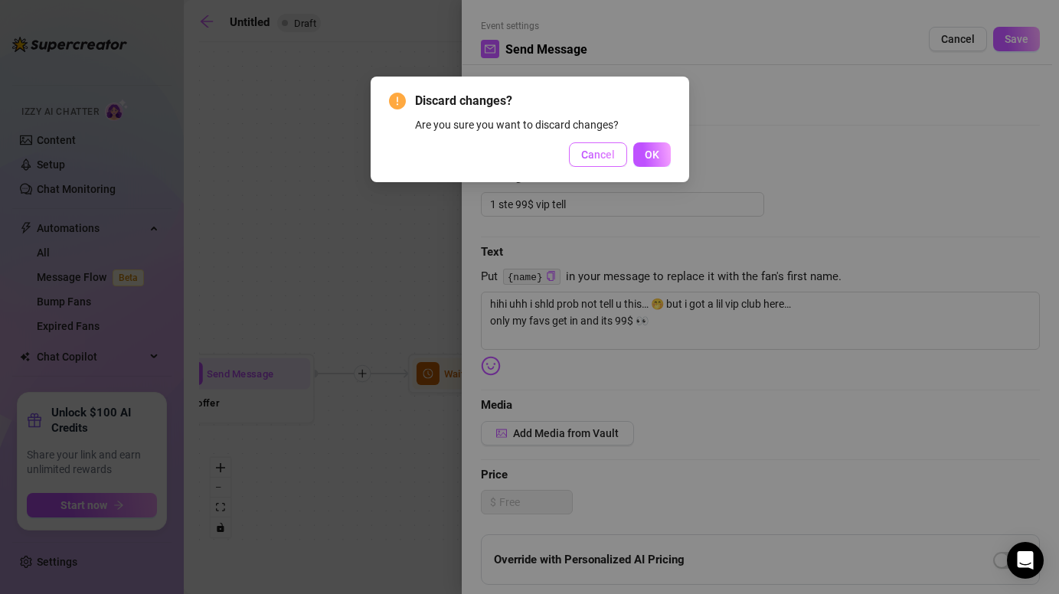
click at [602, 159] on span "Cancel" at bounding box center [598, 154] width 34 height 12
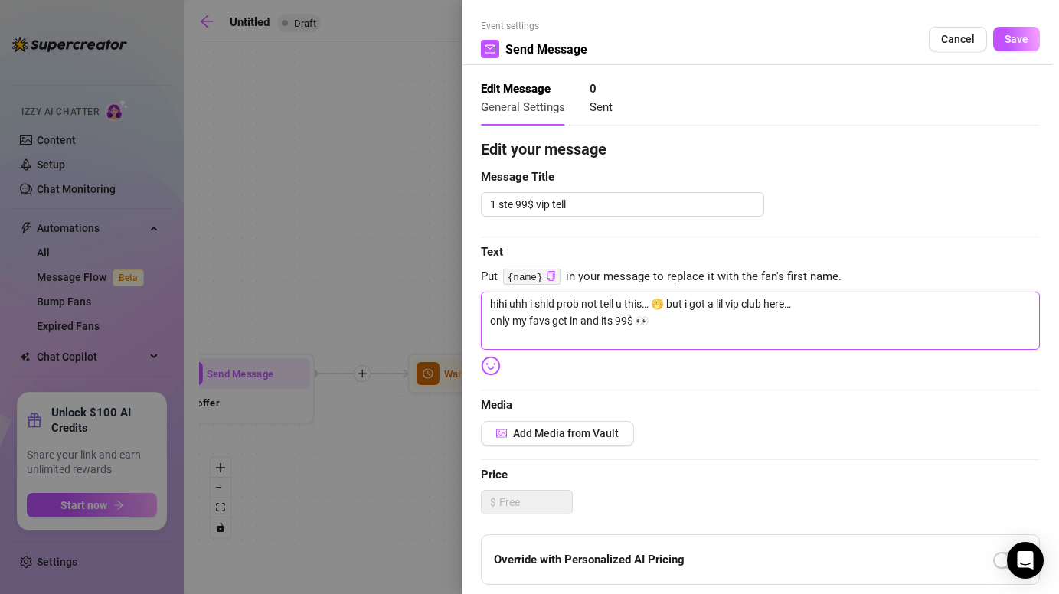
drag, startPoint x: 648, startPoint y: 323, endPoint x: 454, endPoint y: 276, distance: 199.4
click at [454, 276] on div "Event settings Send Message Cancel Save Edit Message General Settings 0 Sent Ed…" at bounding box center [529, 297] width 1059 height 594
click at [1011, 38] on span "Save" at bounding box center [1016, 39] width 24 height 12
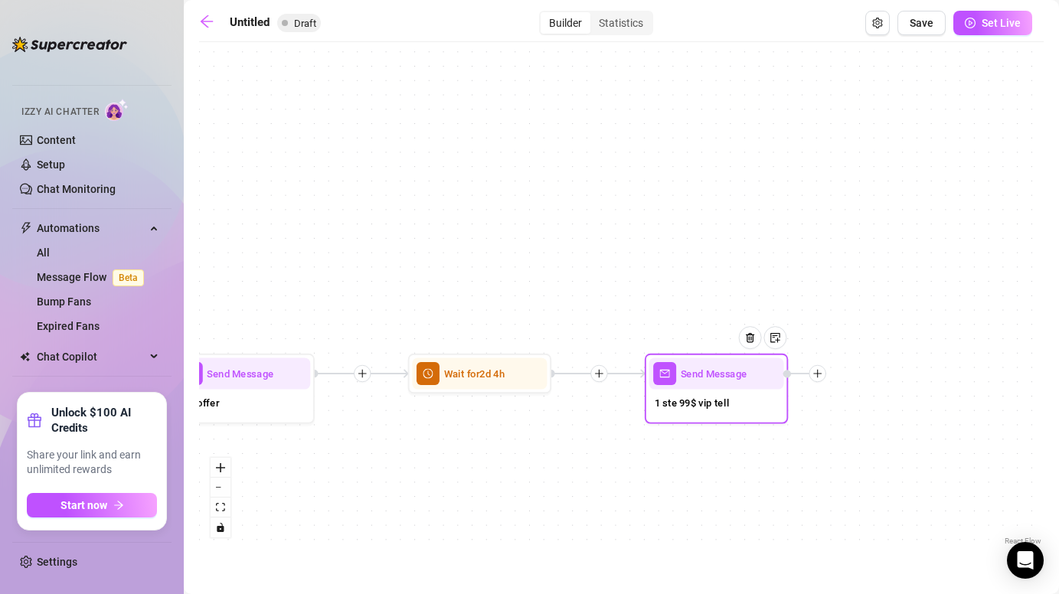
click at [822, 376] on icon "plus" at bounding box center [817, 373] width 10 height 10
click at [889, 375] on div "Time Delay" at bounding box center [888, 375] width 105 height 24
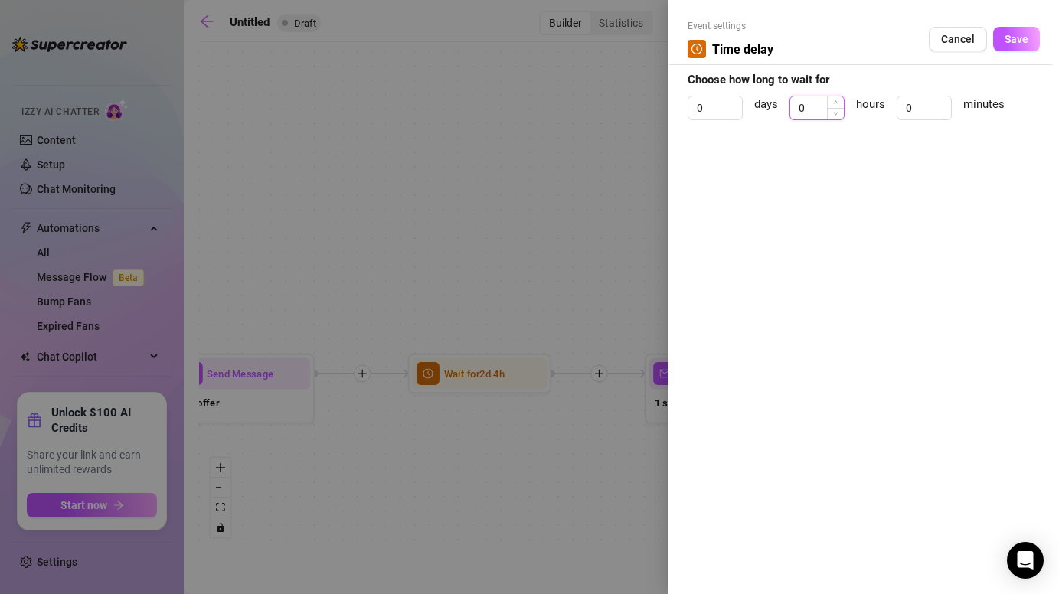
click at [816, 102] on input "0" at bounding box center [817, 107] width 54 height 23
click at [921, 104] on input "0" at bounding box center [924, 107] width 54 height 23
click at [1008, 40] on span "Save" at bounding box center [1016, 39] width 24 height 12
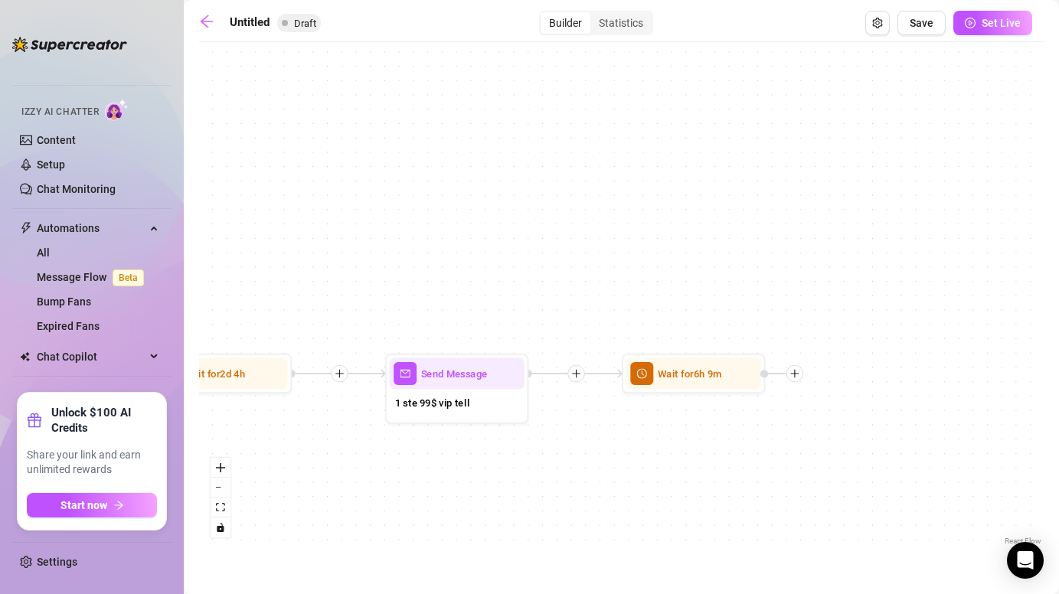
drag, startPoint x: 885, startPoint y: 458, endPoint x: 579, endPoint y: 457, distance: 305.4
click at [579, 457] on div "Wait for 6h 9m Send Message 1 ste 99$ vip tell Wait for 2d 4h Send Message vip …" at bounding box center [621, 299] width 844 height 499
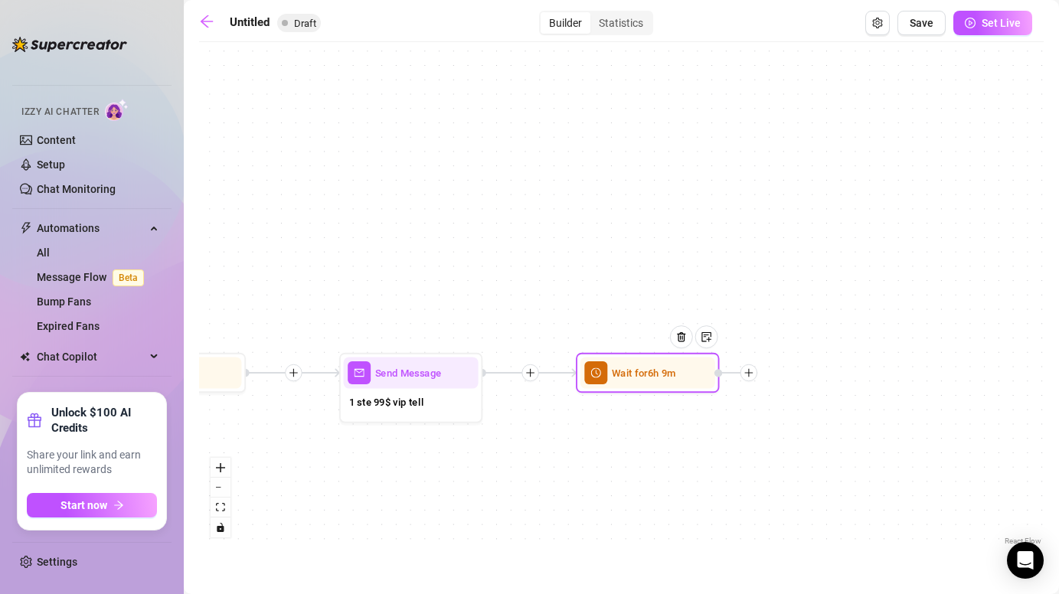
click at [751, 370] on icon "plus" at bounding box center [748, 372] width 10 height 10
click at [811, 425] on div "Message" at bounding box center [819, 423] width 105 height 24
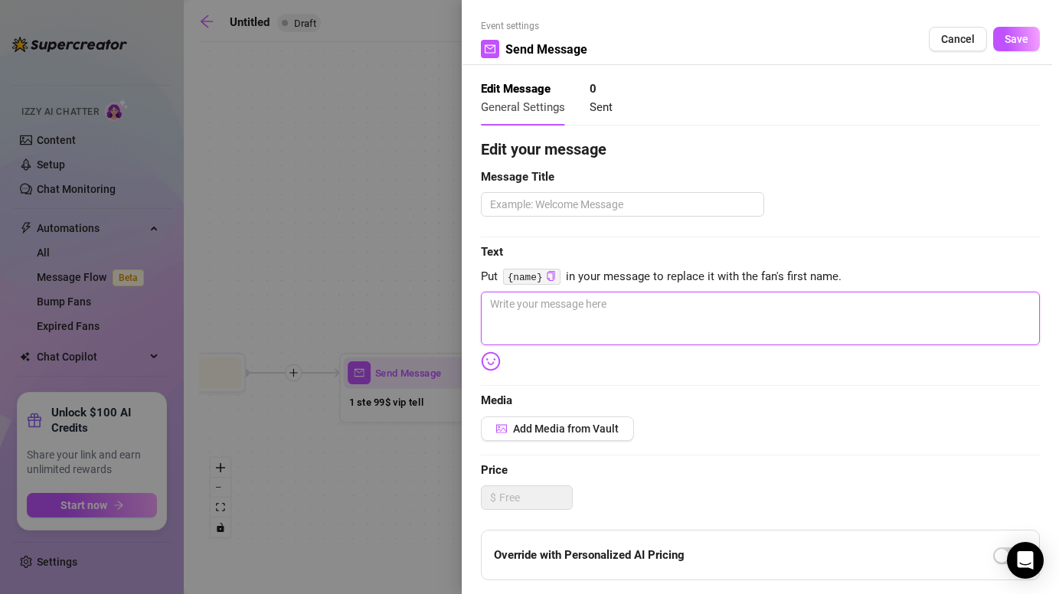
click at [557, 334] on textarea at bounding box center [760, 319] width 559 height 54
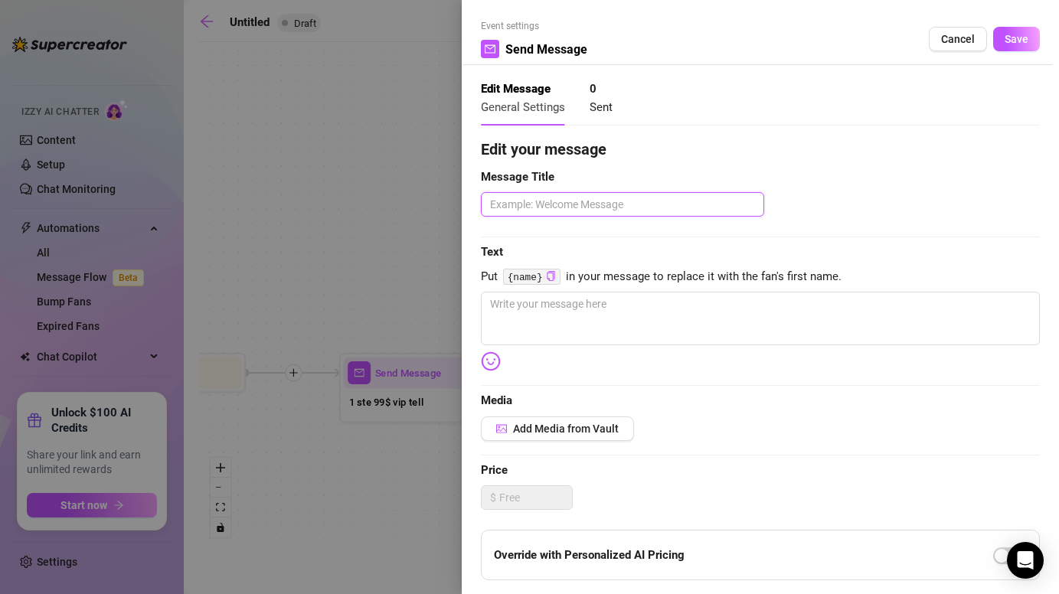
click at [580, 200] on textarea at bounding box center [622, 204] width 283 height 24
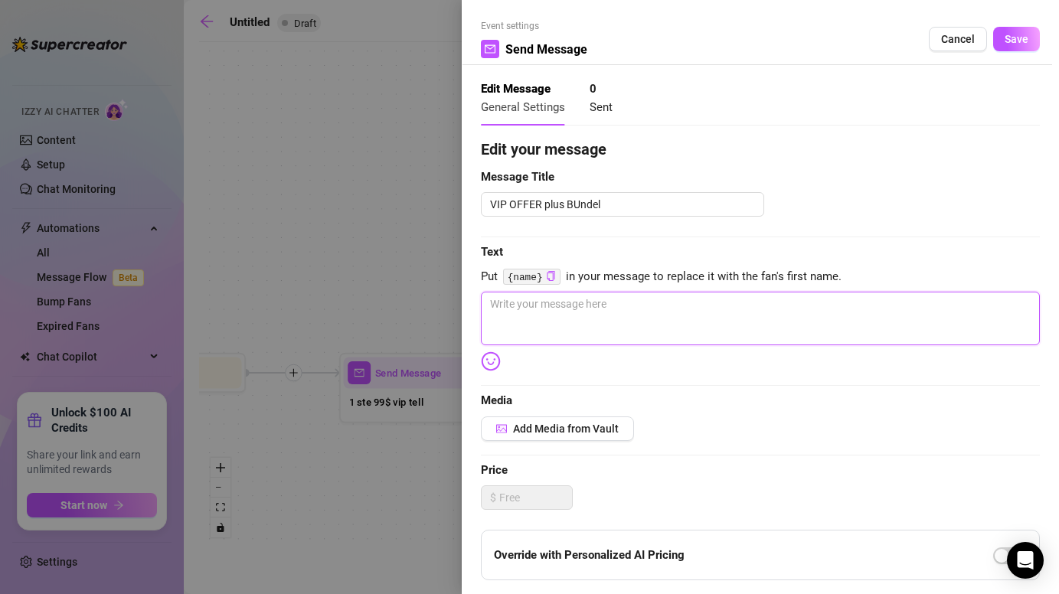
click at [602, 305] on textarea at bounding box center [760, 319] width 559 height 54
paste textarea "mggg 🙈 okay listen… i know vip is 99$ 👀 but i made a lil bundle 4 u… if u unloc…"
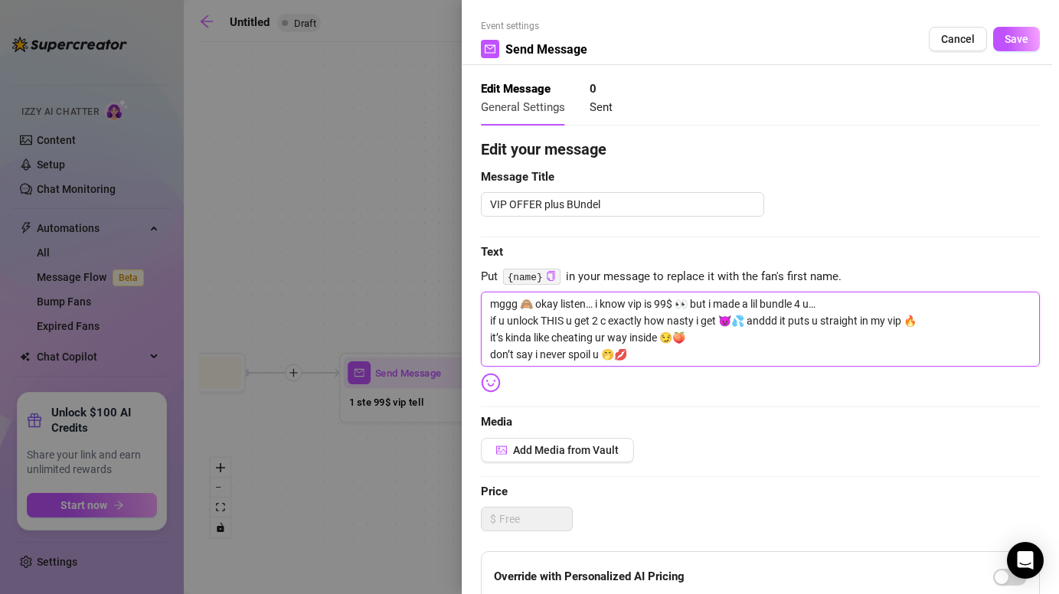
click at [491, 305] on textarea "mggg 🙈 okay listen… i know vip is 99$ 👀 but i made a lil bundle 4 u… if u unloc…" at bounding box center [760, 329] width 559 height 75
click at [525, 304] on textarea "omggg 🙈 okay listen… i know vip is 99$ 👀 but i made a lil bundle 4 u… if u unlo…" at bounding box center [760, 329] width 559 height 75
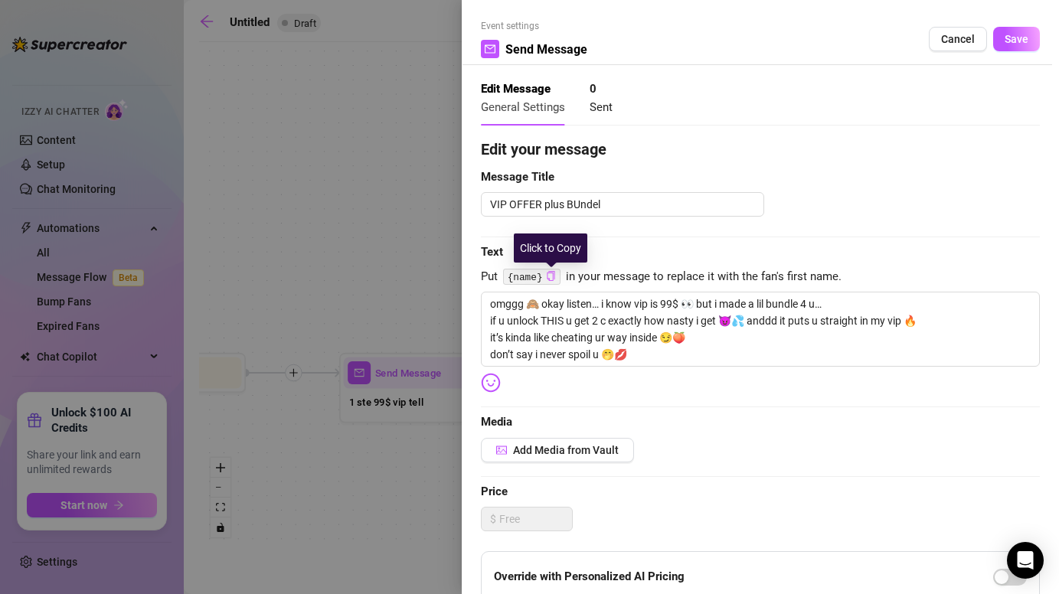
click at [550, 274] on icon "copy" at bounding box center [551, 276] width 10 height 10
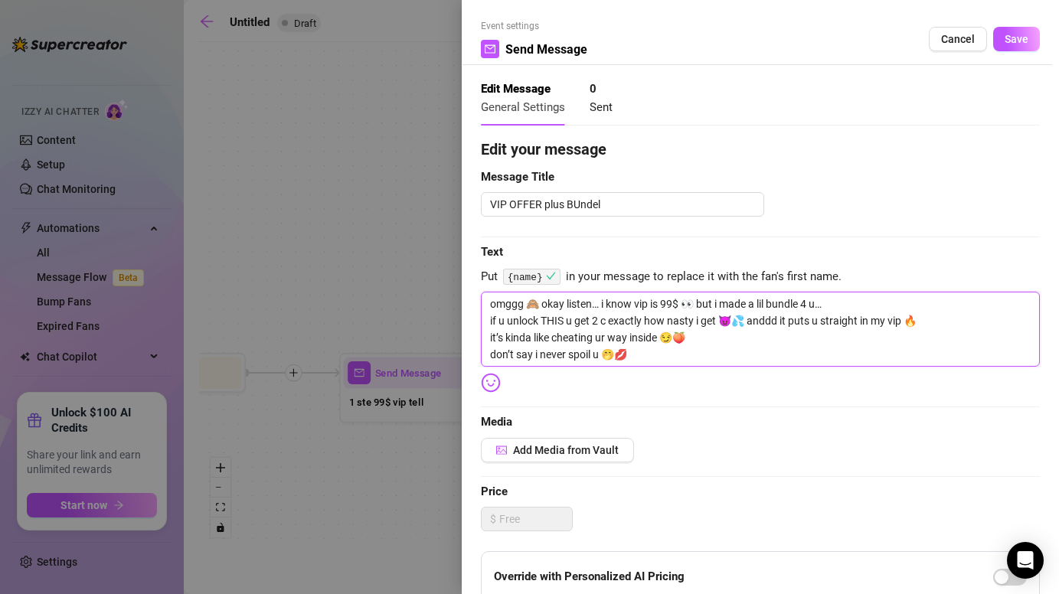
click at [527, 305] on textarea "omggg 🙈 okay listen… i know vip is 99$ 👀 but i made a lil bundle 4 u… if u unlo…" at bounding box center [760, 329] width 559 height 75
paste textarea "{name}"
click at [664, 352] on textarea "omggg {name} 🙈 okay listen… i know vip is 99$ 👀 but i made a lil bundle 4 u… if…" at bounding box center [760, 329] width 559 height 75
click at [687, 333] on textarea "omggg {name} 🙈 okay listen… i know vip is 99$ 👀 but i made a lil bundle 4 u… if…" at bounding box center [760, 329] width 559 height 75
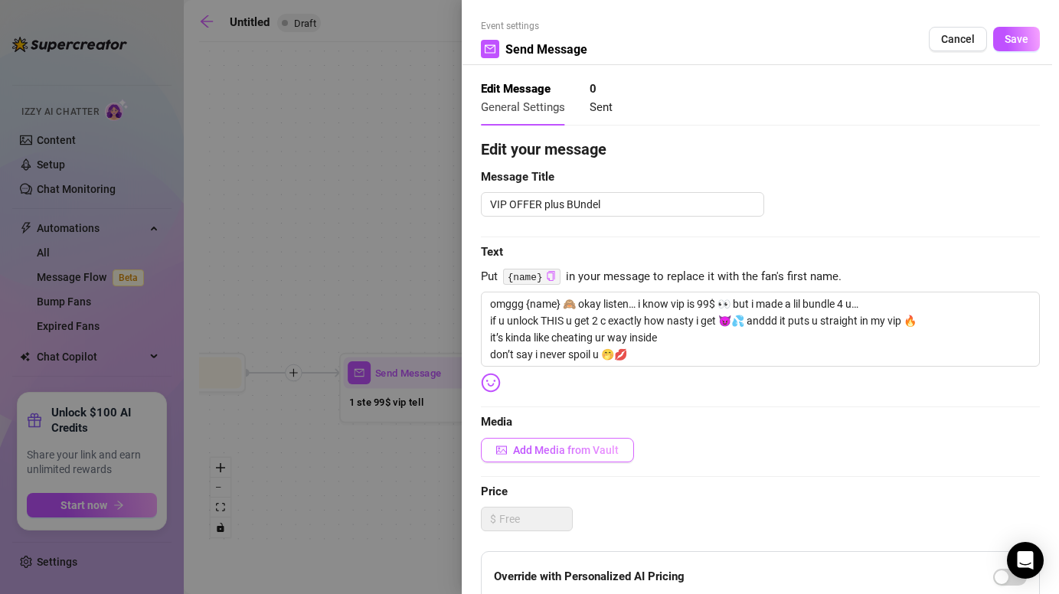
click at [589, 449] on span "Add Media from Vault" at bounding box center [566, 450] width 106 height 12
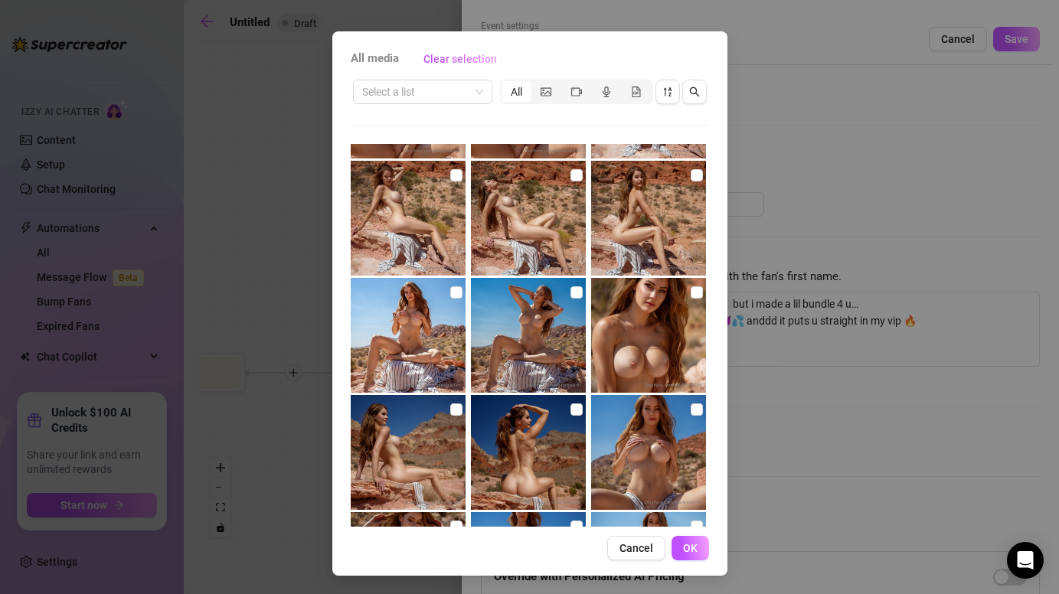
scroll to position [3388, 0]
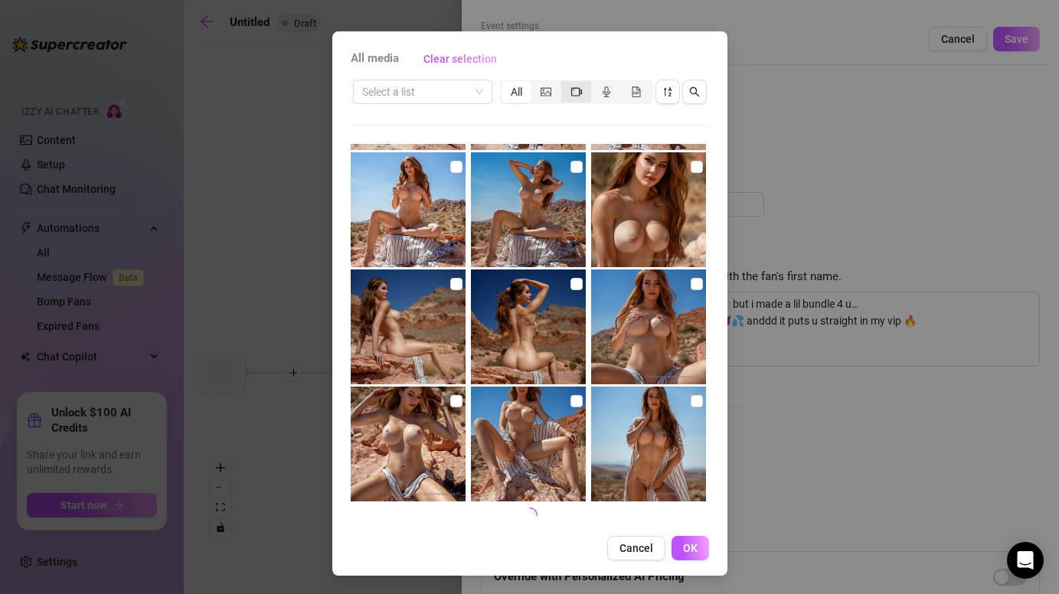
click at [572, 96] on icon "video-camera" at bounding box center [576, 91] width 11 height 11
click at [565, 83] on input "segmented control" at bounding box center [565, 83] width 0 height 0
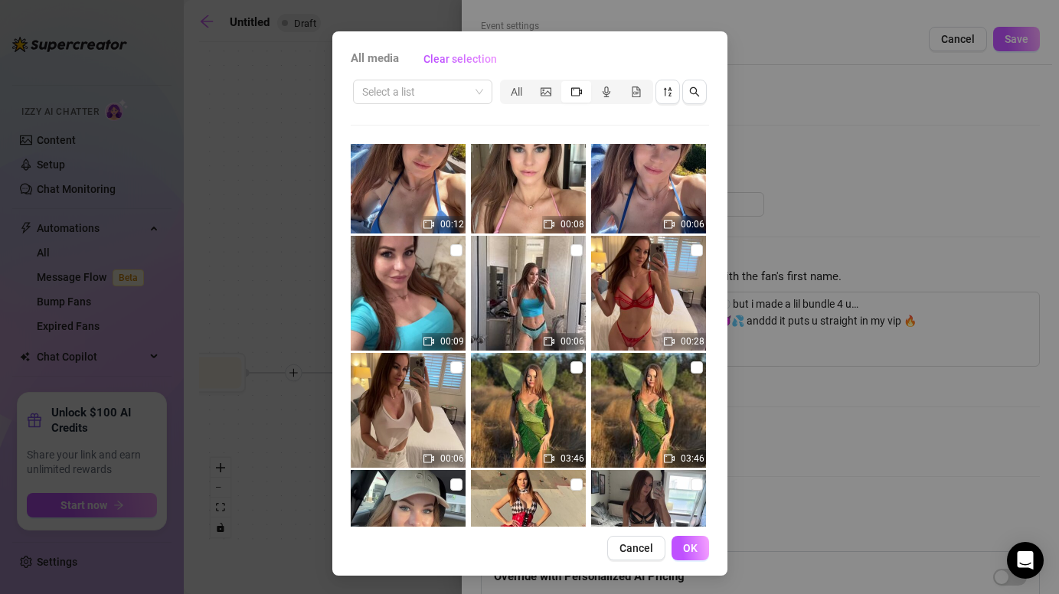
scroll to position [5319, 0]
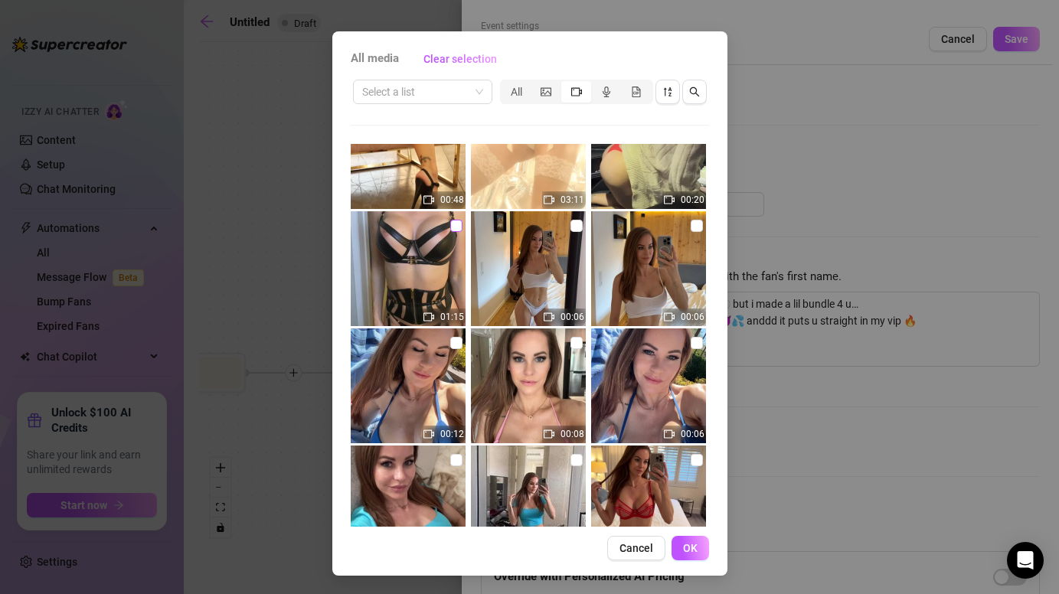
click at [460, 225] on input "checkbox" at bounding box center [456, 226] width 12 height 12
click at [422, 280] on img at bounding box center [408, 268] width 115 height 115
click at [511, 95] on div "All" at bounding box center [516, 91] width 30 height 21
click at [505, 83] on input "All" at bounding box center [505, 83] width 0 height 0
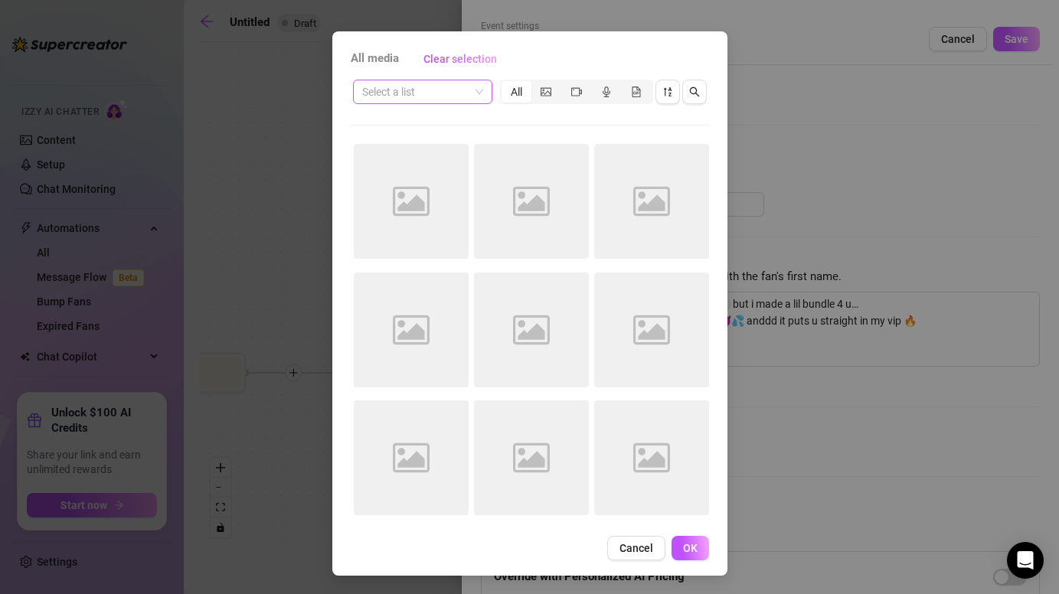
click at [455, 90] on input "search" at bounding box center [415, 91] width 107 height 23
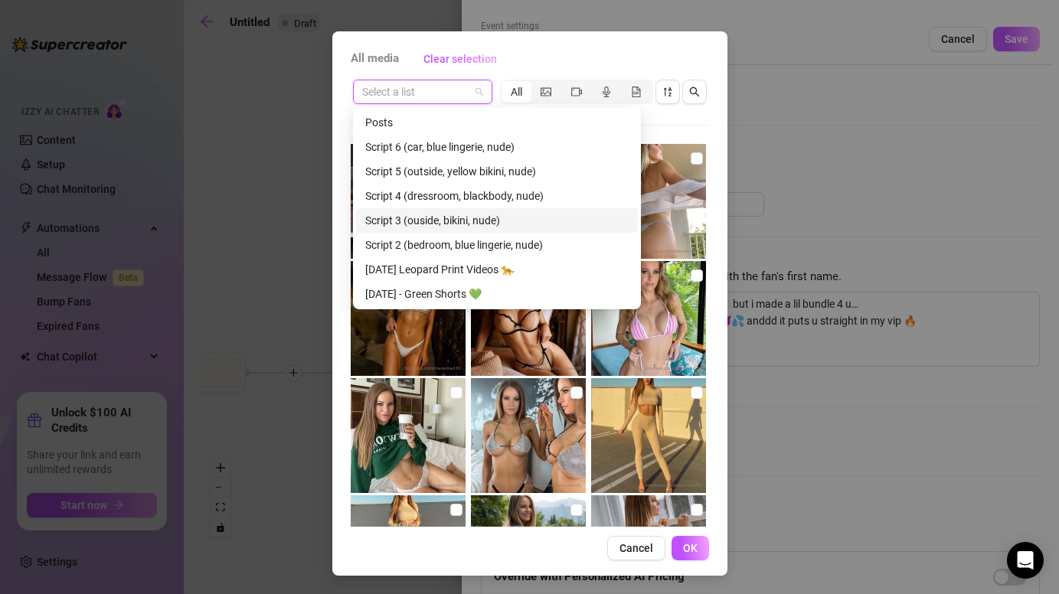
scroll to position [31, 0]
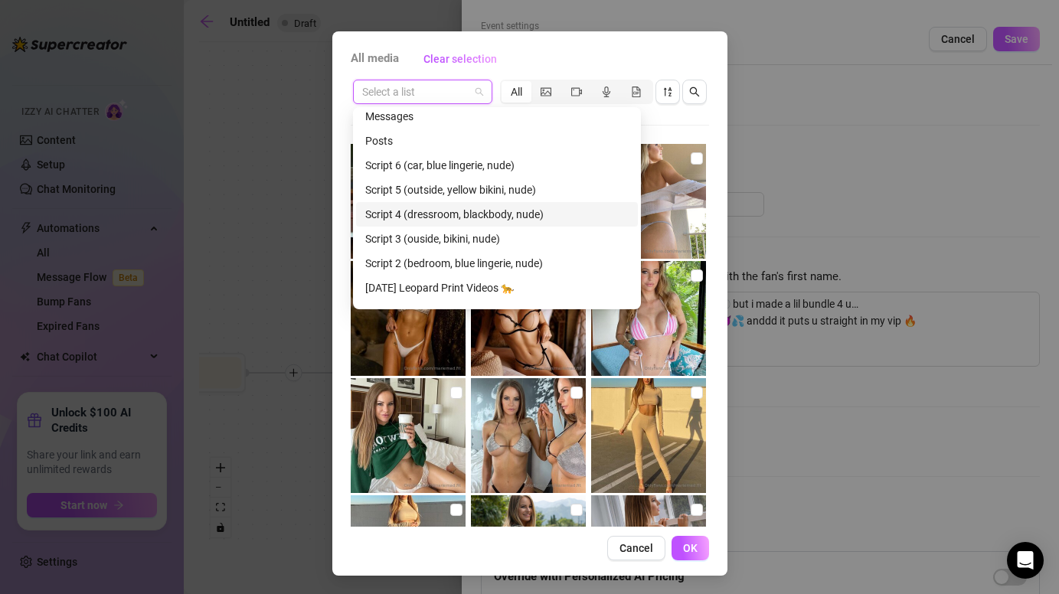
click at [488, 211] on div "Script 4 (dressroom, blackbody, nude)" at bounding box center [496, 214] width 263 height 17
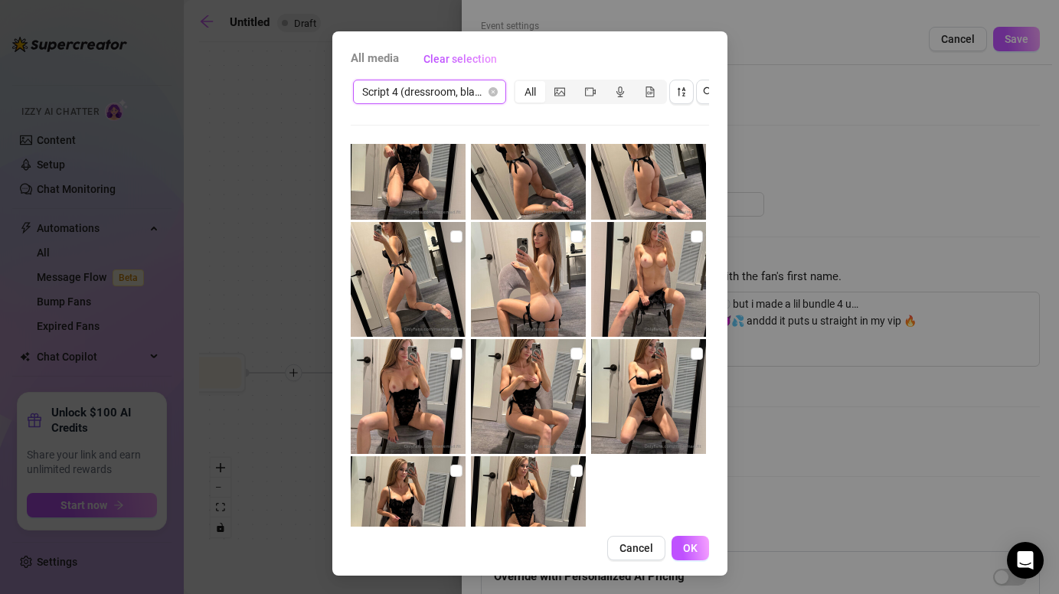
scroll to position [460, 0]
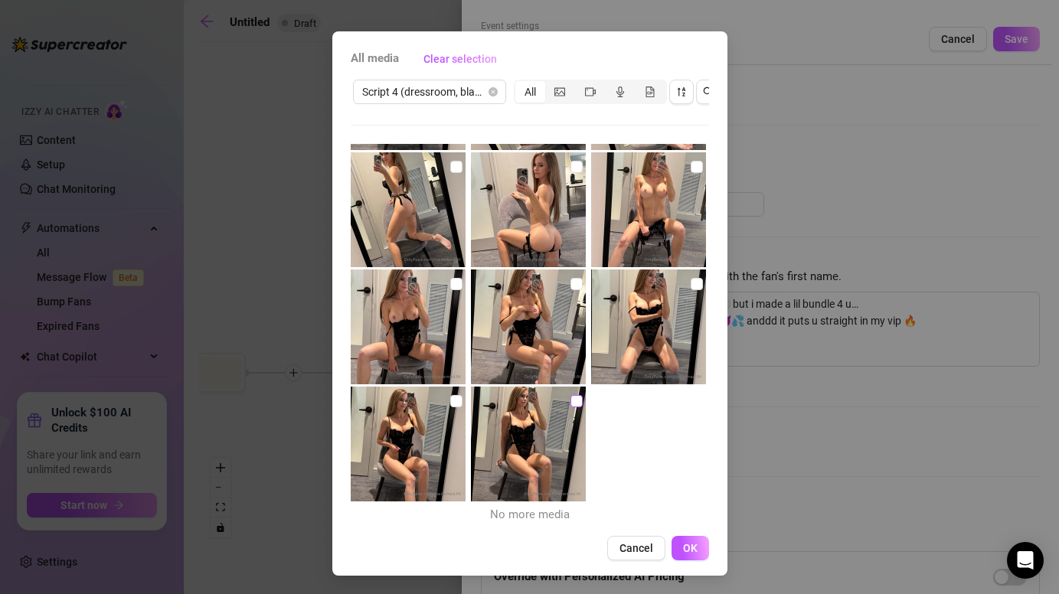
click at [579, 396] on input "checkbox" at bounding box center [576, 401] width 12 height 12
click at [453, 393] on label at bounding box center [456, 401] width 12 height 17
click at [453, 395] on input "checkbox" at bounding box center [456, 401] width 12 height 12
click at [699, 279] on input "checkbox" at bounding box center [696, 284] width 12 height 12
click at [570, 282] on input "checkbox" at bounding box center [576, 284] width 12 height 12
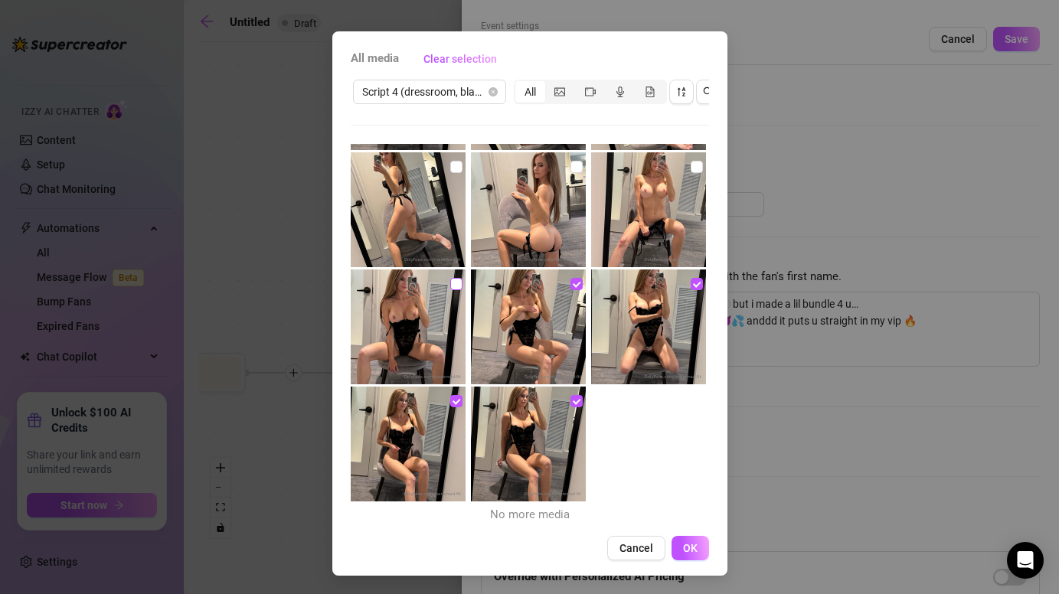
click at [453, 284] on input "checkbox" at bounding box center [456, 284] width 12 height 12
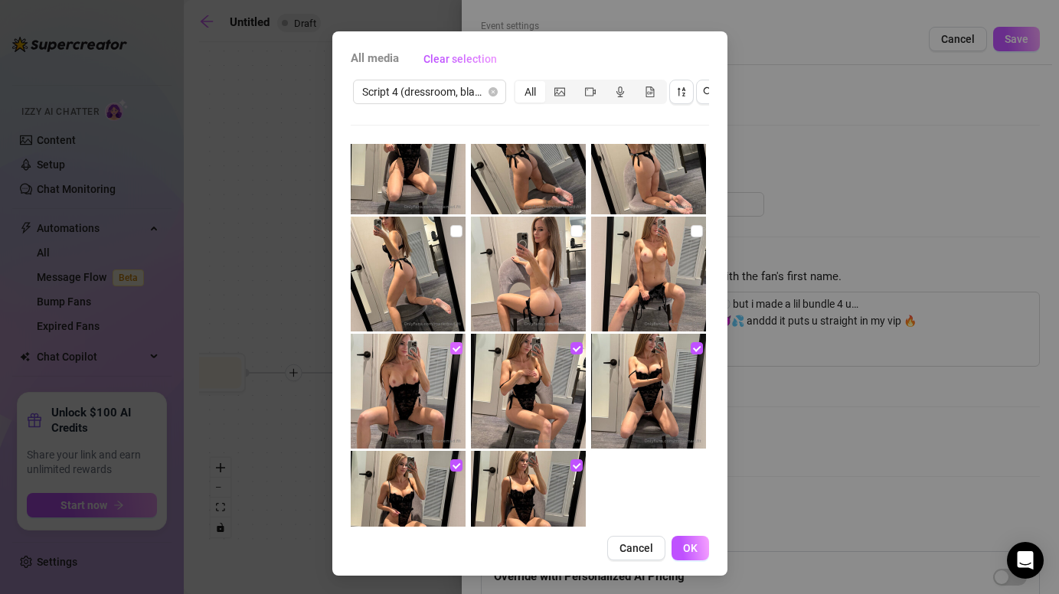
scroll to position [384, 0]
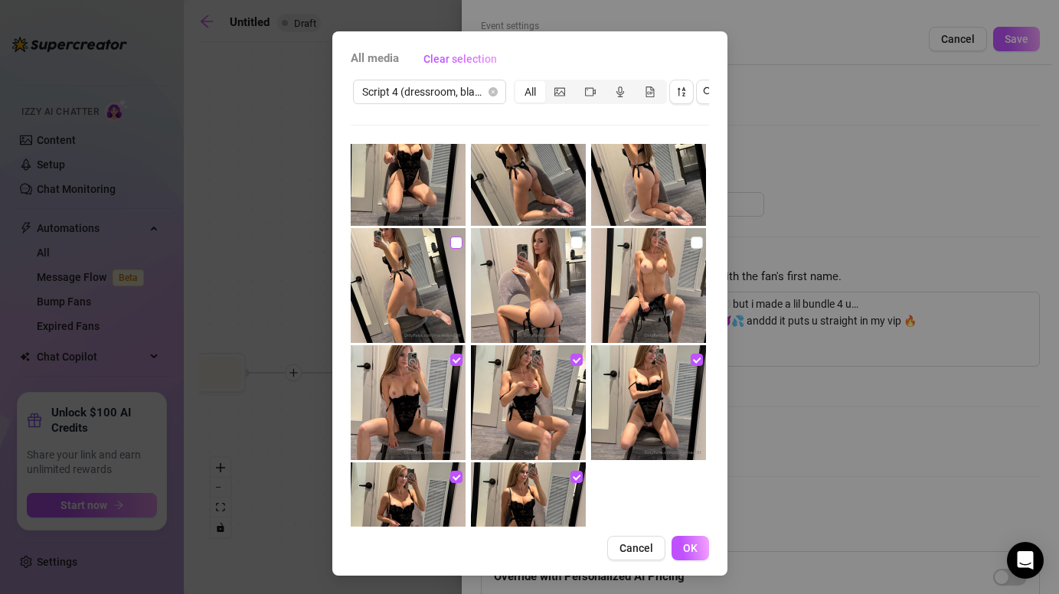
click at [455, 247] on input "checkbox" at bounding box center [456, 243] width 12 height 12
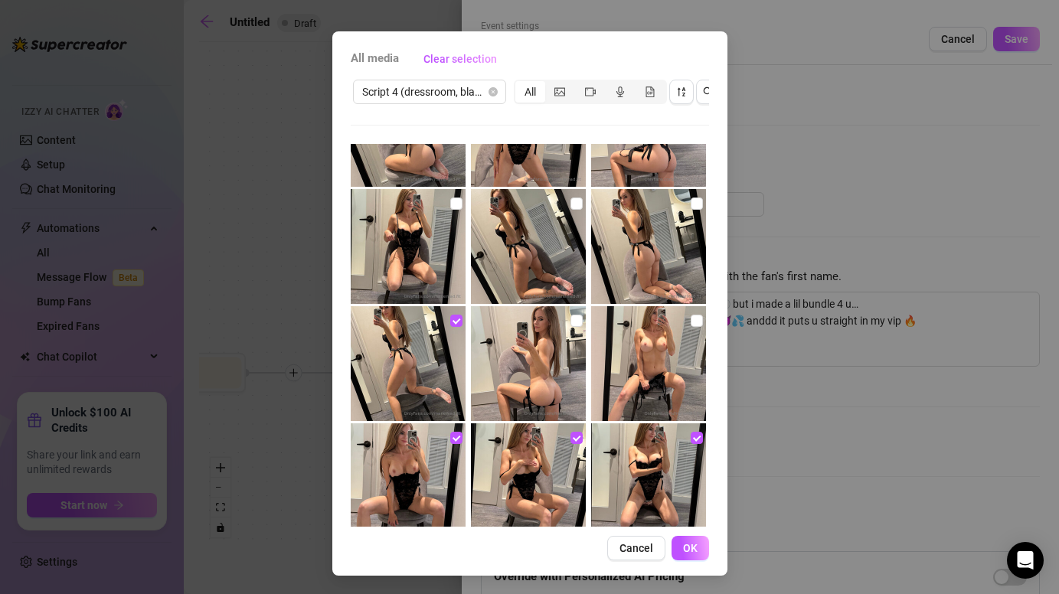
scroll to position [228, 0]
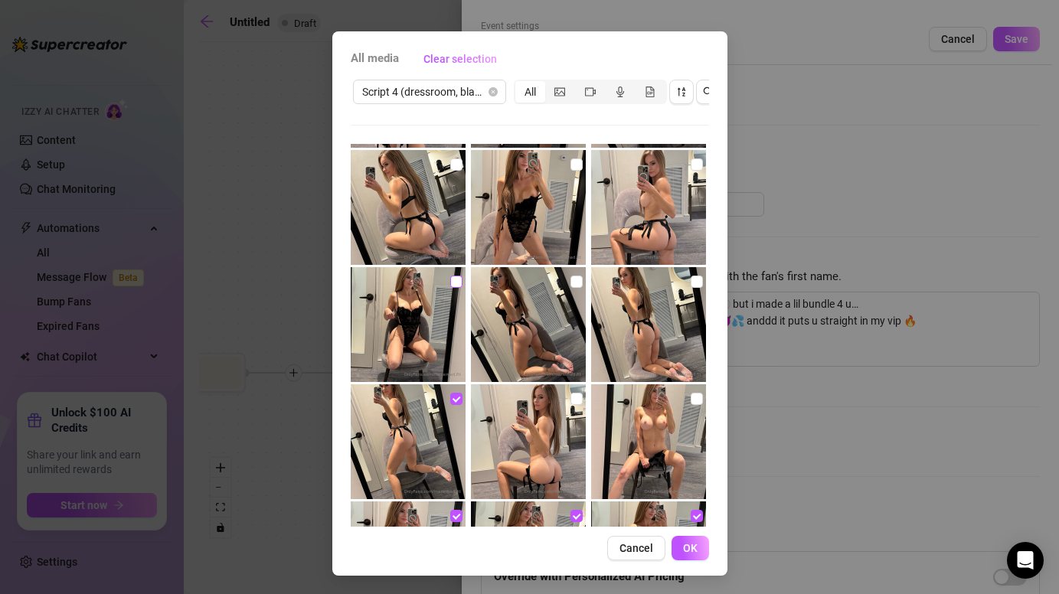
click at [452, 274] on label at bounding box center [456, 281] width 12 height 17
click at [452, 276] on input "checkbox" at bounding box center [456, 282] width 12 height 12
click at [576, 276] on input "checkbox" at bounding box center [576, 282] width 12 height 12
click at [701, 278] on input "checkbox" at bounding box center [696, 282] width 12 height 12
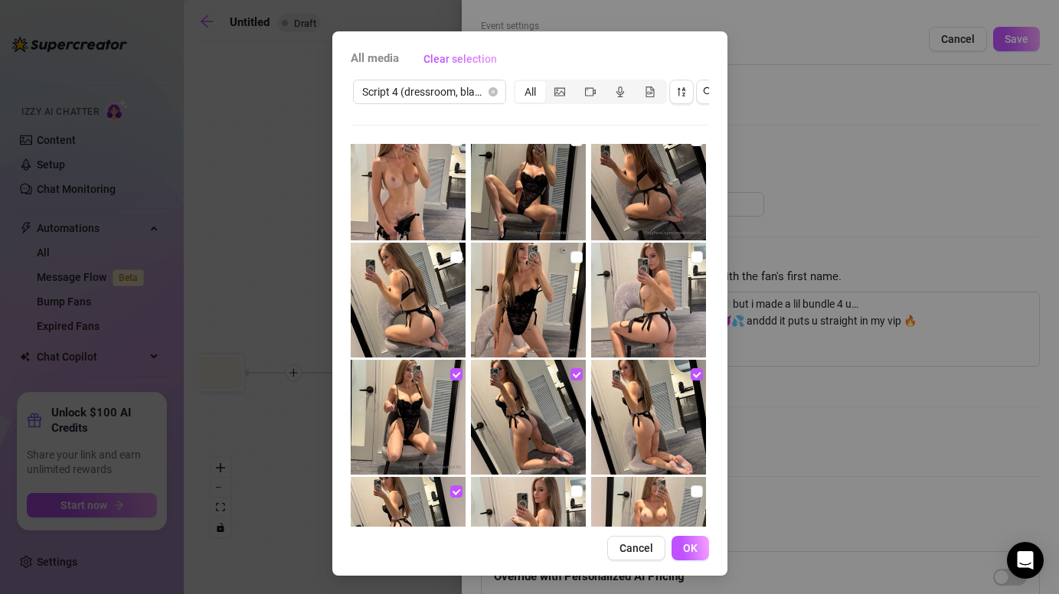
scroll to position [130, 0]
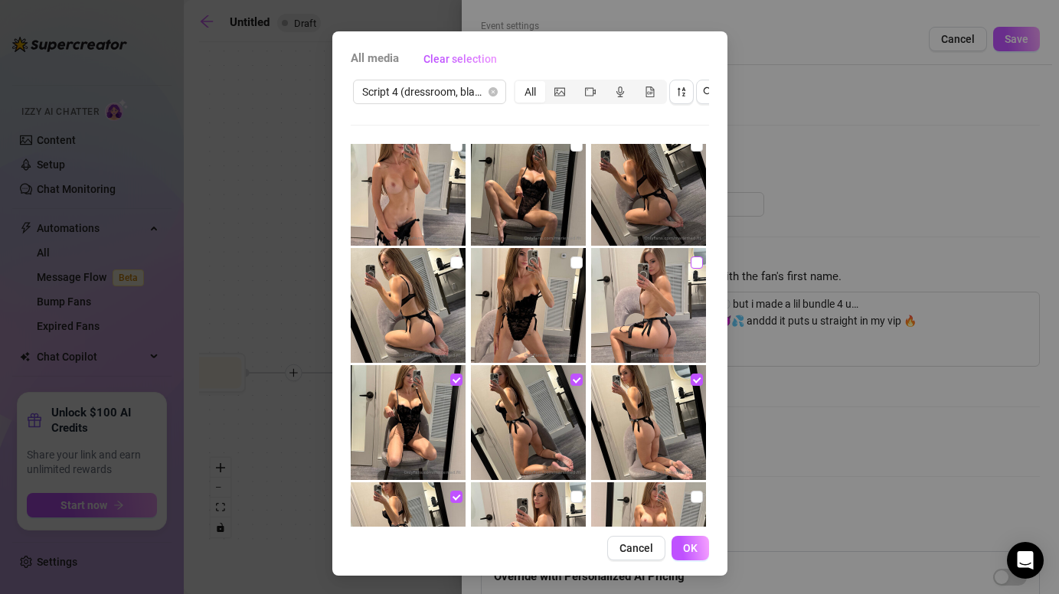
click at [692, 260] on input "checkbox" at bounding box center [696, 262] width 12 height 12
click at [567, 257] on img at bounding box center [528, 305] width 115 height 115
click at [572, 261] on input "checkbox" at bounding box center [576, 262] width 12 height 12
click at [455, 262] on input "checkbox" at bounding box center [456, 262] width 12 height 12
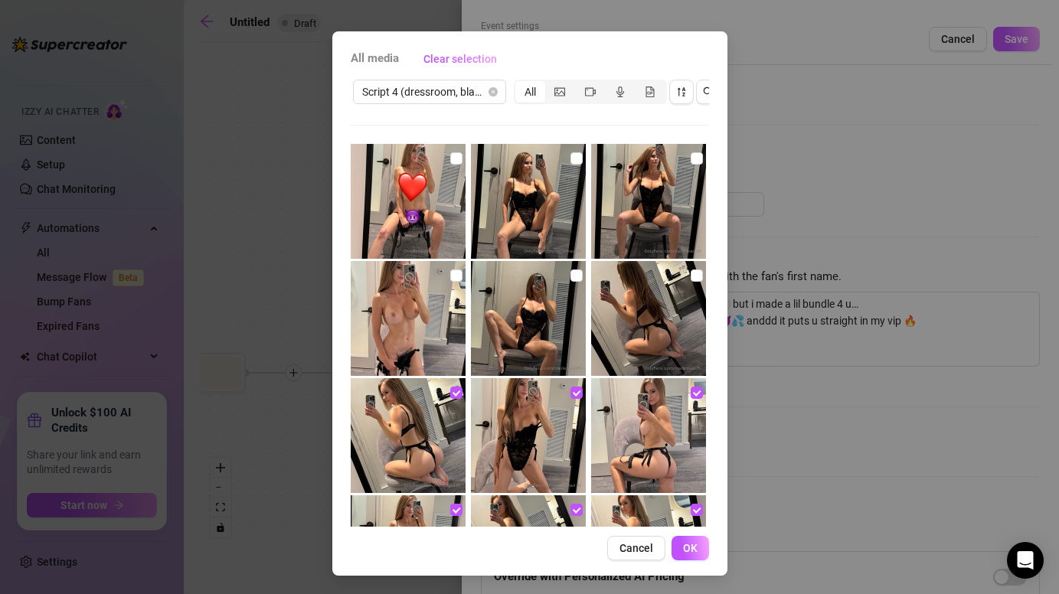
scroll to position [1, 0]
click at [574, 274] on input "checkbox" at bounding box center [576, 275] width 12 height 12
click at [698, 272] on input "checkbox" at bounding box center [696, 275] width 12 height 12
click at [696, 158] on input "checkbox" at bounding box center [696, 158] width 12 height 12
click at [575, 158] on input "checkbox" at bounding box center [576, 158] width 12 height 12
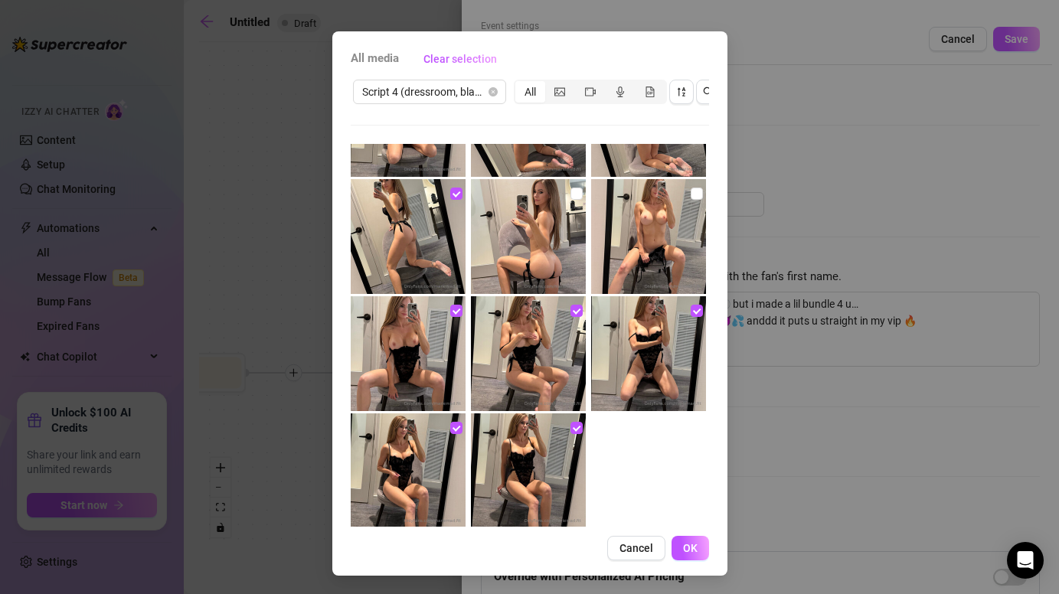
scroll to position [435, 0]
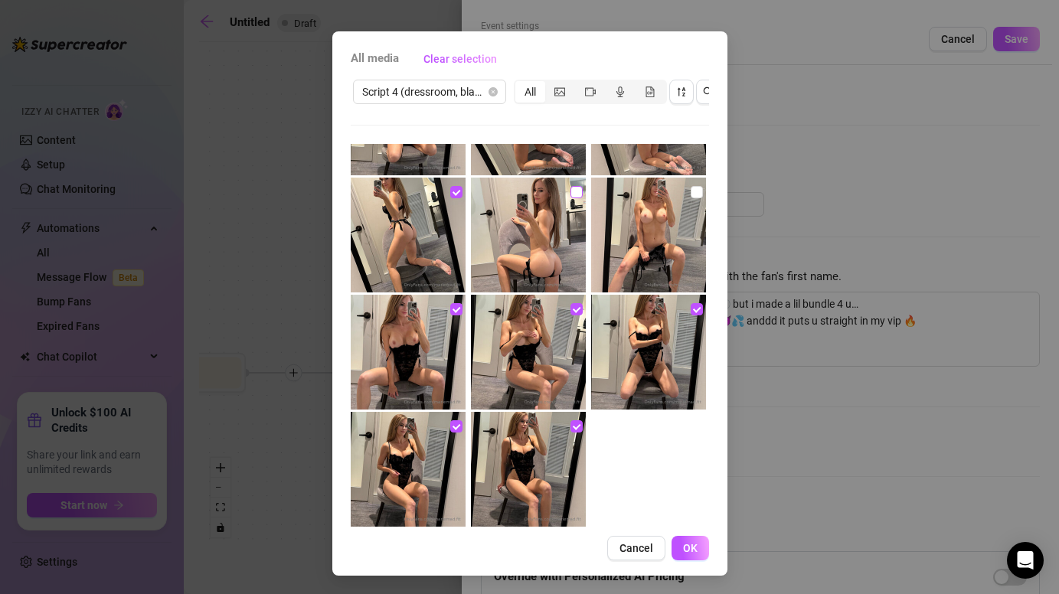
click at [578, 190] on input "checkbox" at bounding box center [576, 192] width 12 height 12
click at [454, 312] on input "checkbox" at bounding box center [456, 309] width 12 height 12
click at [684, 552] on span "OK" at bounding box center [690, 548] width 15 height 12
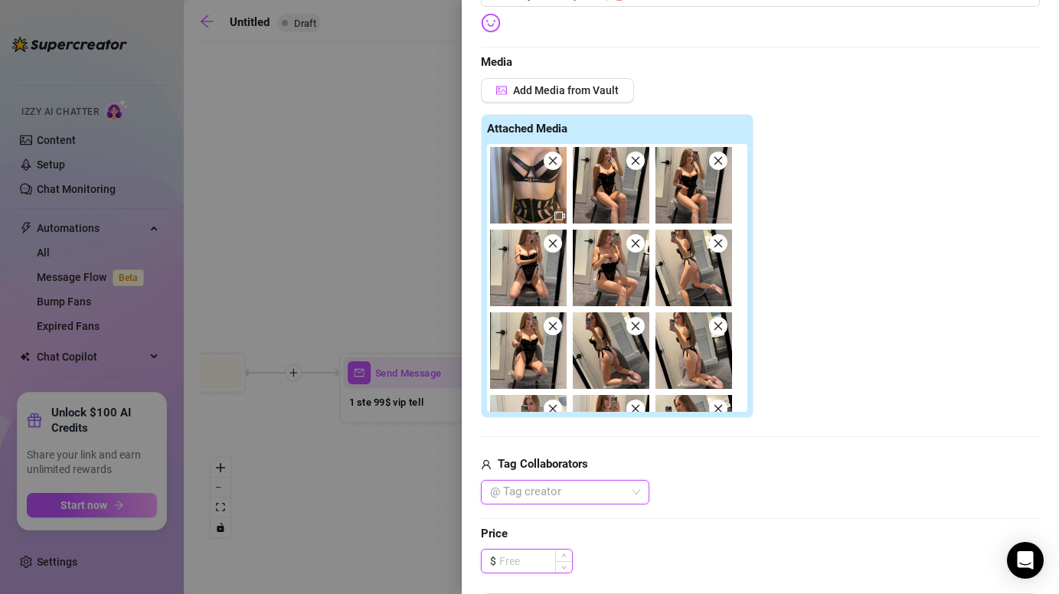
click at [531, 563] on input at bounding box center [535, 561] width 73 height 23
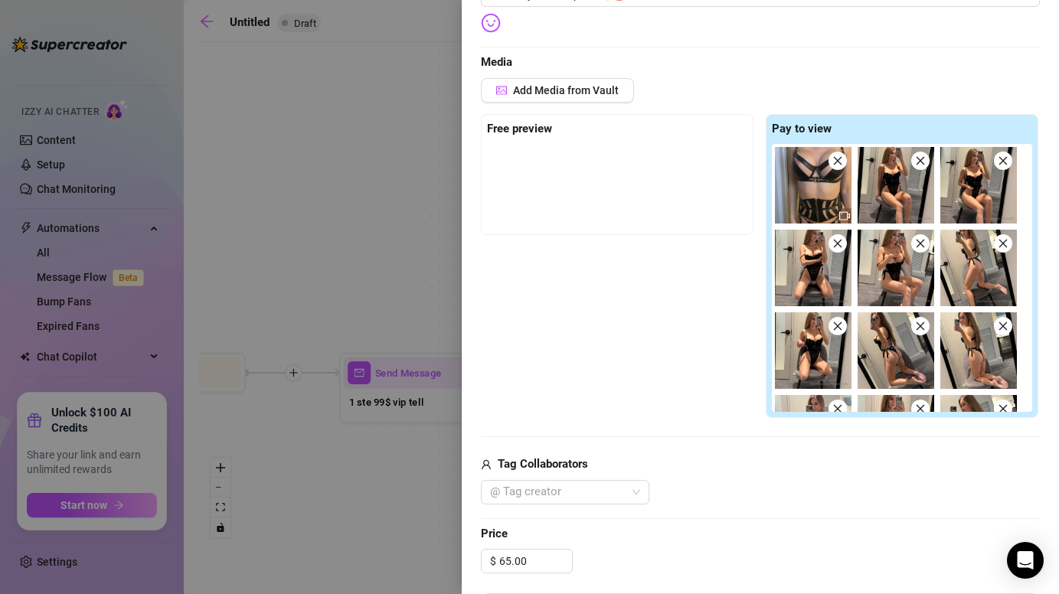
click at [674, 449] on div "Add Media from Vault Free preview Pay to view Tag Collaborators @ Tag creator" at bounding box center [760, 291] width 559 height 426
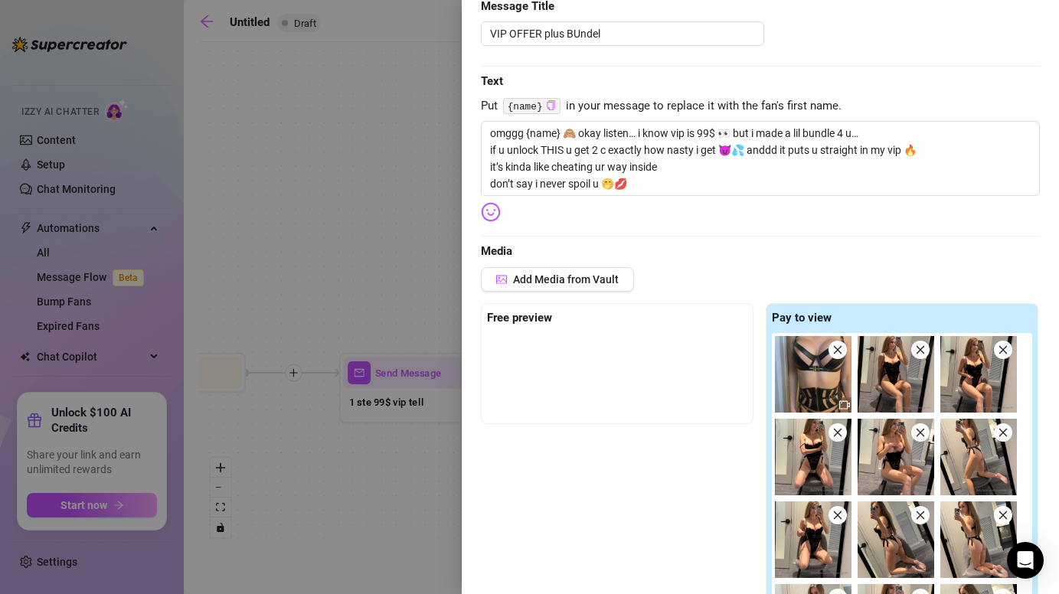
scroll to position [171, 0]
click at [710, 191] on textarea "omggg {name} 🙈 okay listen… i know vip is 99$ 👀 but i made a lil bundle 4 u… if…" at bounding box center [760, 157] width 559 height 75
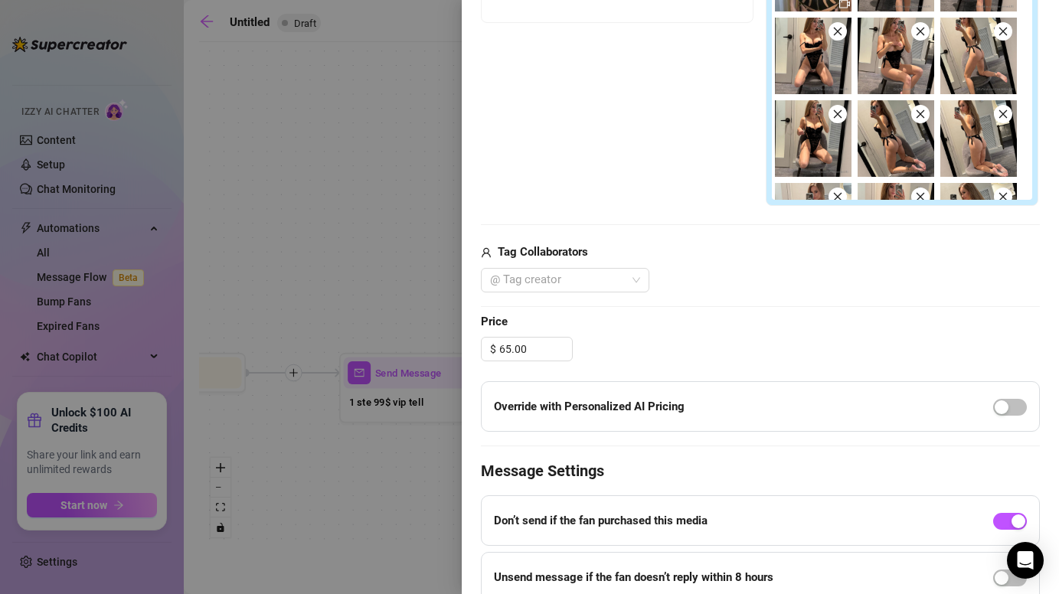
scroll to position [602, 0]
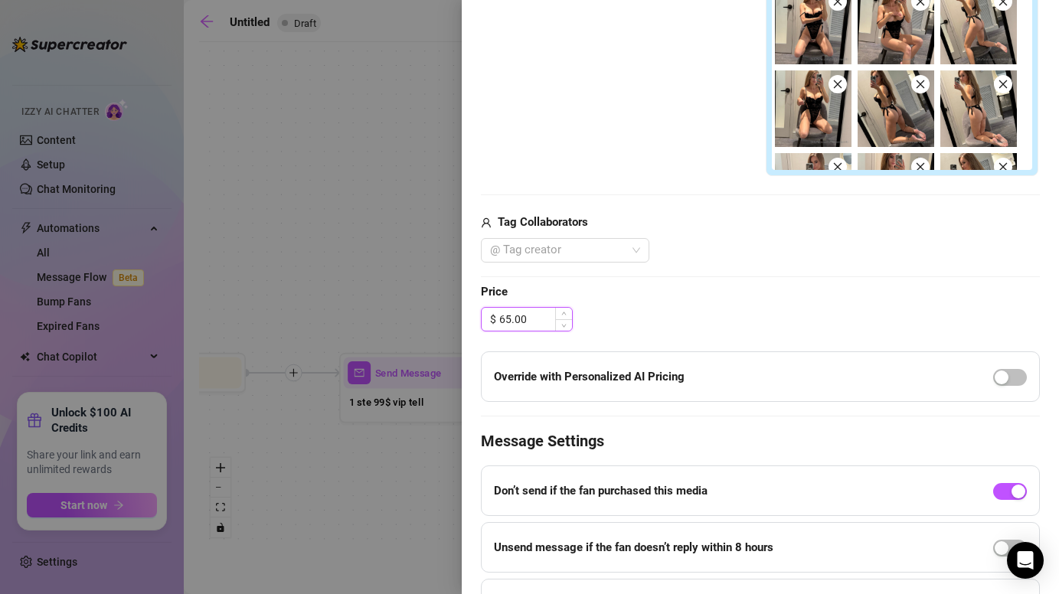
click at [504, 321] on input "65.00" at bounding box center [535, 319] width 73 height 23
click at [681, 294] on span "Price" at bounding box center [760, 292] width 559 height 18
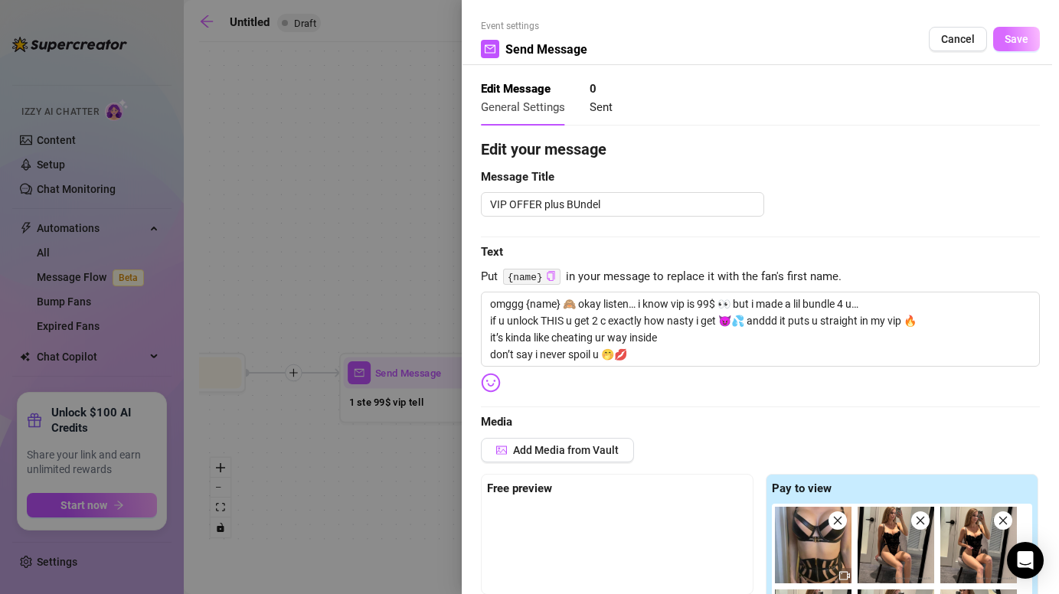
click at [1016, 44] on span "Save" at bounding box center [1016, 39] width 24 height 12
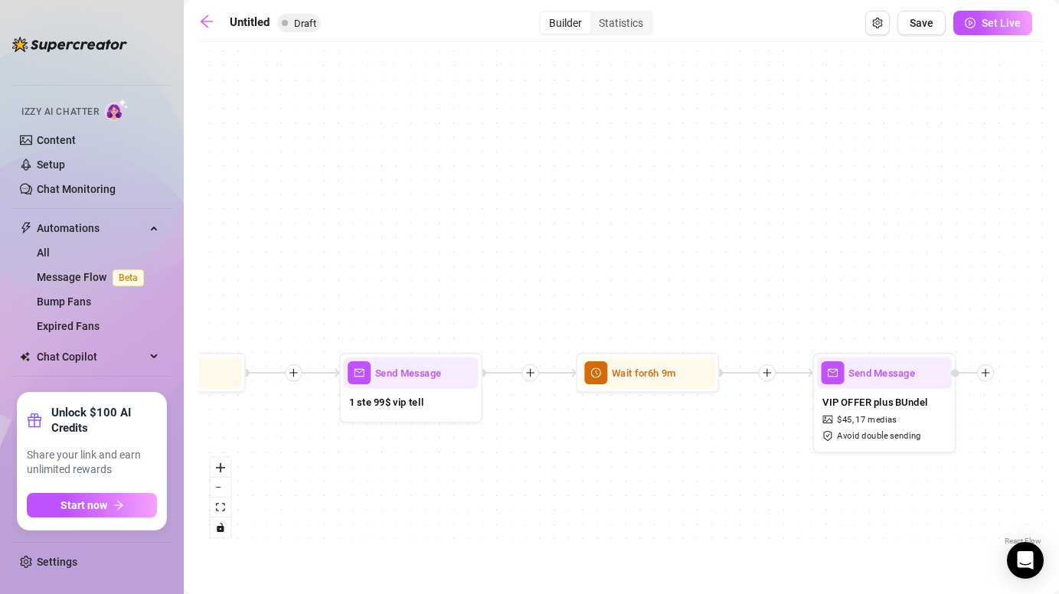
click at [984, 374] on icon "plus" at bounding box center [985, 372] width 10 height 10
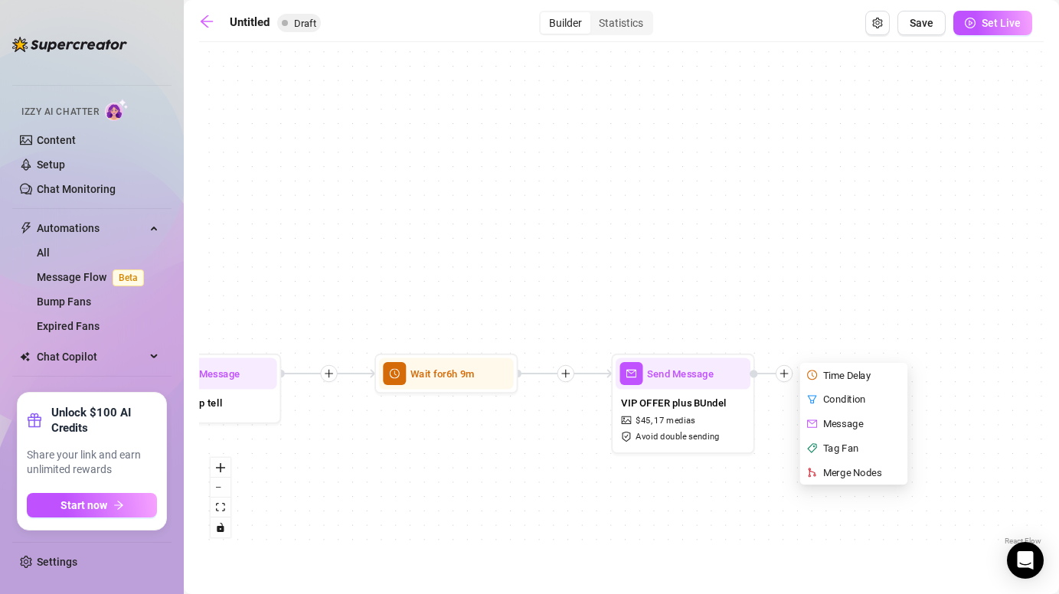
drag, startPoint x: 1014, startPoint y: 292, endPoint x: 791, endPoint y: 292, distance: 223.5
click at [791, 292] on div "Send Message VIP OFFER plus BUndel $ 45 , 17 medias Avoid double sending Time D…" at bounding box center [621, 299] width 844 height 499
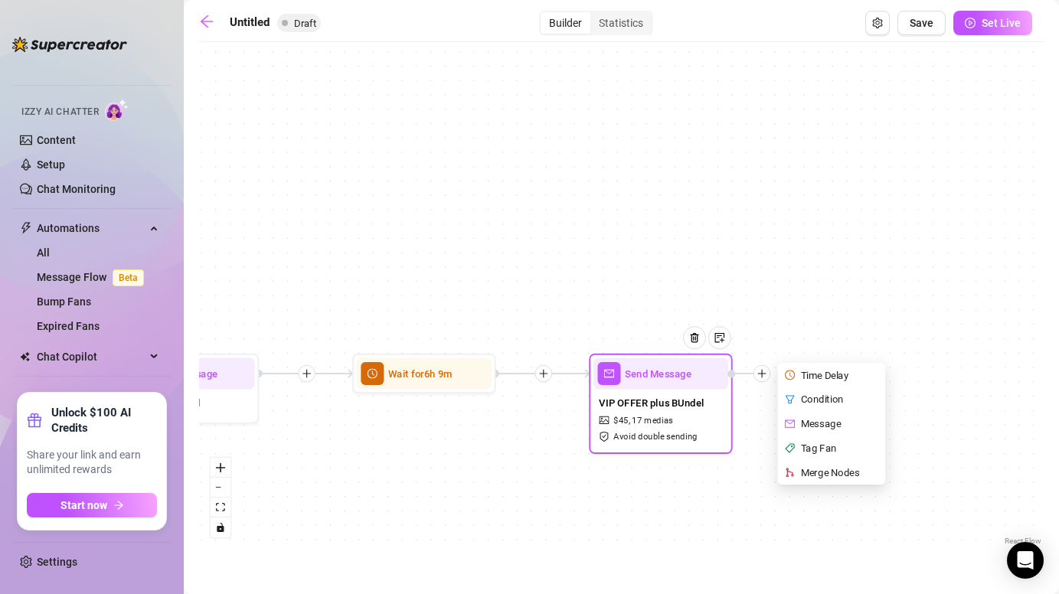
click at [827, 377] on div "Time Delay" at bounding box center [832, 375] width 105 height 24
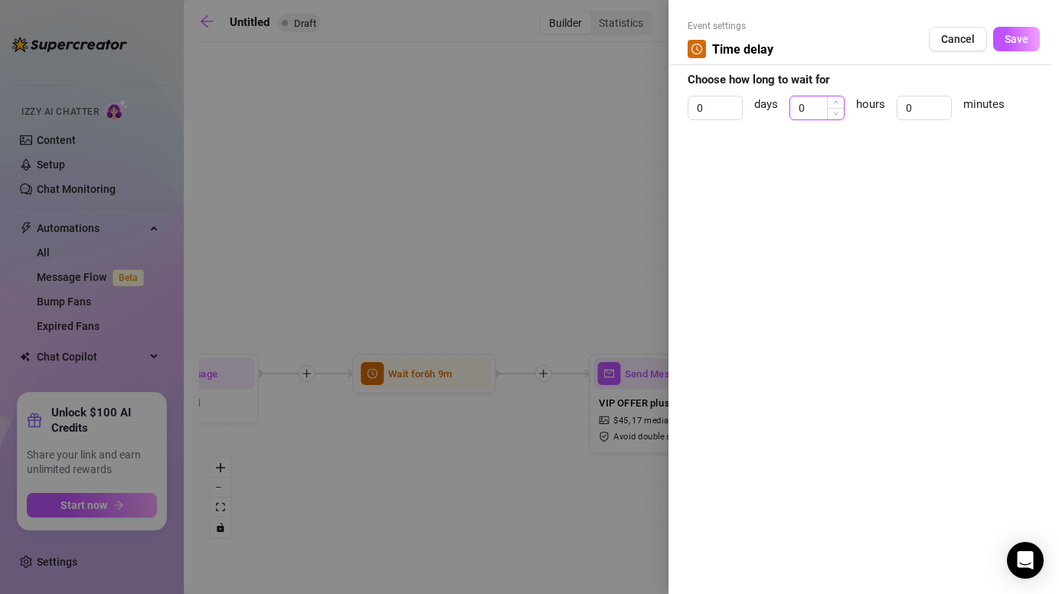
click at [814, 107] on input "0" at bounding box center [817, 107] width 54 height 23
click at [1016, 42] on span "Save" at bounding box center [1016, 39] width 24 height 12
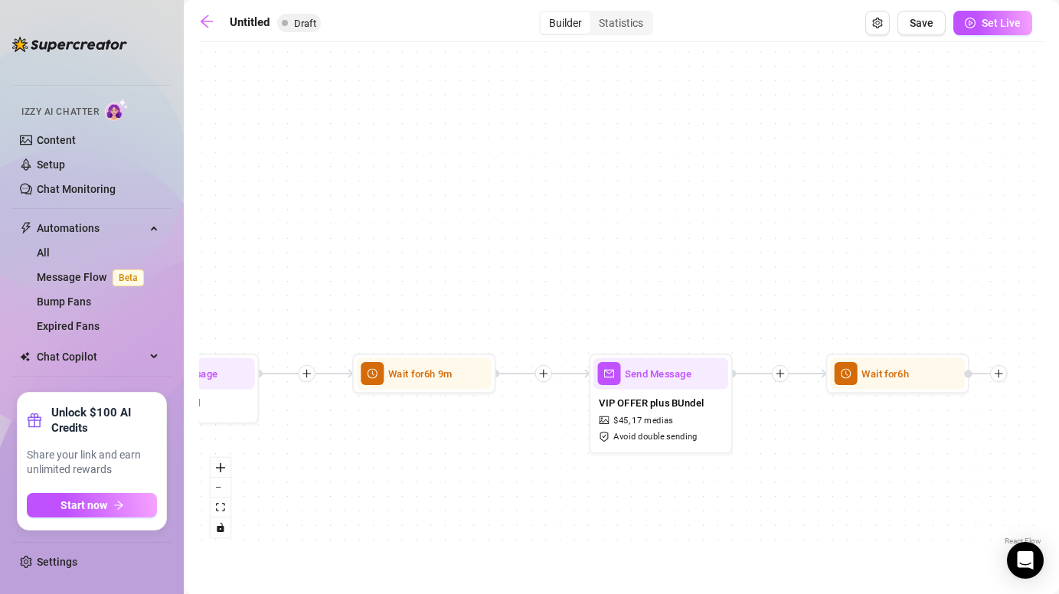
drag, startPoint x: 932, startPoint y: 466, endPoint x: 760, endPoint y: 465, distance: 172.2
click at [760, 465] on div "Wait for 6h Send Message VIP OFFER plus BUndel $ 45 , 17 medias Avoid double se…" at bounding box center [621, 299] width 844 height 499
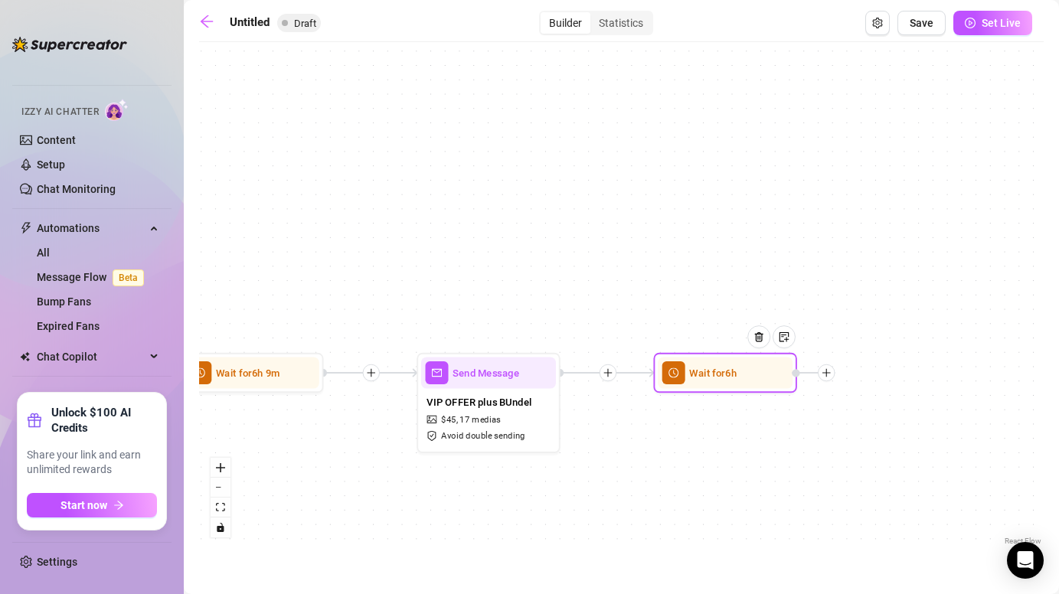
click at [830, 378] on div at bounding box center [825, 372] width 17 height 17
click at [881, 422] on div "Message" at bounding box center [897, 423] width 105 height 24
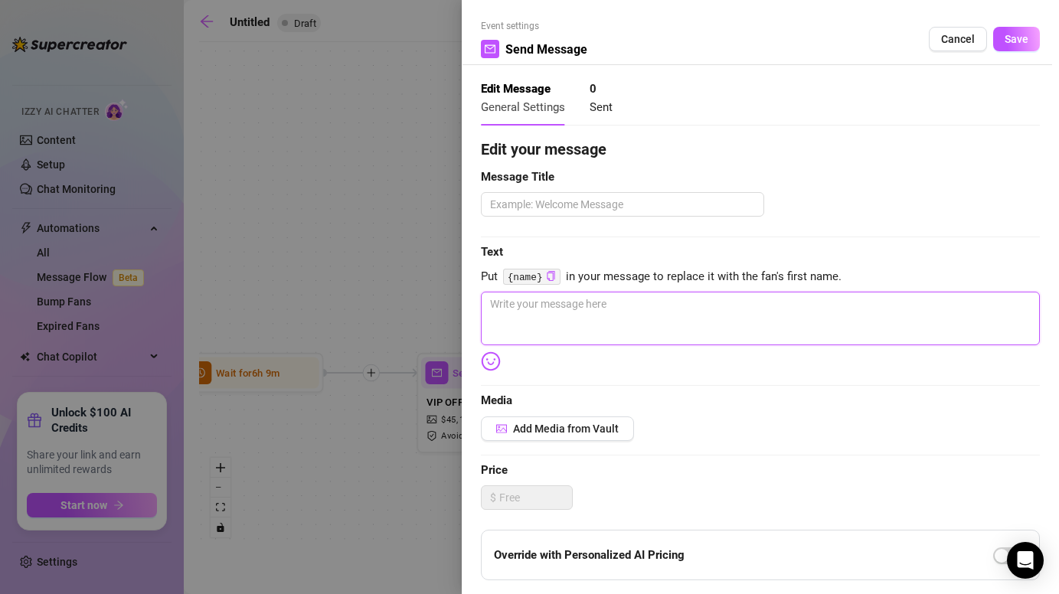
click at [604, 325] on textarea at bounding box center [760, 319] width 559 height 54
paste textarea "wait wtf u didn’t open?? 👀💦 ur literally skipping my dirtiest vids + vip access…"
drag, startPoint x: 793, startPoint y: 303, endPoint x: 733, endPoint y: 299, distance: 59.8
click at [733, 299] on textarea "wait wtf u didn’t open?? 👀💦 ur literally skipping my dirtiest vids + vip access…" at bounding box center [760, 319] width 559 height 54
click at [856, 308] on textarea "wait wtf u didn’t open?? 👀💦 ur literally skipping my bundel + vip access in 1" at bounding box center [760, 319] width 559 height 54
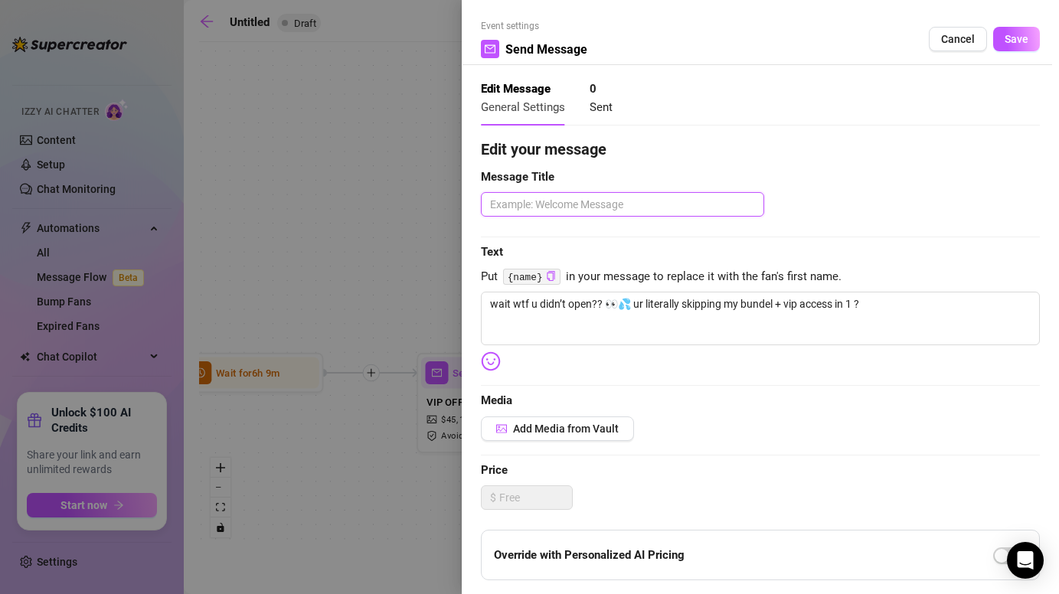
click at [684, 210] on textarea at bounding box center [622, 204] width 283 height 24
click at [1011, 43] on span "Save" at bounding box center [1016, 39] width 24 height 12
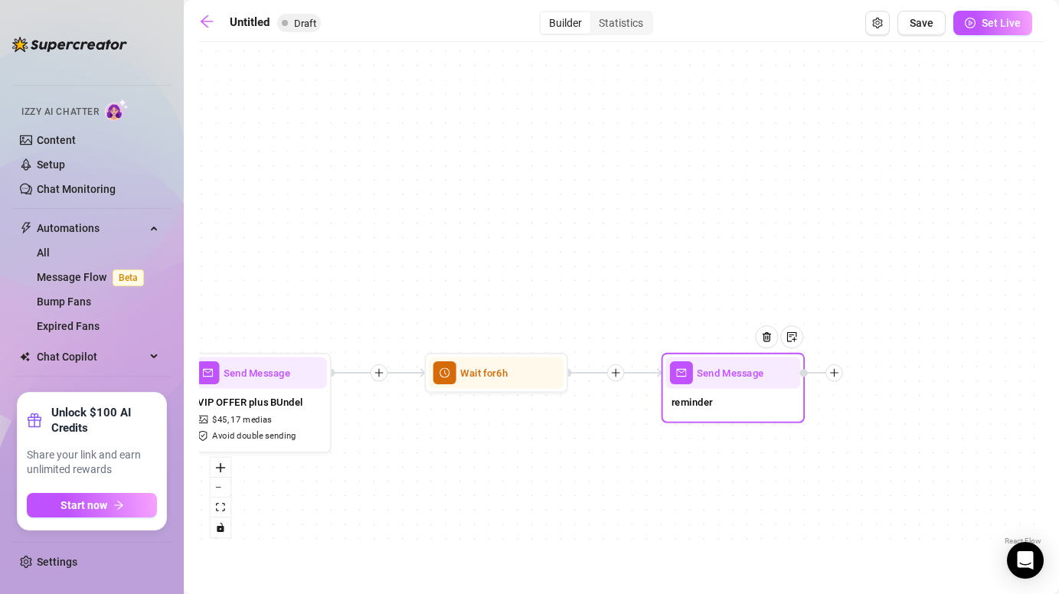
drag, startPoint x: 668, startPoint y: 501, endPoint x: 433, endPoint y: 499, distance: 235.0
click at [433, 499] on div "Send Message reminder Wait for 6h Send Message VIP OFFER plus BUndel $ 45 , 17 …" at bounding box center [621, 299] width 844 height 499
click at [913, 24] on span "Save" at bounding box center [921, 23] width 24 height 12
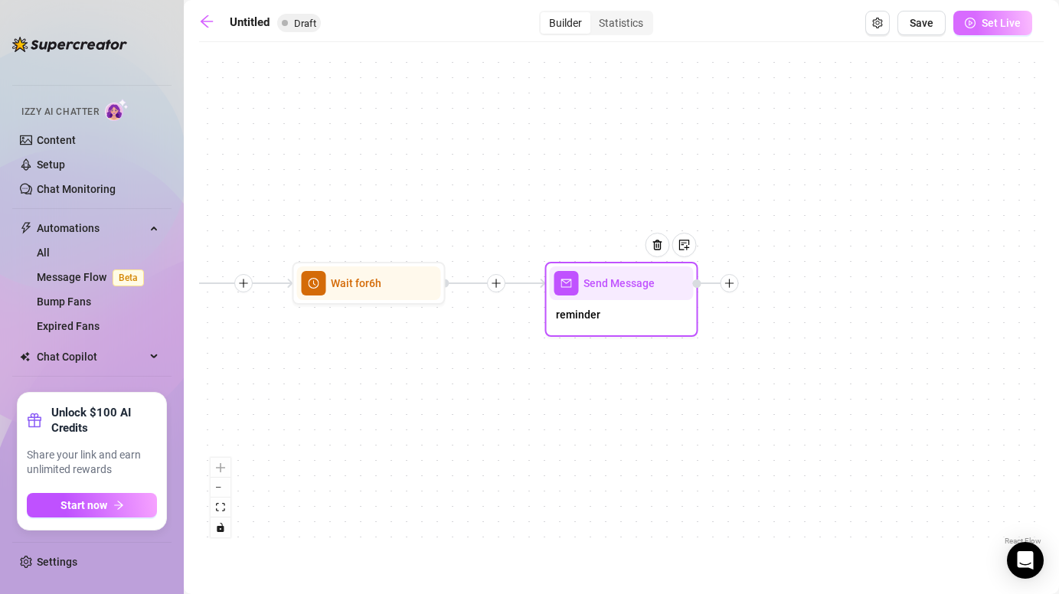
click at [988, 28] on span "Set Live" at bounding box center [1000, 23] width 39 height 12
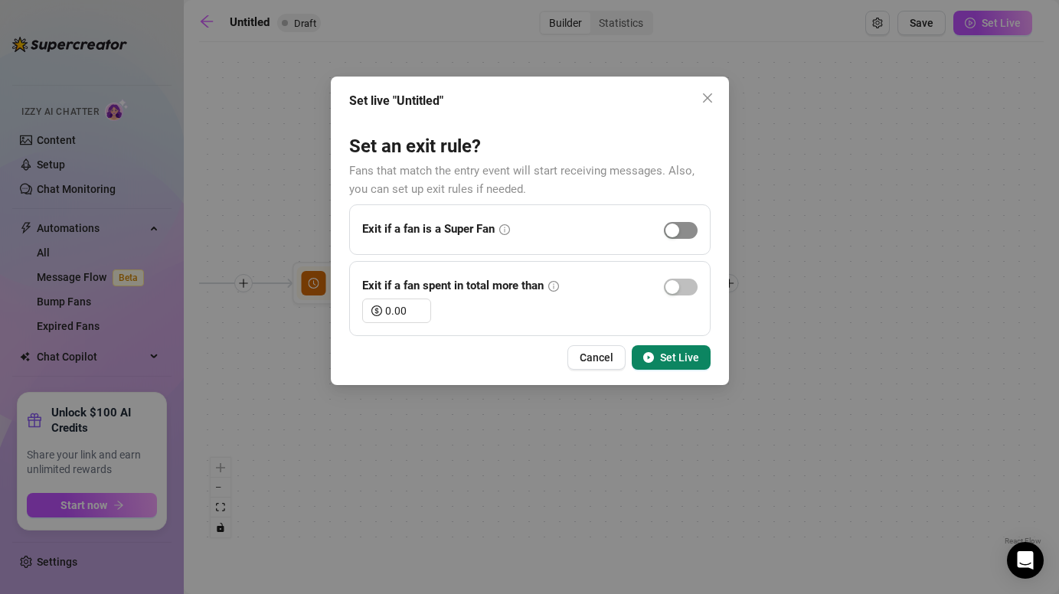
click at [678, 227] on div "button" at bounding box center [672, 230] width 14 height 14
click at [670, 351] on button "Set Live" at bounding box center [670, 357] width 79 height 24
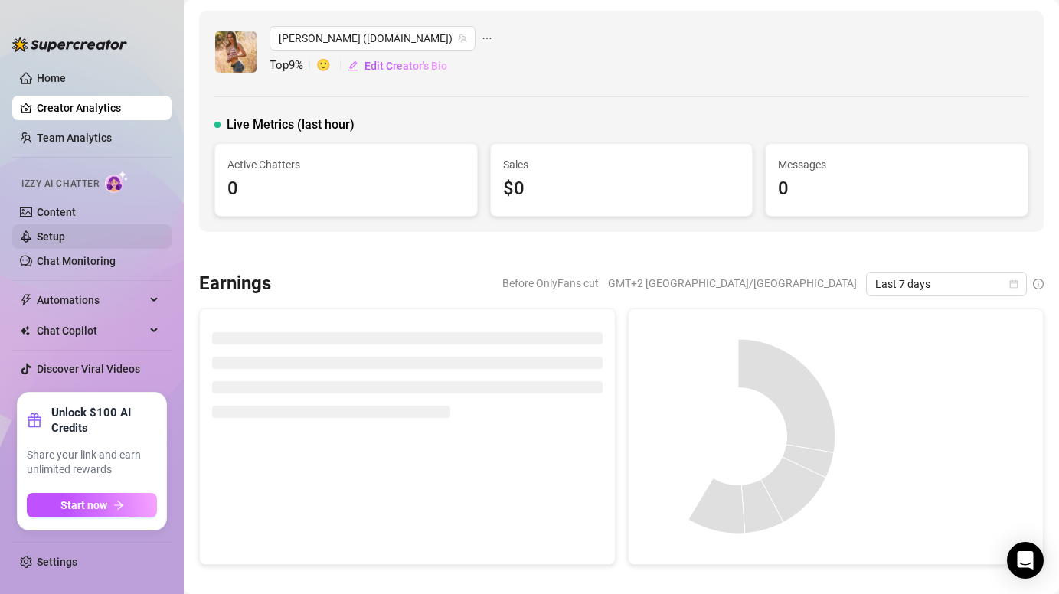
click at [65, 233] on link "Setup" at bounding box center [51, 236] width 28 height 12
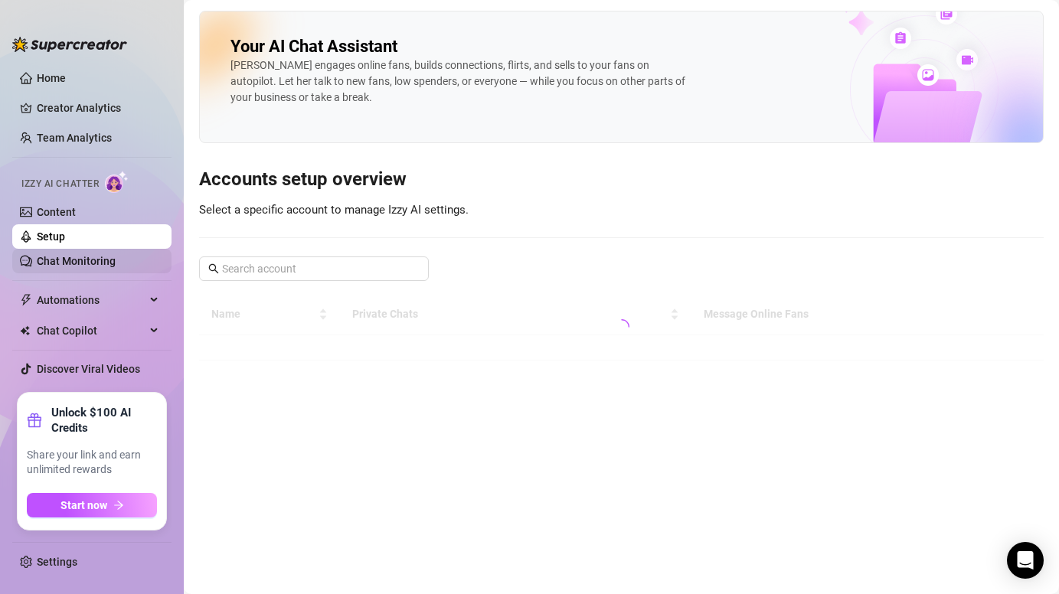
click at [78, 263] on link "Chat Monitoring" at bounding box center [76, 261] width 79 height 12
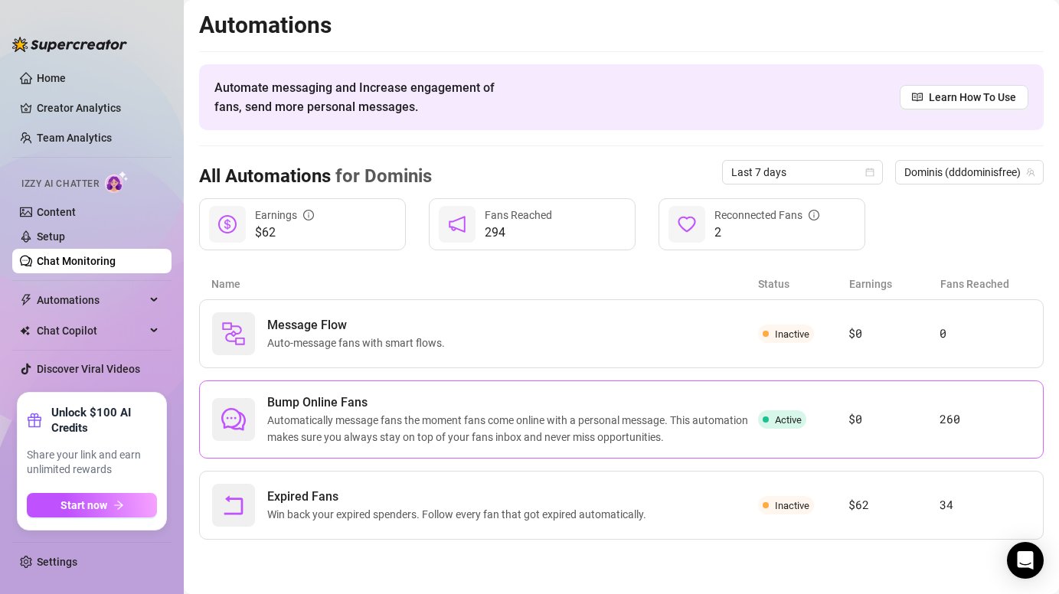
click at [763, 432] on div "Bump Online Fans Automatically message fans the moment fans come online with a …" at bounding box center [621, 419] width 844 height 78
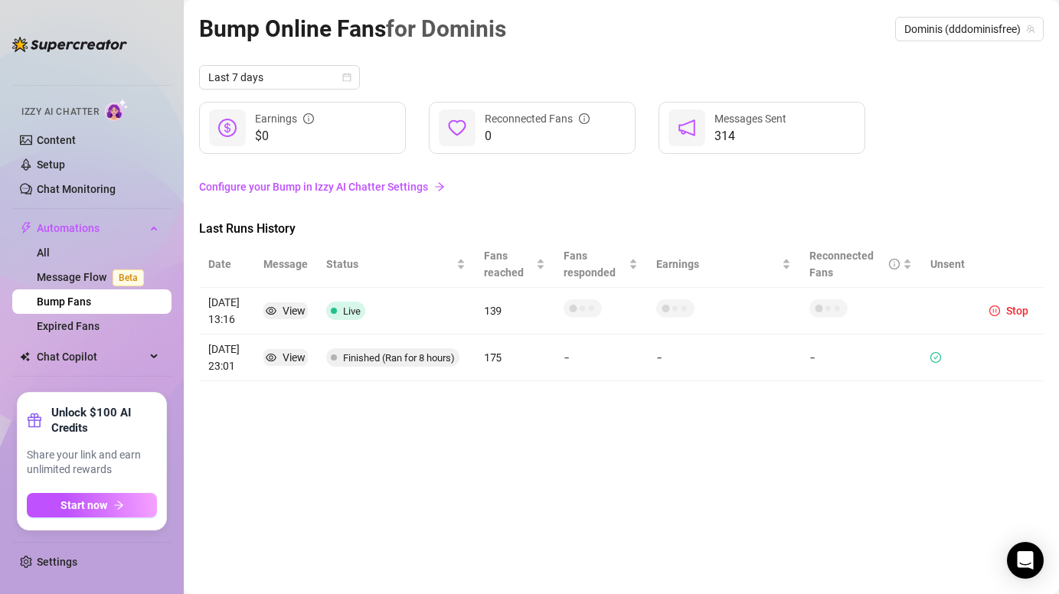
click at [275, 416] on div "Bump Online Fans for Dominis Dominis (dddominisfree) Last 7 days $0 Earnings 0 …" at bounding box center [621, 279] width 844 height 537
click at [70, 275] on link "Message Flow Beta" at bounding box center [93, 277] width 113 height 12
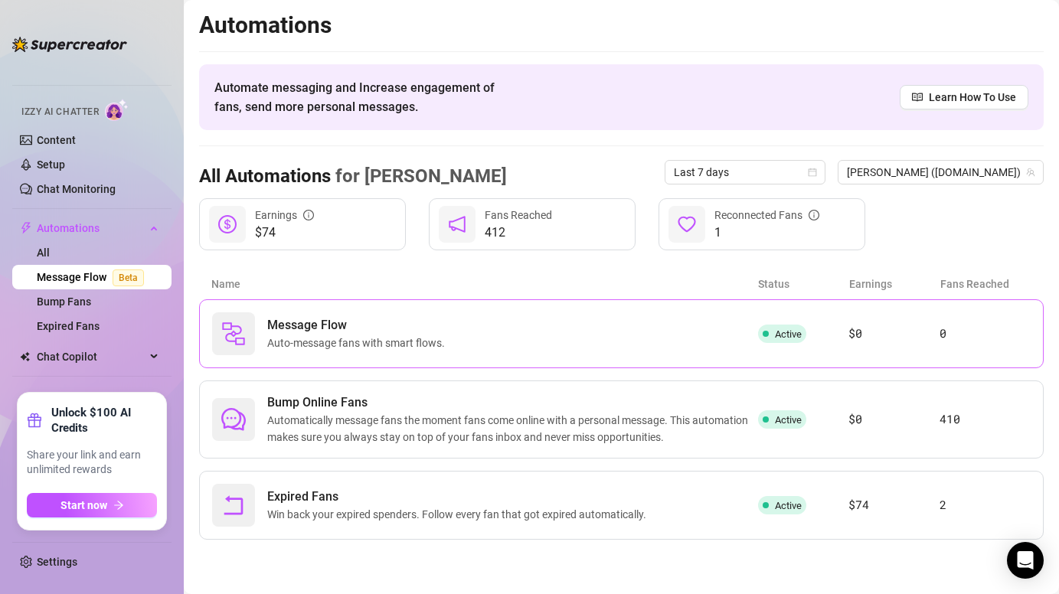
click at [336, 327] on span "Message Flow" at bounding box center [359, 325] width 184 height 18
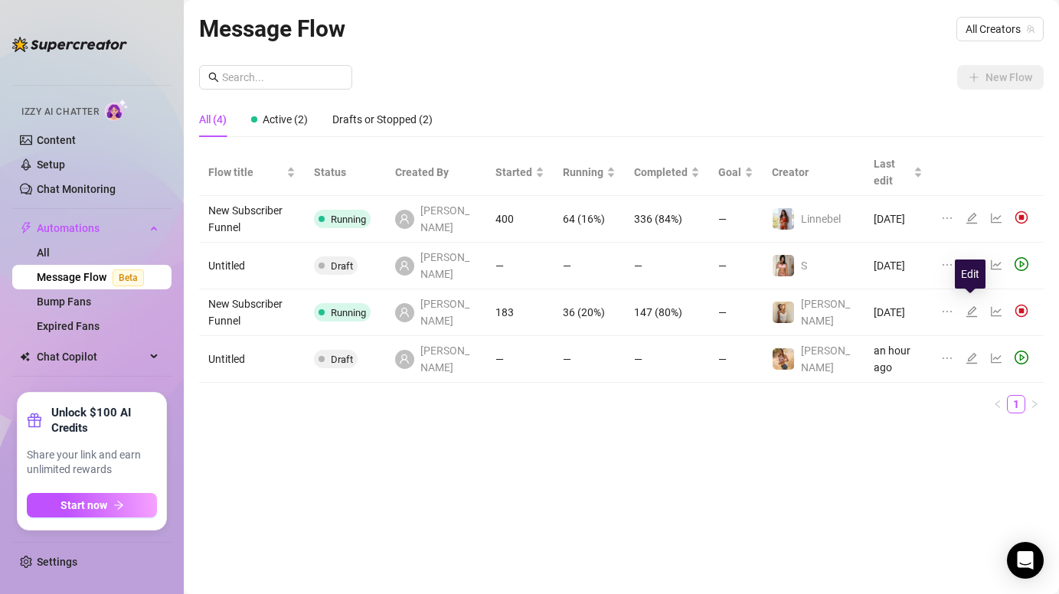
click at [967, 352] on icon "edit" at bounding box center [971, 358] width 12 height 12
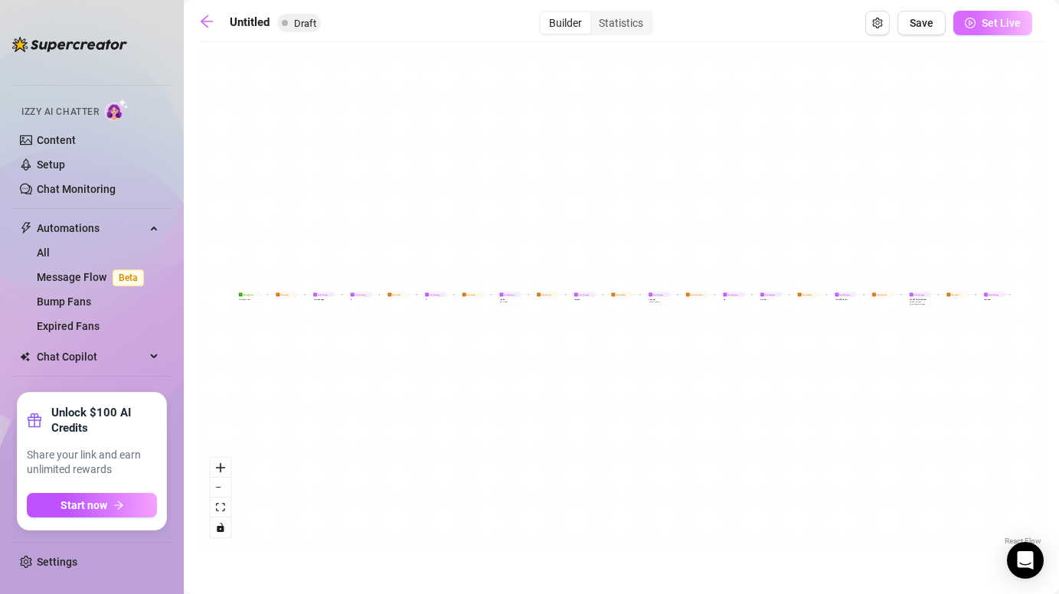
click at [980, 24] on button "Set Live" at bounding box center [992, 23] width 79 height 24
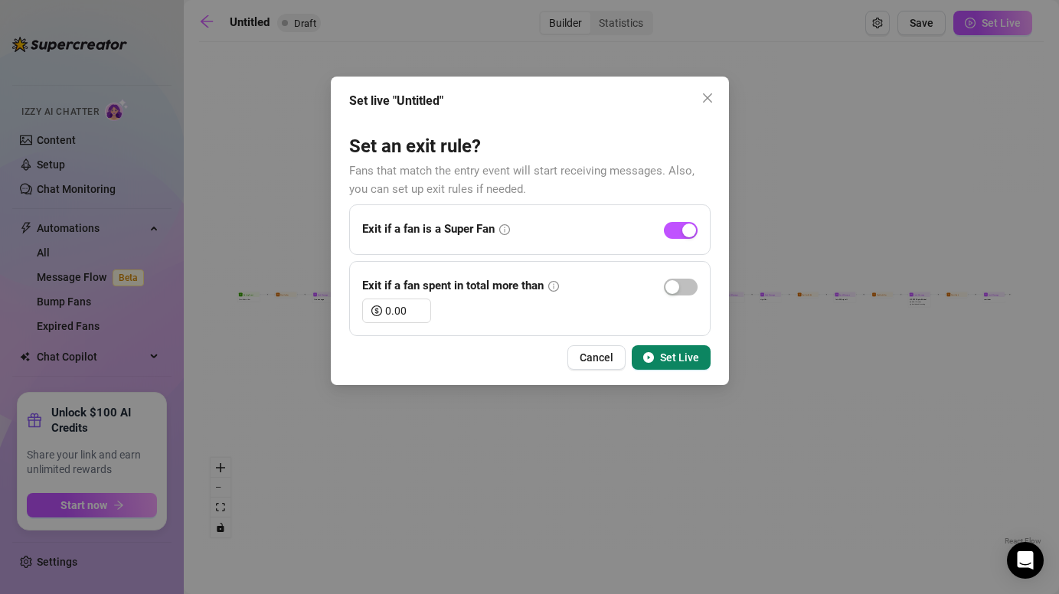
click at [667, 354] on span "Set Live" at bounding box center [679, 357] width 39 height 12
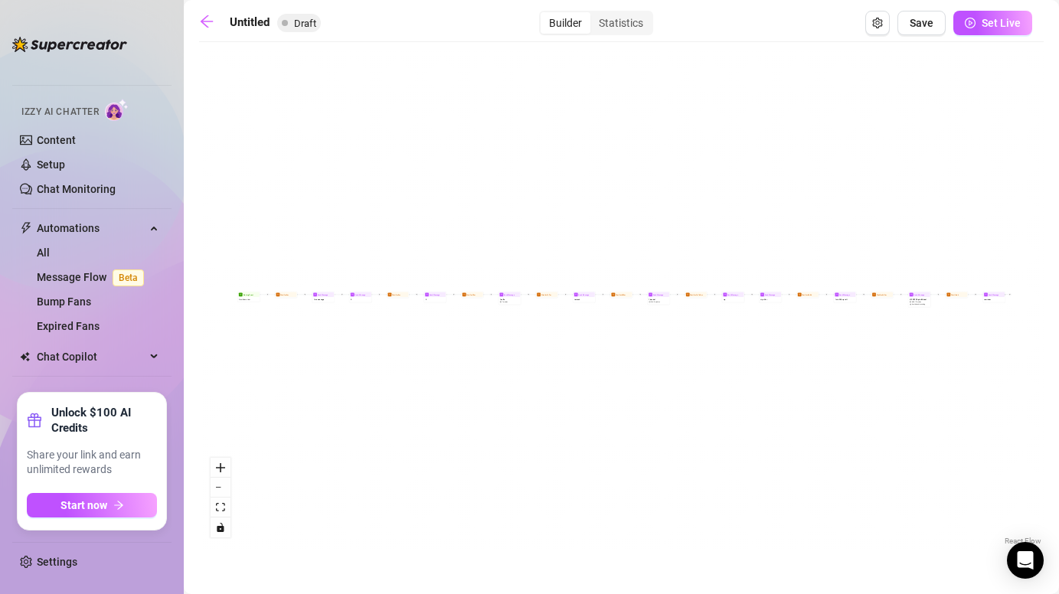
drag, startPoint x: 298, startPoint y: 26, endPoint x: 197, endPoint y: 19, distance: 100.5
click at [207, 21] on icon "arrow-left" at bounding box center [207, 21] width 12 height 12
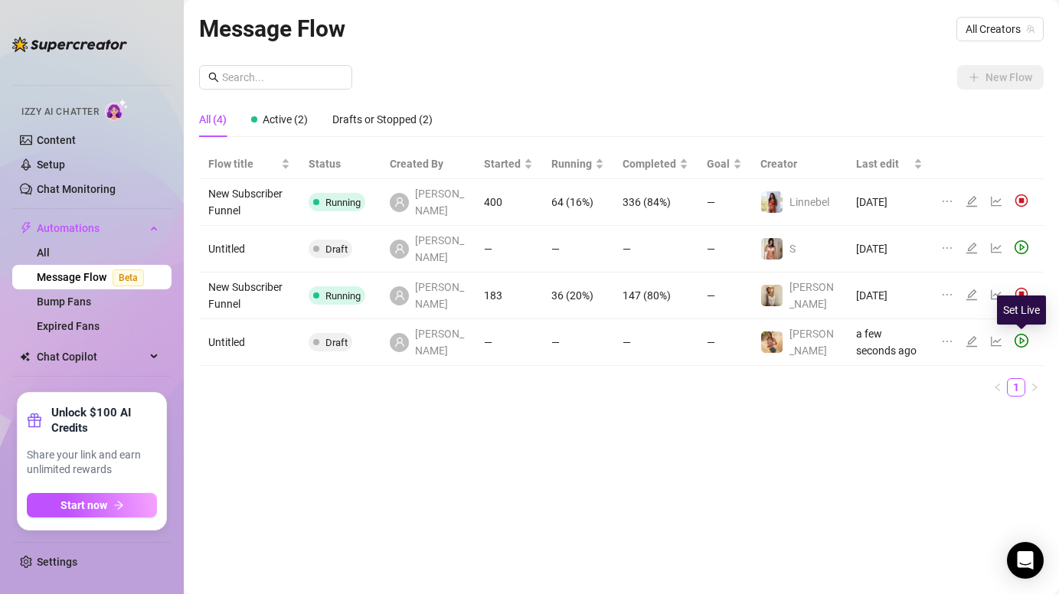
click at [1016, 339] on icon "play-circle" at bounding box center [1021, 341] width 14 height 14
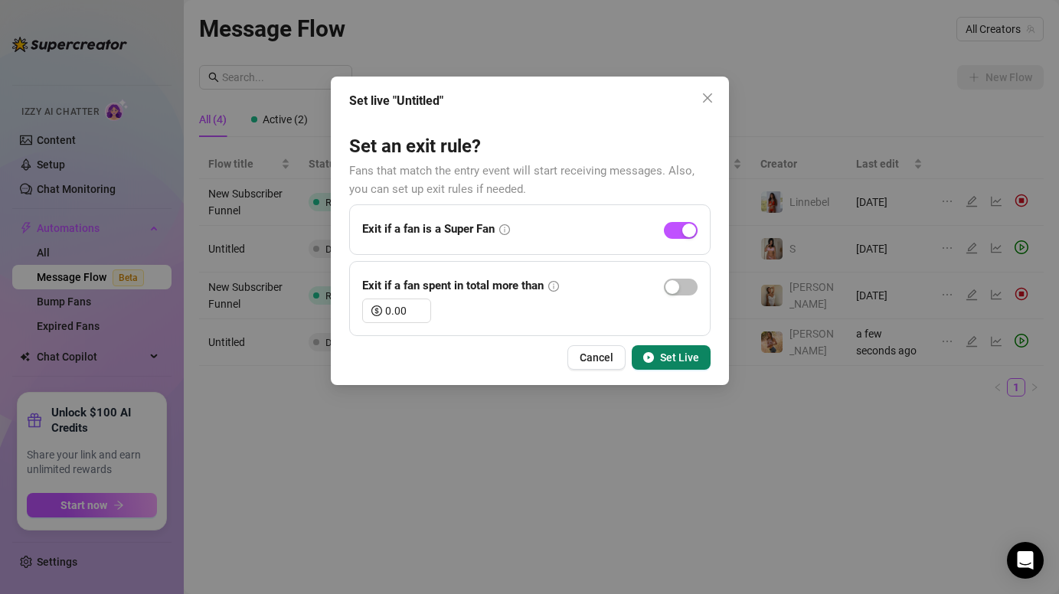
click at [654, 362] on icon "play-circle" at bounding box center [648, 357] width 11 height 11
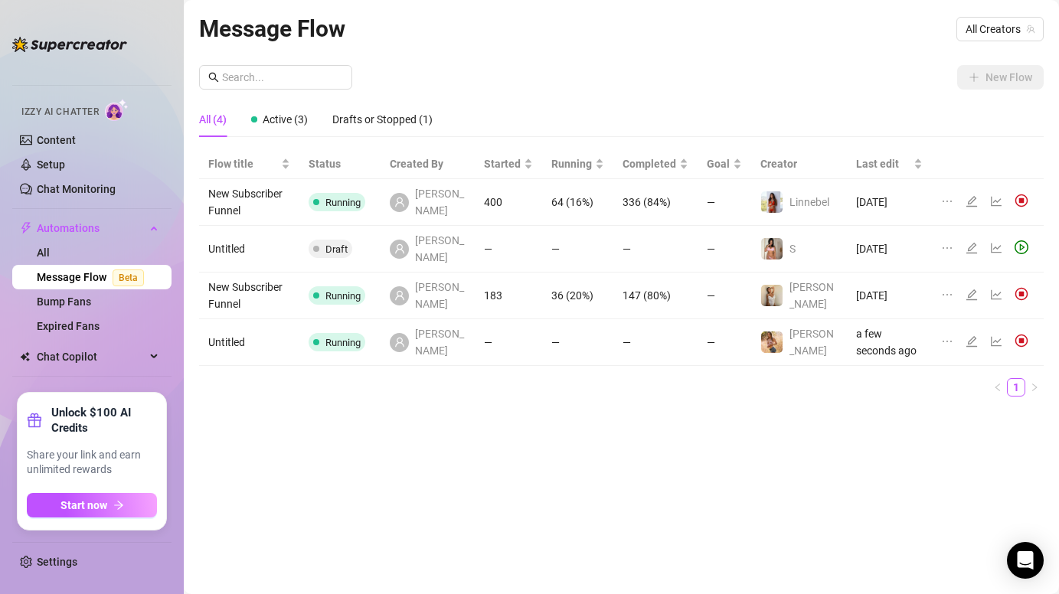
click at [279, 427] on div "Message Flow All Creators New Flow All (4) Active (3) Drafts or Stopped (1) Flo…" at bounding box center [621, 279] width 844 height 537
click at [1011, 31] on span "All Creators" at bounding box center [999, 29] width 69 height 23
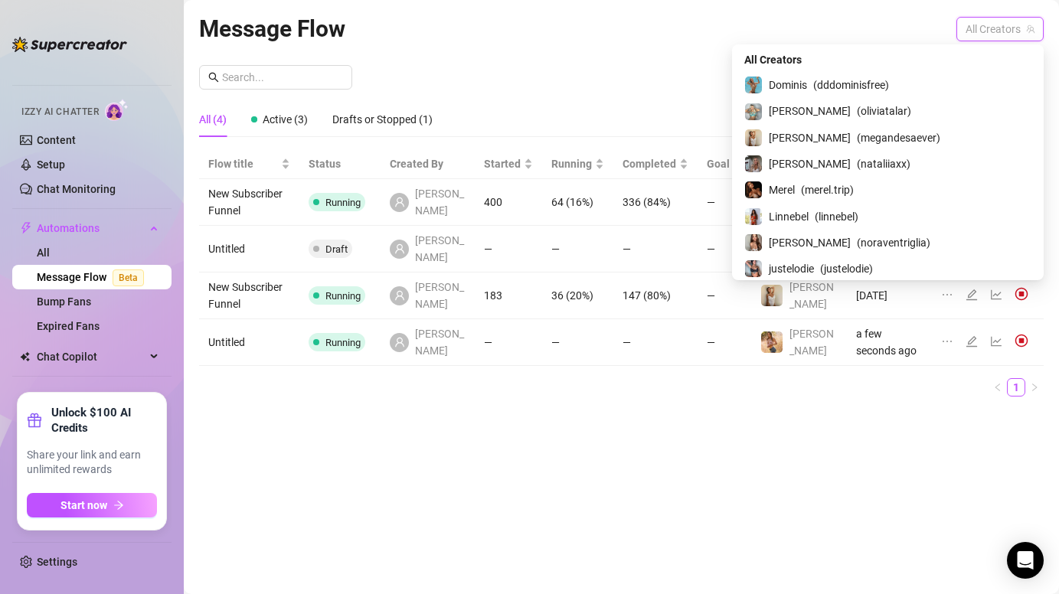
scroll to position [1, 0]
click at [807, 76] on span "Dominis" at bounding box center [787, 84] width 38 height 17
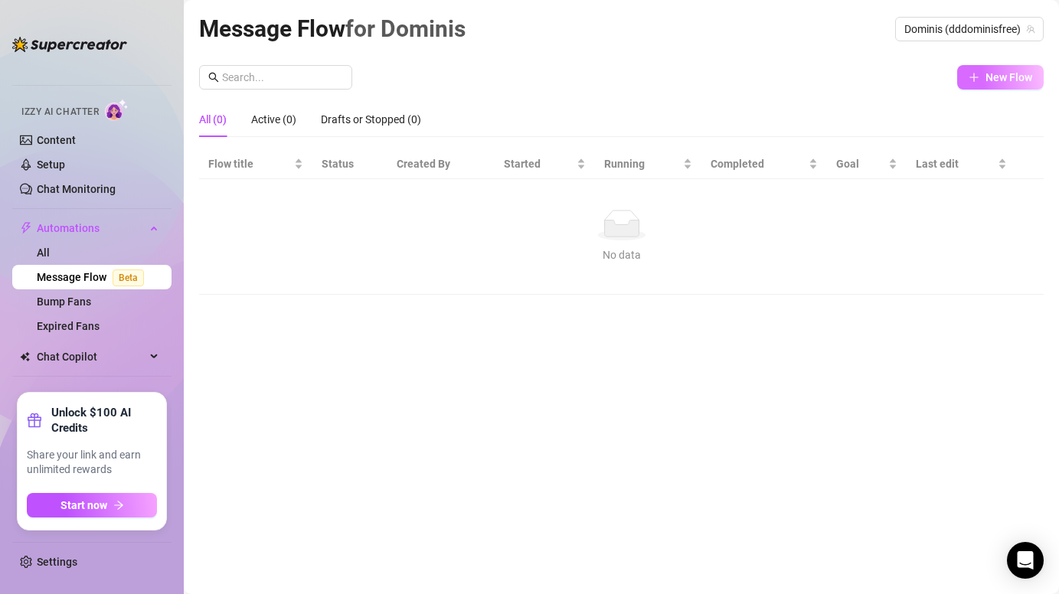
click at [976, 79] on icon "plus" at bounding box center [973, 77] width 11 height 11
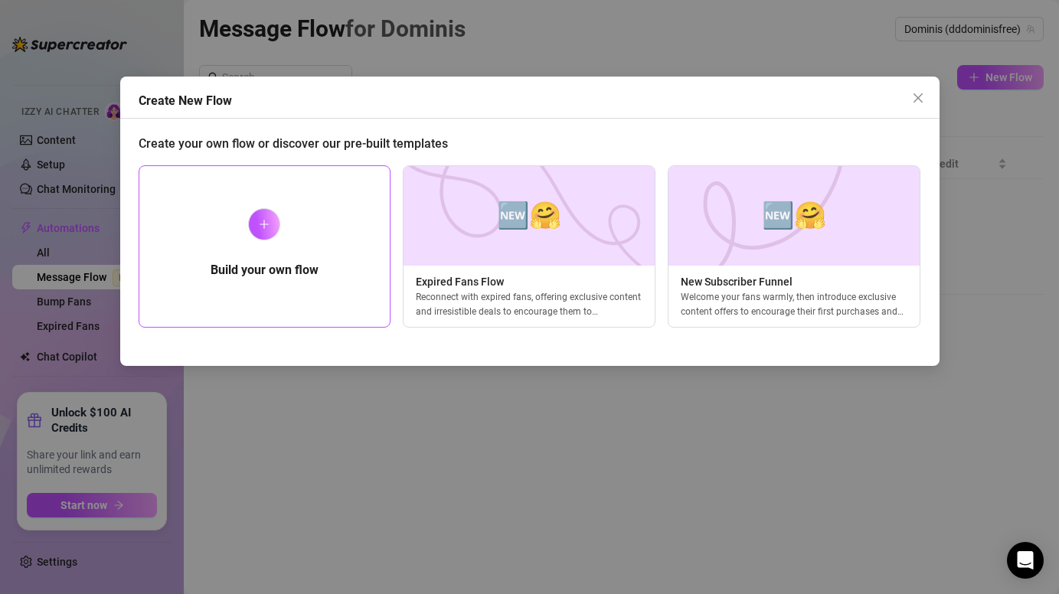
click at [272, 282] on div "Build your own flow" at bounding box center [265, 246] width 253 height 162
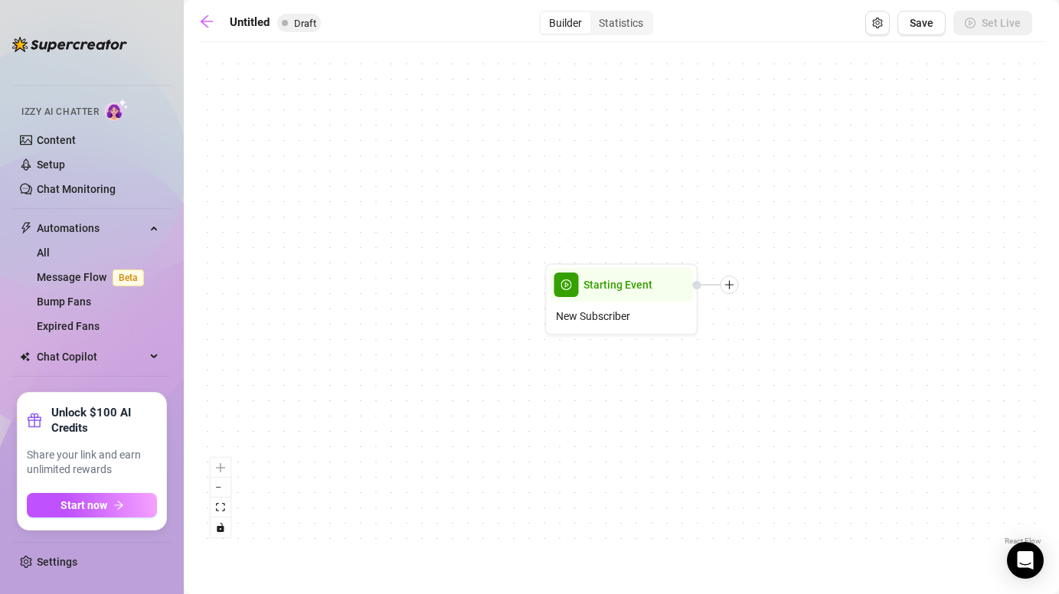
click at [732, 293] on div "Starting Event New Subscriber" at bounding box center [621, 299] width 844 height 499
click at [726, 283] on icon "plus" at bounding box center [729, 284] width 11 height 11
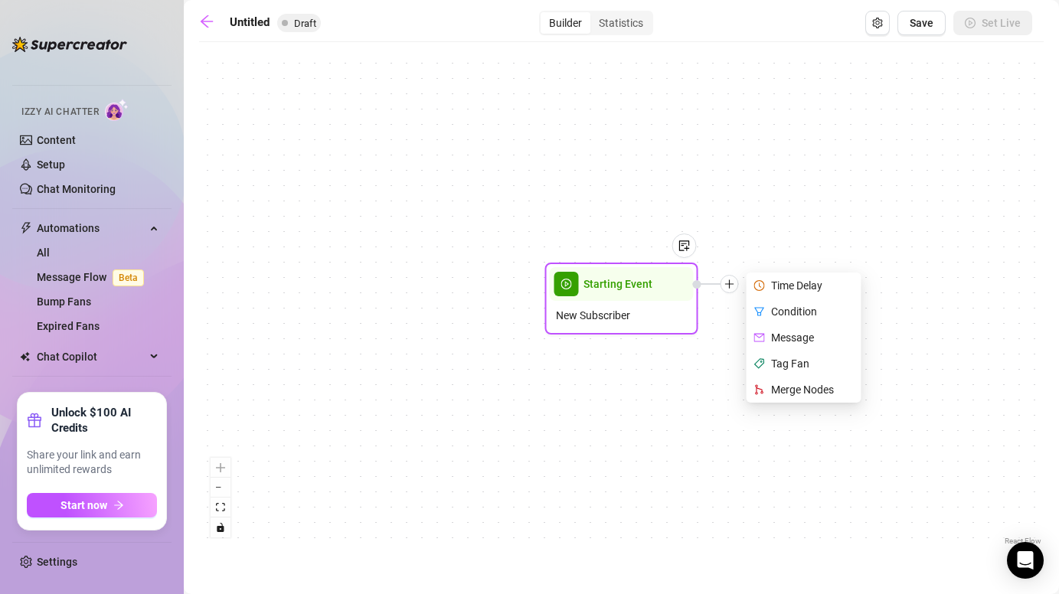
click at [810, 281] on div "Time Delay" at bounding box center [805, 285] width 112 height 26
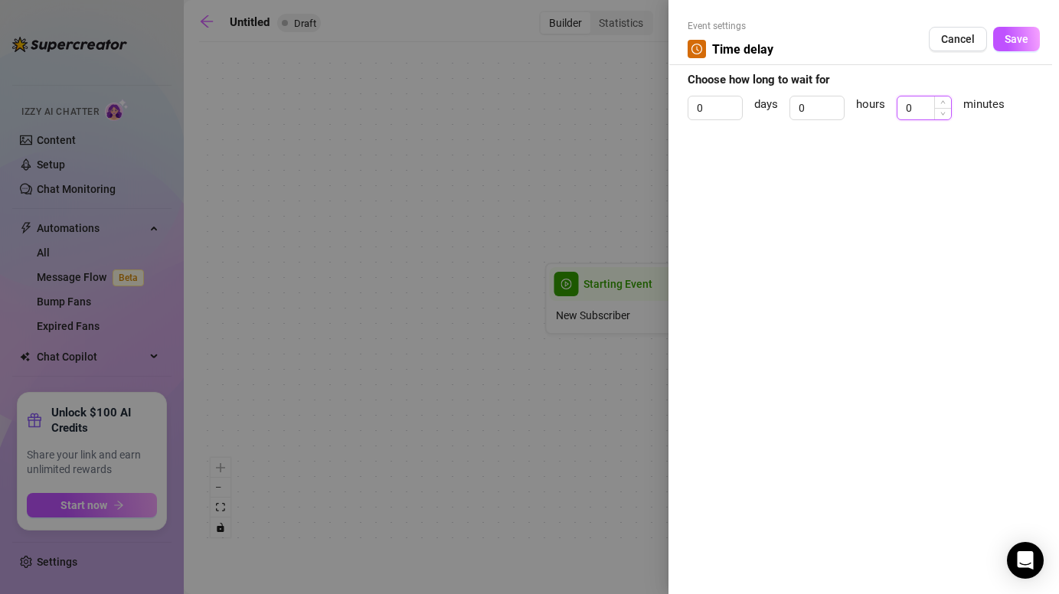
click at [905, 101] on input "0" at bounding box center [924, 107] width 54 height 23
click at [931, 109] on input "0" at bounding box center [924, 107] width 54 height 23
type input "1"
click at [1007, 44] on span "Save" at bounding box center [1016, 39] width 24 height 12
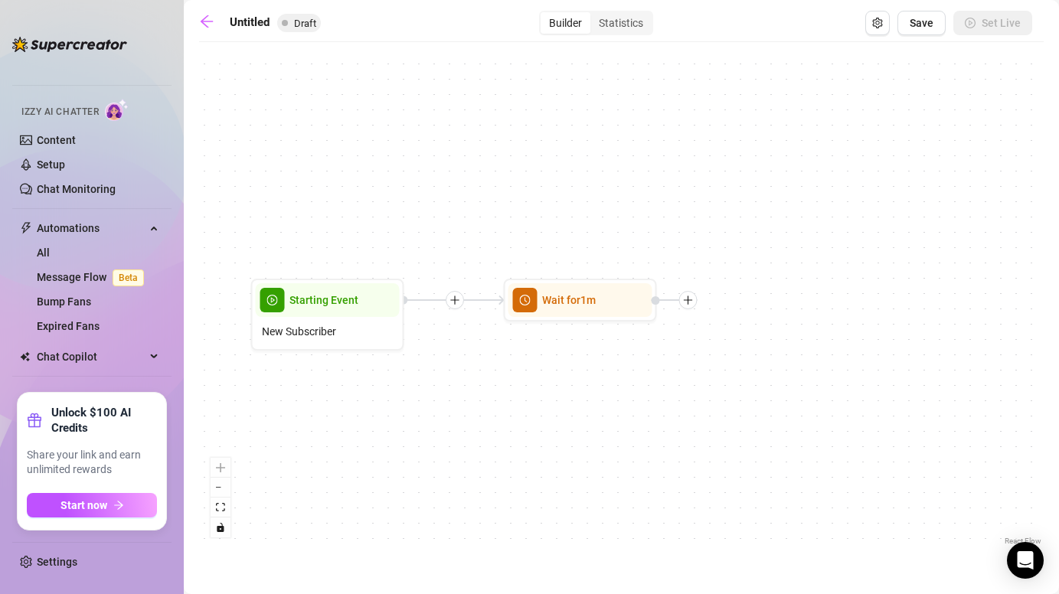
drag, startPoint x: 980, startPoint y: 320, endPoint x: 686, endPoint y: 335, distance: 294.3
click at [686, 336] on div "Wait for 1m Starting Event New Subscriber" at bounding box center [621, 299] width 844 height 499
click at [690, 301] on icon "plus" at bounding box center [688, 300] width 11 height 11
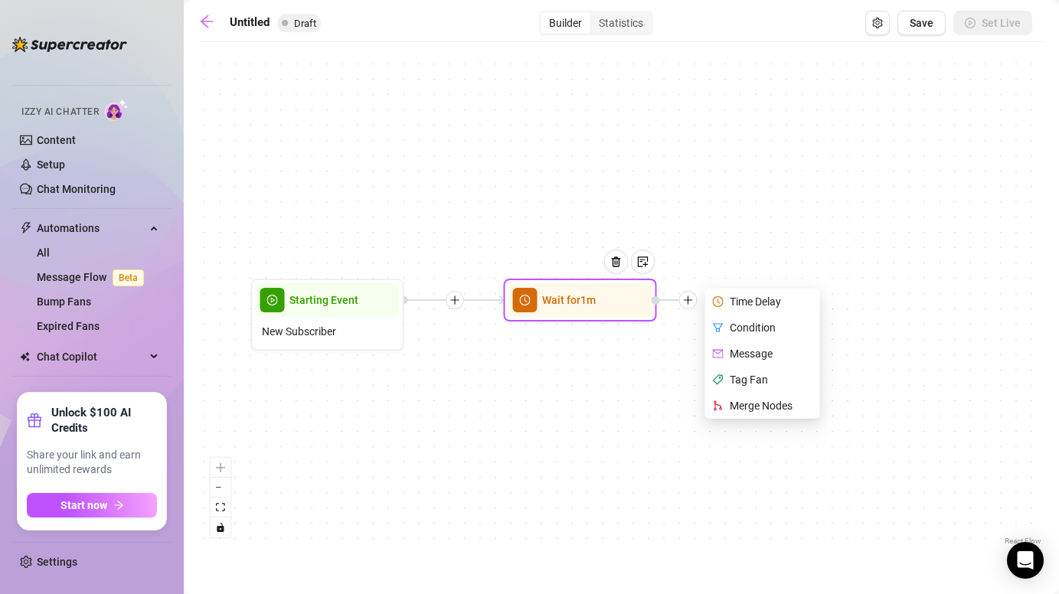
click at [748, 351] on div "Message" at bounding box center [764, 354] width 112 height 26
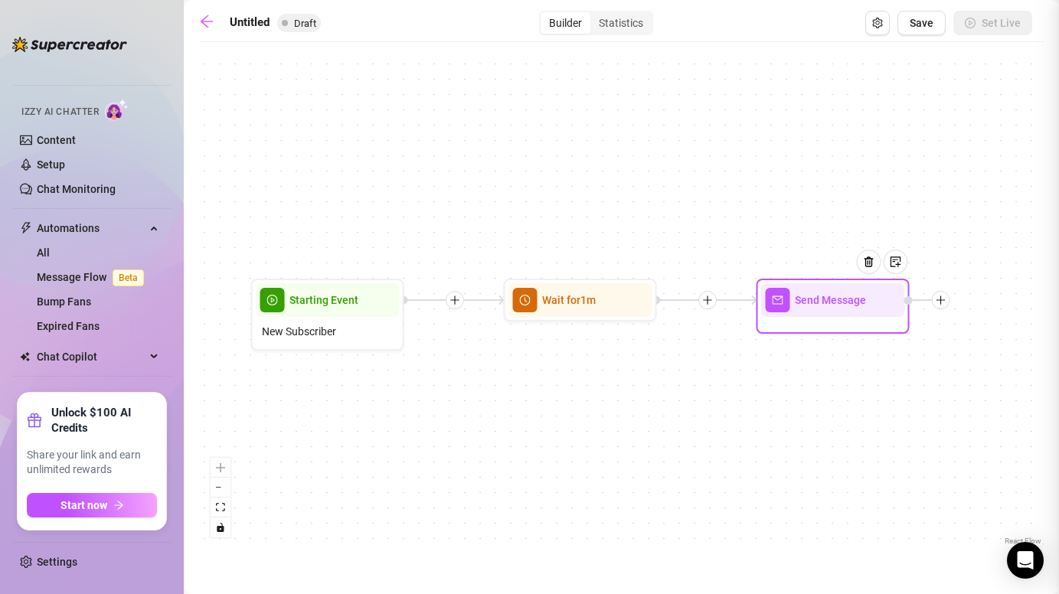
type textarea "Write your message here"
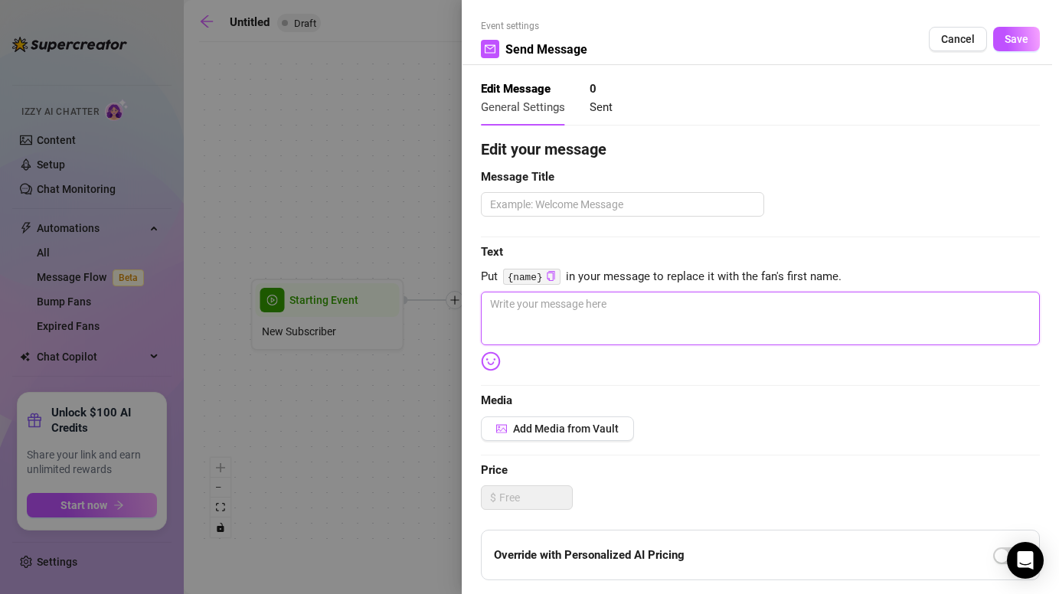
click at [586, 326] on textarea at bounding box center [760, 319] width 559 height 54
paste textarea "hii babe 👀 i just saw u pop up hehe 💋"
type textarea "hii babe 👀 i just saw u pop up hehe 💋"
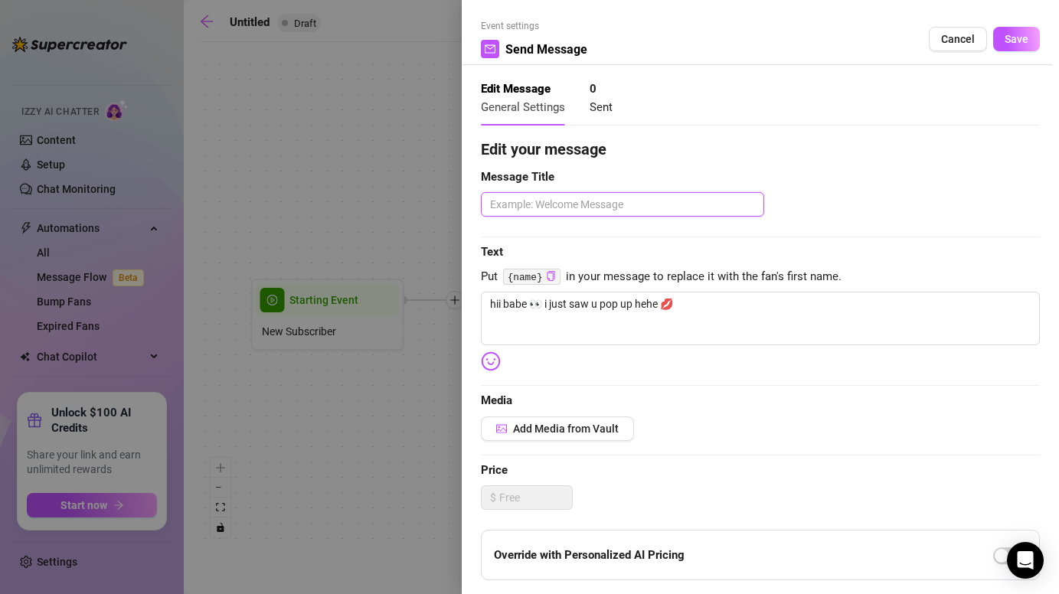
click at [536, 210] on textarea at bounding box center [622, 204] width 283 height 24
type textarea "1"
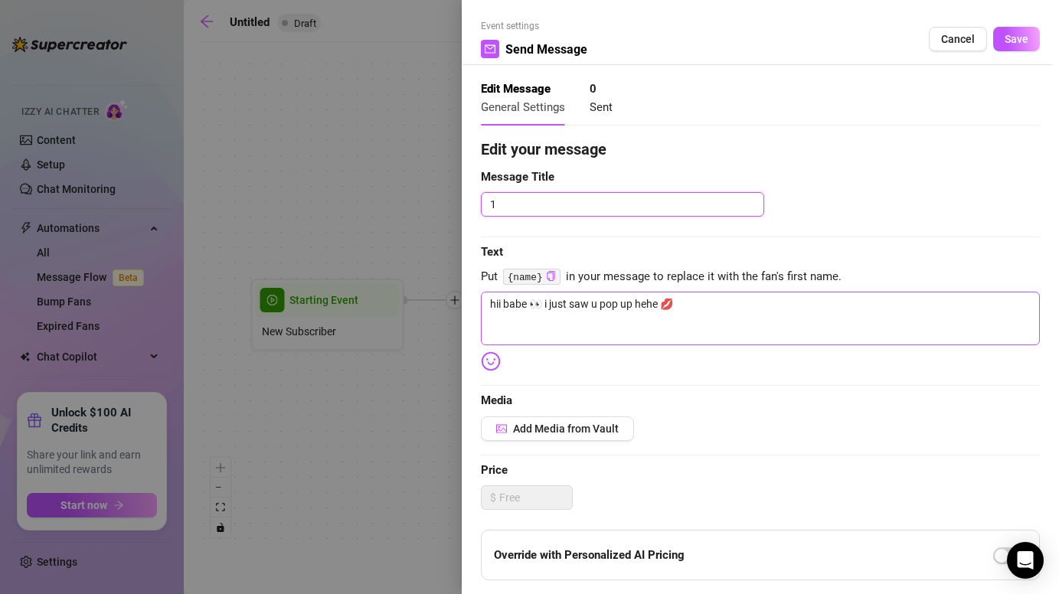
type textarea "1"
drag, startPoint x: 528, startPoint y: 305, endPoint x: 504, endPoint y: 305, distance: 23.7
click at [504, 305] on textarea "hii babe 👀 i just saw u pop up hehe 💋" at bounding box center [760, 319] width 559 height 54
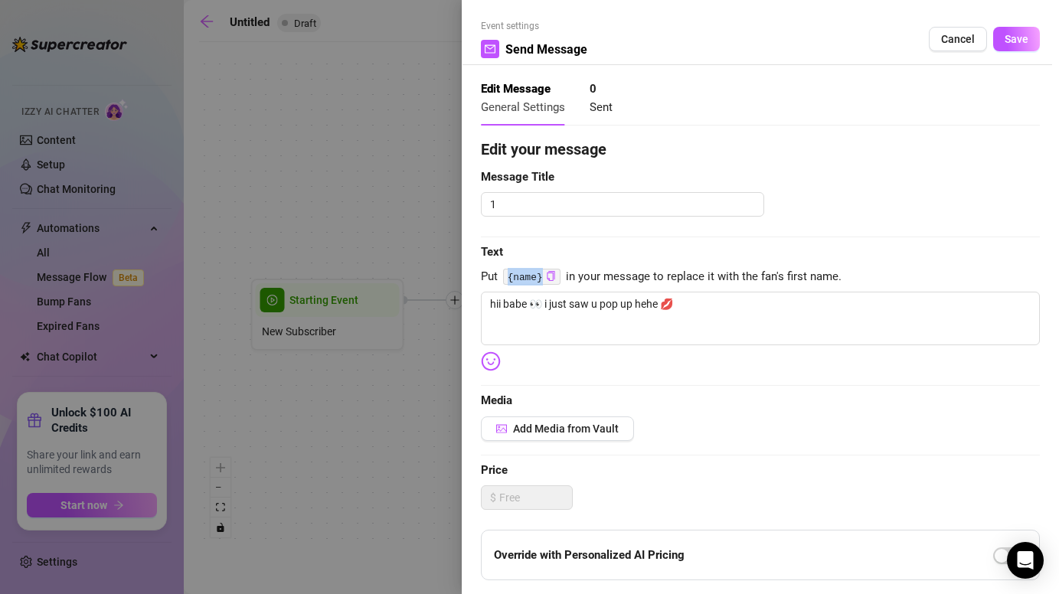
drag, startPoint x: 507, startPoint y: 275, endPoint x: 544, endPoint y: 275, distance: 37.5
click at [544, 275] on code "{name}" at bounding box center [531, 277] width 57 height 16
copy code "{name}"
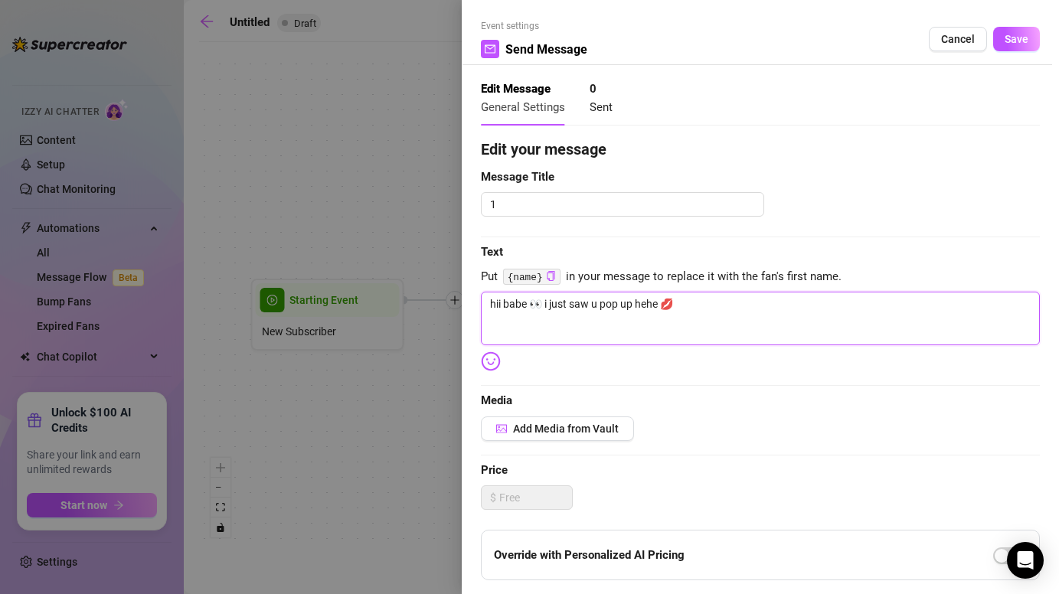
drag, startPoint x: 527, startPoint y: 305, endPoint x: 502, endPoint y: 303, distance: 24.6
click at [502, 303] on textarea "hii babe 👀 i just saw u pop up hehe 💋" at bounding box center [760, 319] width 559 height 54
paste textarea "{name}"
type textarea "hii {name} 👀 i just saw u pop up hehe 💋"
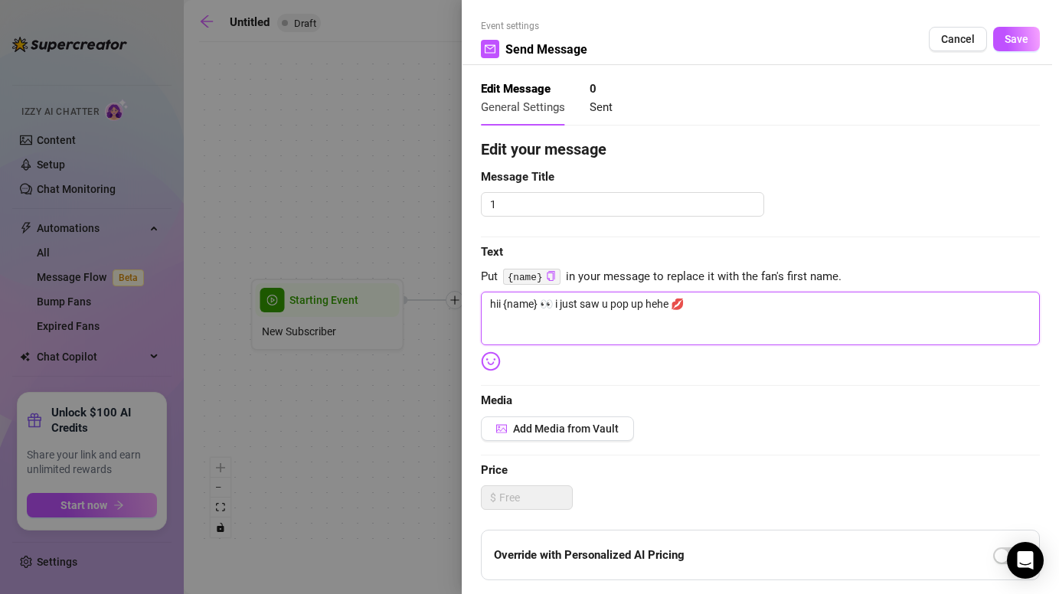
click at [593, 337] on textarea "hii {name} 👀 i just saw u pop up hehe 💋" at bounding box center [760, 319] width 559 height 54
type textarea "hii {name} 👀 i just saw u pop up hehe 💋"
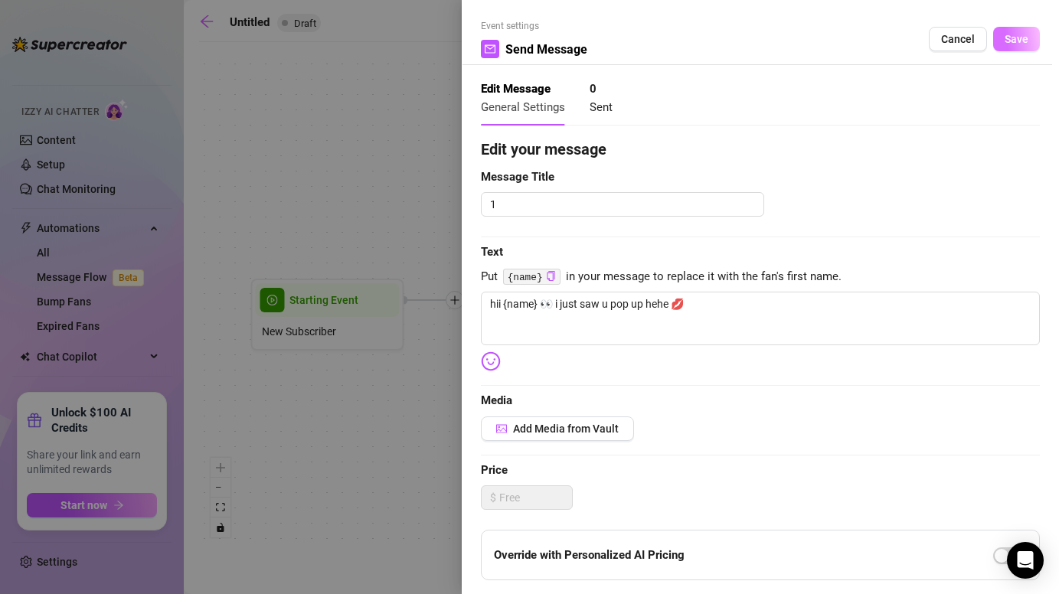
click at [1010, 41] on span "Save" at bounding box center [1016, 39] width 24 height 12
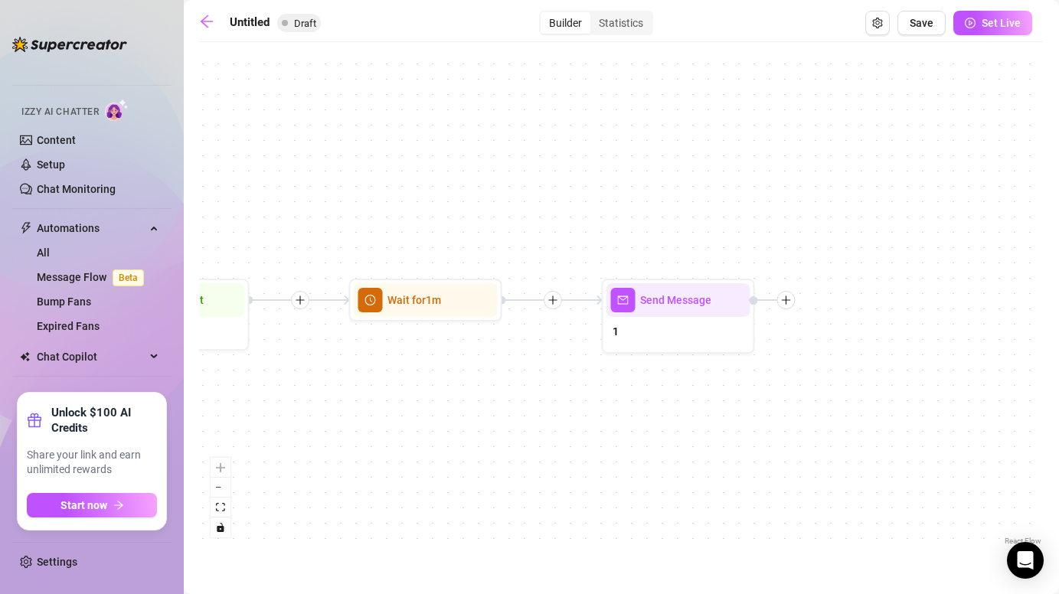
drag, startPoint x: 890, startPoint y: 380, endPoint x: 613, endPoint y: 380, distance: 277.1
click at [613, 380] on div "Send Message 1 Wait for 1m Starting Event New Subscriber" at bounding box center [621, 299] width 844 height 499
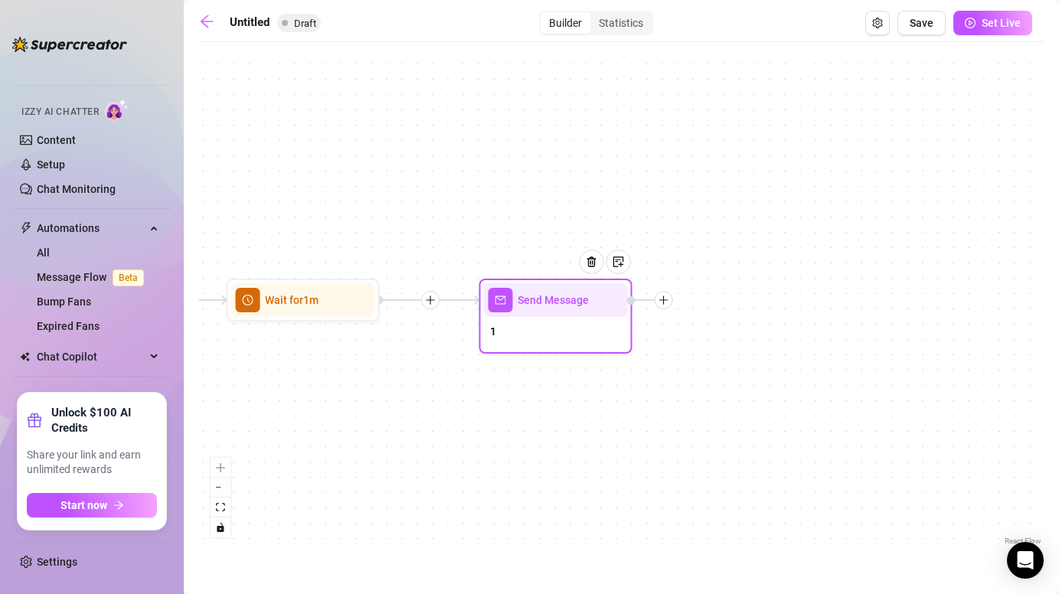
click at [662, 302] on icon "plus" at bounding box center [663, 300] width 11 height 11
click at [706, 360] on div "Message" at bounding box center [739, 354] width 112 height 26
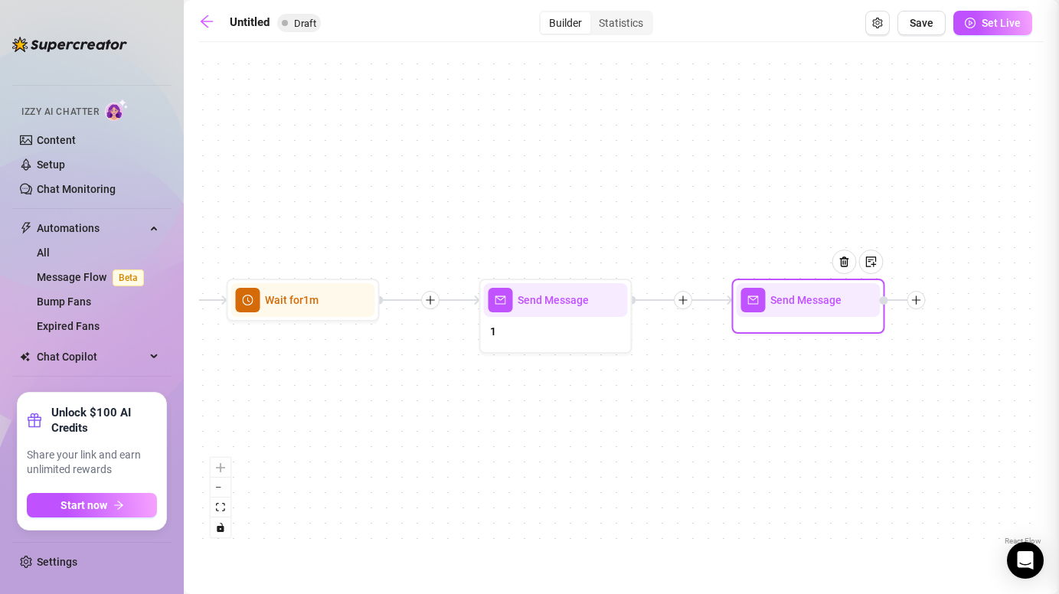
type textarea "Write your message here"
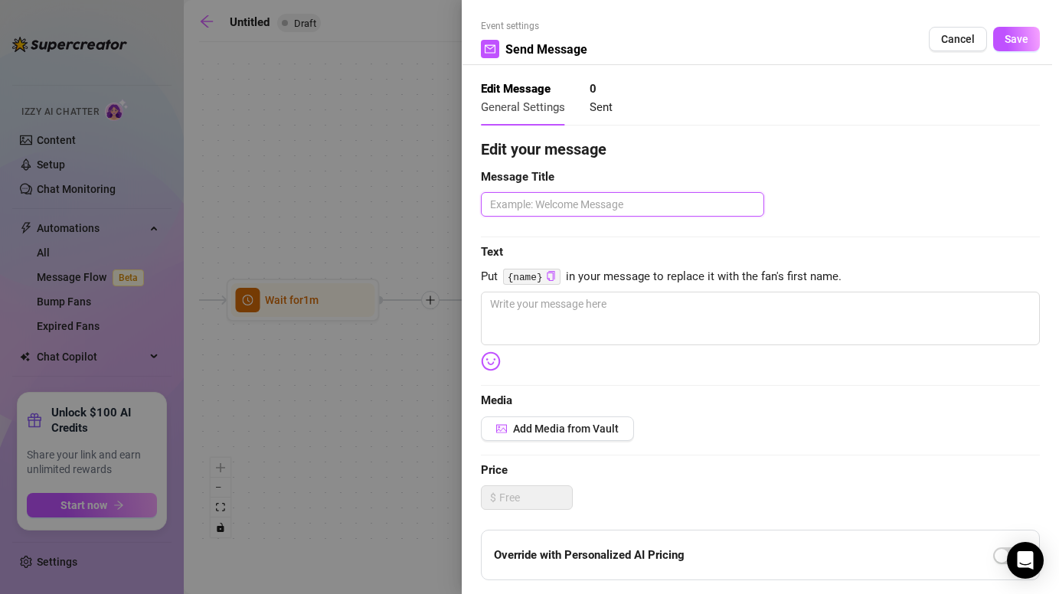
click at [617, 202] on textarea at bounding box center [622, 204] width 283 height 24
type textarea "2"
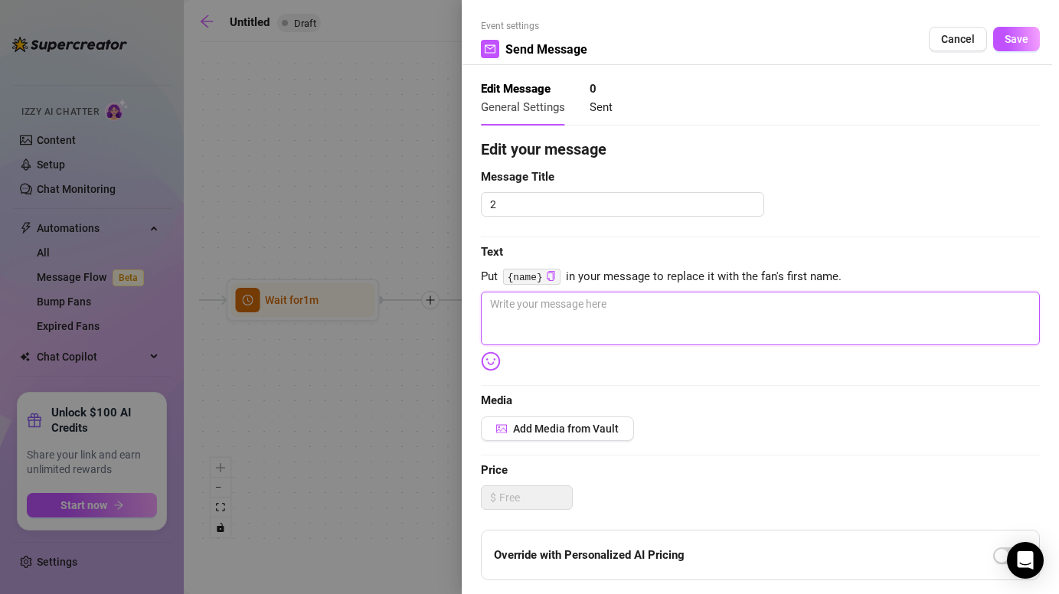
click at [552, 332] on textarea at bounding box center [760, 319] width 559 height 54
paste textarea "i’m Domini btw 💙"
type textarea "i’m Domini btw 💙"
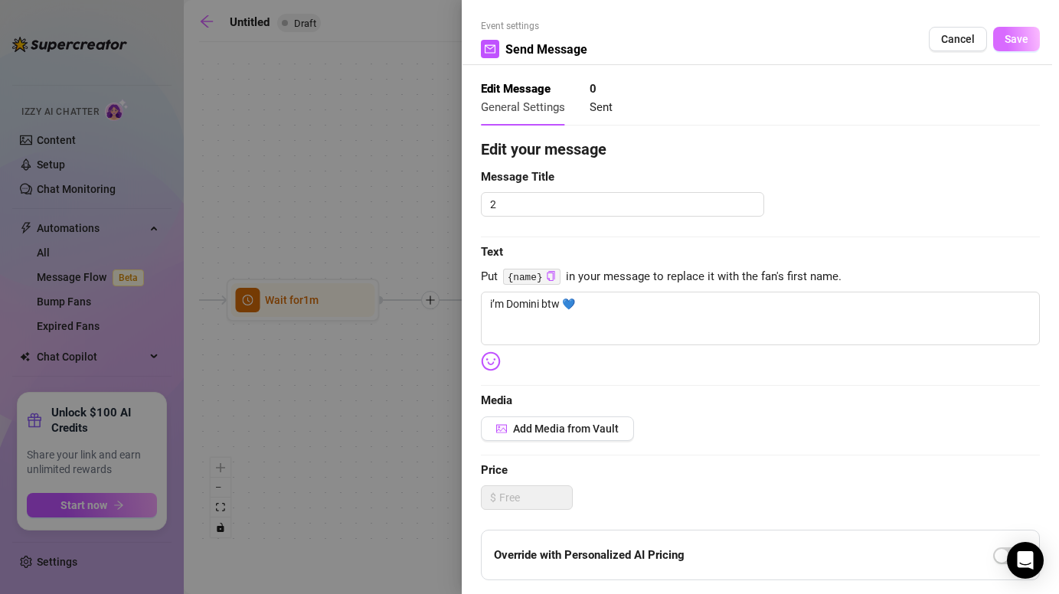
click at [1004, 46] on button "Save" at bounding box center [1016, 39] width 47 height 24
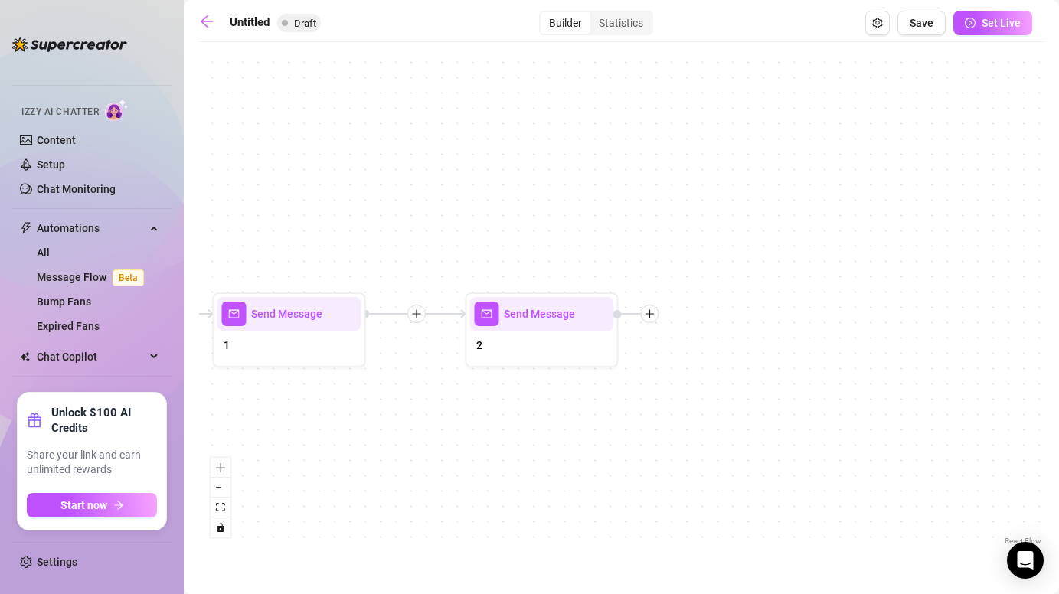
drag, startPoint x: 931, startPoint y: 361, endPoint x: 665, endPoint y: 374, distance: 266.7
click at [665, 374] on div "Send Message 2 Send Message 1 Wait for 1m Starting Event New Subscriber" at bounding box center [621, 299] width 844 height 499
click at [652, 319] on div at bounding box center [650, 313] width 18 height 18
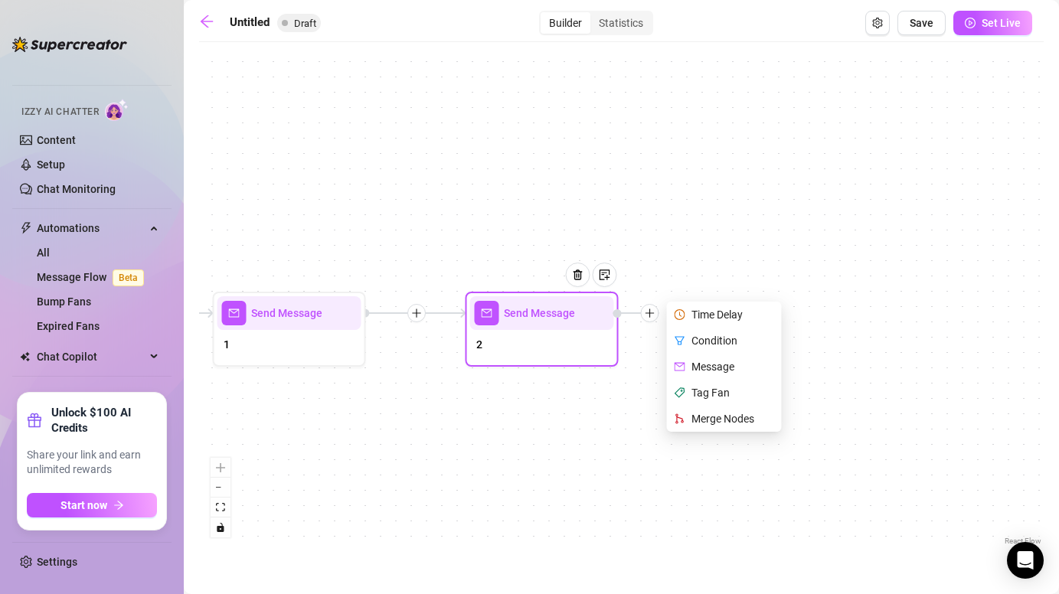
click at [705, 370] on div "Message" at bounding box center [726, 367] width 112 height 26
type textarea "Write your message here"
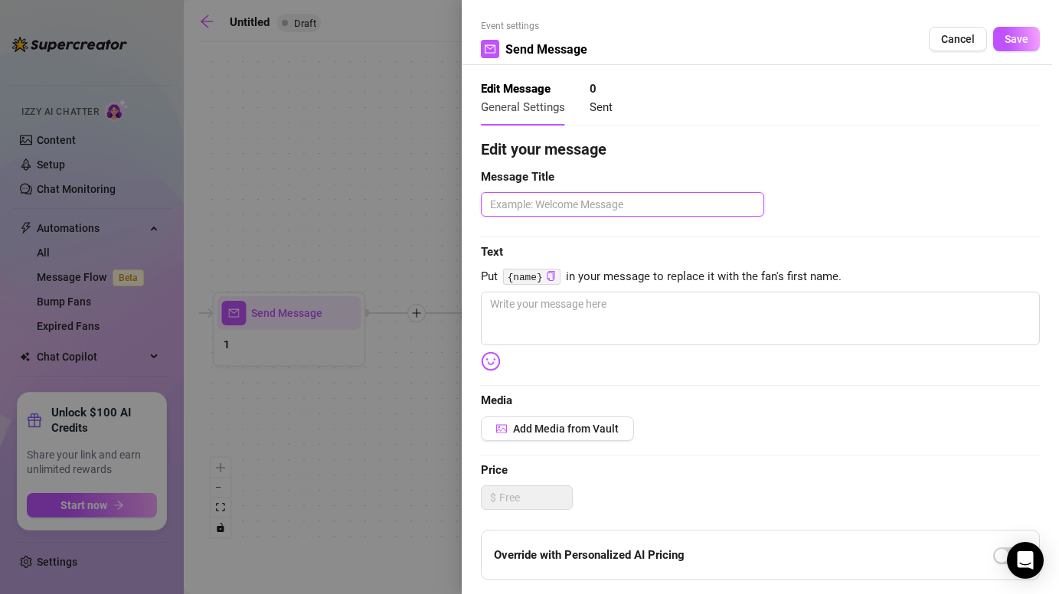
click at [618, 194] on textarea at bounding box center [622, 204] width 283 height 24
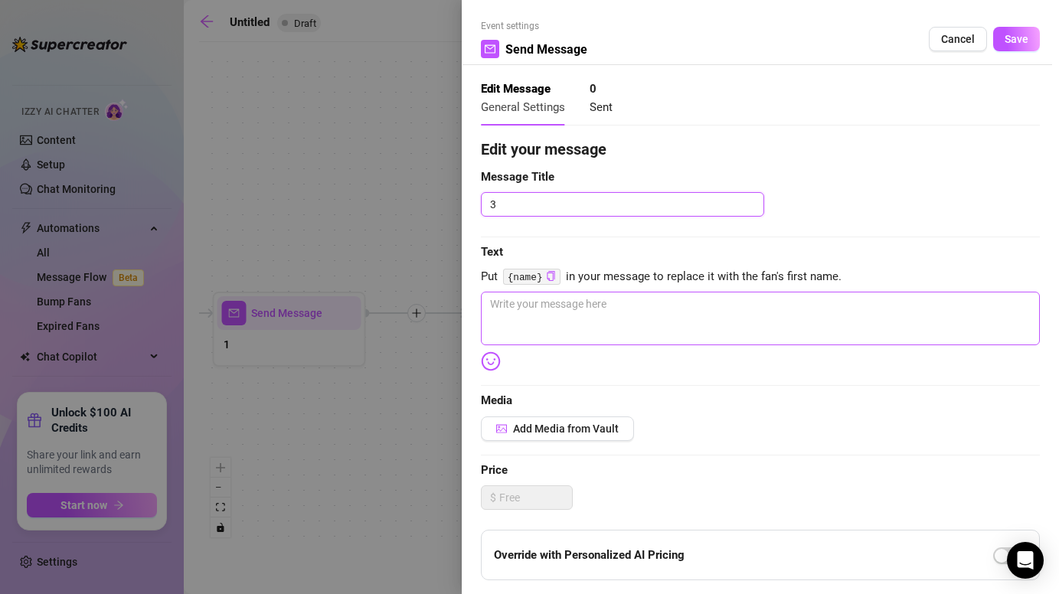
type textarea "3"
click at [611, 298] on textarea at bounding box center [760, 319] width 559 height 54
paste textarea "tell me… u want me to tease u slow in cosplay 🎭 or go wild n dirty straight awa…"
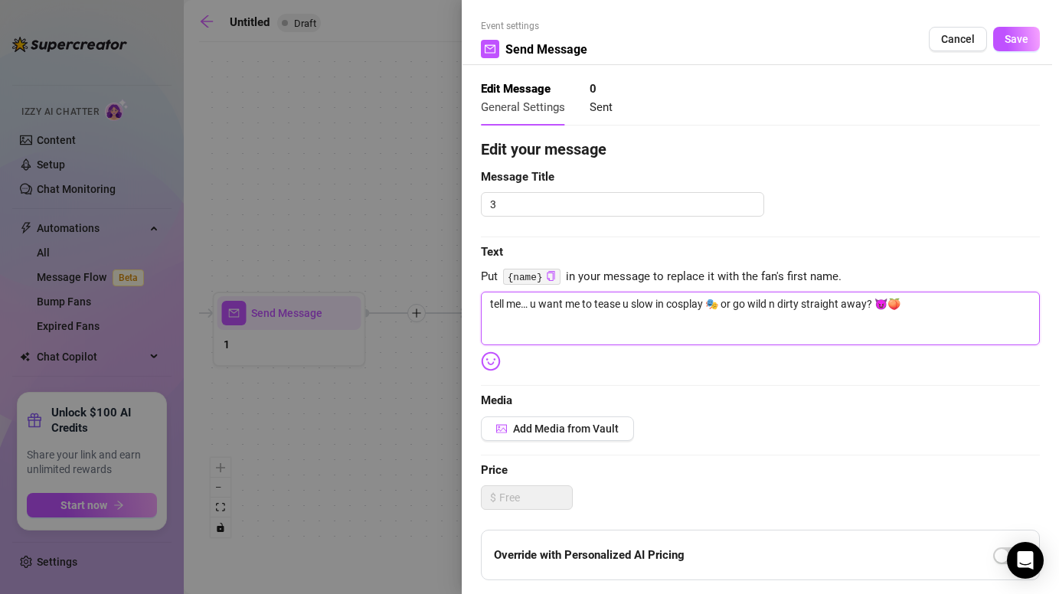
type textarea "tell me… u want me to tease u slow in cosplay 🎭 or go wild n dirty straight awa…"
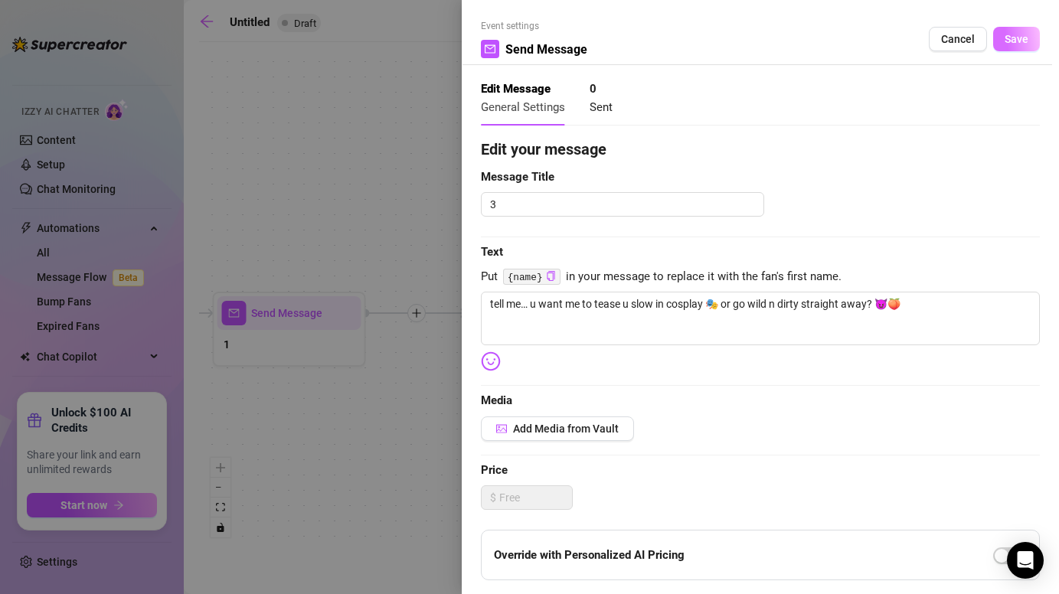
click at [1022, 42] on span "Save" at bounding box center [1016, 39] width 24 height 12
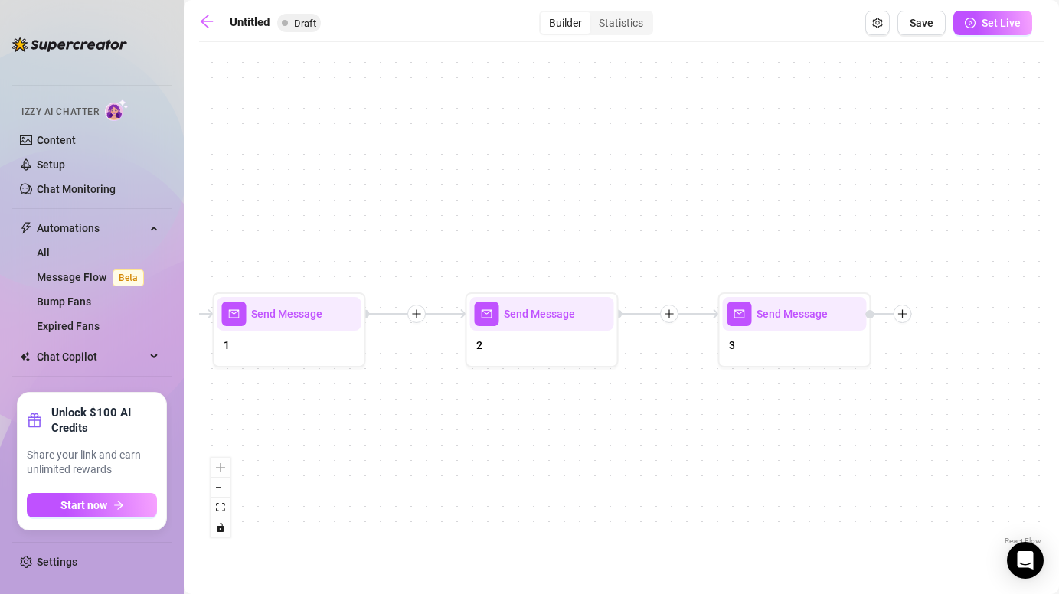
drag, startPoint x: 941, startPoint y: 344, endPoint x: 788, endPoint y: 344, distance: 153.1
click at [788, 344] on div "Send Message 3 Send Message 2 Send Message 1 Wait for 1m Starting Event New Sub…" at bounding box center [621, 299] width 844 height 499
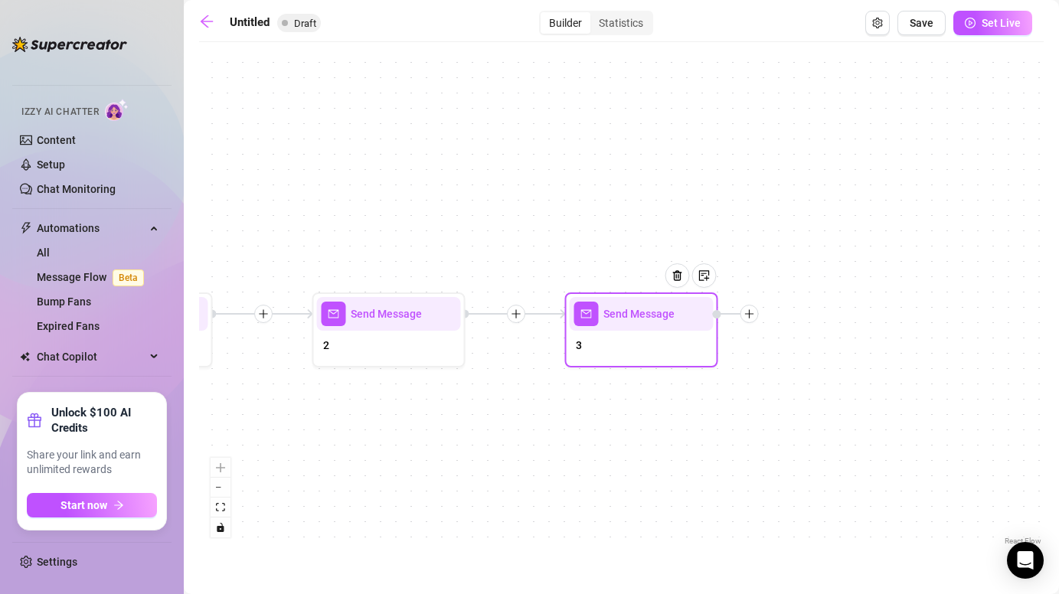
click at [753, 313] on icon "plus" at bounding box center [749, 313] width 11 height 11
click at [750, 315] on icon "plus" at bounding box center [749, 313] width 11 height 11
click at [798, 320] on div "Time Delay" at bounding box center [825, 315] width 112 height 26
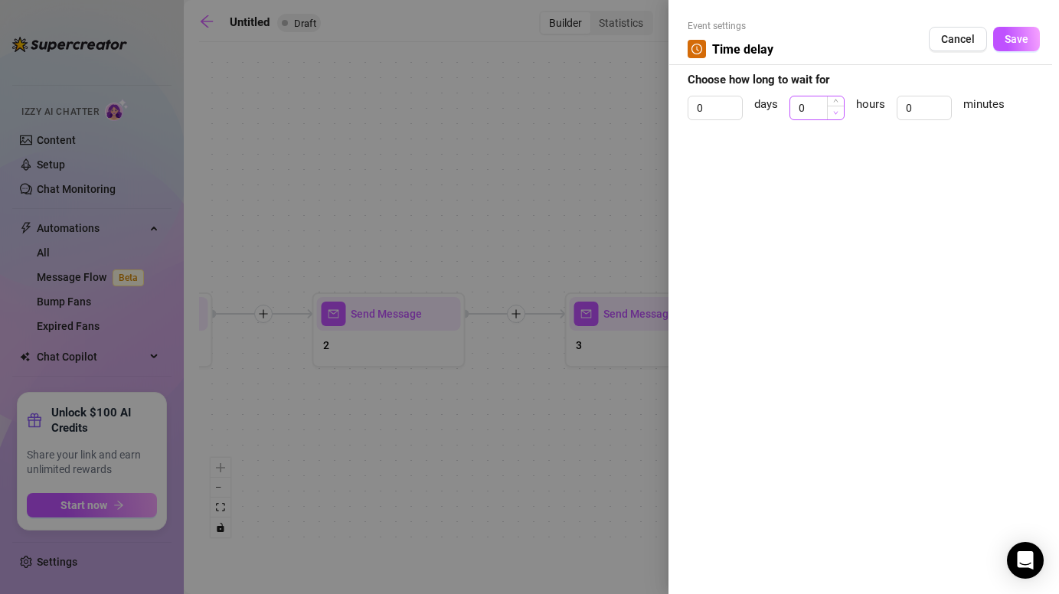
click at [829, 111] on span "Decrease Value" at bounding box center [835, 113] width 17 height 14
click at [811, 109] on input "0" at bounding box center [817, 107] width 54 height 23
click at [918, 106] on input "0" at bounding box center [924, 107] width 54 height 23
type input "20"
click at [1019, 33] on span "Save" at bounding box center [1016, 39] width 24 height 12
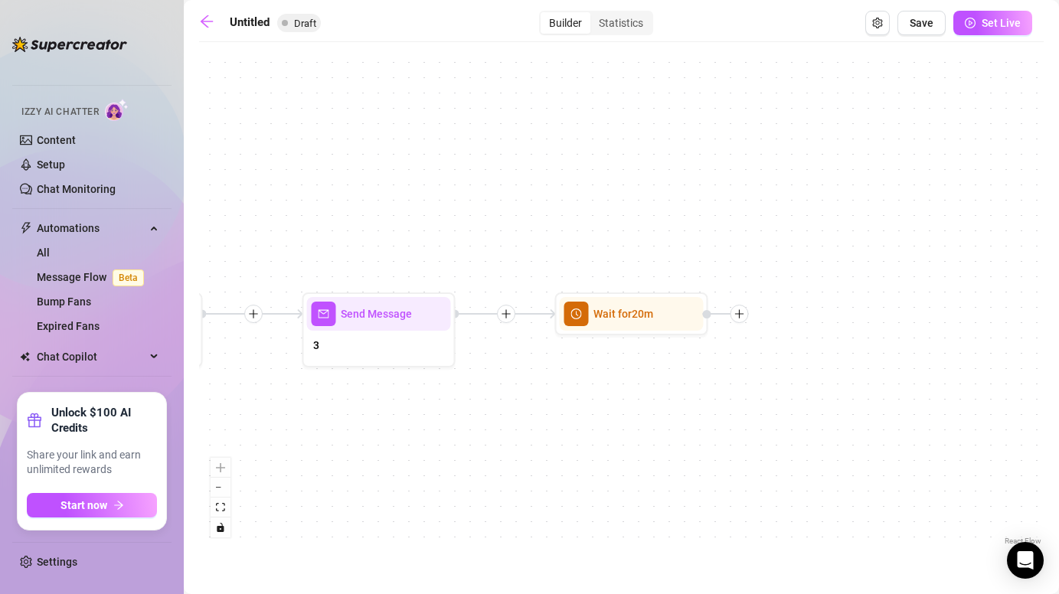
drag, startPoint x: 987, startPoint y: 382, endPoint x: 725, endPoint y: 382, distance: 262.5
click at [725, 382] on div "Wait for 20m Send Message 3 Send Message 2 Send Message 1 Wait for 1m Starting …" at bounding box center [621, 299] width 844 height 499
click at [739, 319] on div at bounding box center [739, 314] width 18 height 18
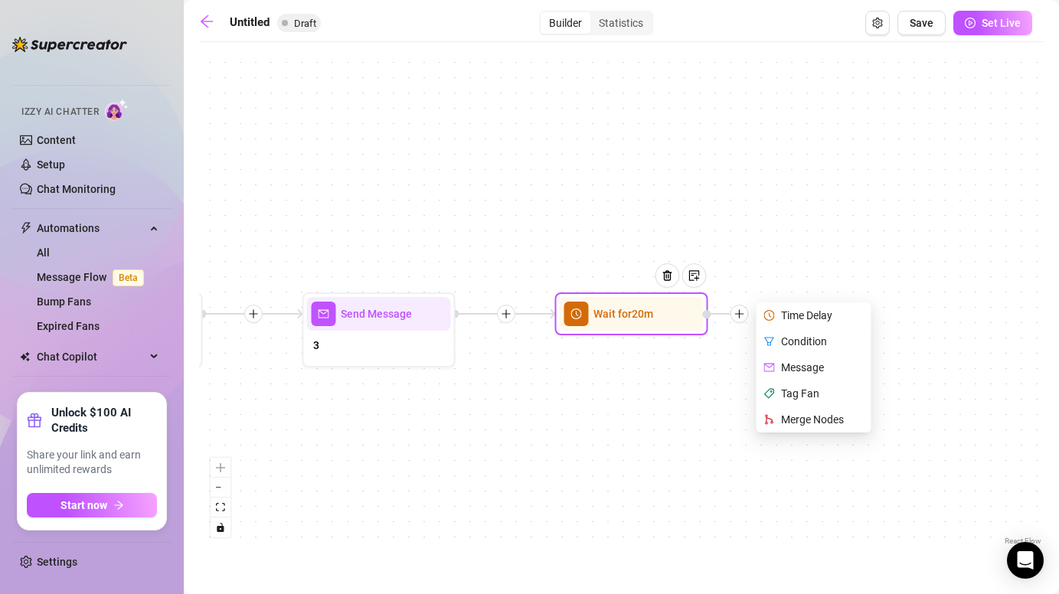
click at [806, 366] on div "Message" at bounding box center [815, 367] width 112 height 26
type textarea "Write your message here"
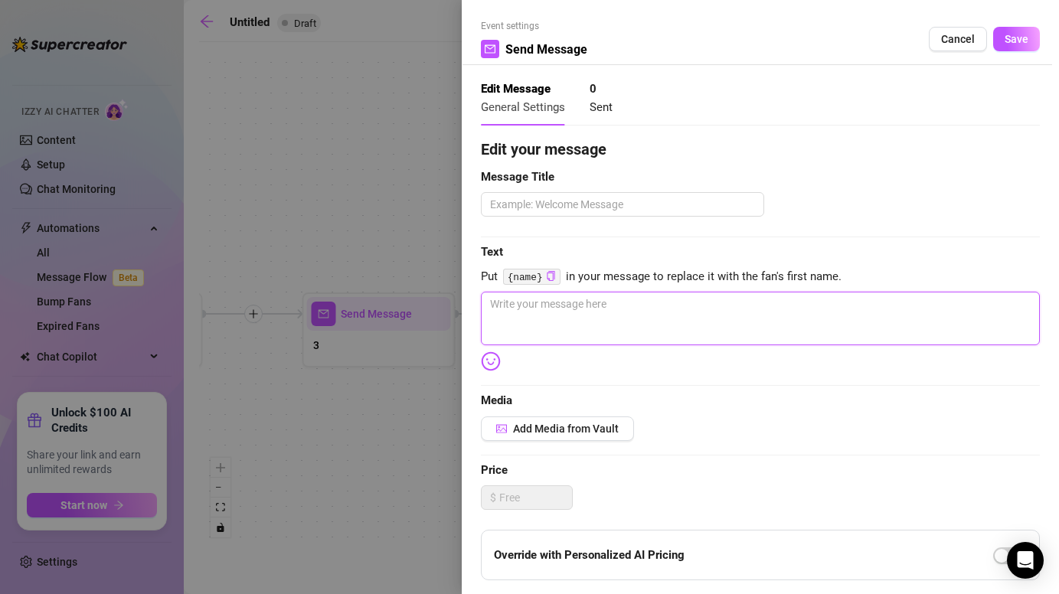
click at [643, 318] on textarea at bounding box center [760, 319] width 559 height 54
paste textarea "this is me rn 👀 figured u’d wanna see what ur new fav girl looks like 💦"
type textarea "this is me rn 👀 figured u’d wanna see what ur new fav girl looks like 💦"
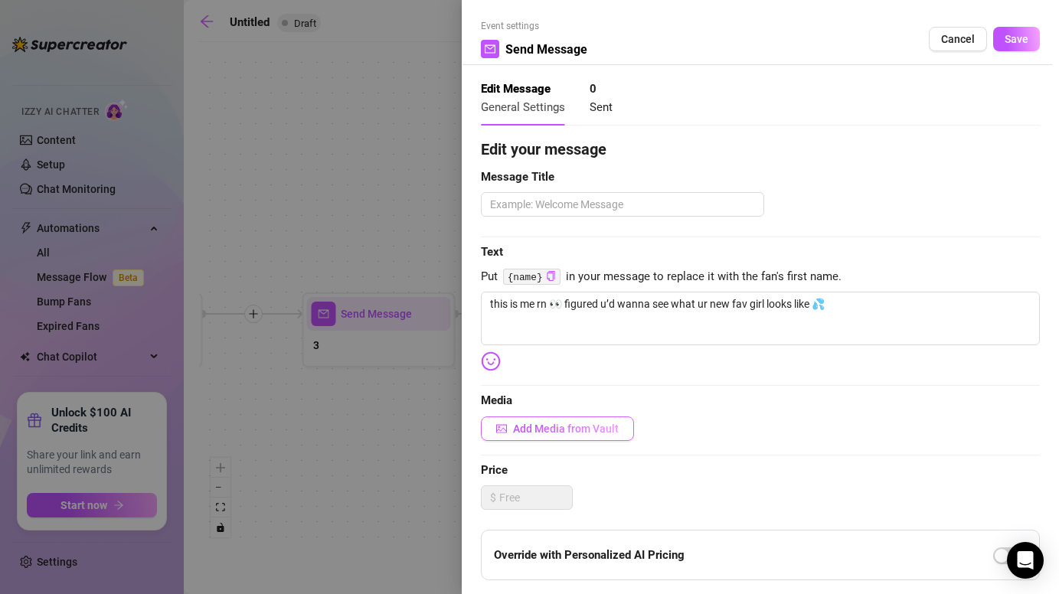
click at [605, 432] on span "Add Media from Vault" at bounding box center [566, 428] width 106 height 12
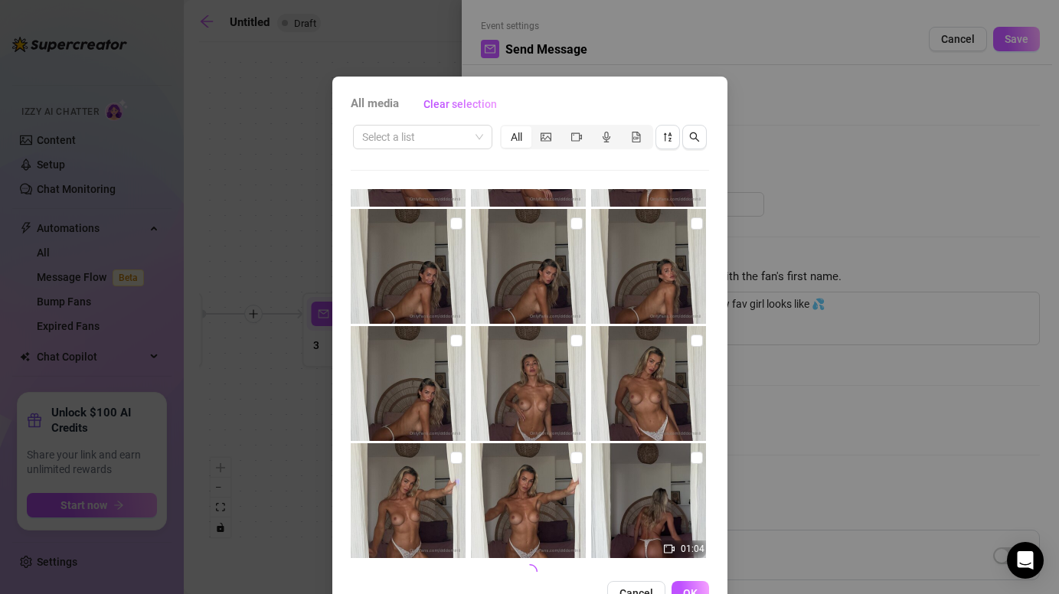
scroll to position [1514, 0]
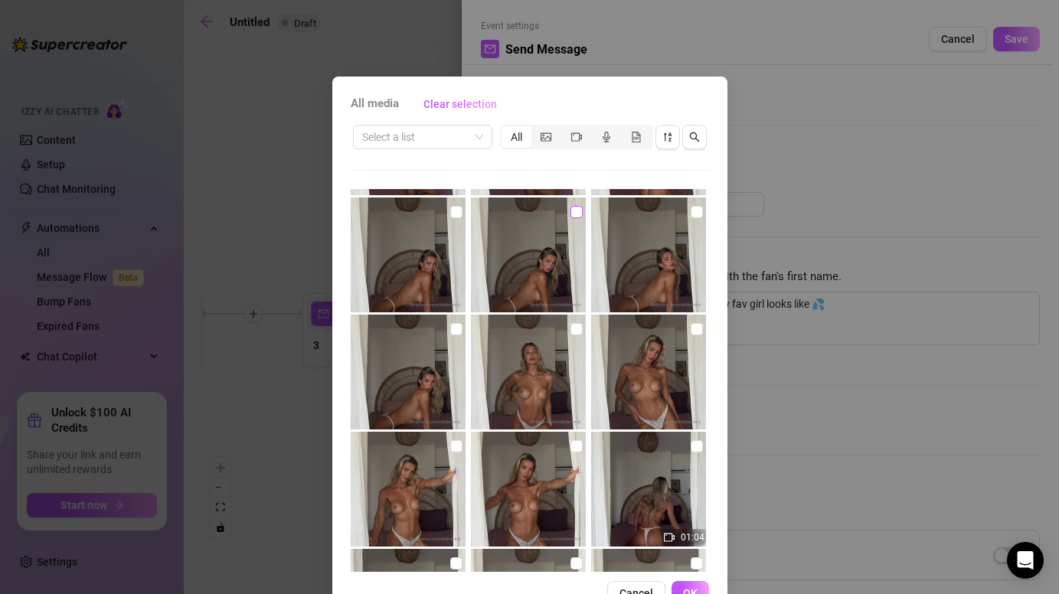
click at [574, 212] on input "checkbox" at bounding box center [576, 212] width 12 height 12
checkbox input "true"
click at [456, 216] on input "checkbox" at bounding box center [456, 212] width 12 height 12
checkbox input "true"
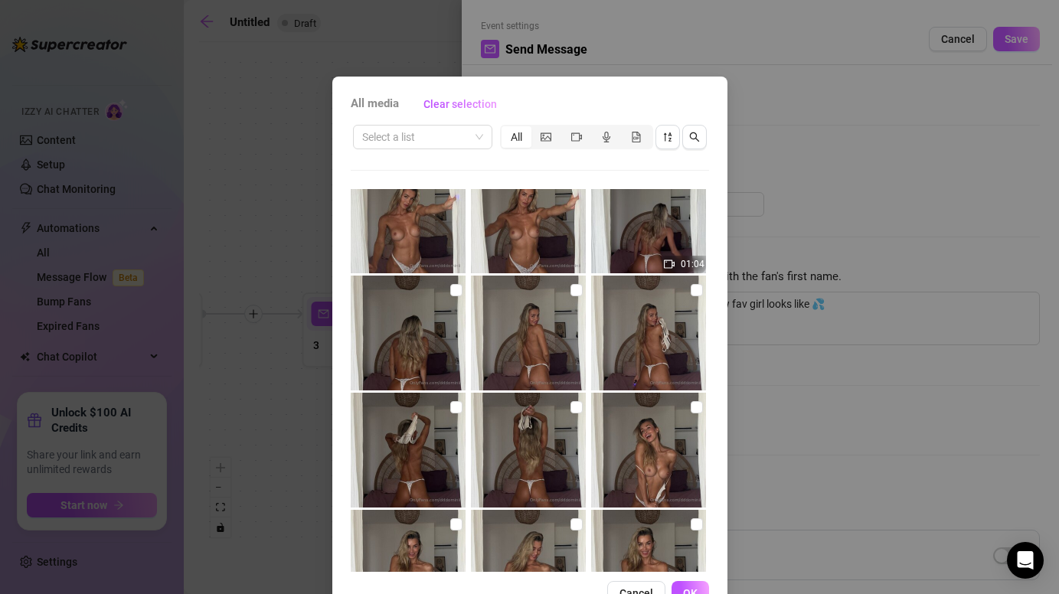
scroll to position [1786, 0]
click at [691, 298] on label at bounding box center [696, 291] width 12 height 17
click at [691, 298] on input "checkbox" at bounding box center [696, 291] width 12 height 12
checkbox input "true"
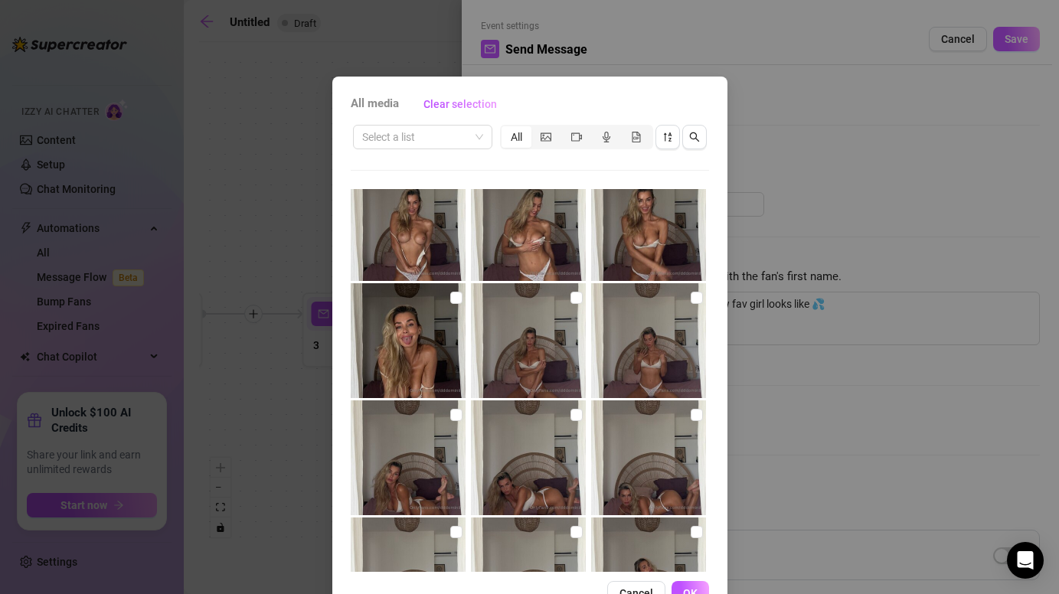
scroll to position [2142, 0]
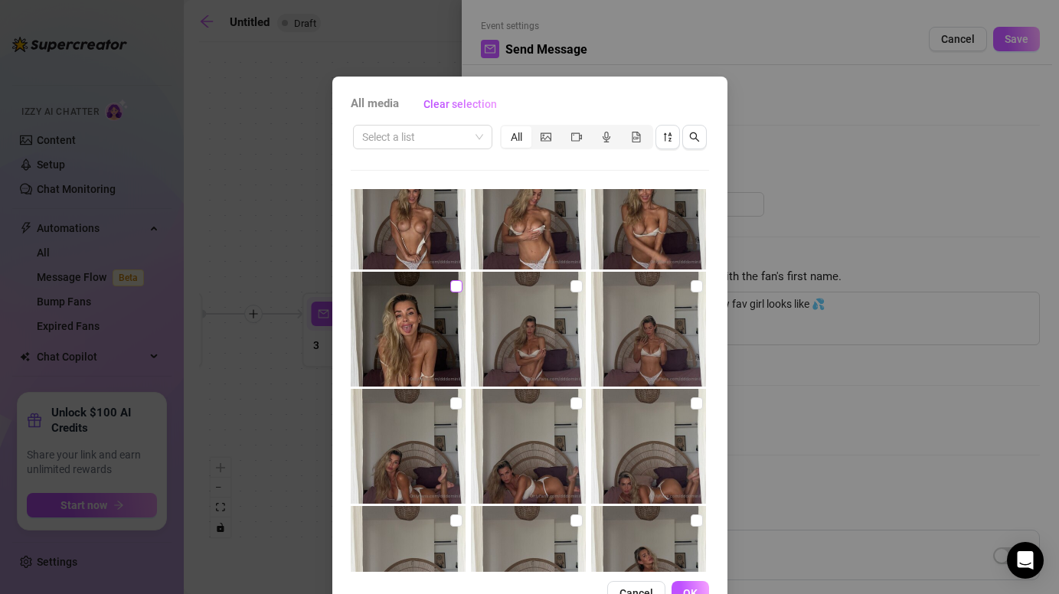
click at [458, 287] on input "checkbox" at bounding box center [456, 286] width 12 height 12
checkbox input "true"
click at [685, 586] on button "OK" at bounding box center [690, 593] width 38 height 24
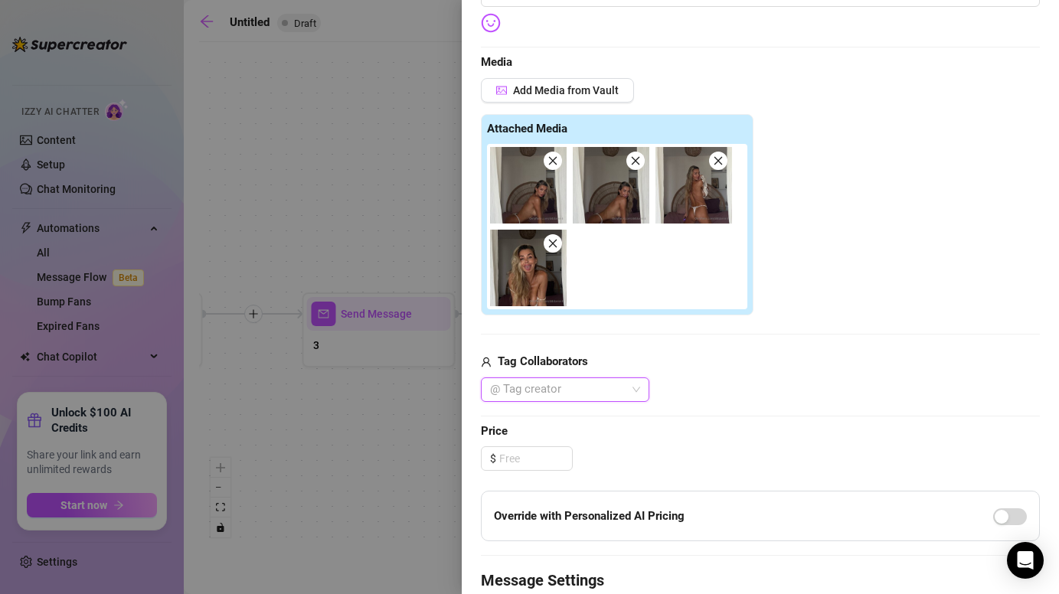
scroll to position [570, 0]
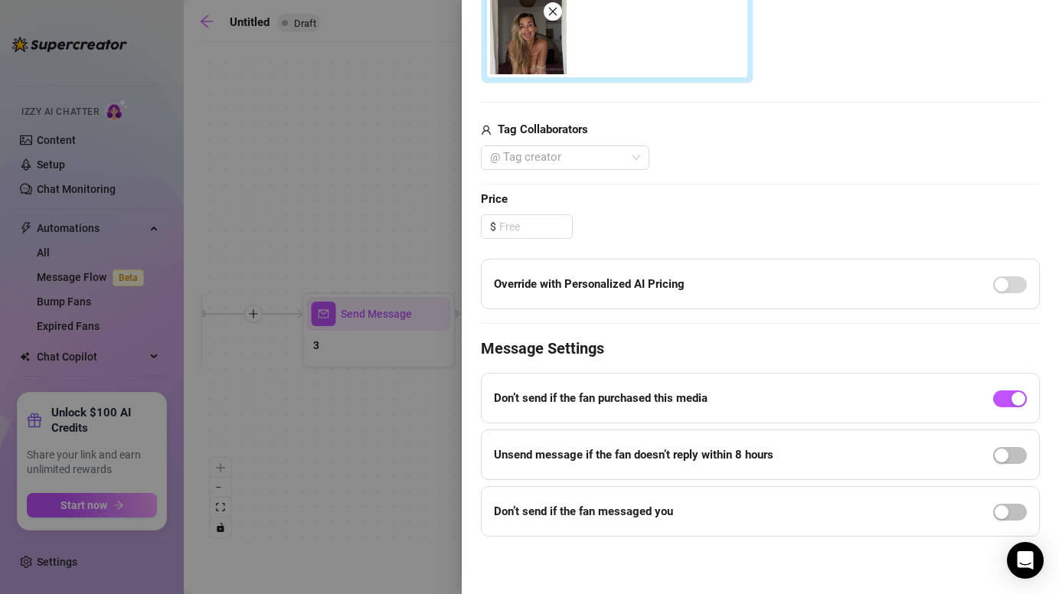
click at [1021, 390] on div at bounding box center [1010, 399] width 34 height 18
click at [1021, 394] on div "button" at bounding box center [1018, 399] width 14 height 14
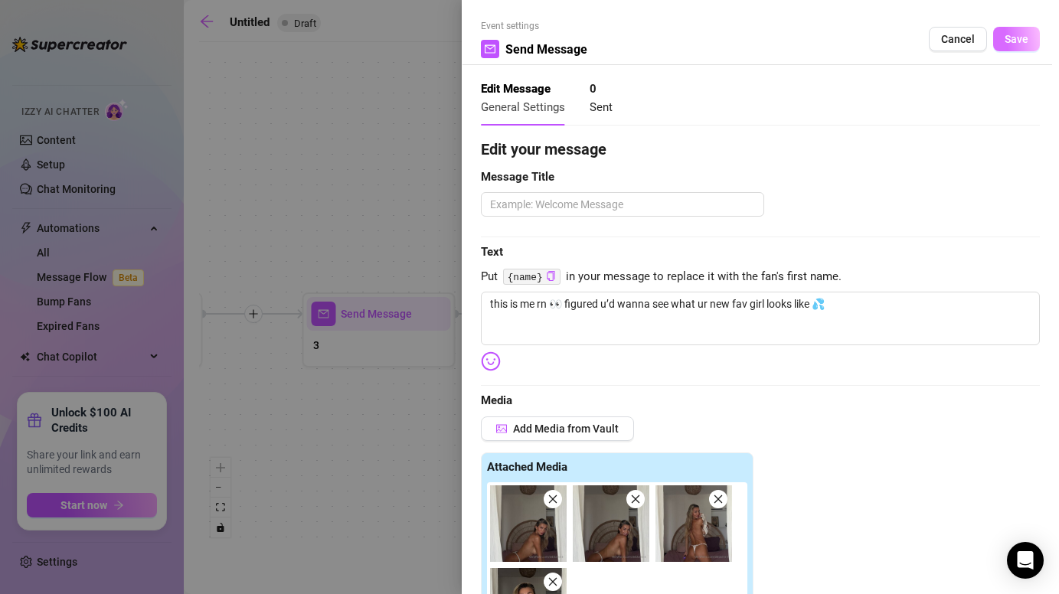
click at [1014, 36] on span "Save" at bounding box center [1016, 39] width 24 height 12
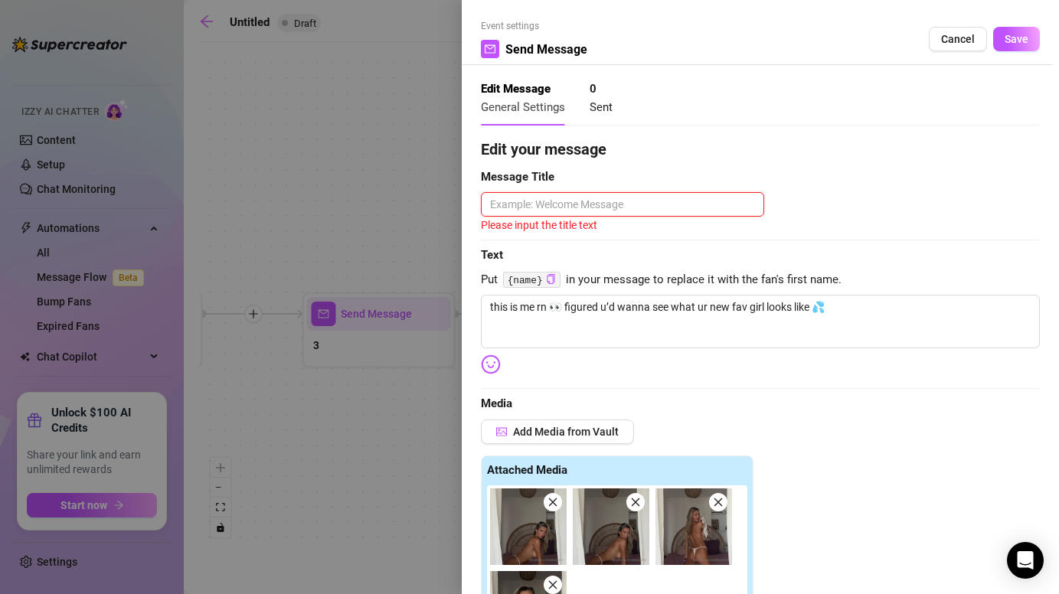
click at [731, 213] on textarea at bounding box center [622, 204] width 283 height 24
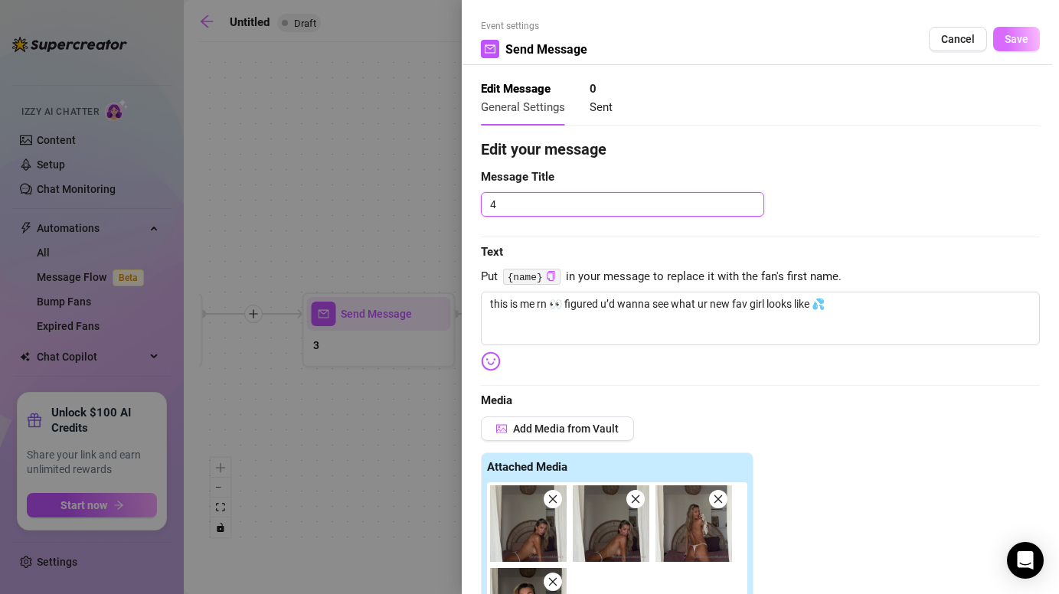
type textarea "4"
click at [1002, 40] on button "Save" at bounding box center [1016, 39] width 47 height 24
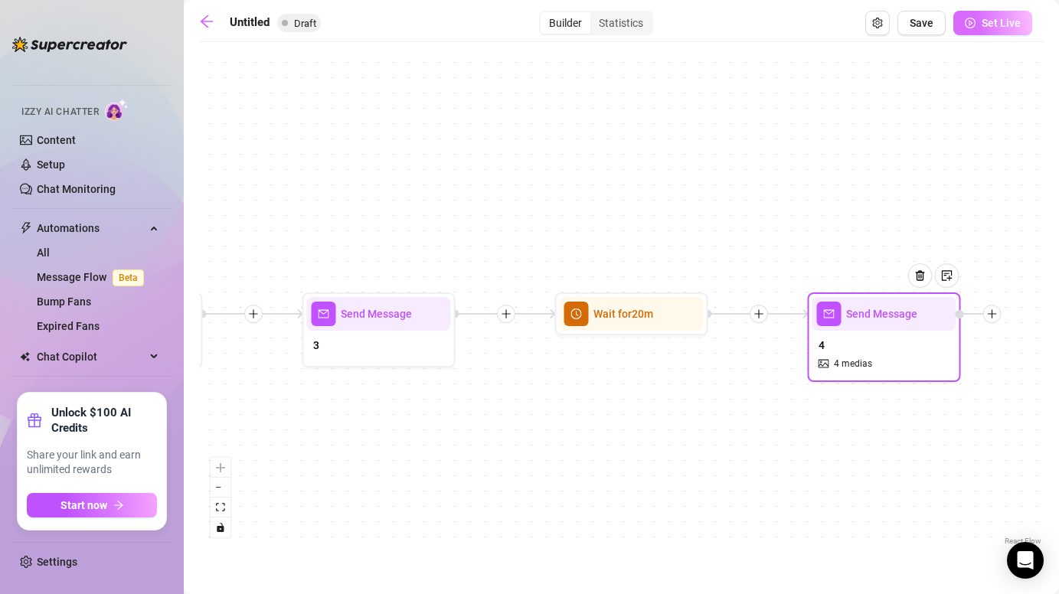
click at [989, 27] on span "Set Live" at bounding box center [1000, 23] width 39 height 12
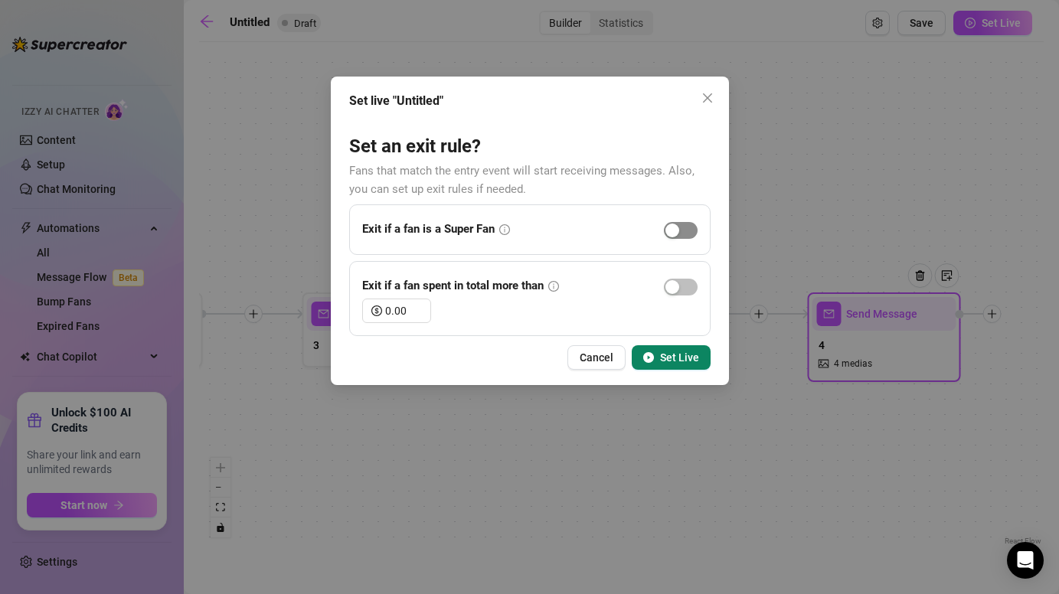
click at [680, 233] on span "button" at bounding box center [681, 230] width 34 height 17
click at [680, 356] on span "Set Live" at bounding box center [679, 357] width 39 height 12
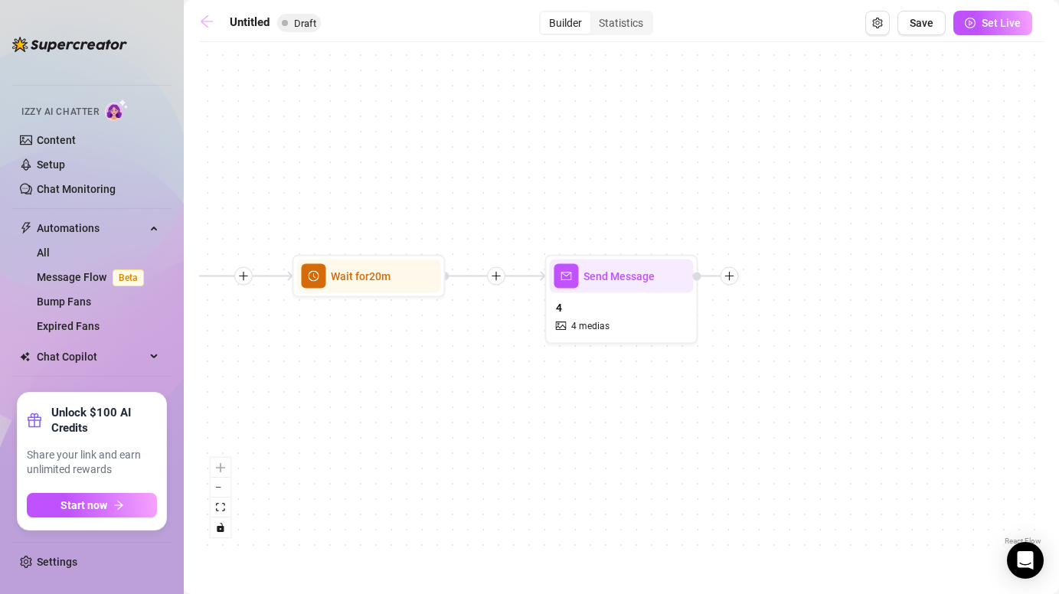
click at [209, 21] on icon "arrow-left" at bounding box center [207, 21] width 12 height 12
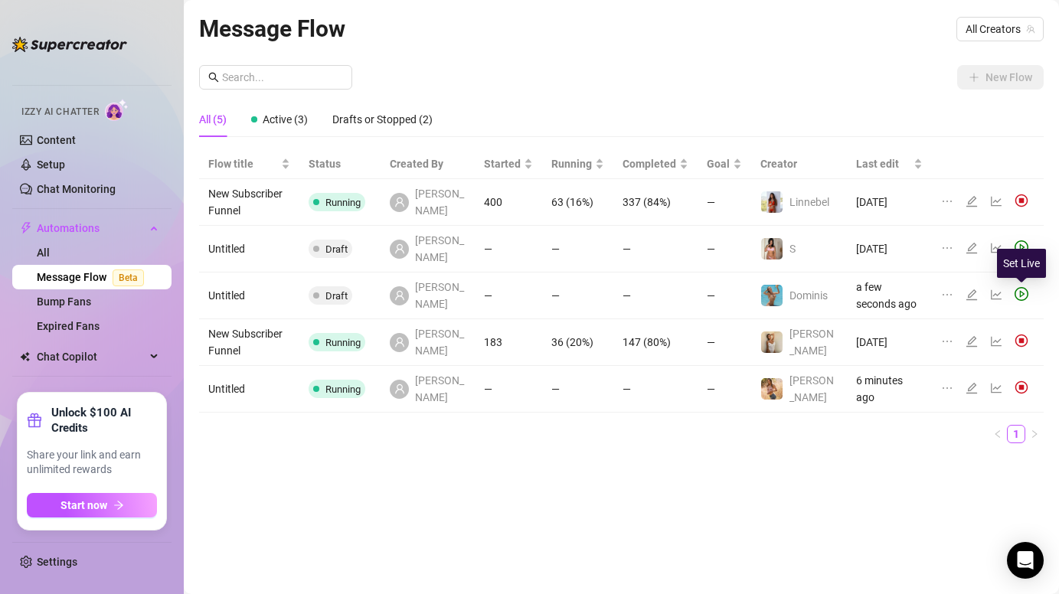
click at [1023, 292] on icon "play-circle" at bounding box center [1021, 294] width 14 height 14
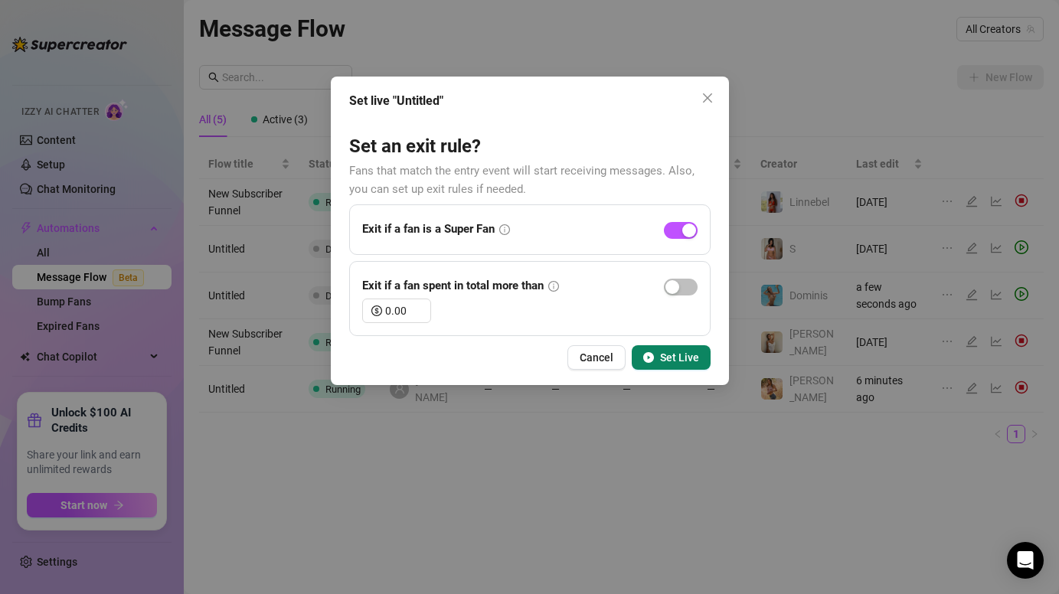
click at [683, 354] on span "Set Live" at bounding box center [679, 357] width 39 height 12
